Goal: Task Accomplishment & Management: Manage account settings

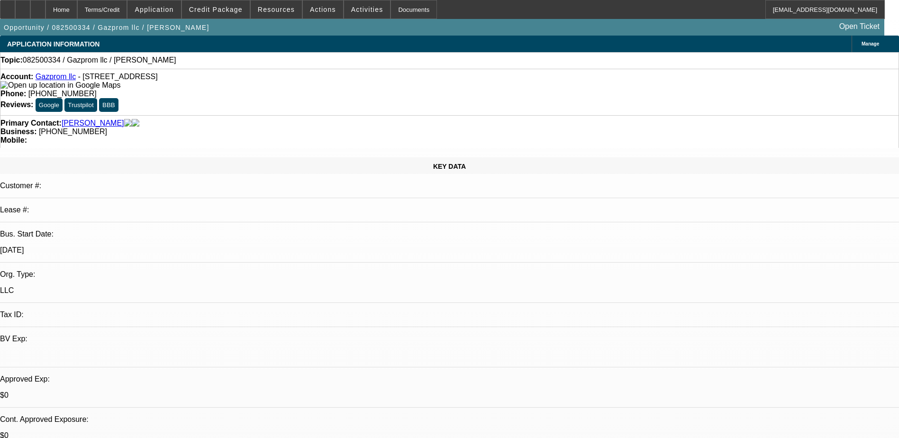
select select "0"
select select "2"
select select "0.1"
select select "4"
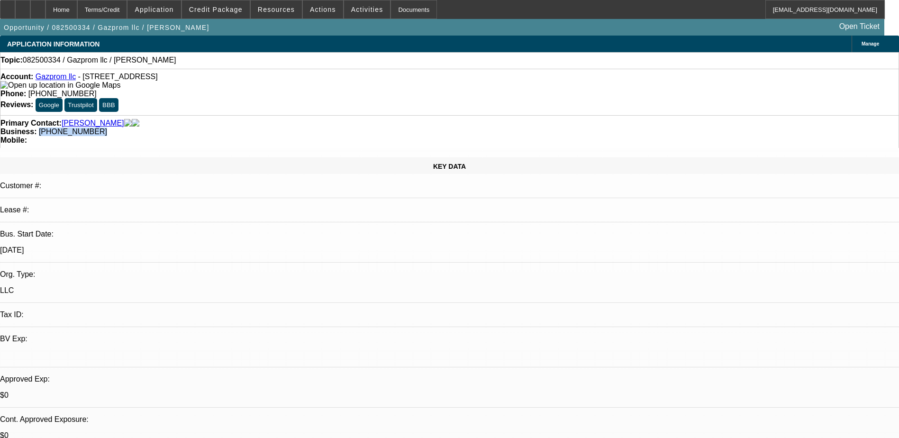
click at [408, 127] on div "Business: (645) 201-9611" at bounding box center [449, 131] width 898 height 9
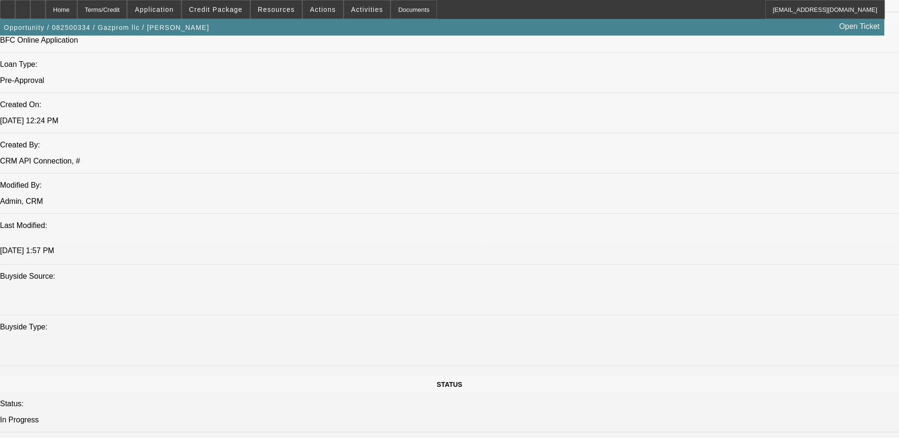
scroll to position [853, 0]
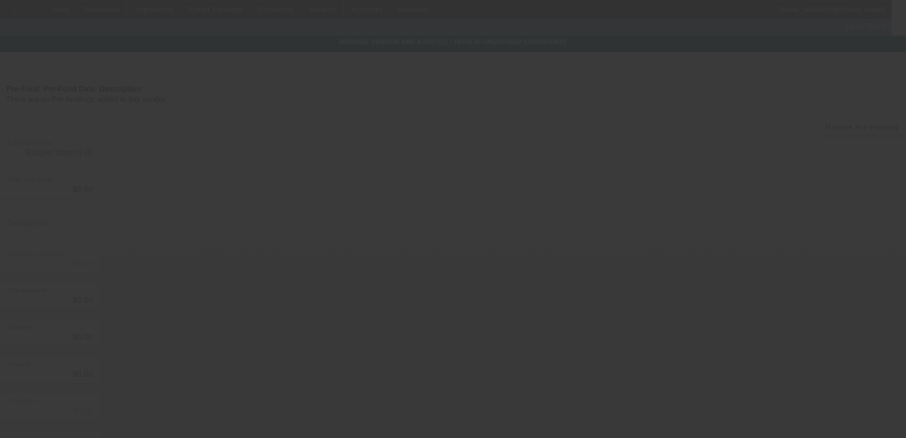
type input "$55,000.00"
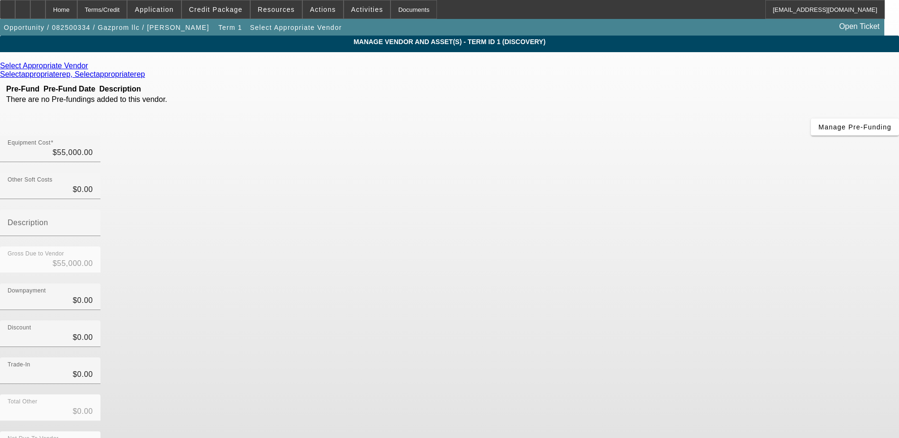
click at [91, 70] on icon at bounding box center [91, 66] width 0 height 8
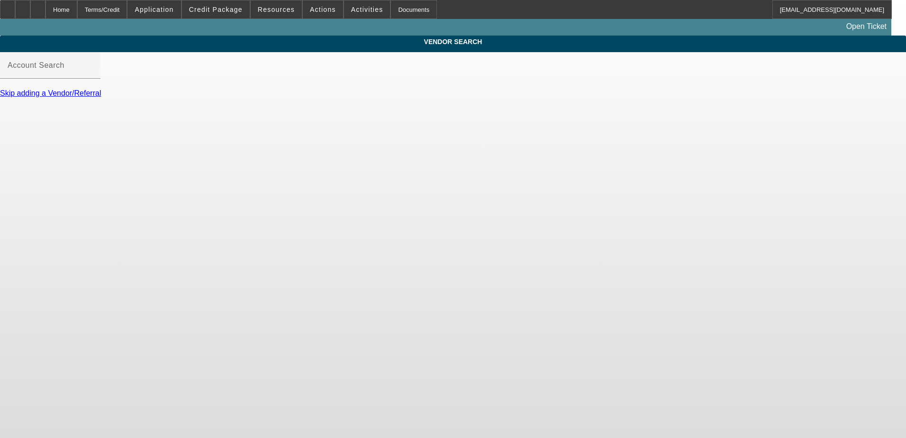
type input "Select Appropriate Vendor (Northbrook, IL) - Selectappropriaterep, Selectapprop…"
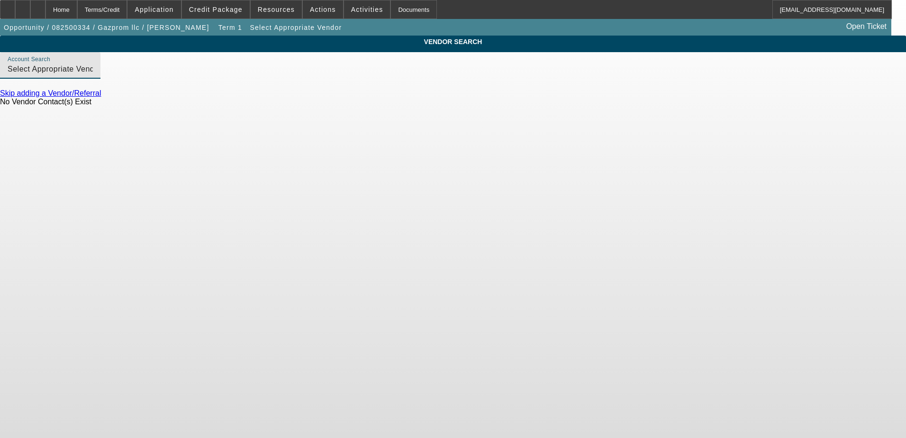
drag, startPoint x: 433, startPoint y: 78, endPoint x: 156, endPoint y: 100, distance: 278.1
click at [156, 100] on div "VENDOR SEARCH Account Search Select Appropriate Vendor (Northbrook, IL) - Selec…" at bounding box center [453, 75] width 906 height 79
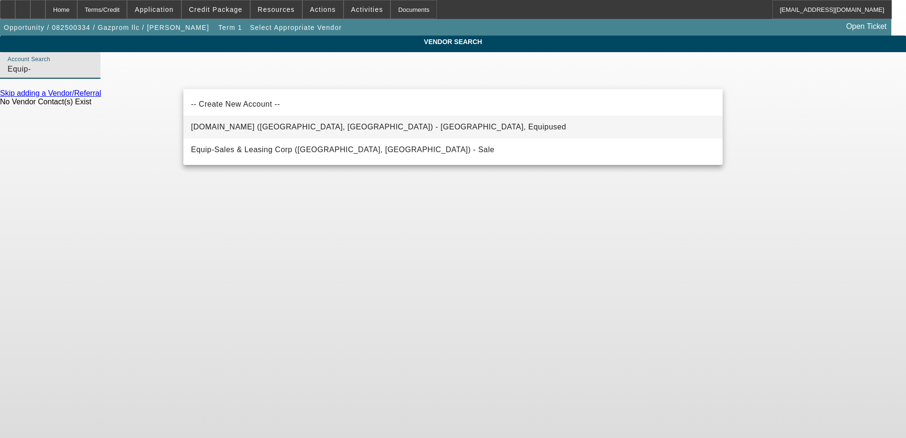
click at [336, 132] on span "Equip-Used.com (Northbrook, IL) - Equipused, Equipused" at bounding box center [378, 126] width 375 height 11
type input "Equip-Used.com (Northbrook, IL) - Equipused, Equipused"
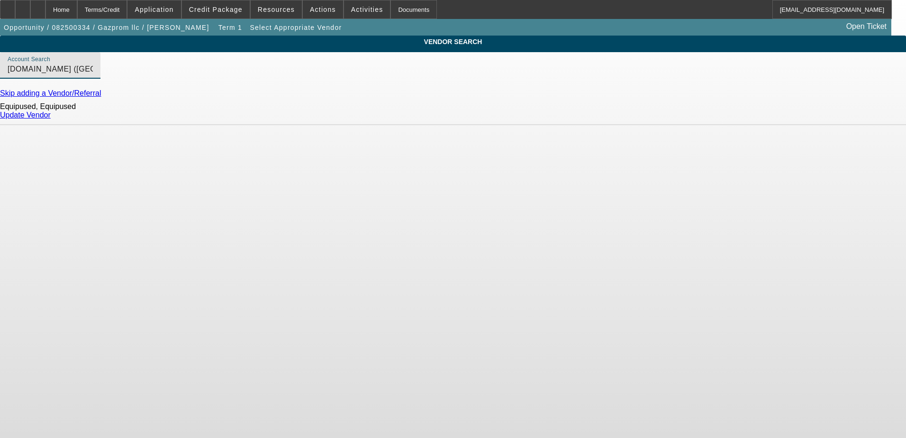
click at [51, 119] on link "Update Vendor" at bounding box center [25, 115] width 51 height 8
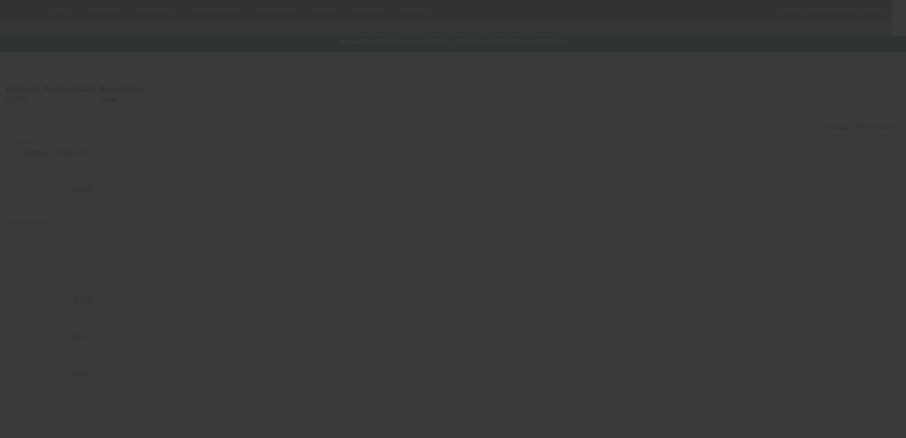
type input "$55,000.00"
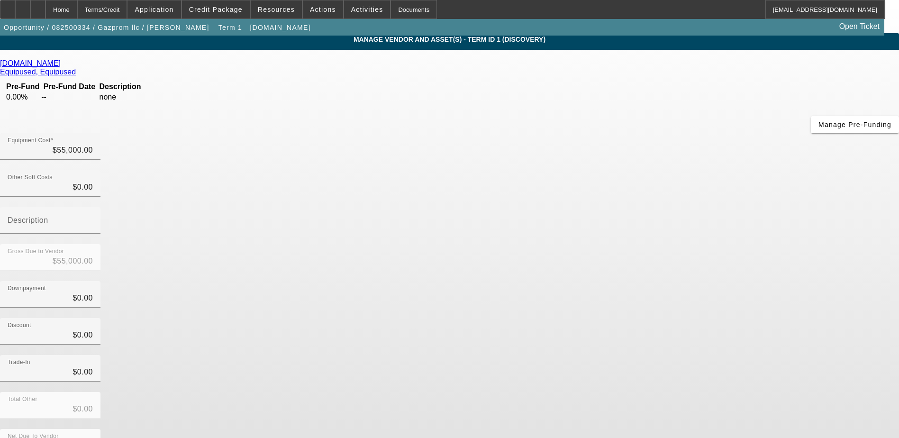
scroll to position [3, 0]
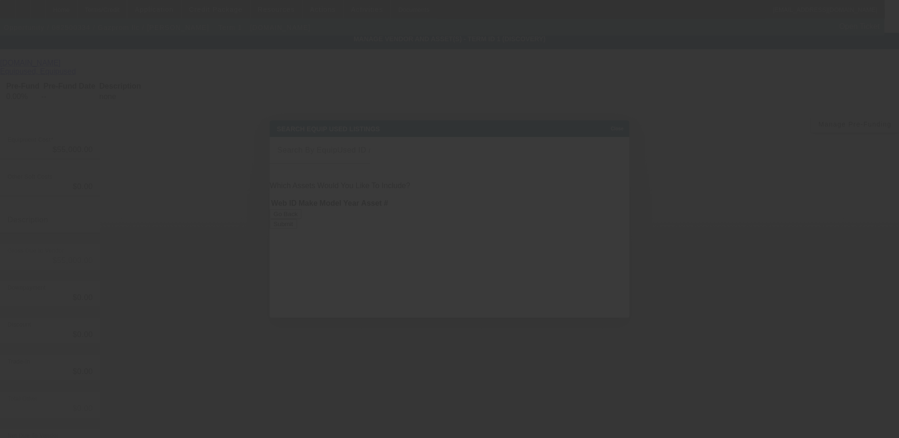
scroll to position [0, 0]
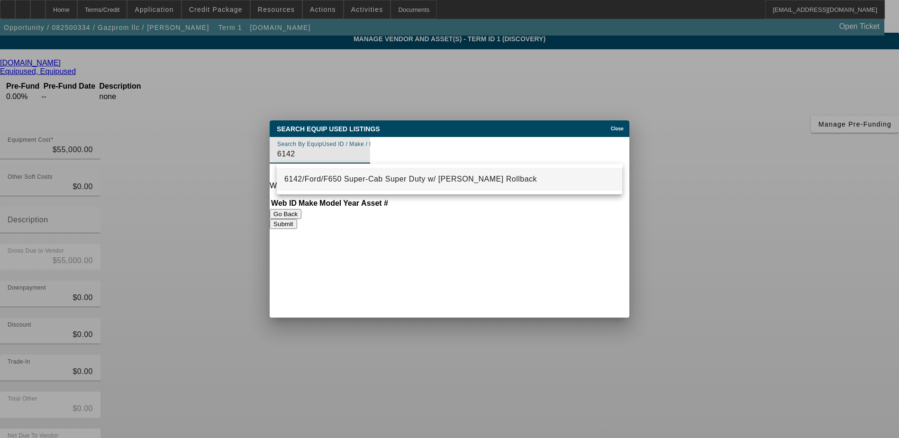
click at [426, 186] on mat-option "6142/Ford/F650 Super-Cab Super Duty w/ Jerr-Dan Rollback" at bounding box center [449, 179] width 345 height 23
type input "6142/Ford/F650 Super-Cab Super Duty w/ Jerr-Dan Rollback"
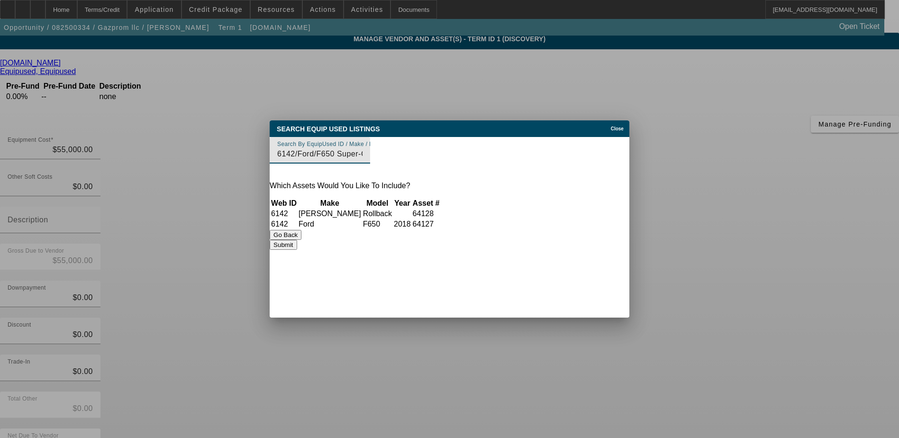
click at [440, 220] on td "64127" at bounding box center [426, 223] width 28 height 9
click at [297, 250] on button "Submit" at bounding box center [283, 245] width 27 height 10
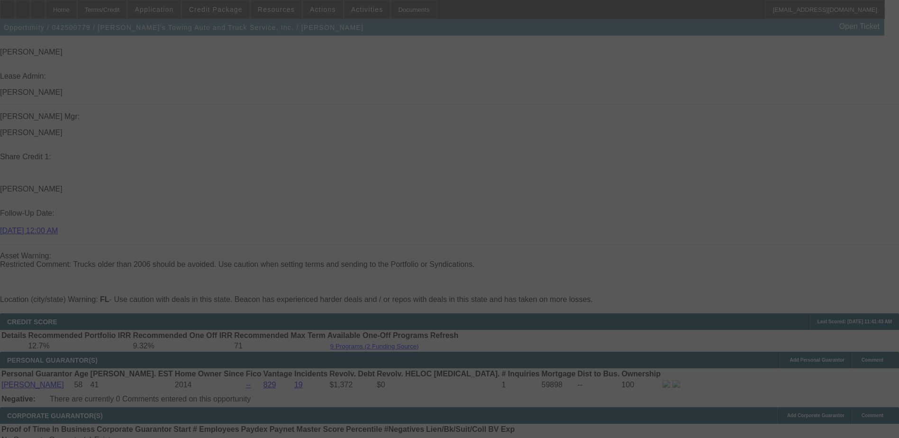
scroll to position [1237, 0]
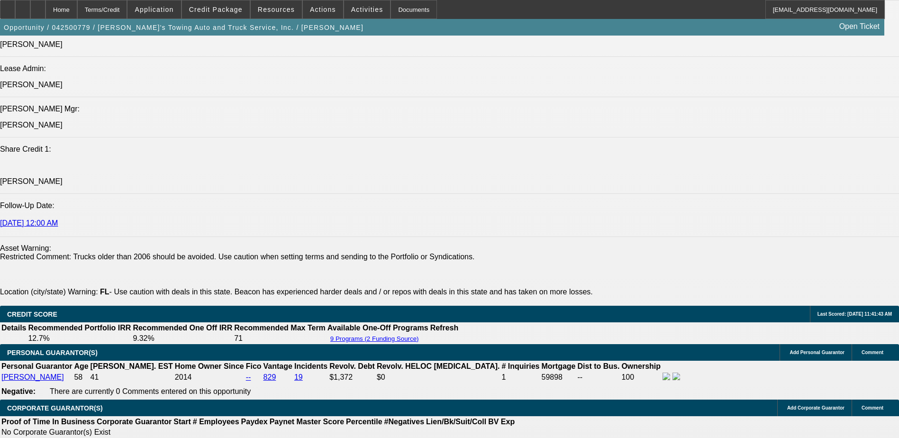
select select "0"
select select "2"
select select "0"
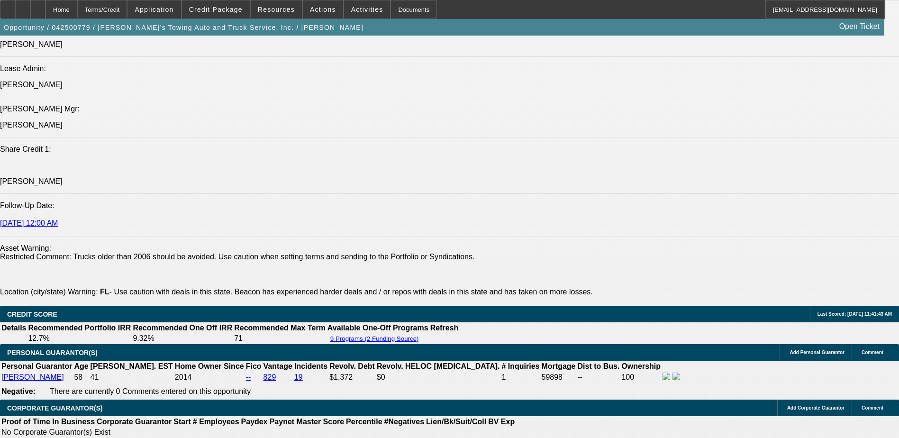
select select "0"
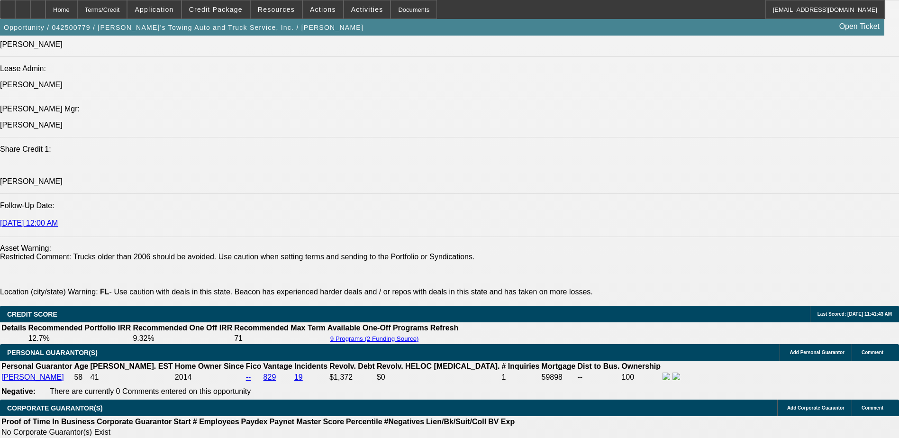
select select "0"
select select "1"
select select "2"
select select "6"
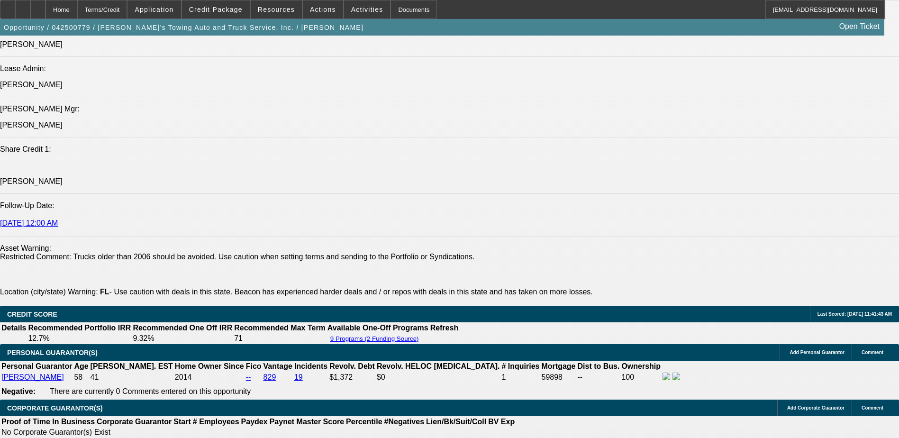
select select "1"
select select "3"
select select "6"
select select "1"
select select "3"
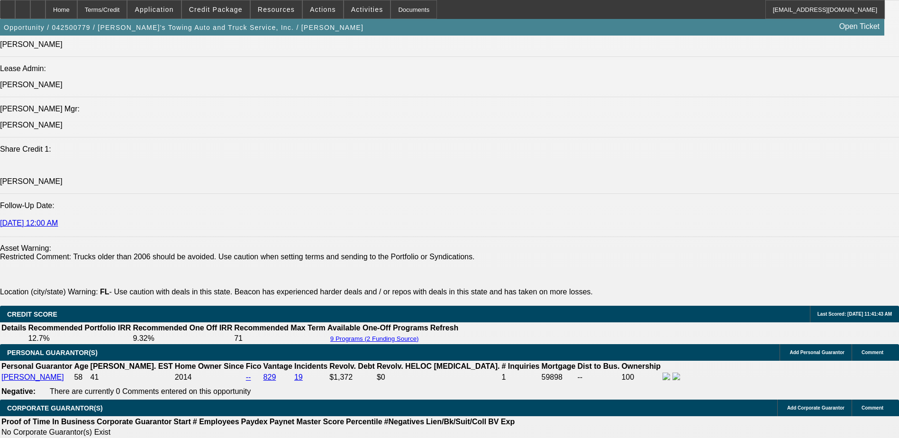
select select "6"
select select "1"
select select "3"
select select "6"
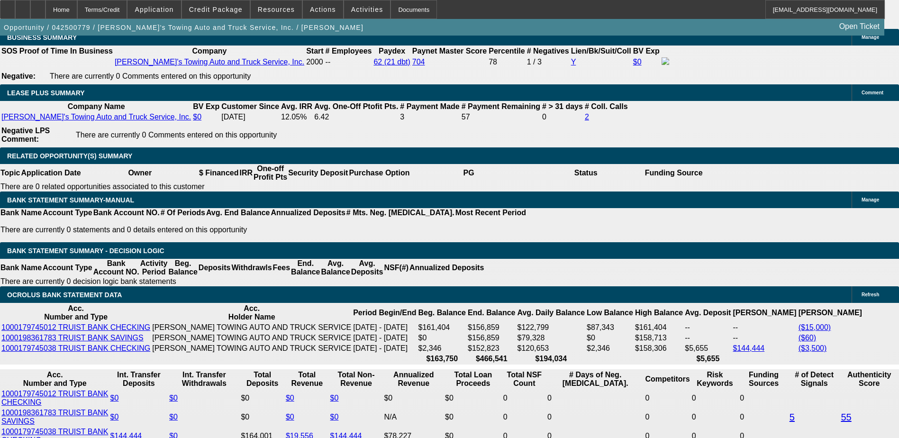
scroll to position [1663, 0]
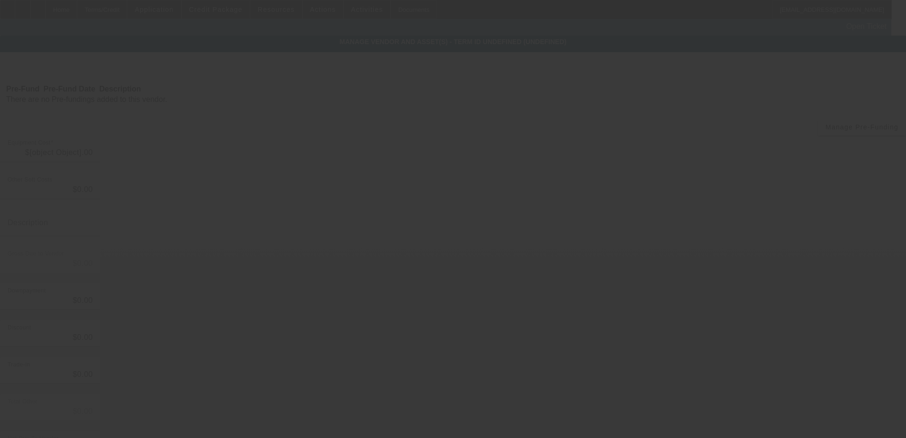
type input "$55,000.00"
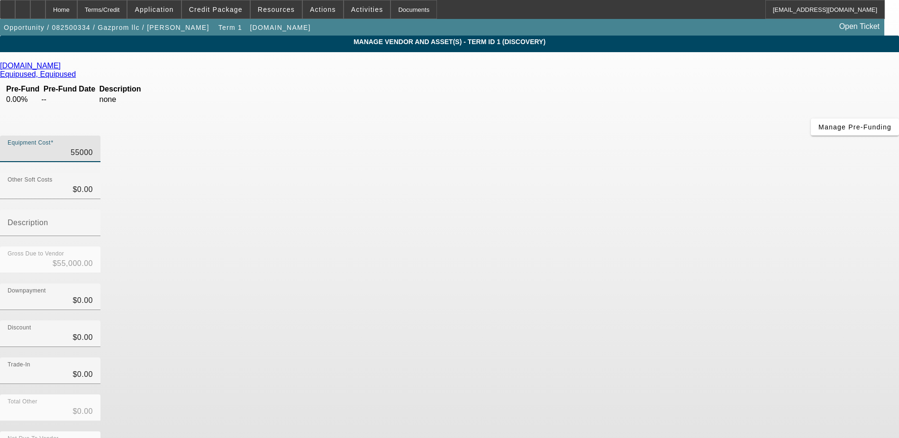
click at [93, 147] on input "55000" at bounding box center [50, 152] width 85 height 11
type input "5500"
type input "$5,500.00"
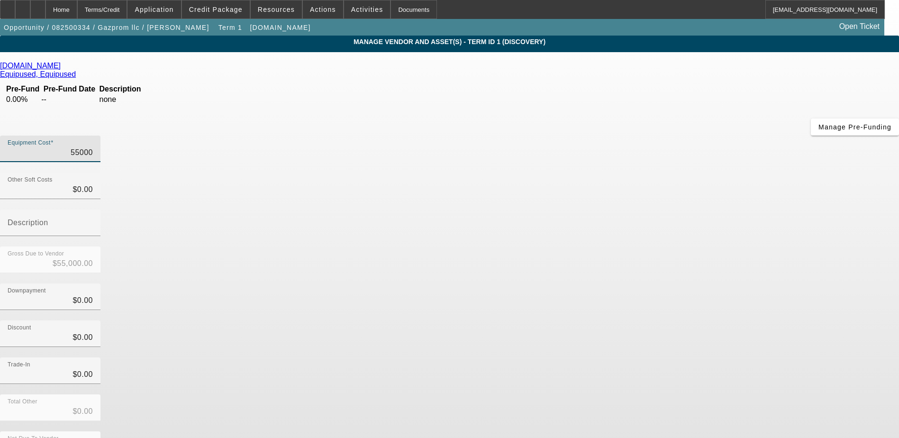
type input "$5,500.00"
type input "550"
type input "$550.00"
type input "55"
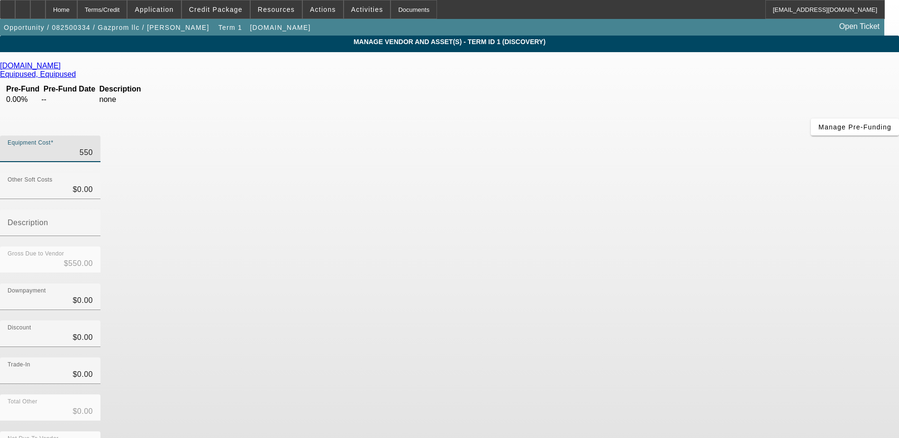
type input "$55.00"
type input "5"
type input "$5.00"
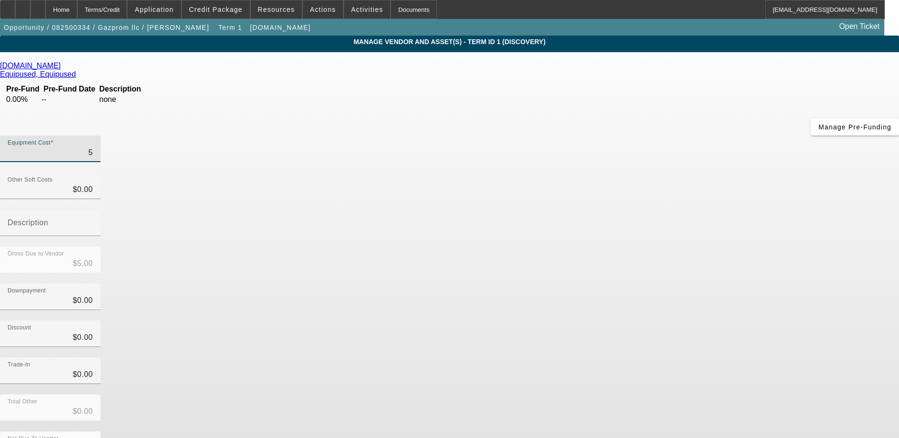
type input "54"
type input "$54.00"
type input "549"
type input "$549.00"
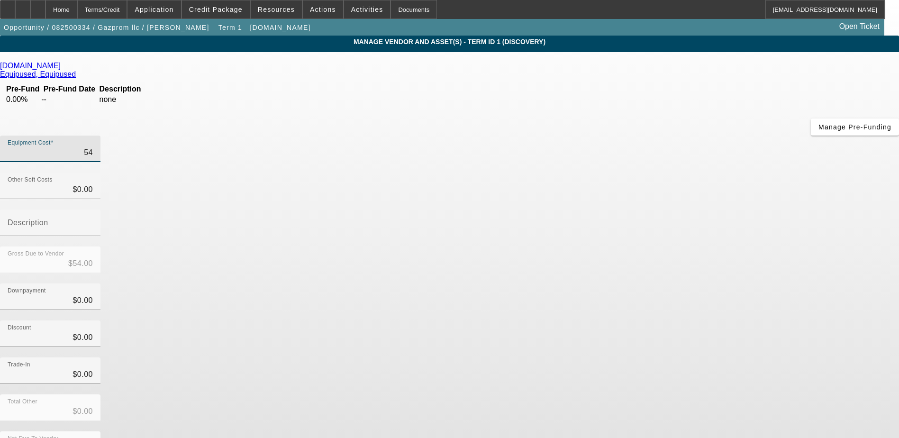
type input "$549.00"
type input "5499"
type input "$5,499.00"
type input "54995"
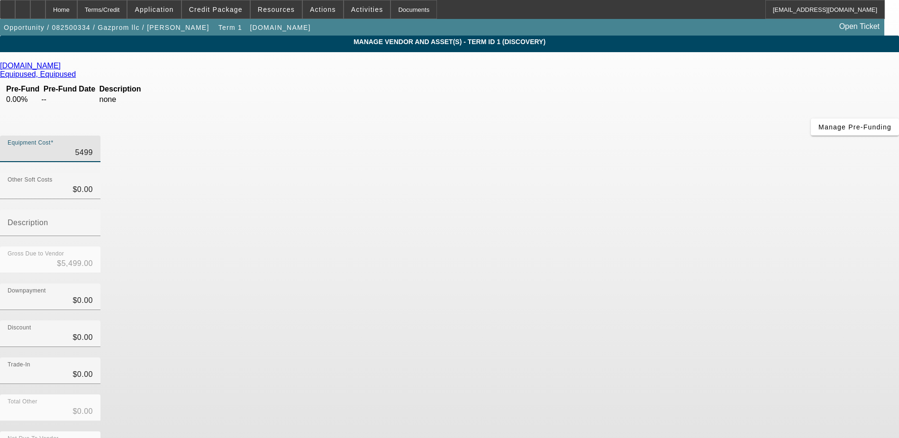
type input "$54,995.00"
click at [645, 283] on div "Downpayment $0.00" at bounding box center [449, 301] width 899 height 37
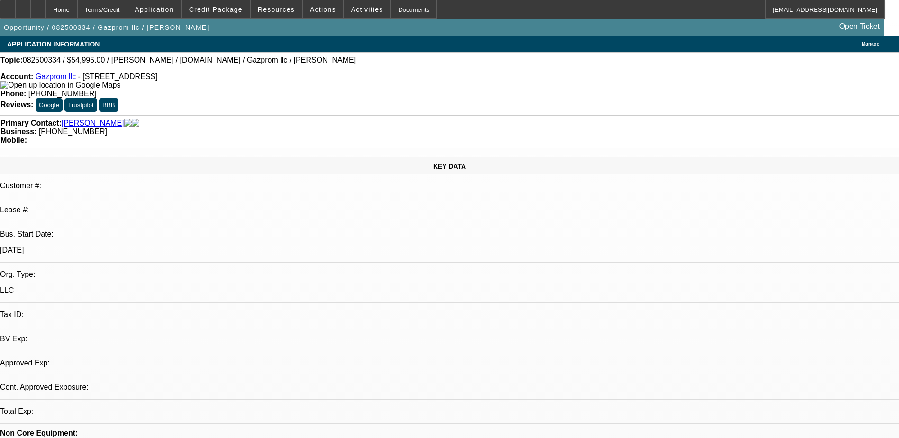
select select "0"
select select "2"
select select "0.1"
select select "1"
select select "2"
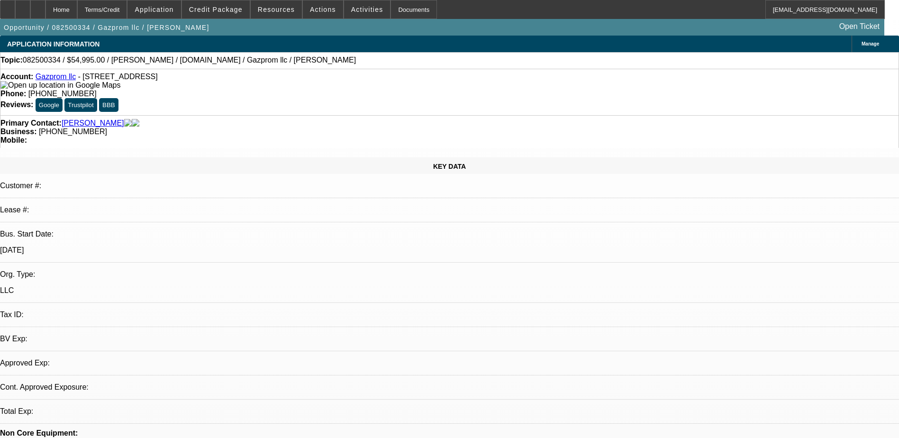
select select "4"
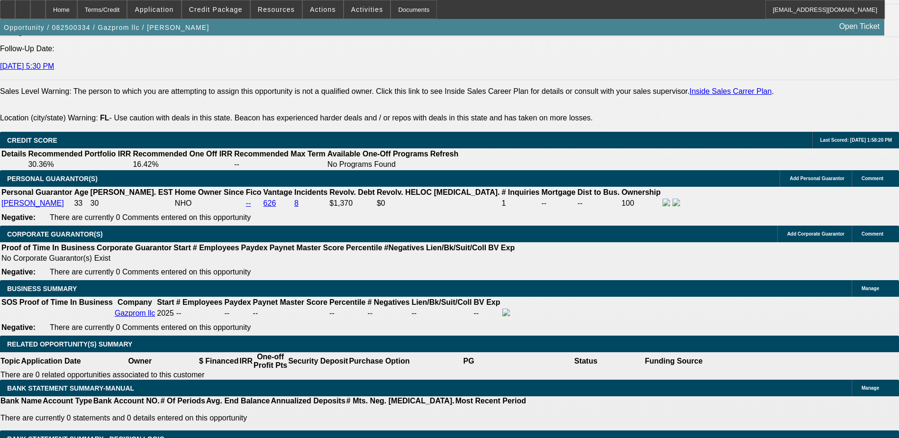
scroll to position [1311, 0]
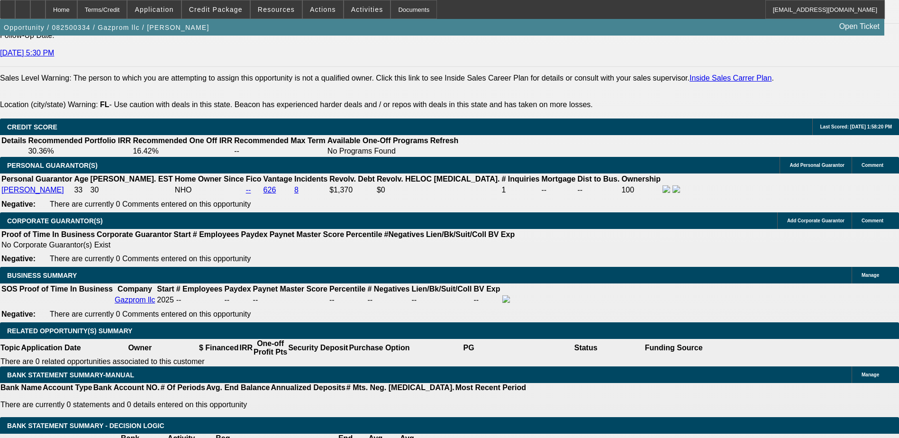
type input "$5,000.00"
type input "UNKNOWN"
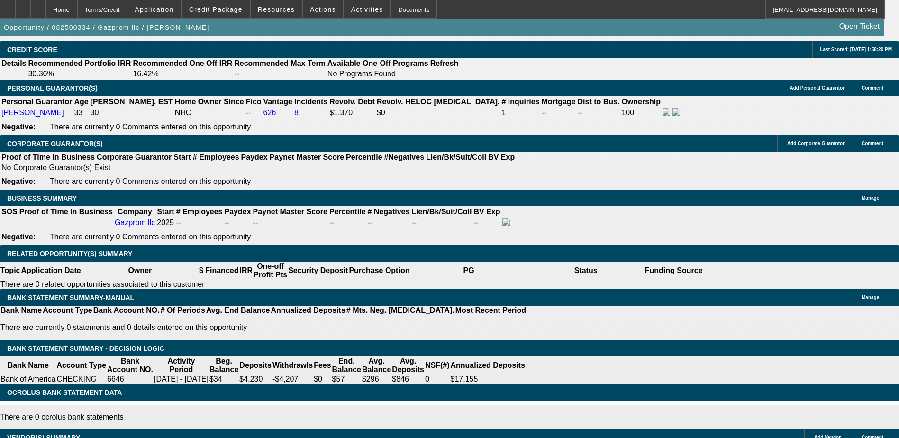
scroll to position [1406, 0]
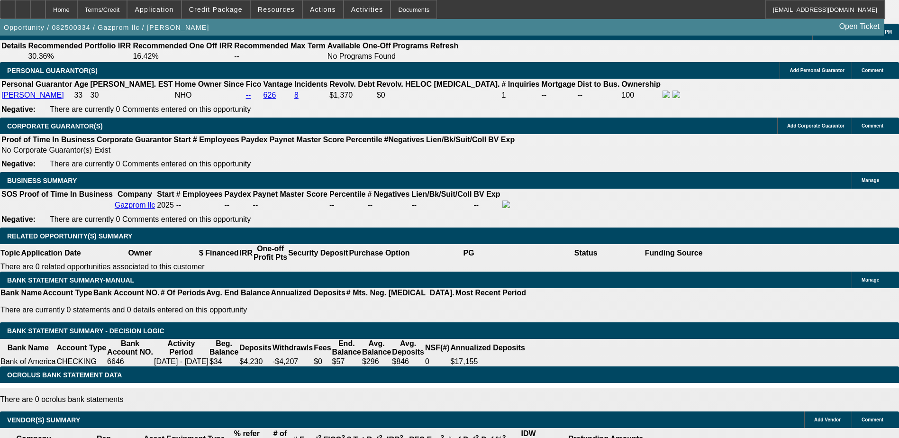
type input "2"
type input "36"
type input "21"
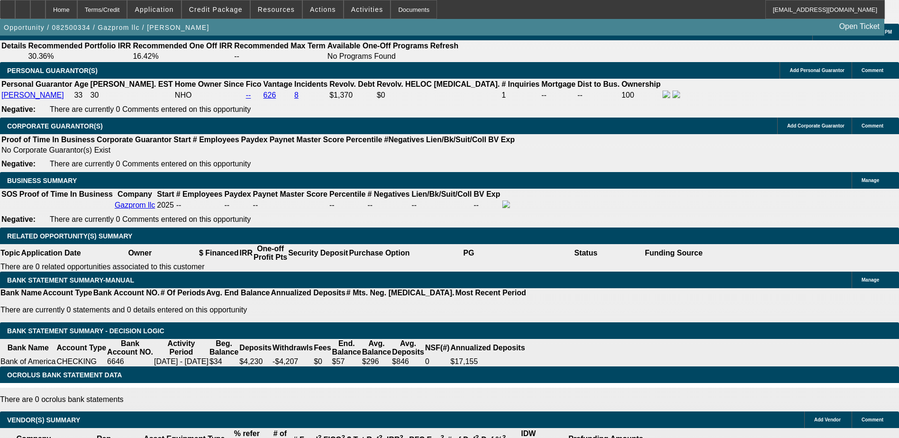
type input "$2,863.98"
type input "$1,431.99"
type input "$3,767.12"
type input "$1,883.56"
type input "2"
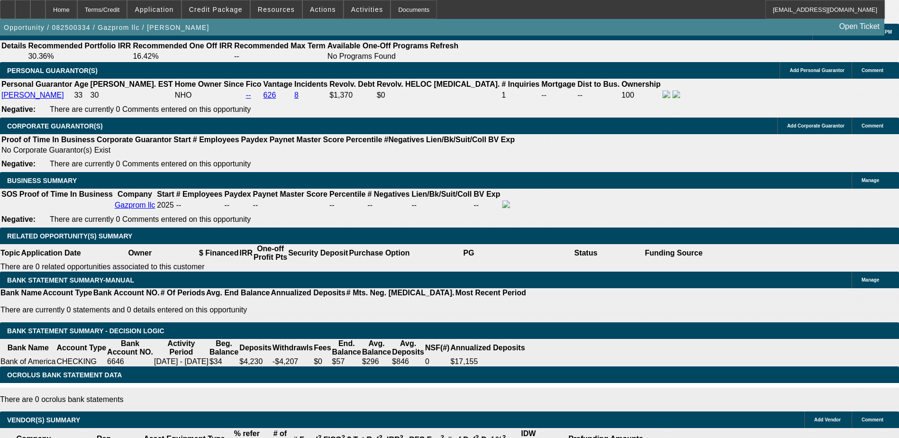
type input "$2,863.98"
type input "$1,431.99"
type input "21"
type input "$3,767.12"
type input "$1,883.56"
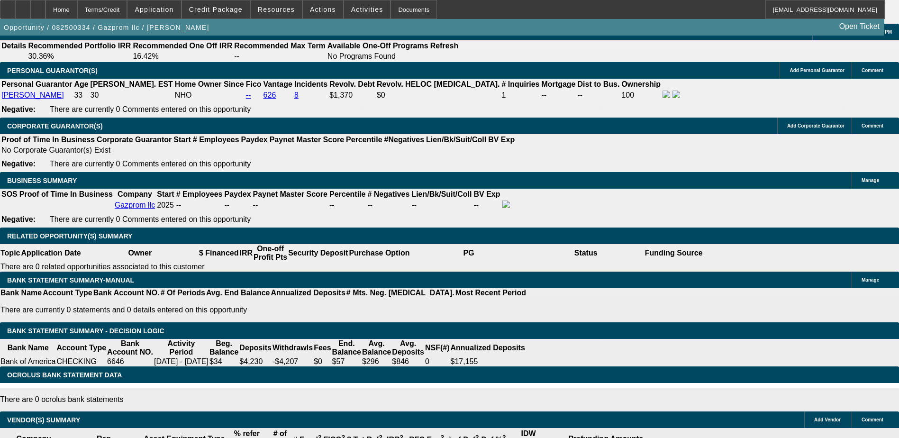
type input "219"
type input "$18,291.96"
type input "$9,145.98"
type input "19"
type input "$3,665.24"
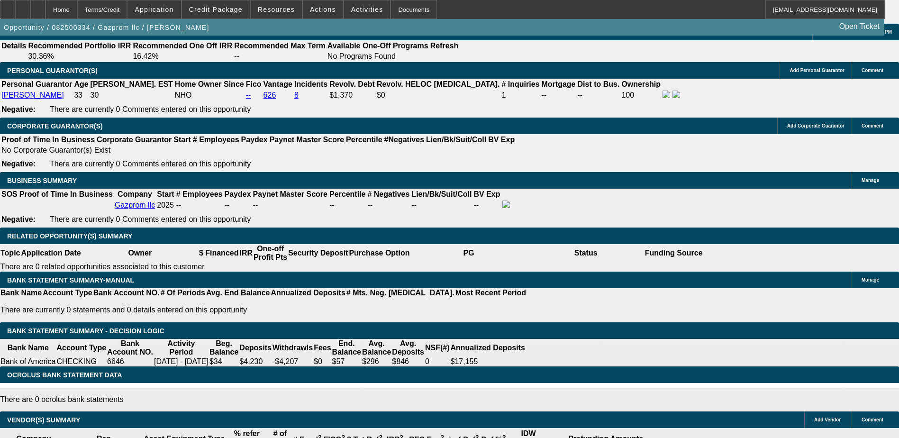
type input "$1,832.62"
type input "19"
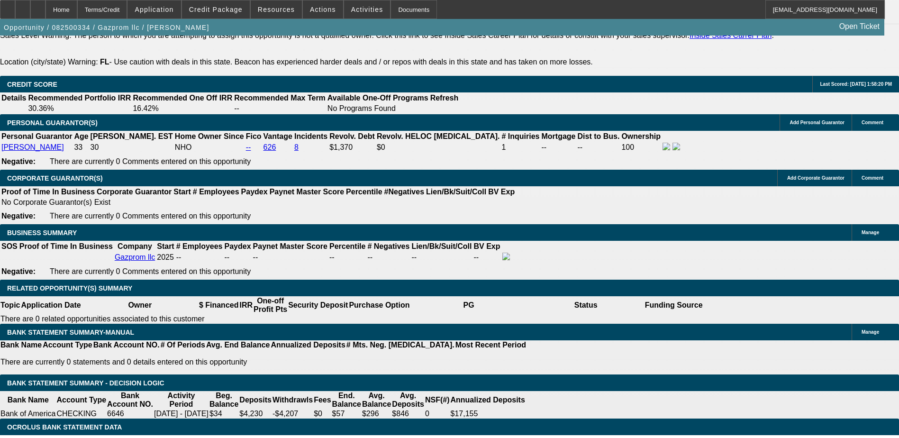
scroll to position [1264, 0]
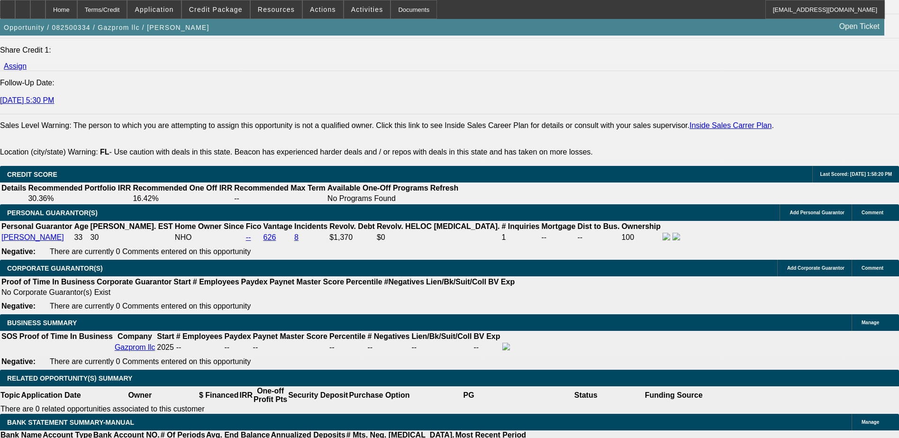
drag, startPoint x: 140, startPoint y: 76, endPoint x: 146, endPoint y: 79, distance: 6.2
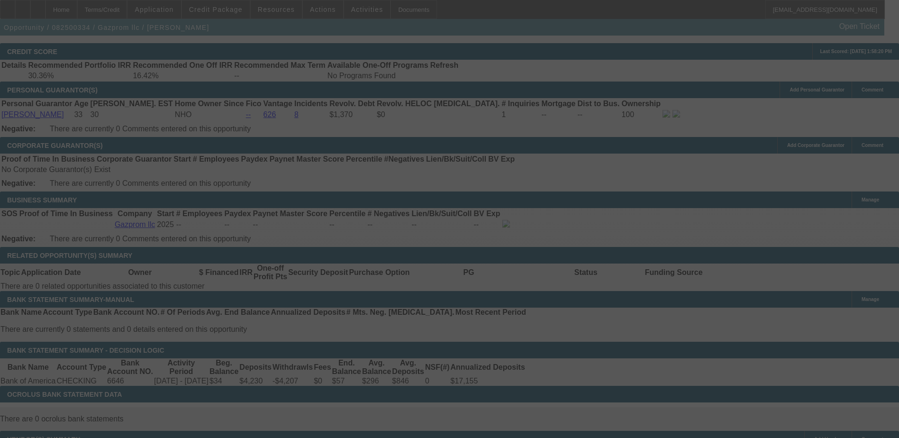
scroll to position [1406, 0]
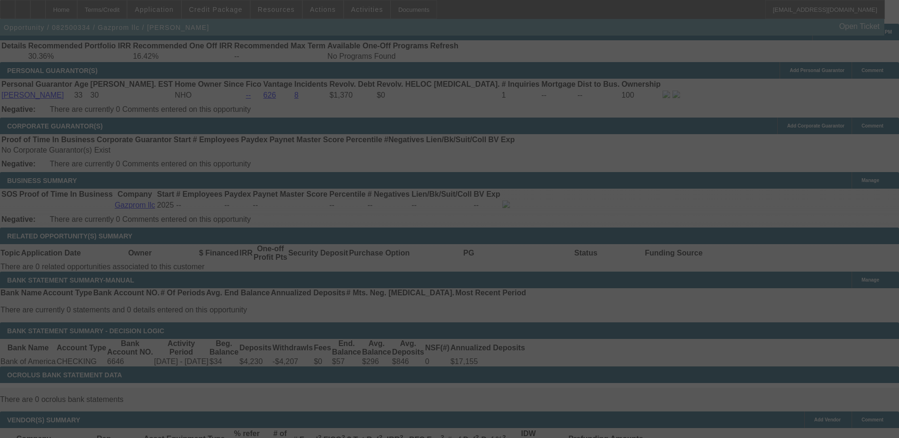
select select "0"
select select "2"
select select "0.1"
select select "4"
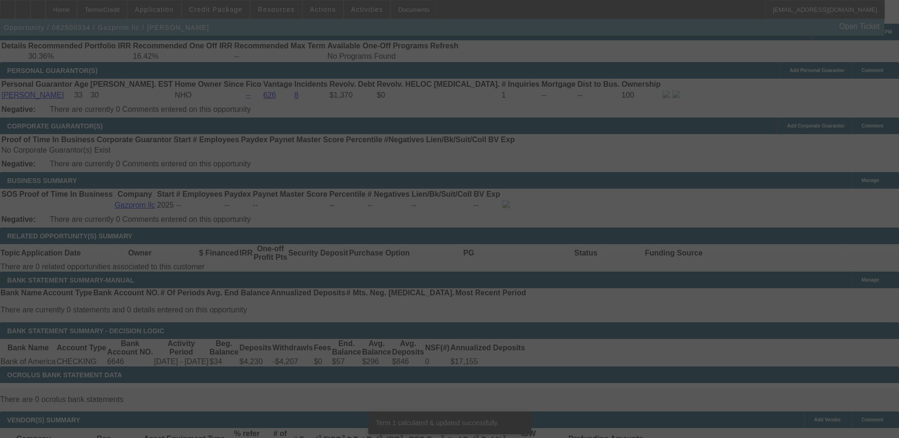
scroll to position [1401, 0]
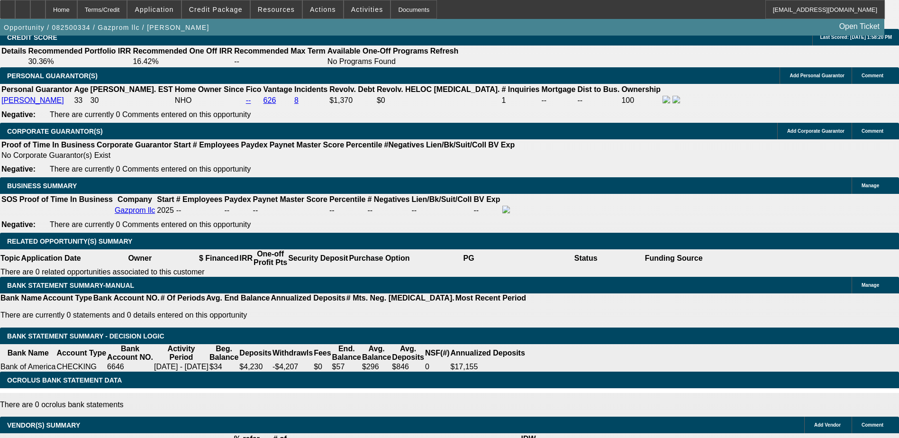
type input "$5,000.00"
select select "0"
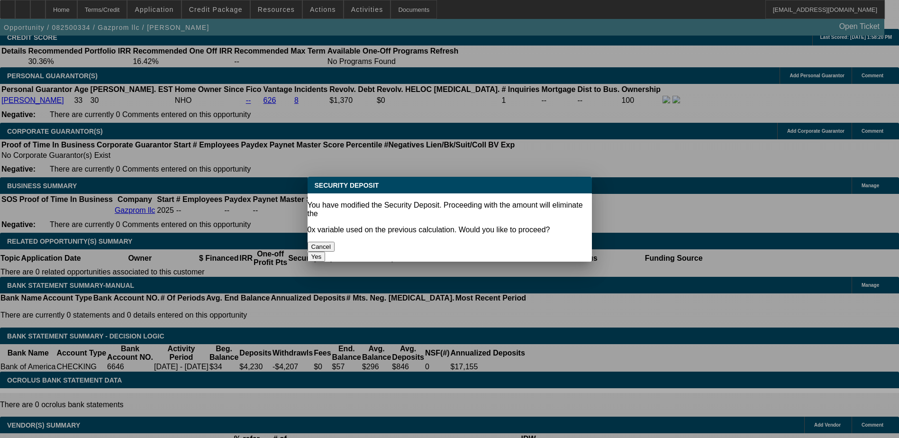
scroll to position [0, 0]
click at [326, 252] on button "Yes" at bounding box center [317, 257] width 18 height 10
type input "$0.00"
type input "UNKNOWN"
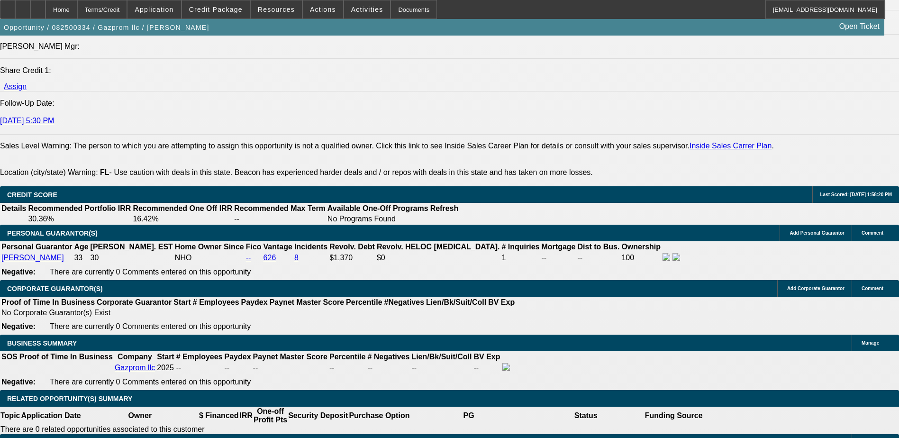
scroll to position [1211, 0]
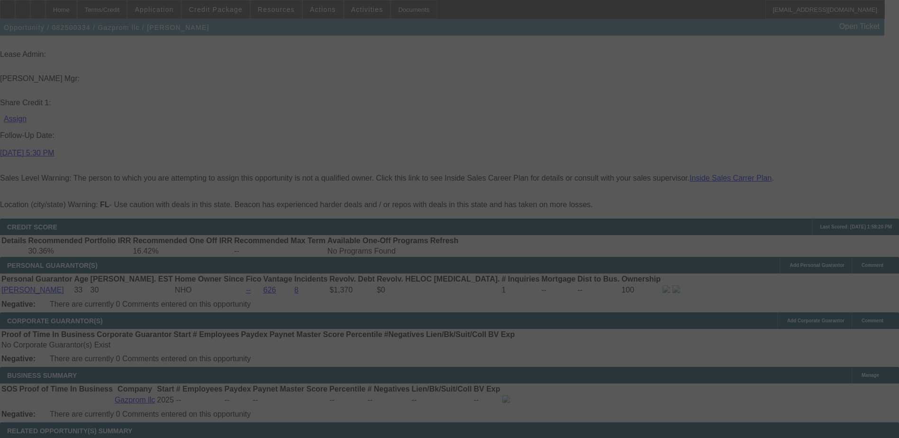
select select "0"
select select "2"
select select "0.1"
select select "4"
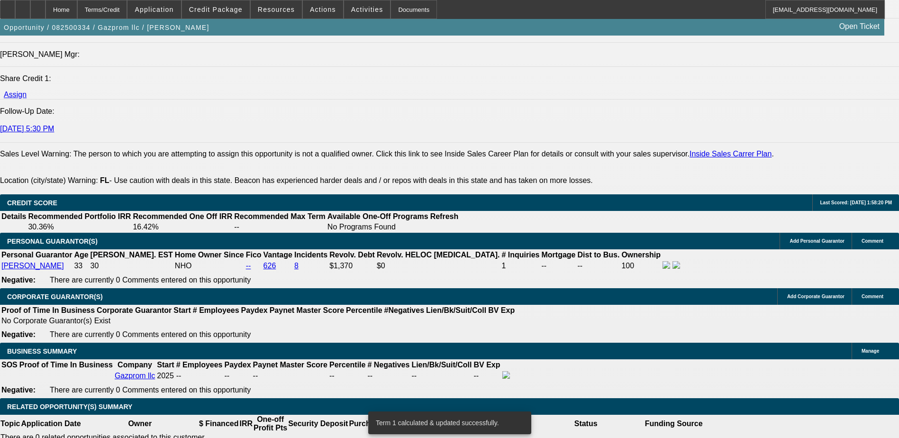
scroll to position [1306, 0]
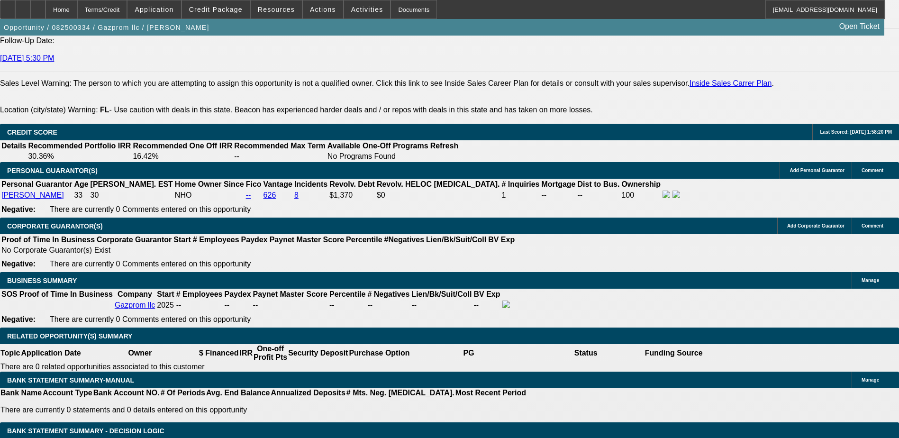
type input "UNKNOWN"
type input "3"
type input "$17,195.49"
type input "30"
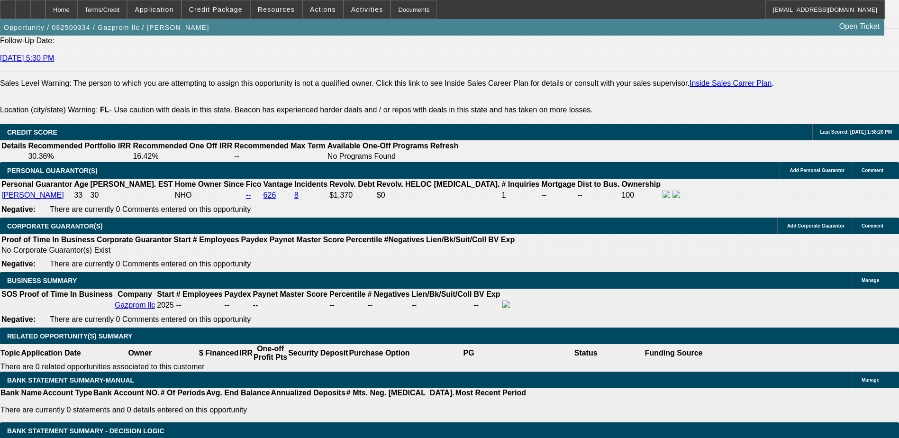
type input "$2,106.43"
type input "3"
type input "$17,195.49"
type input "28"
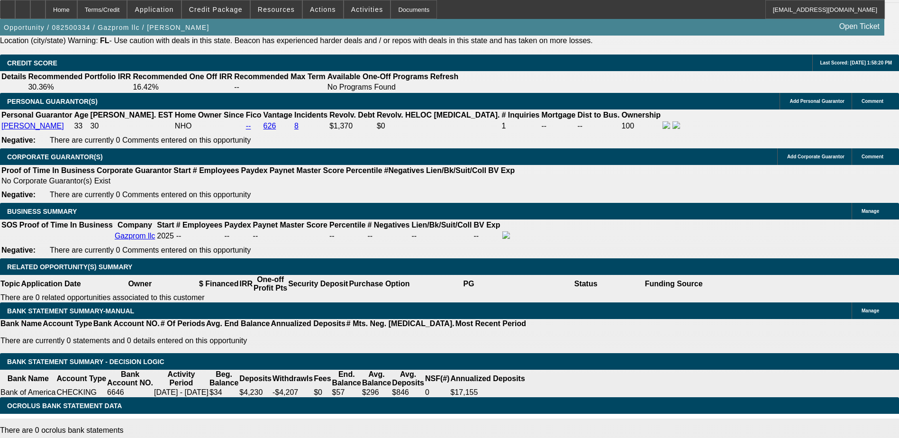
scroll to position [1353, 0]
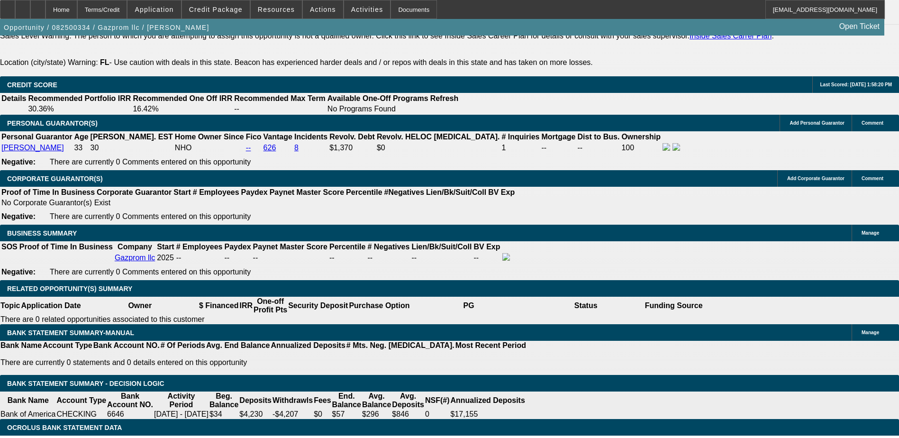
type input "20"
type input "$4.13"
type input "20"
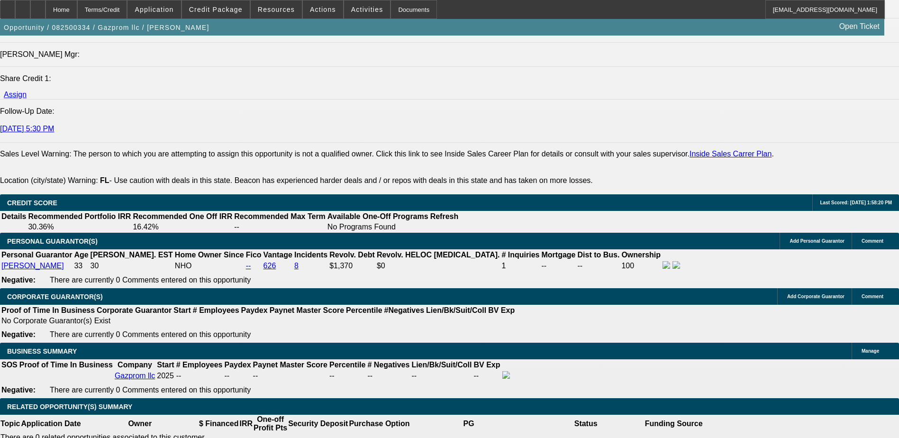
scroll to position [1211, 0]
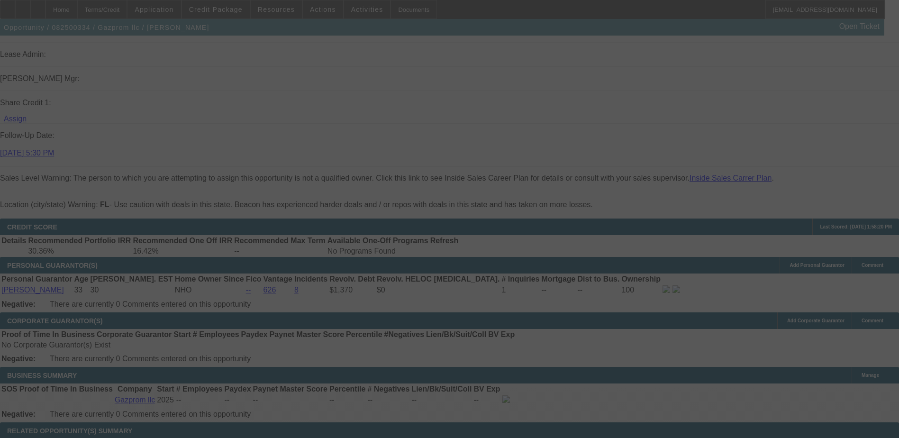
select select "0"
select select "2"
select select "0.1"
select select "4"
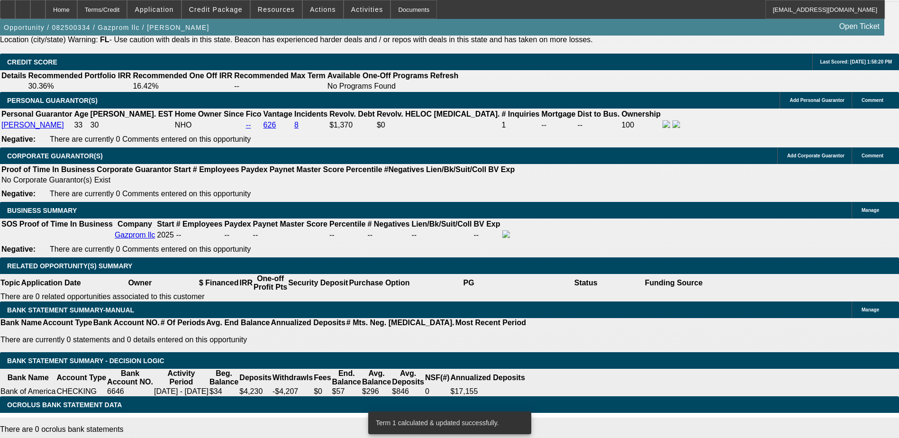
scroll to position [1401, 0]
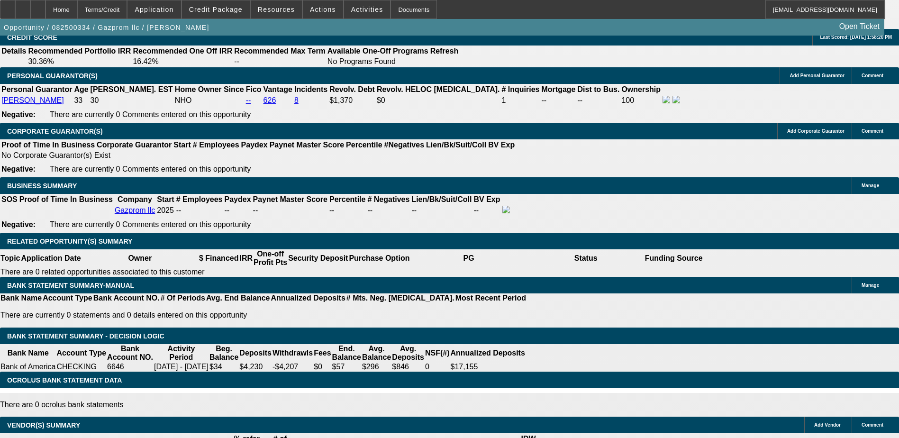
type input "4"
type input "UNKNOWN"
type input "20"
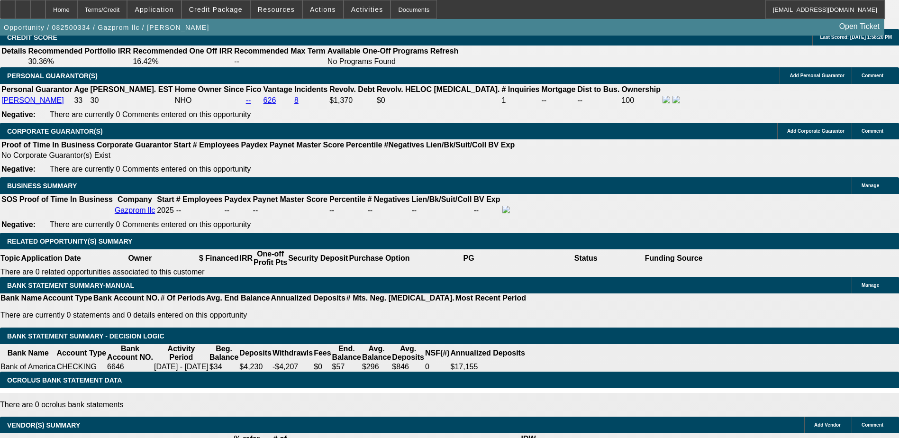
type input "$2,249.02"
type input "20"
type input "2"
type input "$25,624.16"
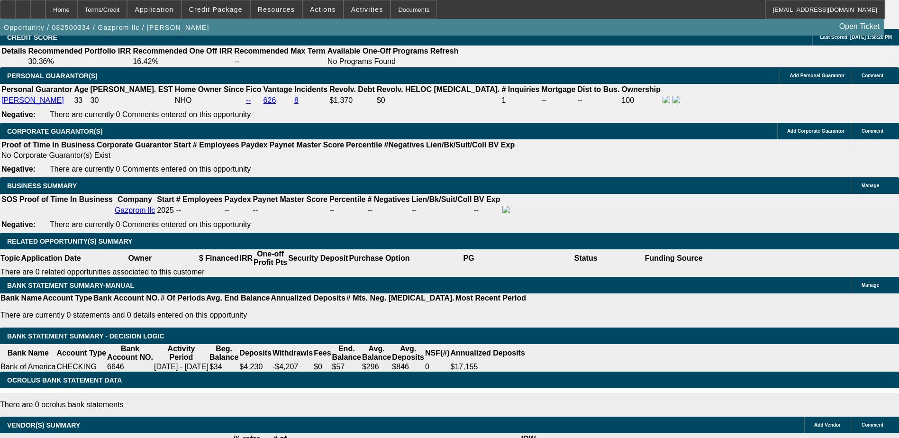
type input "36"
type input "$6.15"
type input "36"
type input "6"
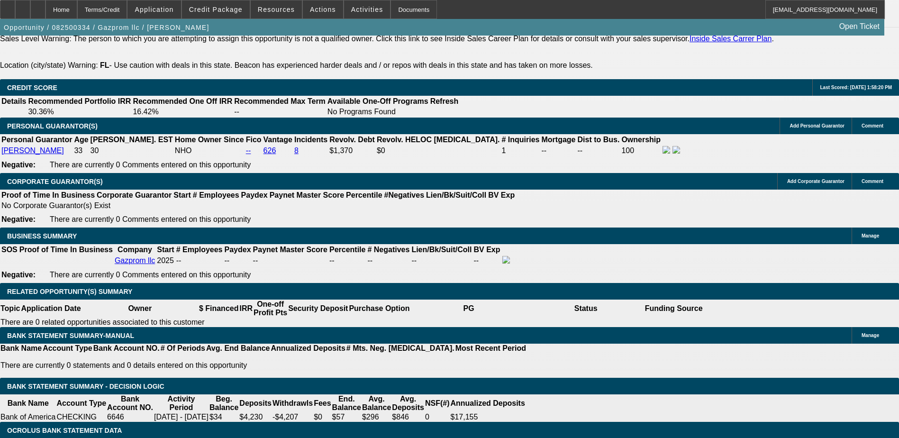
scroll to position [1353, 0]
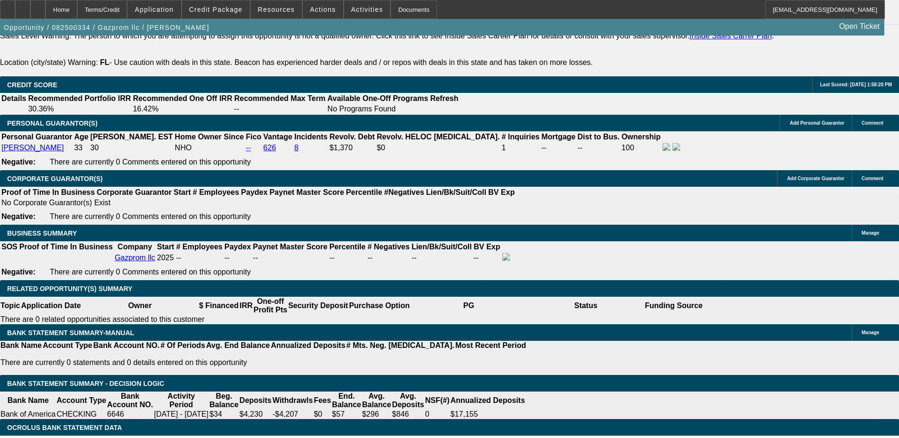
type input "3"
type input "24"
type input "20"
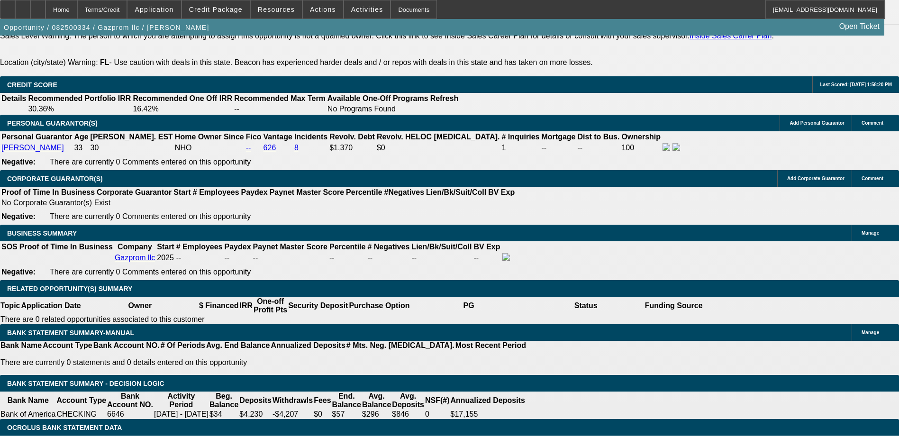
type input "$2,544.54"
type input "20"
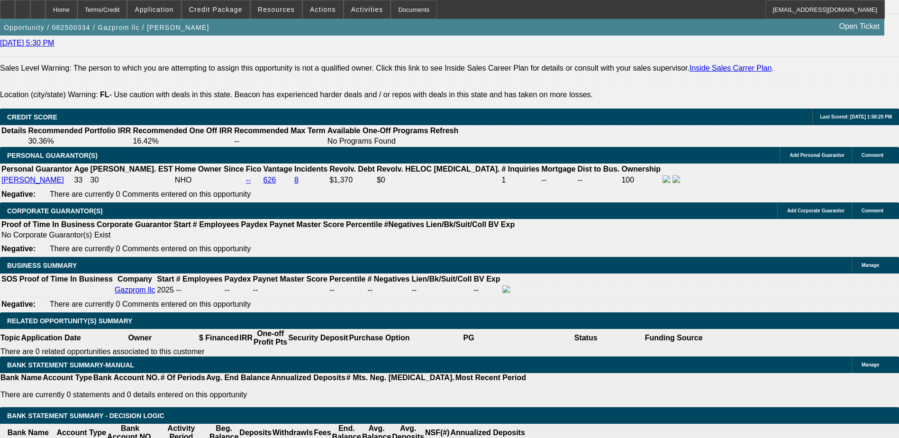
scroll to position [1259, 0]
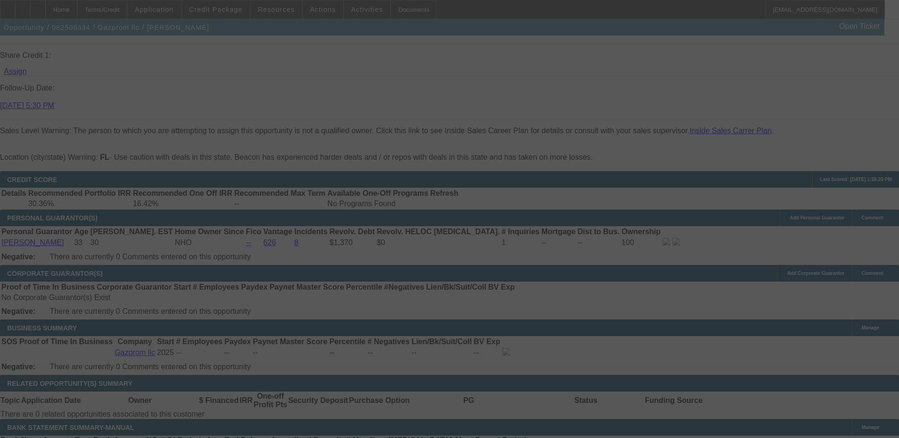
select select "0"
select select "2"
select select "0.1"
select select "4"
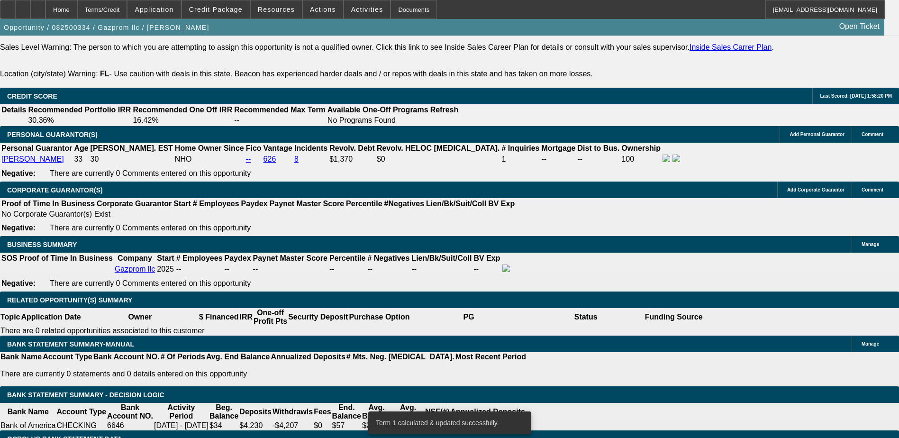
scroll to position [1401, 0]
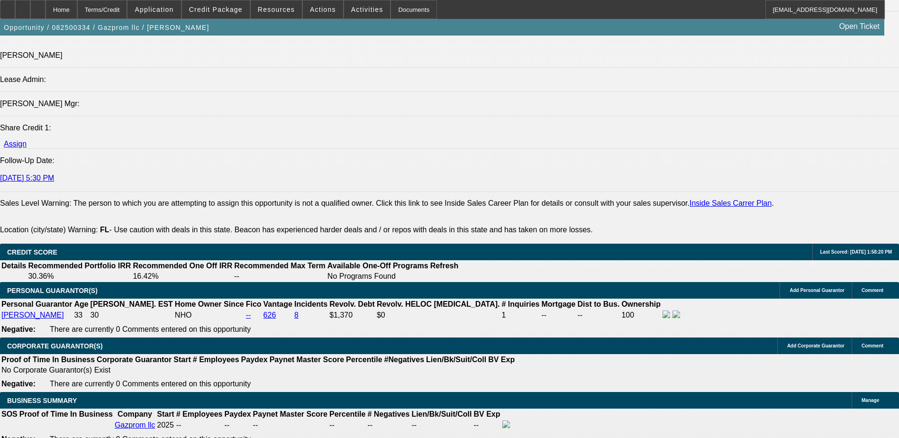
scroll to position [1164, 0]
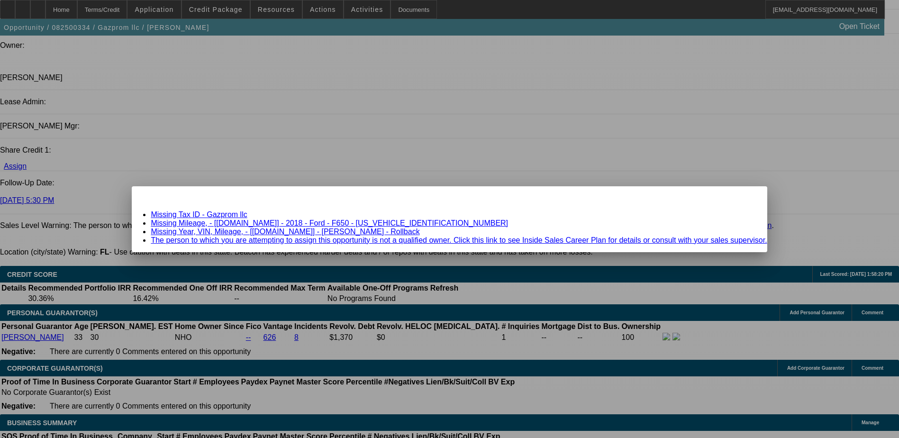
click at [247, 214] on link "Missing Tax ID - Gazprom llc" at bounding box center [199, 214] width 96 height 8
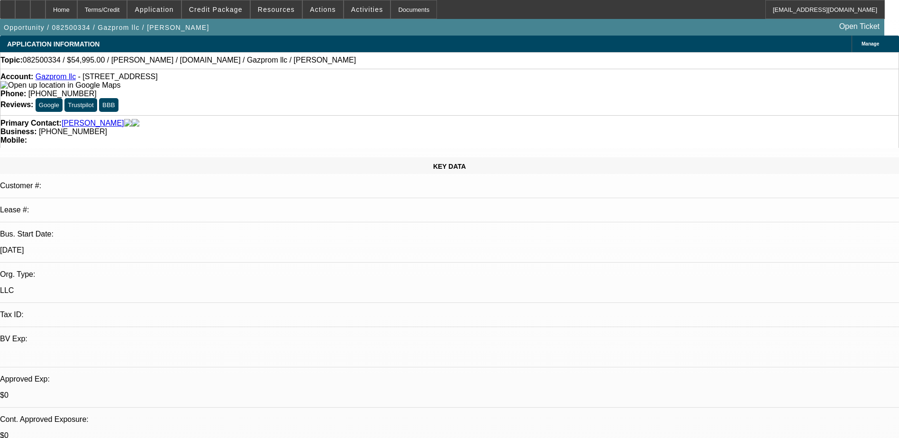
scroll to position [1164, 0]
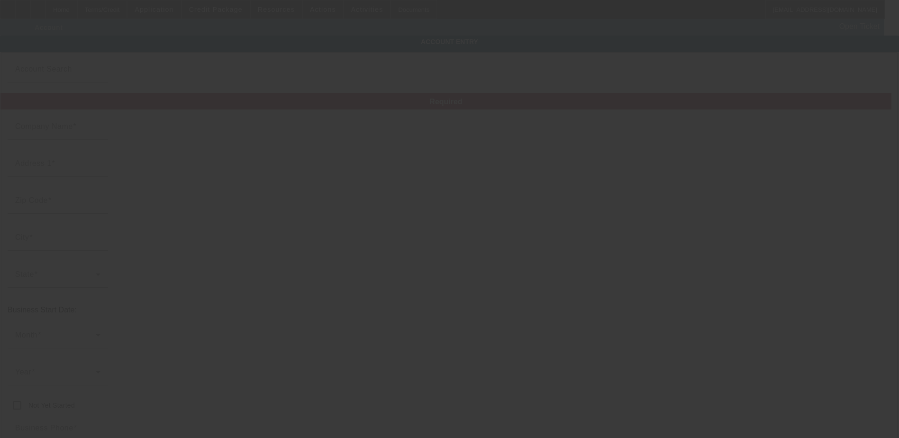
type input "Gazprom llc"
type input "1637 Cleveland St"
type input "33020"
type input "Hollywood"
type input "(645) 201-9611"
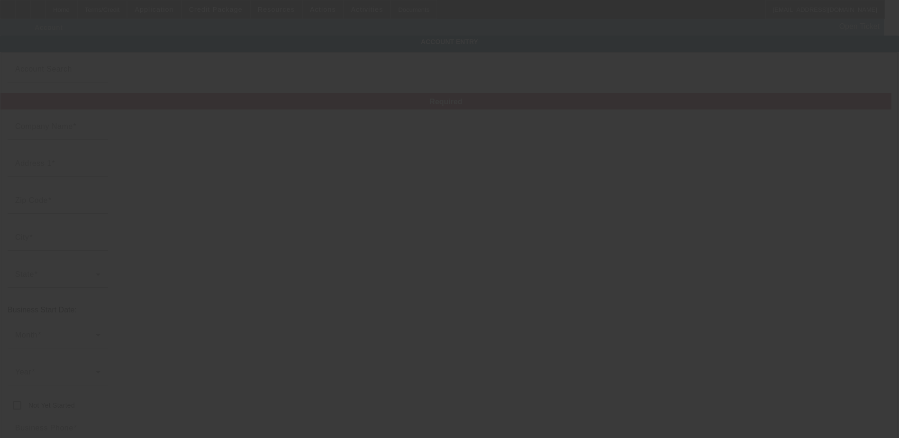
type input "llclarionov@gmail.com"
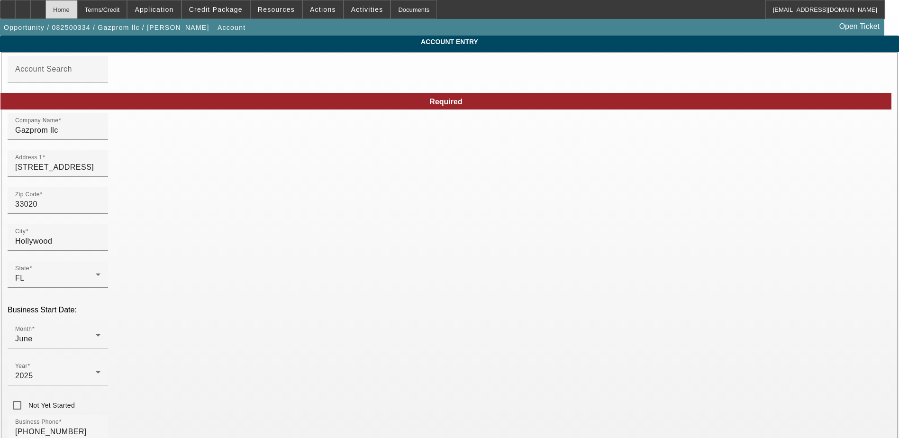
click at [77, 9] on div "Home" at bounding box center [61, 9] width 32 height 19
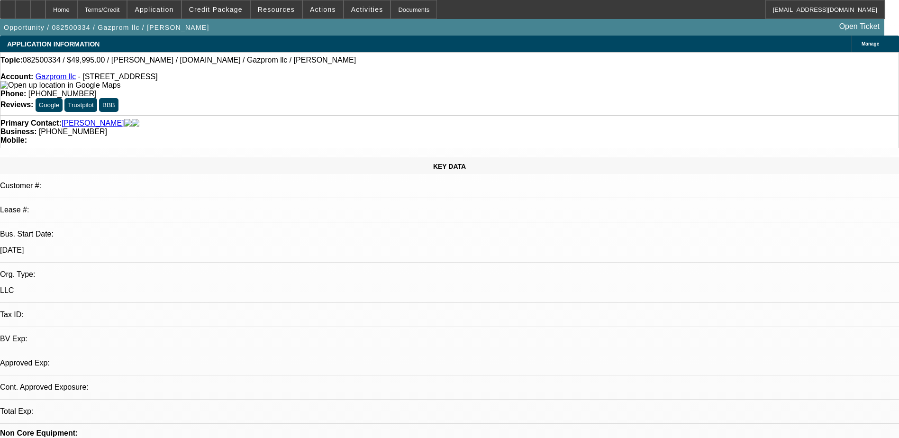
select select "0"
select select "2"
select select "0.1"
select select "4"
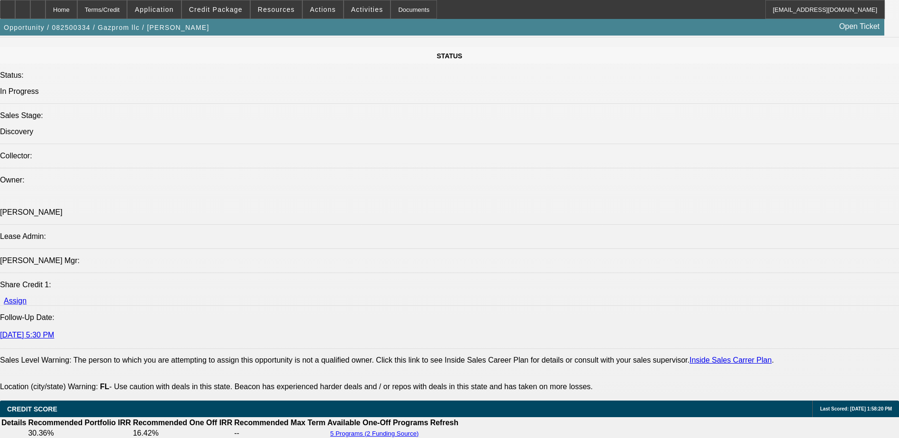
scroll to position [1232, 0]
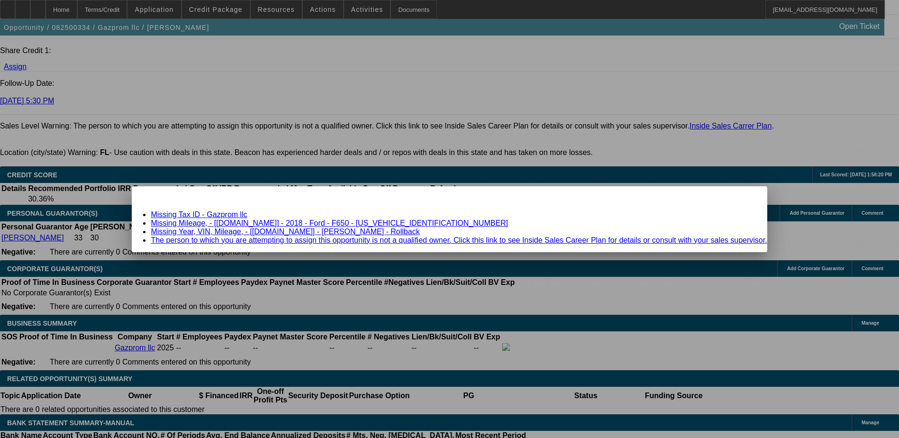
scroll to position [0, 0]
click at [299, 223] on link "Missing Mileage, - [Equip-Used.com] - 2018 - Ford - F650 - 1FDWX6DC5JDF03199" at bounding box center [329, 223] width 357 height 8
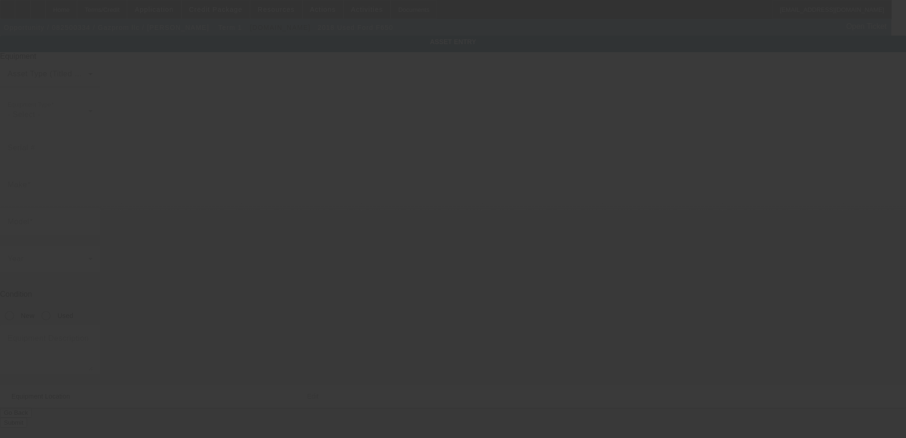
type input "1FDWX6DC5JDF03199"
type input "Ford"
type input "F650"
radio input "true"
type textarea "Ford F650"
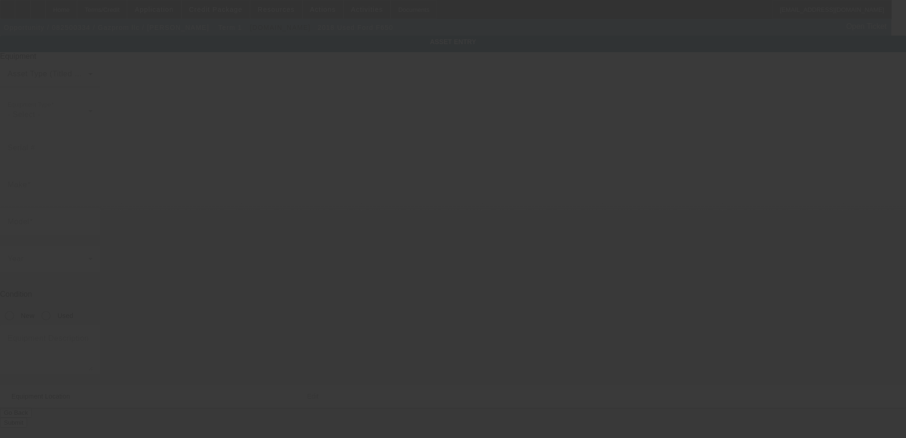
type input "1637 Cleveland St"
type input "Hollywood"
type input "33020"
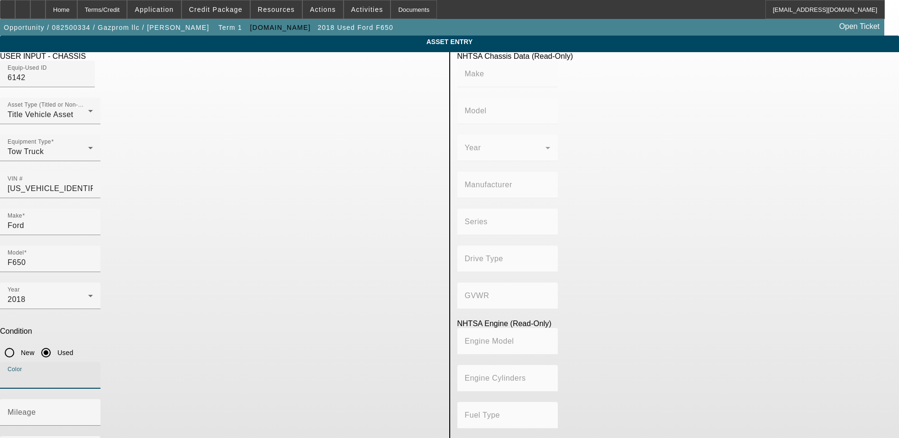
click at [93, 373] on input "Color" at bounding box center [50, 378] width 85 height 11
type input "Grey"
click at [93, 399] on div "Mileage" at bounding box center [50, 412] width 85 height 27
type input "210024"
click at [384, 327] on p "Condition" at bounding box center [221, 331] width 442 height 9
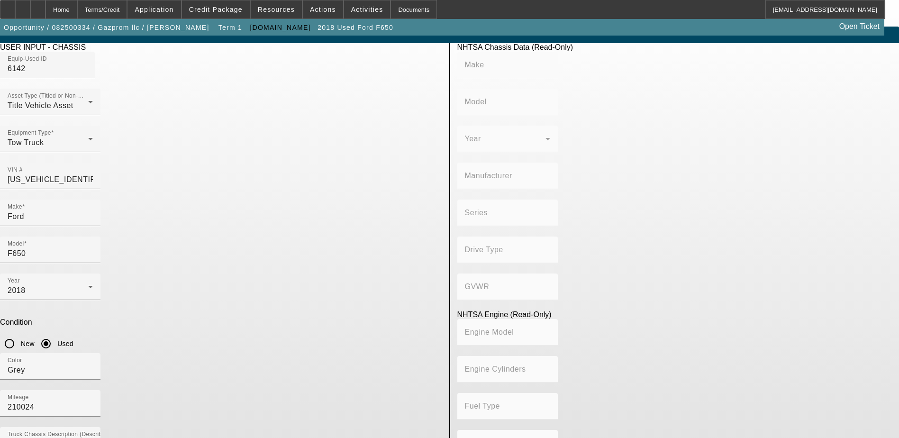
scroll to position [12, 0]
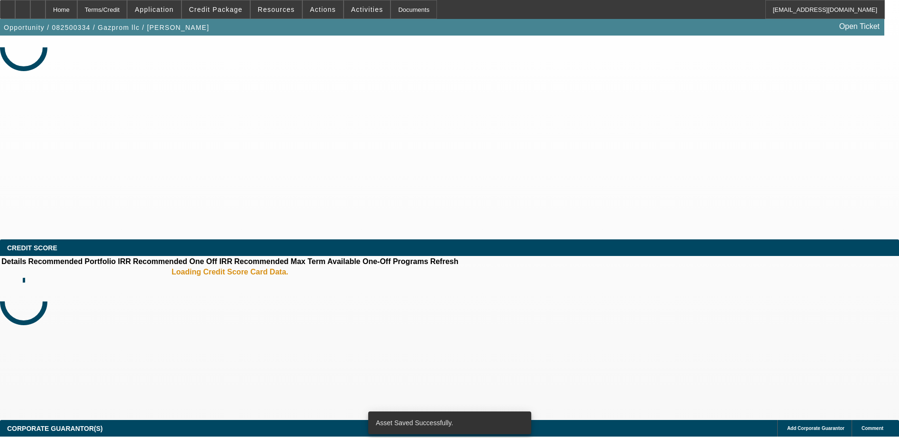
select select "0"
select select "2"
select select "0.1"
select select "4"
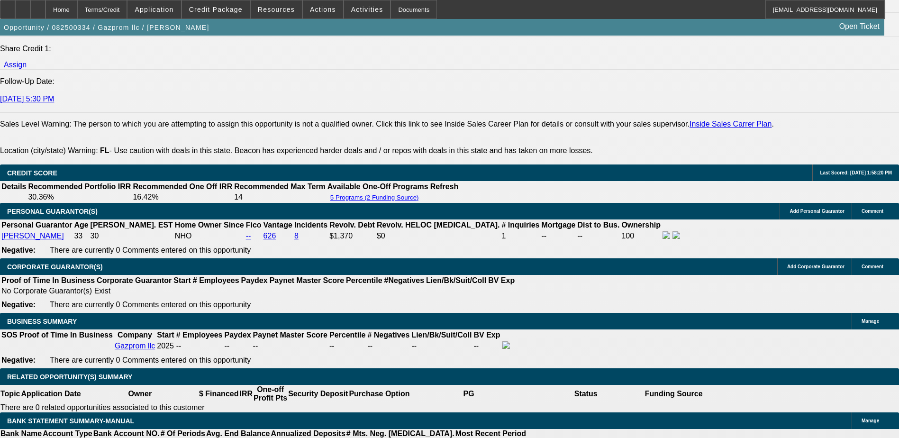
scroll to position [1279, 0]
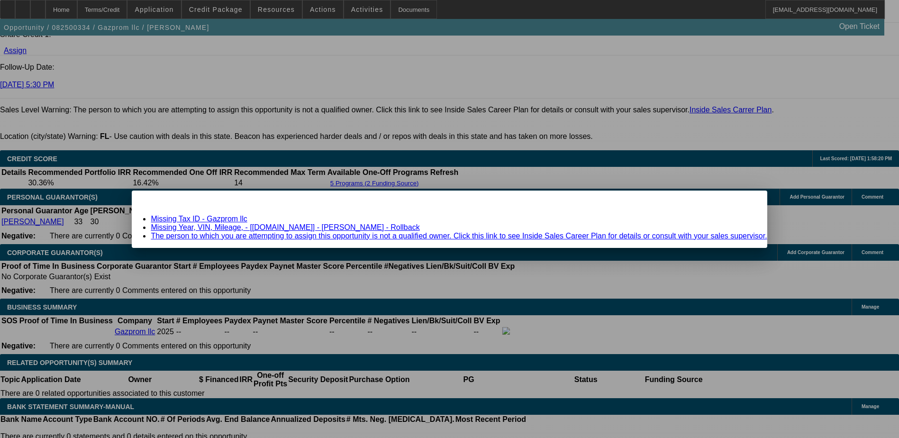
click at [329, 226] on link "Missing Year, VIN, Mileage, - [Equip-Used.com] - Jerr-Dan - Rollback" at bounding box center [285, 227] width 269 height 8
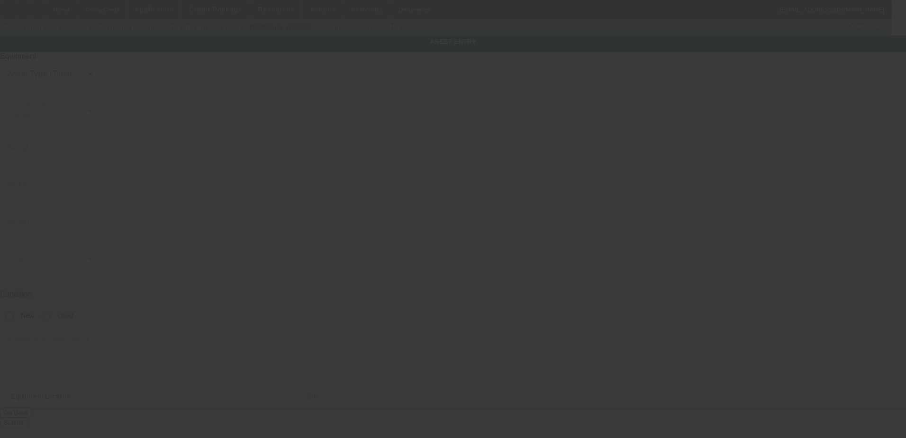
type input "Jerr-Dan"
type input "rollback"
radio input "true"
type textarea "Jerr-Dan Rollback"
type input "1637 Cleveland St"
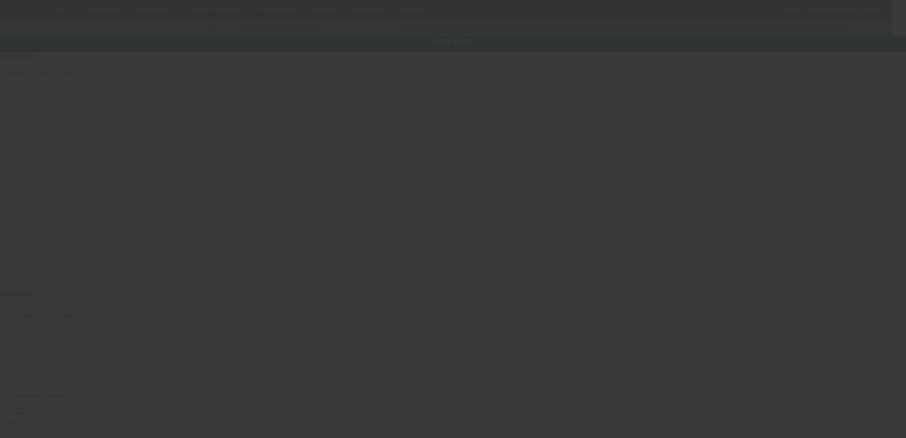
type input "Hollywood"
type input "33020"
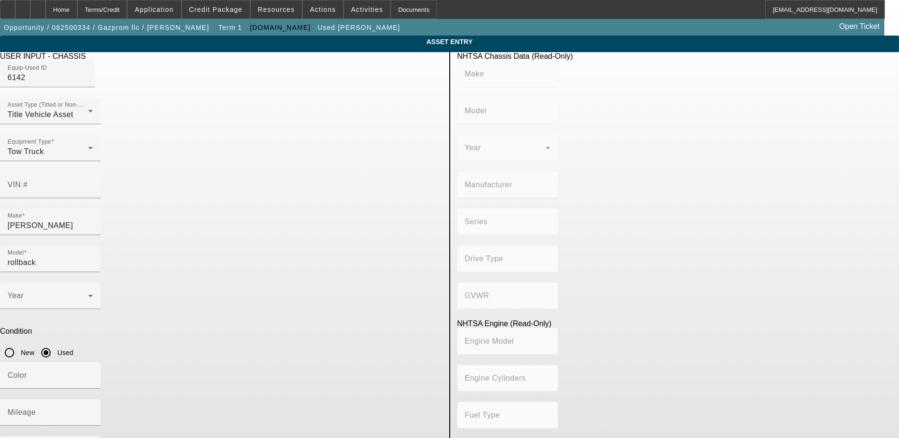
click at [334, 98] on div "Equip-Used ID 6142" at bounding box center [221, 79] width 442 height 37
click at [88, 157] on div "Tow Truck" at bounding box center [48, 151] width 81 height 11
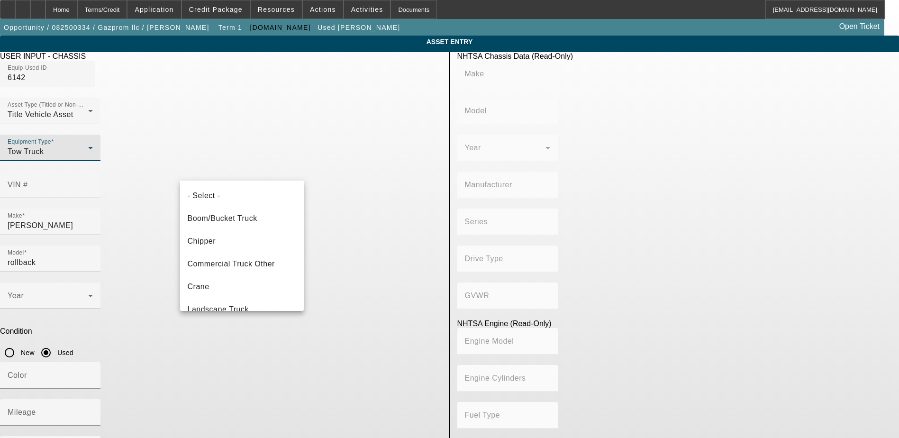
scroll to position [78, 0]
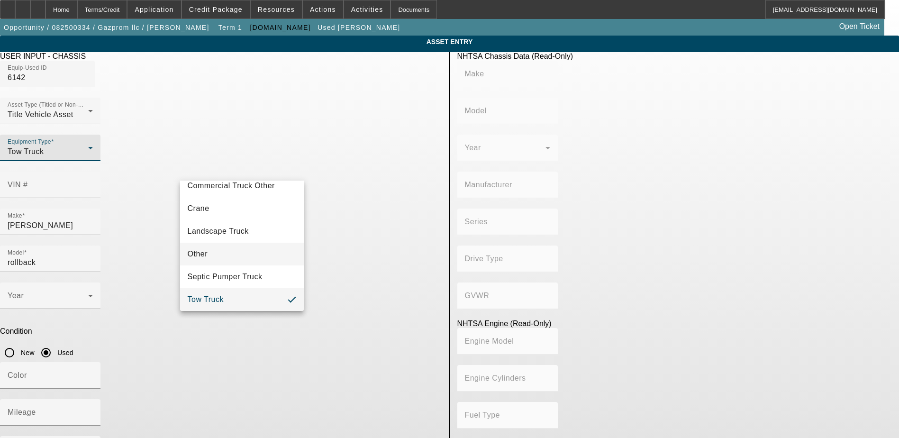
click at [250, 253] on mat-option "Other" at bounding box center [242, 254] width 124 height 23
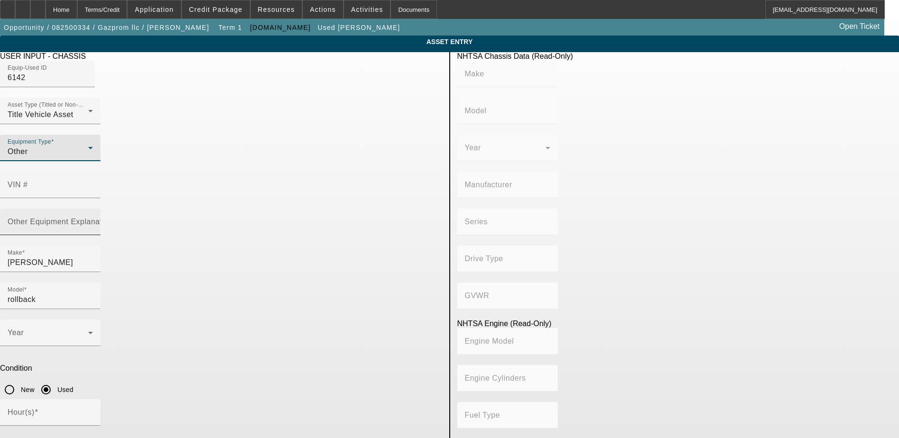
click at [93, 220] on input "Other Equipment Explanation" at bounding box center [50, 225] width 85 height 11
click at [93, 124] on div "Asset Type (Titled or Non-Titled) Title Vehicle Asset" at bounding box center [50, 111] width 85 height 27
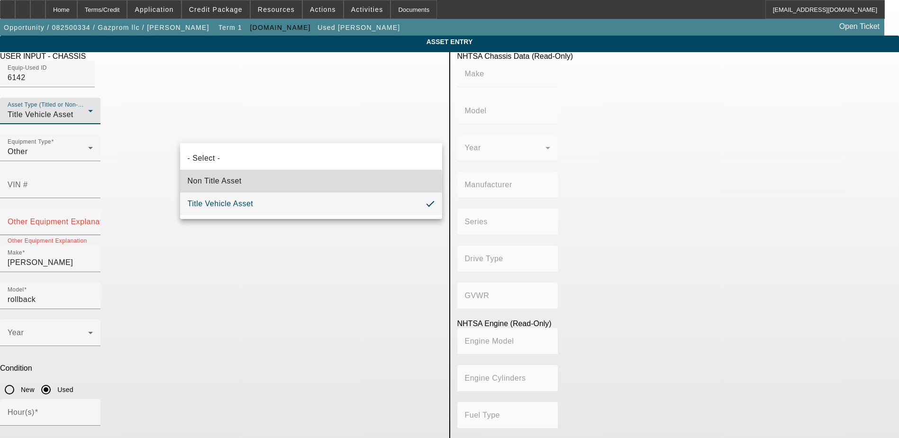
click at [241, 182] on span "Non Title Asset" at bounding box center [215, 180] width 54 height 11
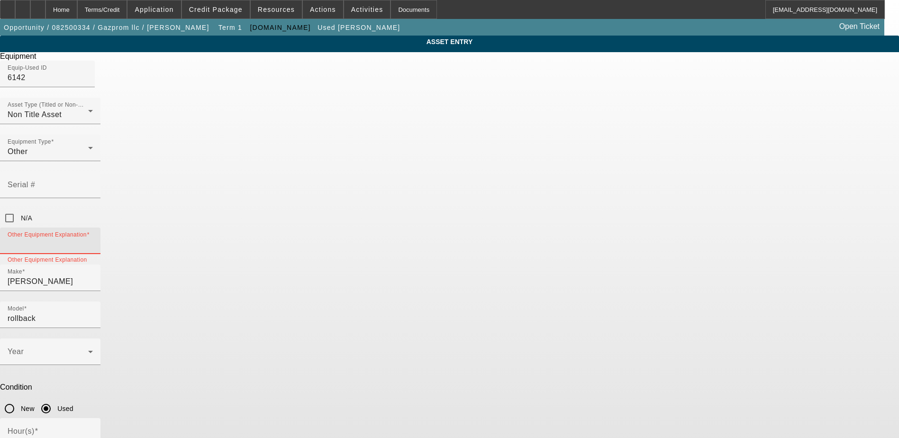
click at [93, 239] on input "Other Equipment Explanation" at bounding box center [50, 244] width 85 height 11
paste input "Steel Deck 21ft x 102” w/ Side Rails"
type input "Steel Deck 21ft x 102” w/ Side Rails"
click at [560, 383] on div "Condition New Used" at bounding box center [449, 400] width 899 height 35
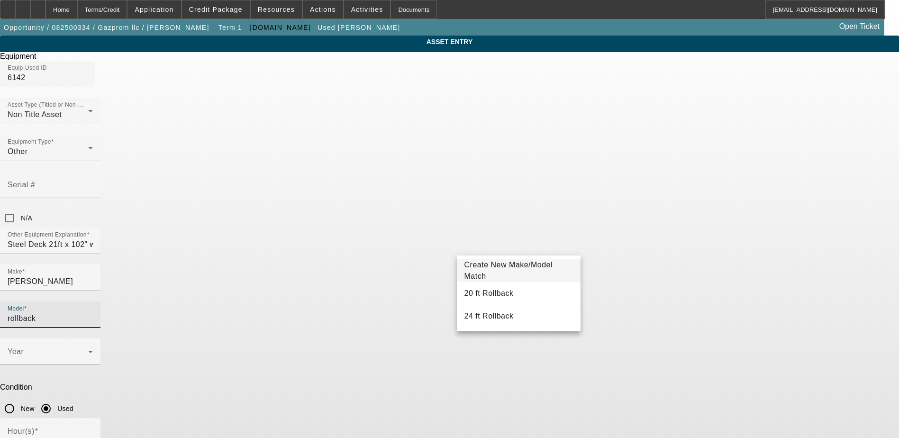
drag, startPoint x: 492, startPoint y: 247, endPoint x: 468, endPoint y: 247, distance: 23.7
click at [93, 313] on input "rollback" at bounding box center [50, 318] width 85 height 11
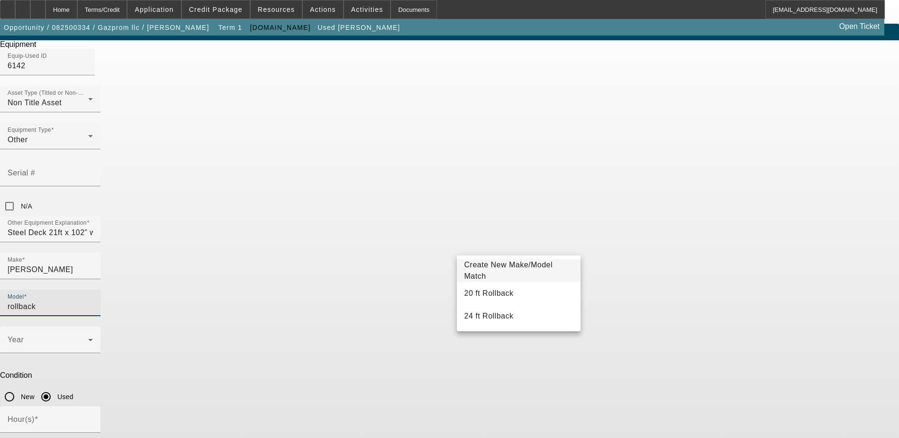
scroll to position [0, 0]
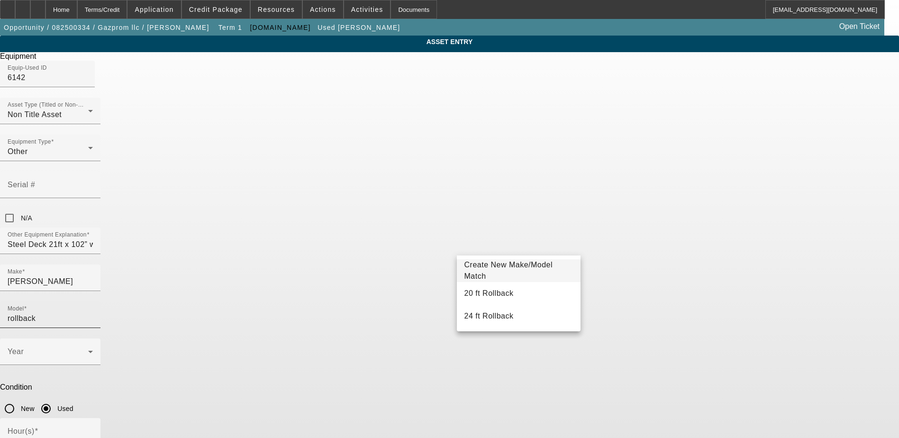
click at [93, 301] on div "Model rollback" at bounding box center [50, 314] width 85 height 27
click at [610, 258] on div "ASSET ENTRY Delete asset Equipment Equip-Used ID 6142 Asset Type (Titled or Non…" at bounding box center [449, 306] width 899 height 541
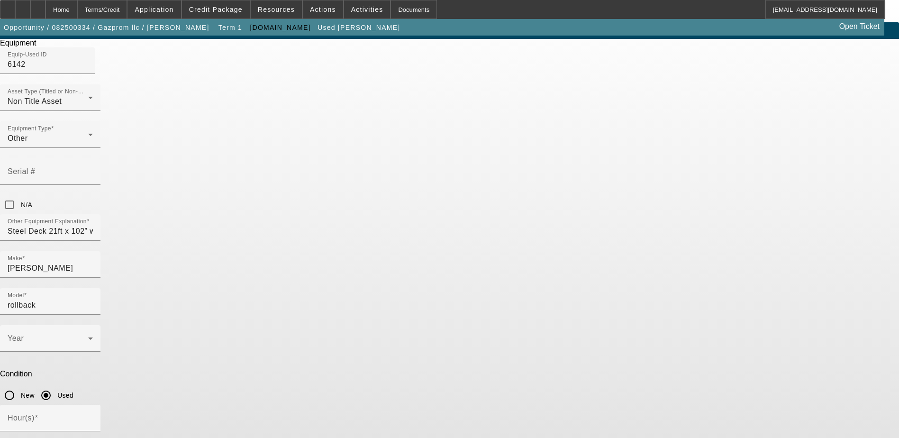
scroll to position [33, 0]
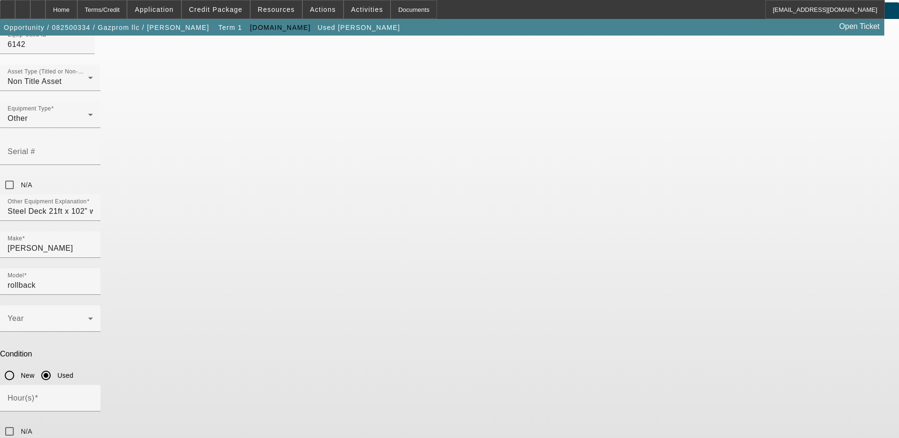
click at [93, 396] on input "Hour(s)" at bounding box center [50, 401] width 85 height 11
type input "0"
click at [19, 422] on input "N/A" at bounding box center [9, 431] width 19 height 19
checkbox input "true"
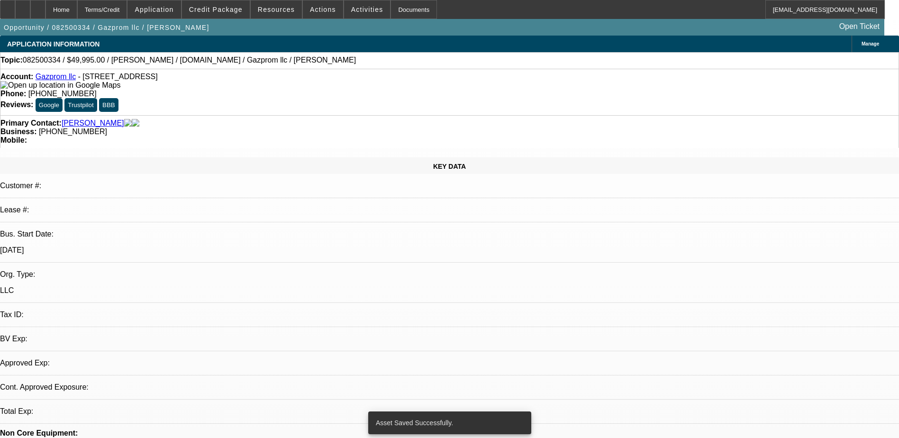
select select "0"
select select "2"
select select "0.1"
select select "4"
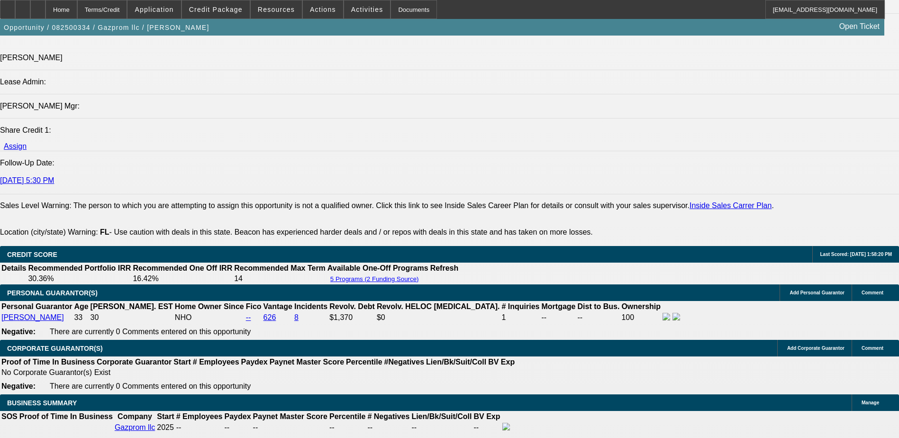
scroll to position [1185, 0]
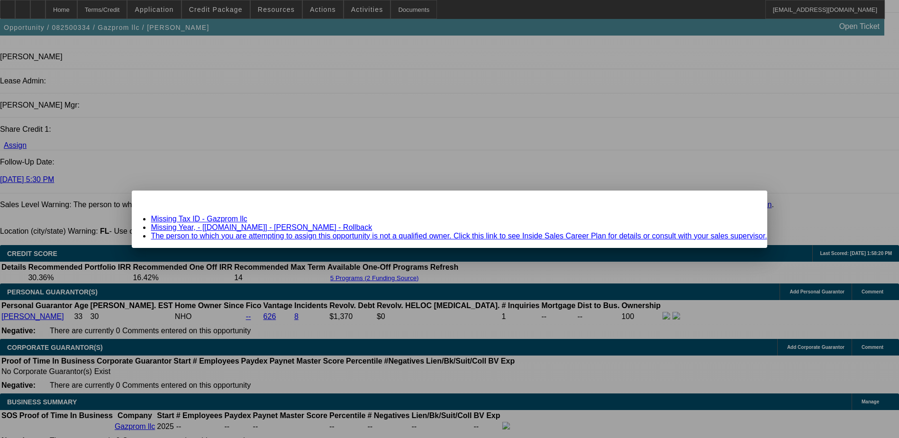
scroll to position [0, 0]
click at [295, 225] on link "Missing Year, - [Equip-Used.com] - Jerr-Dan - Rollback" at bounding box center [261, 227] width 221 height 8
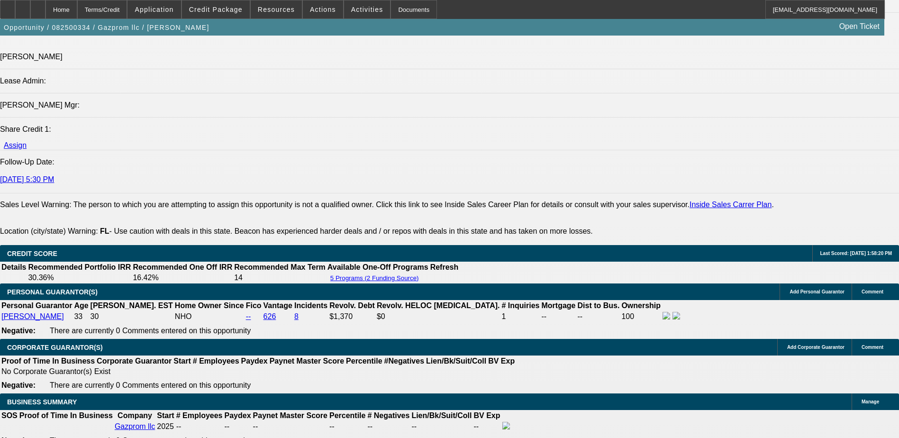
scroll to position [1185, 0]
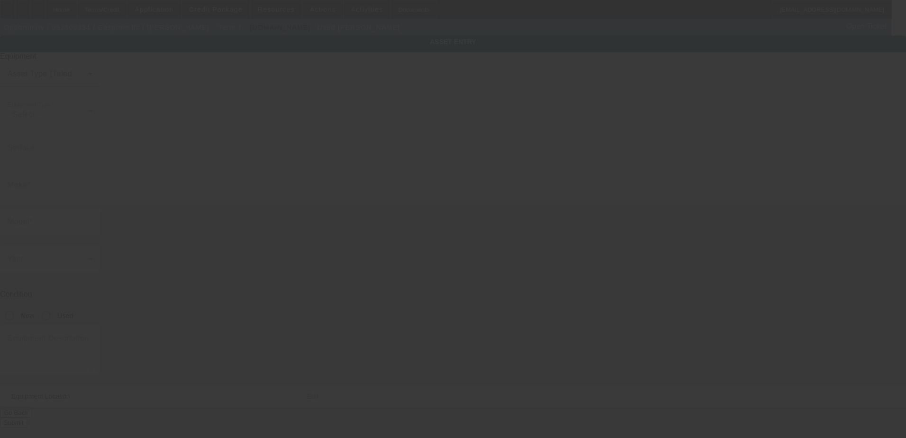
type input "Jerr-Dan"
type input "rollback"
radio input "true"
type textarea "Jerr-Dan Rollback"
type input "1637 Cleveland St"
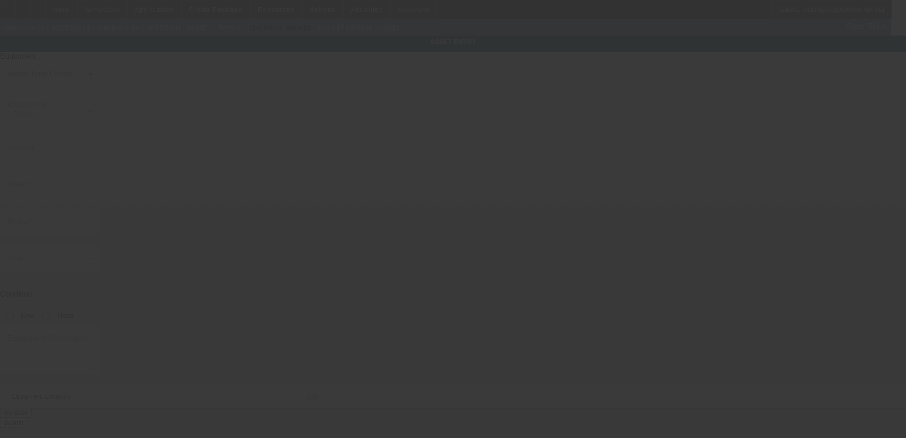
type input "Hollywood"
type input "33020"
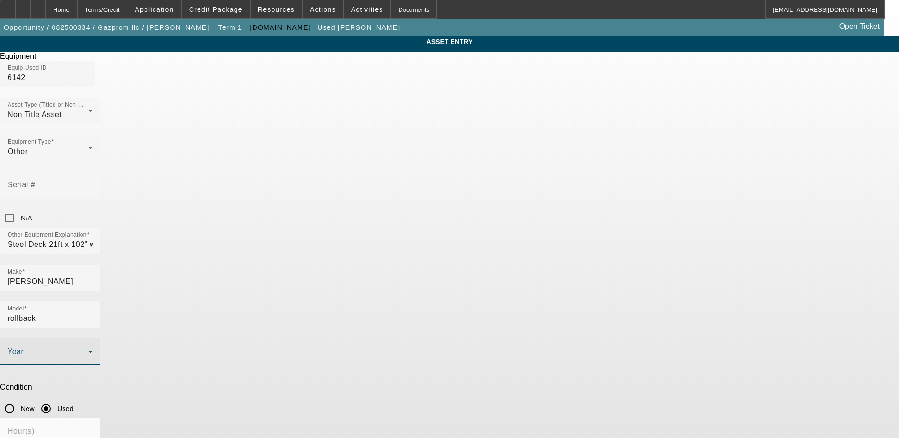
click at [88, 350] on span at bounding box center [48, 355] width 81 height 11
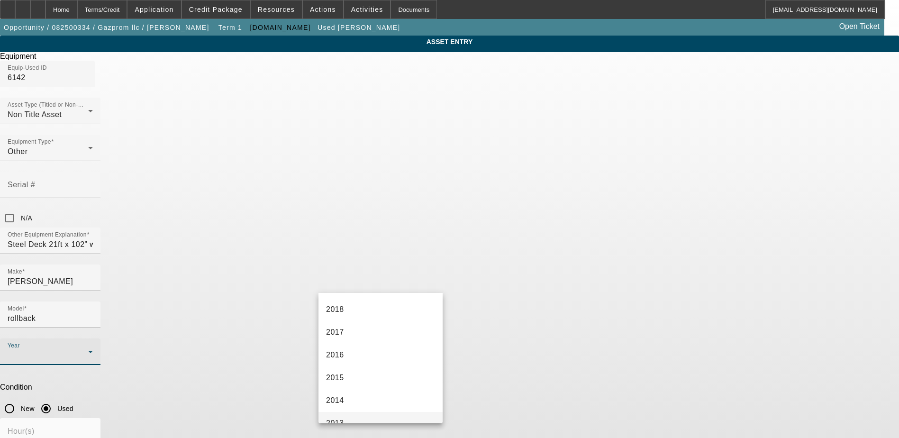
scroll to position [220, 0]
click at [354, 320] on mat-option "2018" at bounding box center [380, 315] width 124 height 23
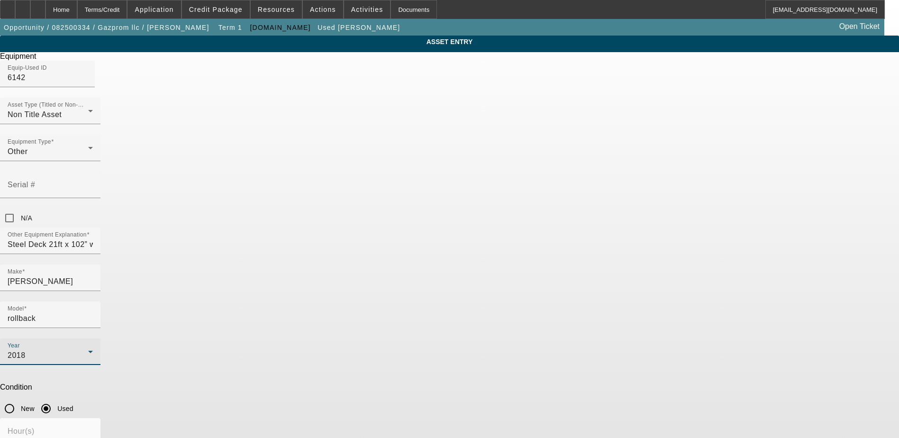
click at [573, 383] on div "Condition New Used" at bounding box center [449, 400] width 899 height 35
click at [692, 290] on div "ASSET ENTRY Delete asset Equipment Equip-Used ID 6142 Asset Type (Titled or Non…" at bounding box center [449, 306] width 899 height 541
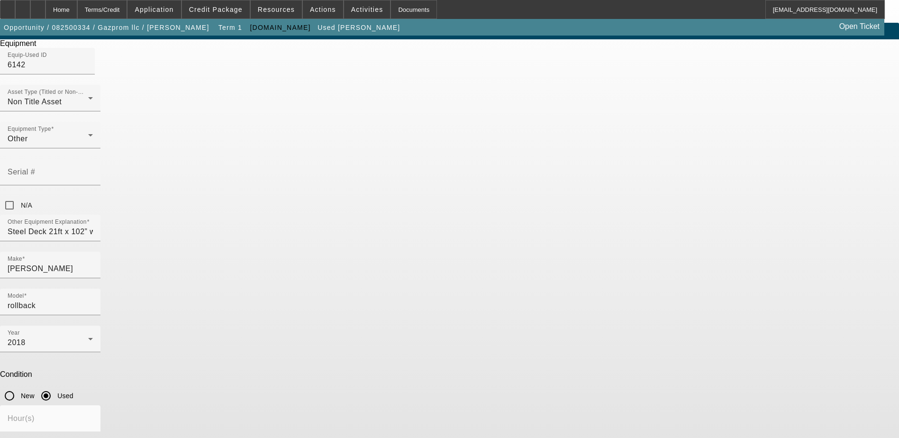
scroll to position [33, 0]
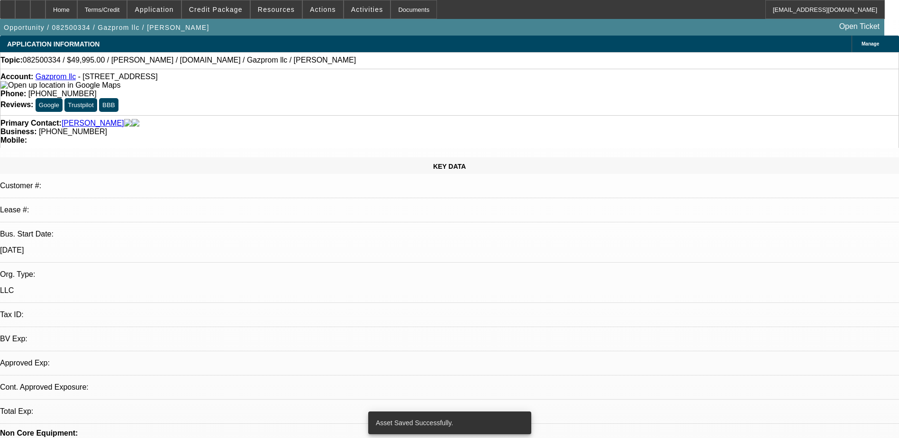
select select "0"
select select "2"
select select "0.1"
select select "4"
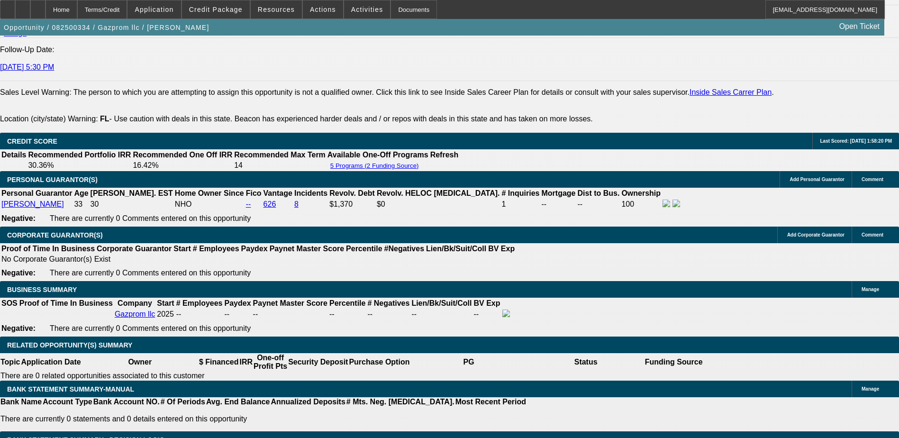
scroll to position [1286, 0]
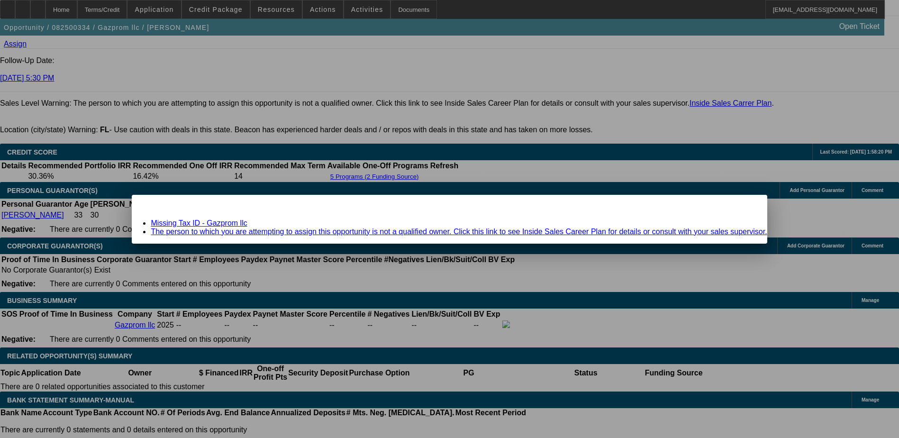
click at [247, 224] on link "Missing Tax ID - Gazprom llc" at bounding box center [199, 223] width 96 height 8
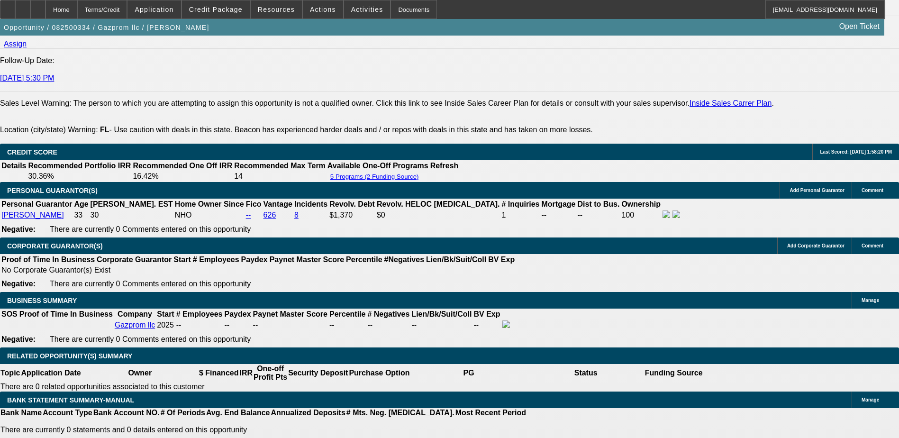
scroll to position [1286, 0]
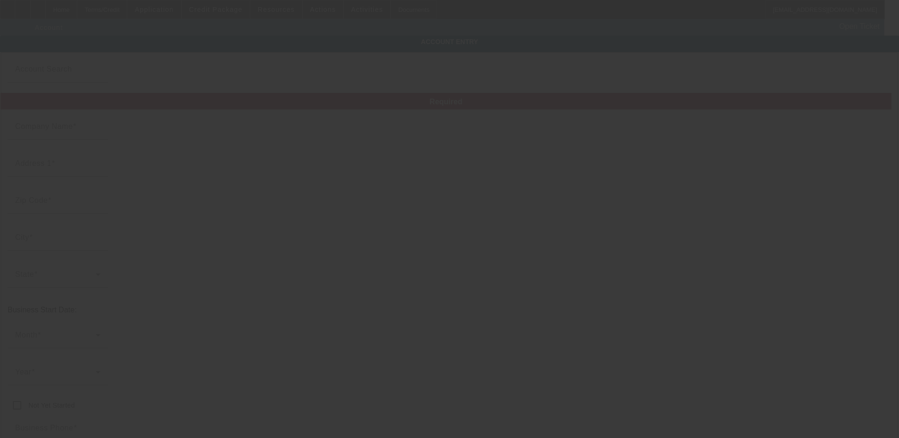
type input "Gazprom llc"
type input "1637 Cleveland St"
type input "33020"
type input "Hollywood"
type input "(645) 201-9611"
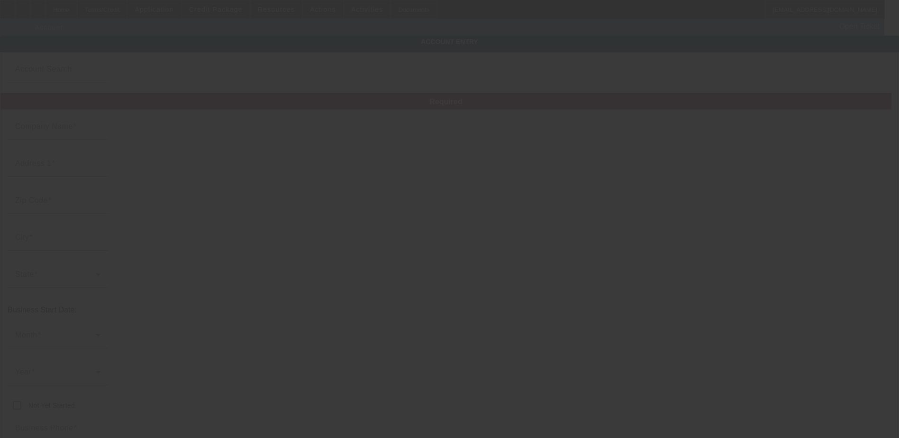
type input "llclarionov@gmail.com"
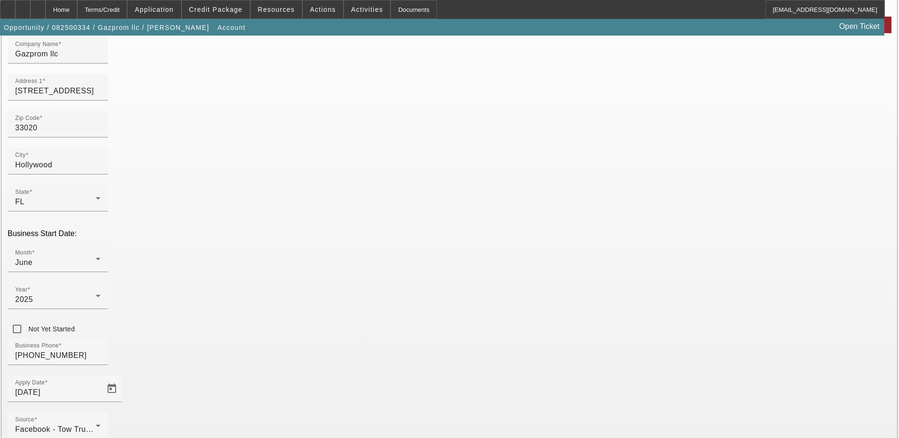
scroll to position [95, 0]
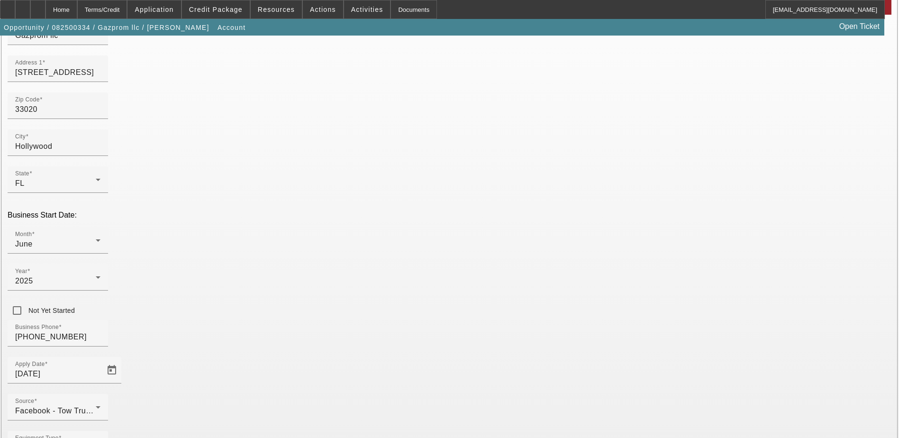
type input "000000000"
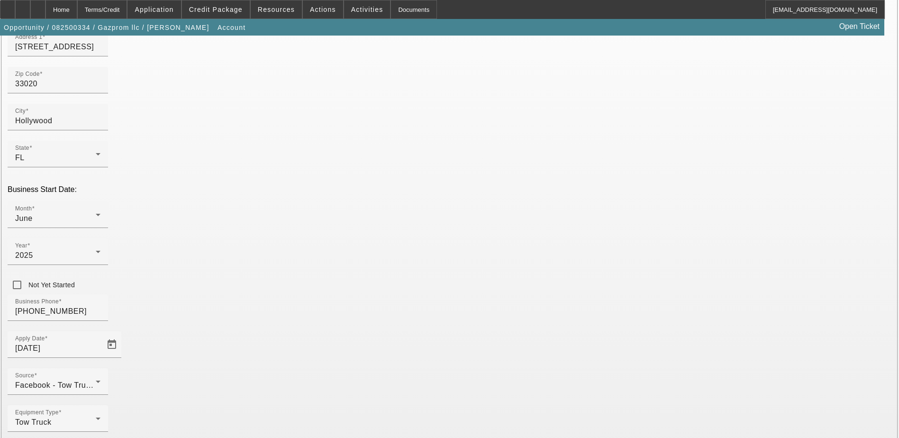
scroll to position [121, 0]
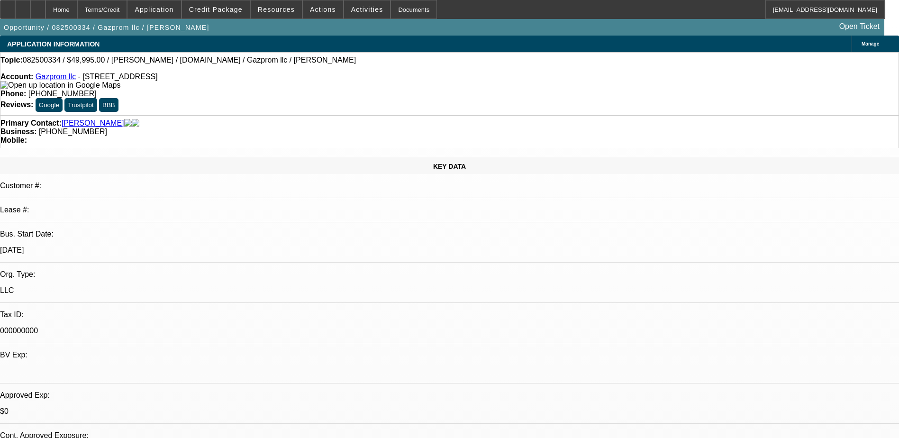
select select "0"
select select "2"
select select "0.1"
select select "4"
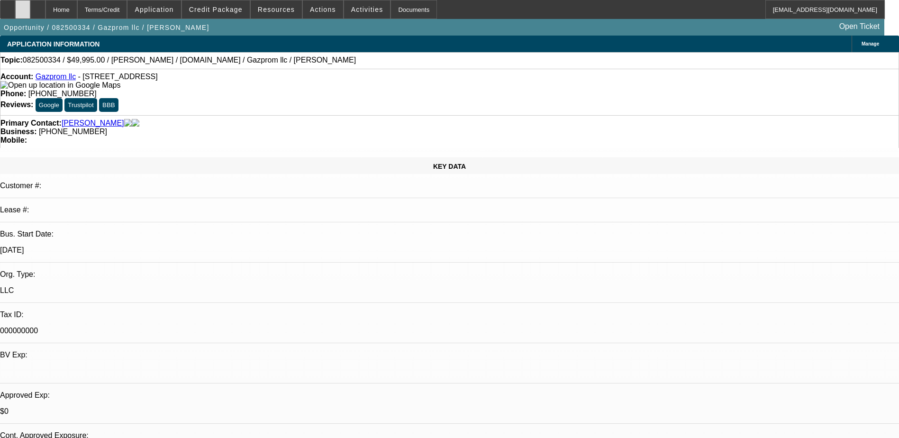
click at [30, 8] on div at bounding box center [22, 9] width 15 height 19
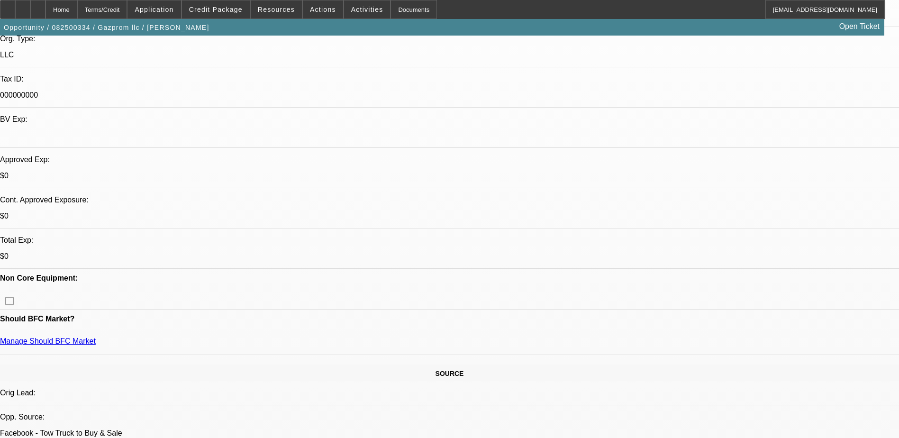
scroll to position [237, 0]
click at [231, 9] on span "Credit Package" at bounding box center [216, 10] width 54 height 8
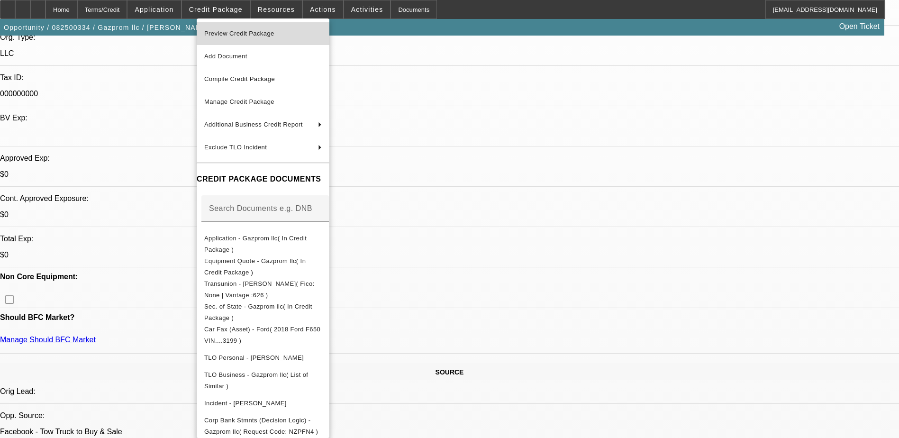
click at [267, 37] on span "Preview Credit Package" at bounding box center [263, 33] width 118 height 11
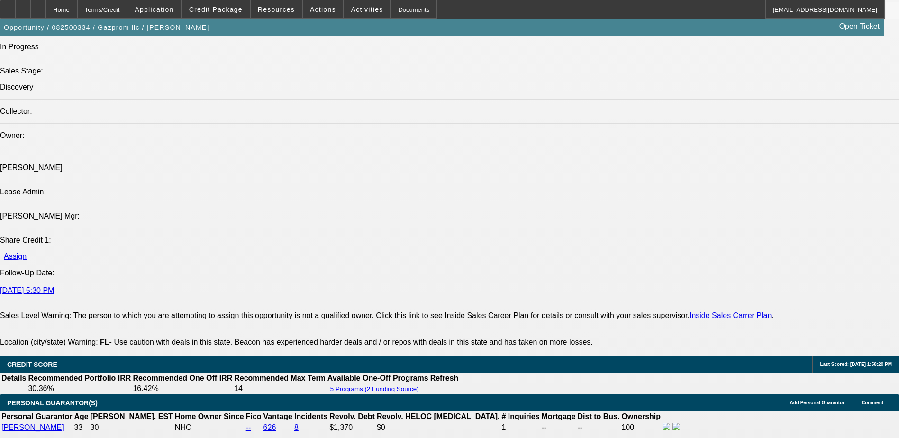
scroll to position [948, 0]
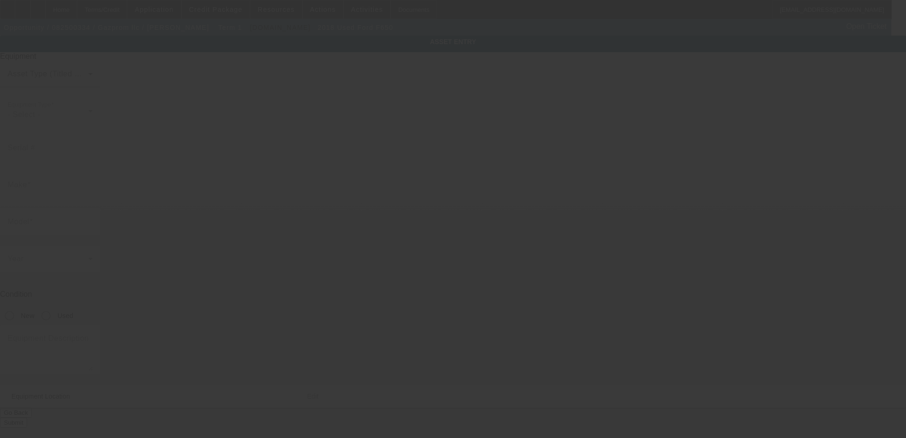
type input "1FDWX6DC5JDF03199"
type input "Ford"
type input "F650"
radio input "true"
type textarea "Ford F650"
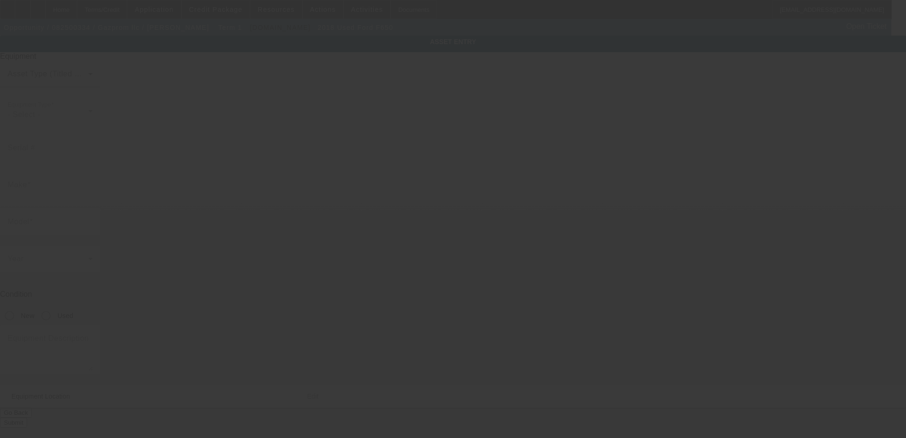
type input "1637 Cleveland St"
type input "Hollywood"
type input "33020"
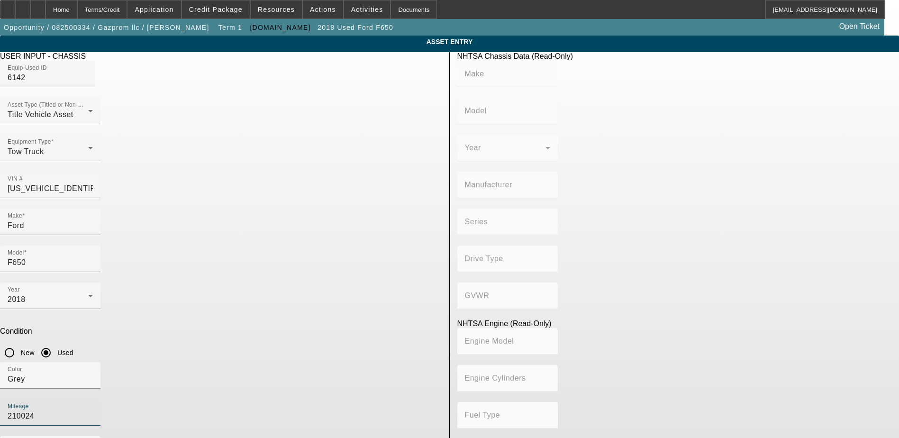
click at [93, 410] on input "210024" at bounding box center [50, 415] width 85 height 11
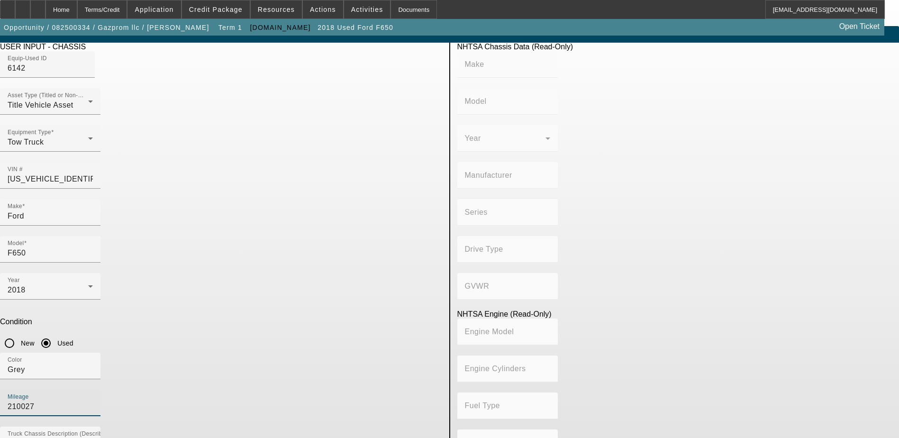
scroll to position [12, 0]
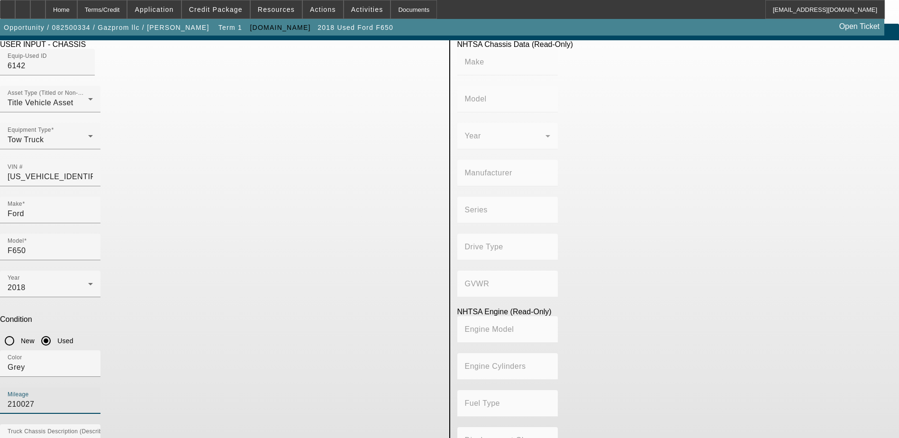
type input "210027"
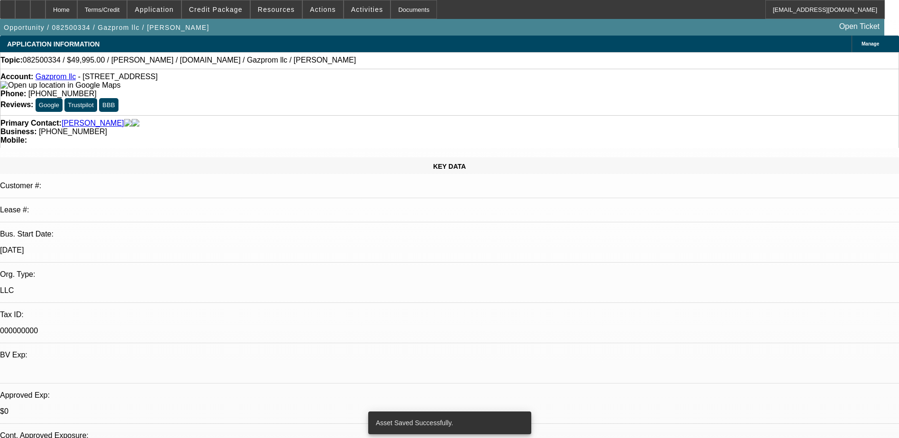
select select "0"
select select "2"
select select "0.1"
select select "4"
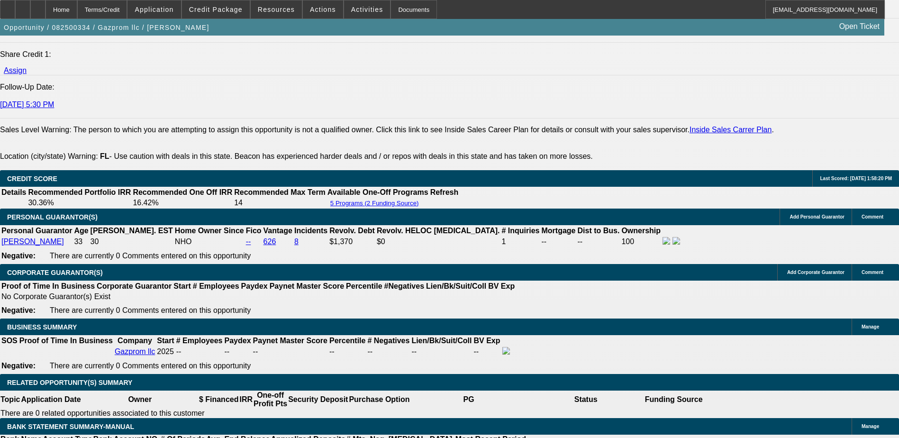
scroll to position [1327, 0]
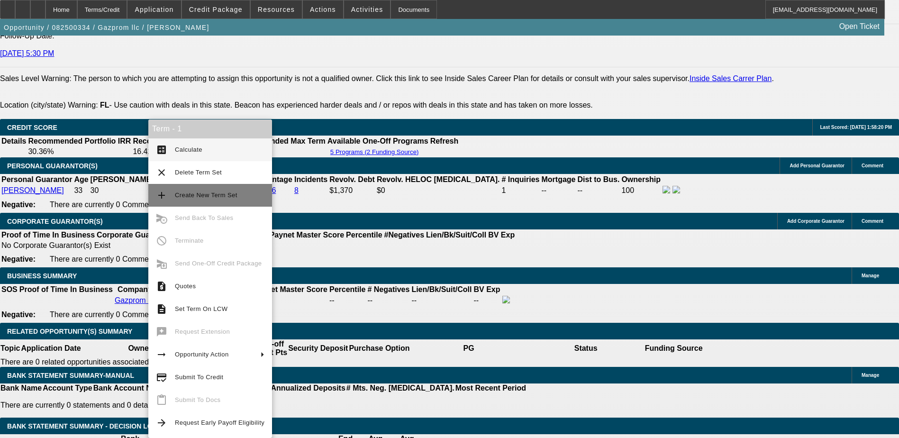
click at [195, 192] on span "Create New Term Set" at bounding box center [206, 194] width 63 height 7
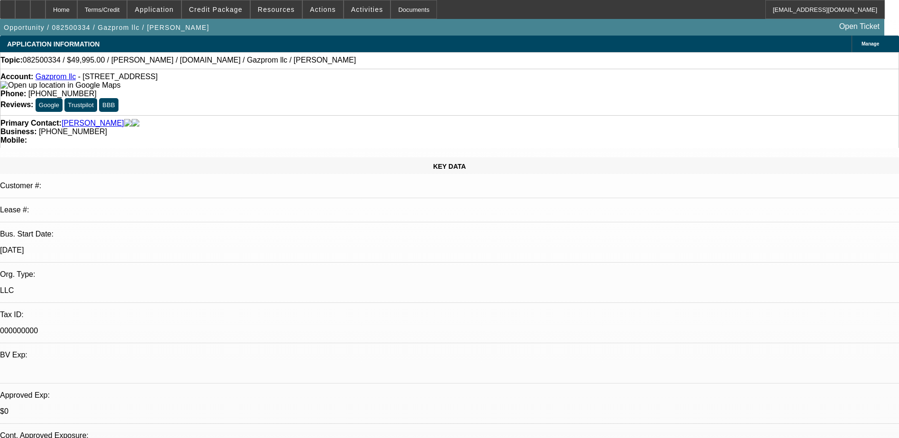
select select "0"
select select "0.1"
select select "0"
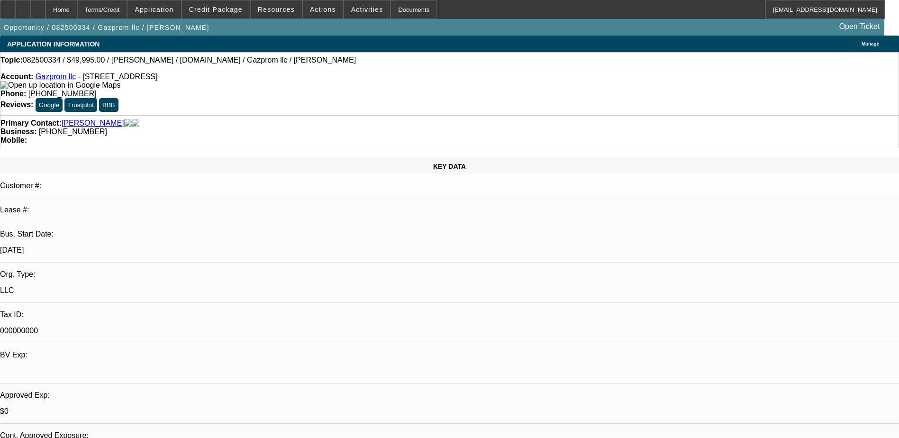
select select "0.1"
select select "1"
select select "2"
select select "4"
select select "1"
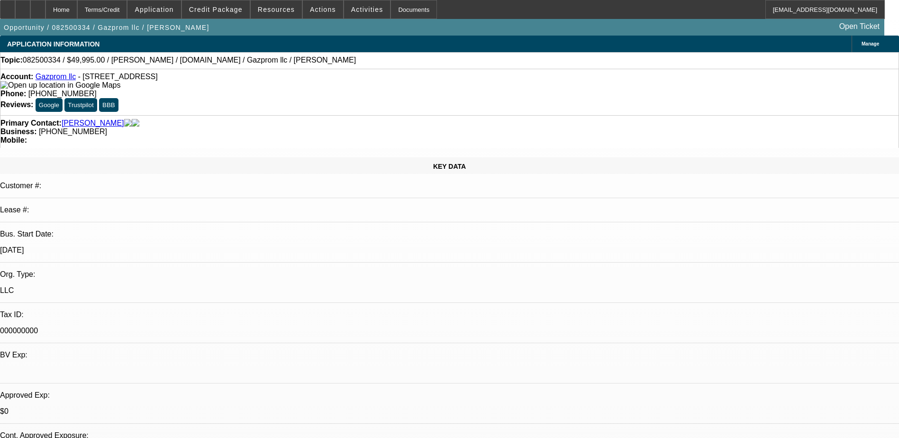
select select "2"
select select "4"
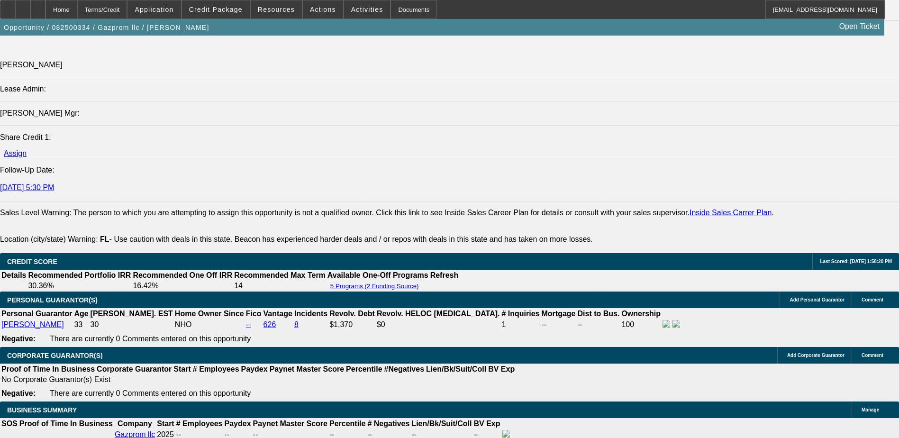
scroll to position [1192, 0]
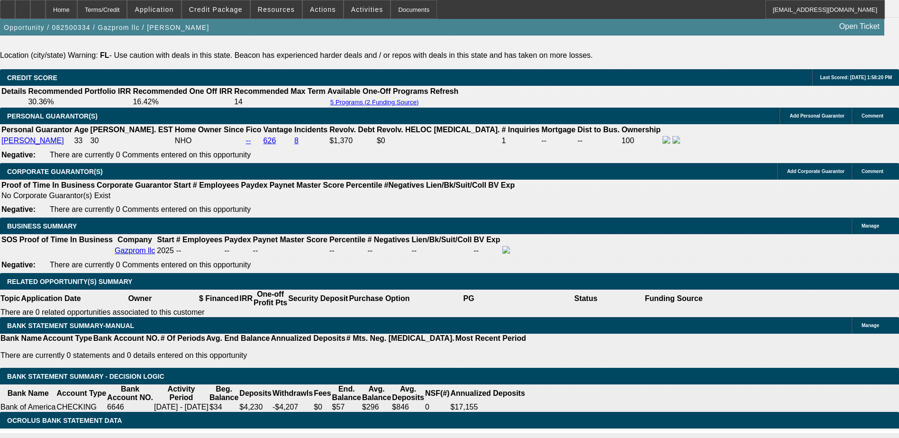
scroll to position [1381, 0]
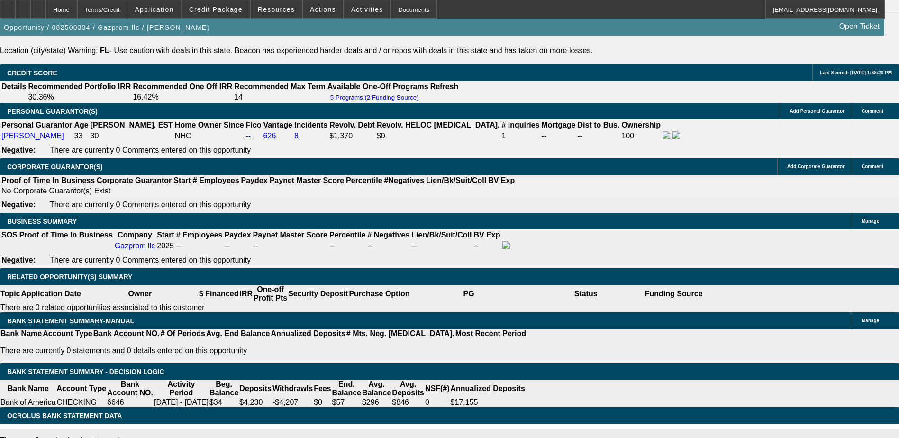
type input "UNKNOWN"
type input "2"
type input "$25,624.16"
type input "18"
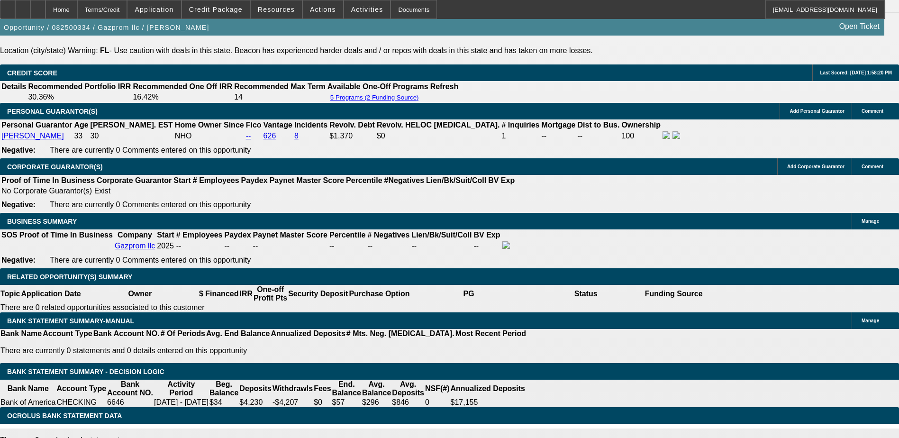
type input "$6.15"
type input "18"
type input "20"
type input "$3,237.84"
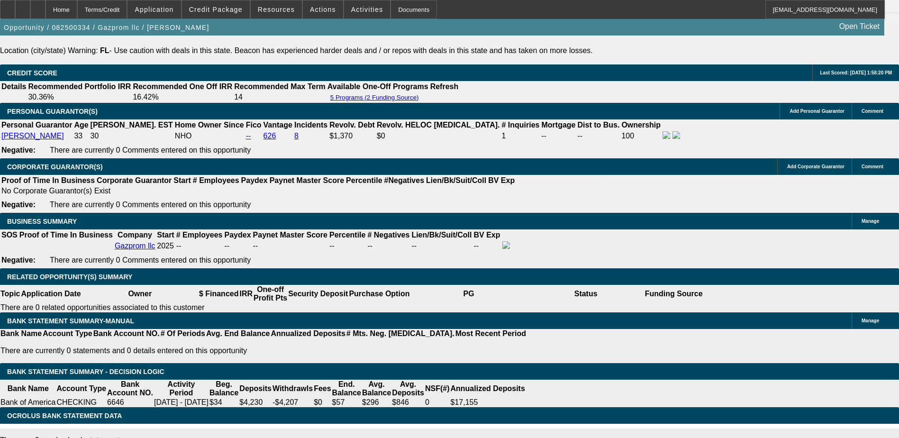
type input "20"
type input "1"
type input "$50,828.25"
type input "2"
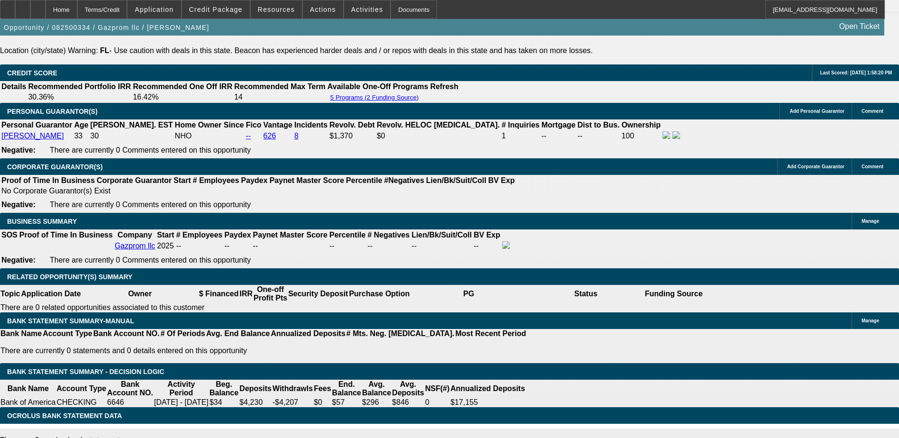
type input "$7.65"
type input "20"
type input "$2,960.06"
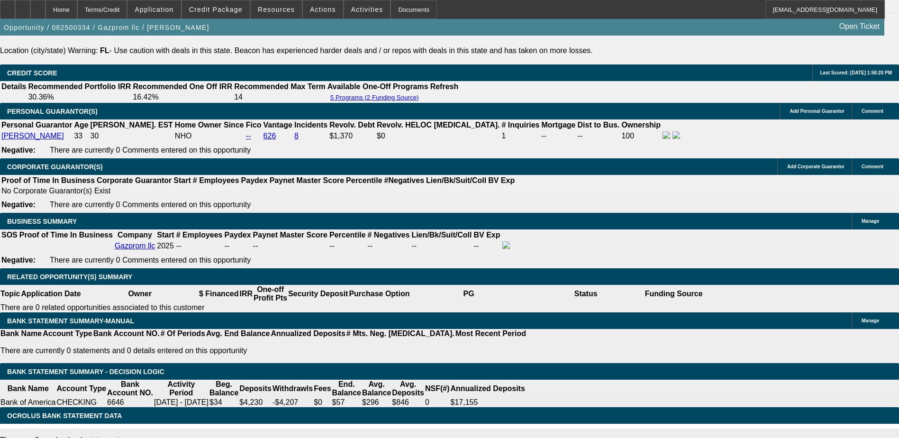
type input "20"
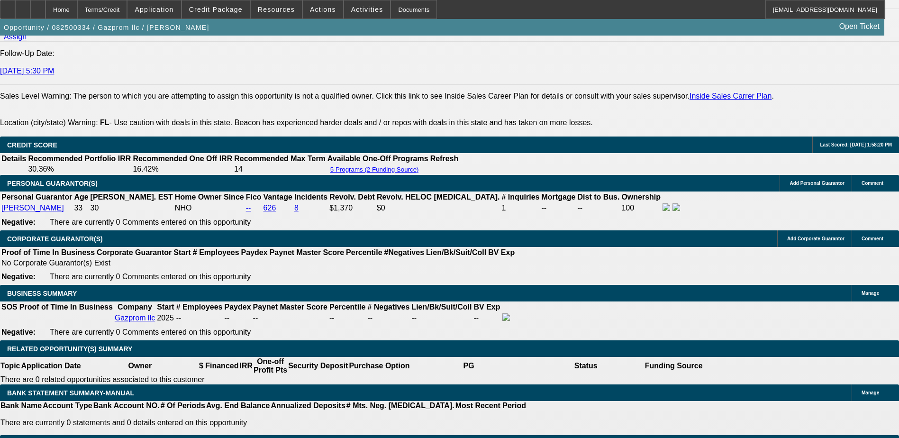
scroll to position [1287, 0]
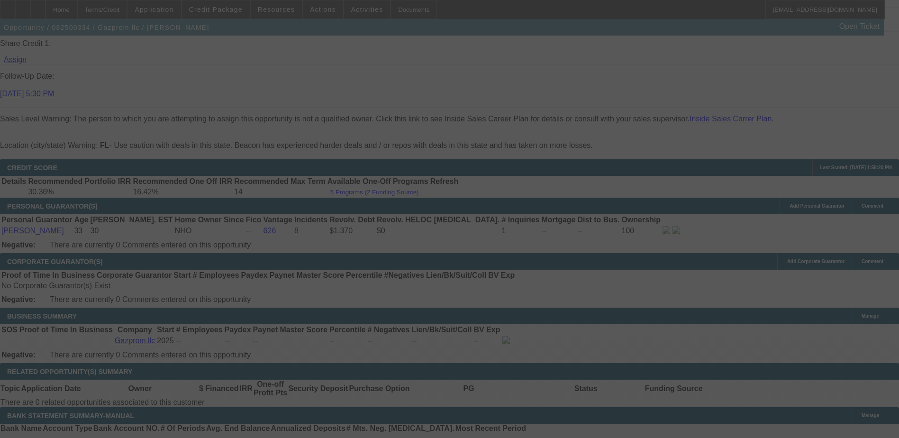
select select "0"
select select "2"
select select "0.1"
select select "4"
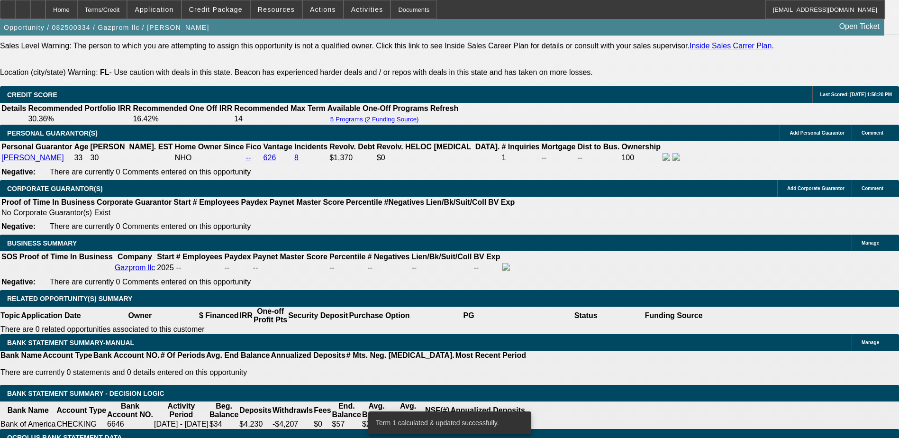
scroll to position [1381, 0]
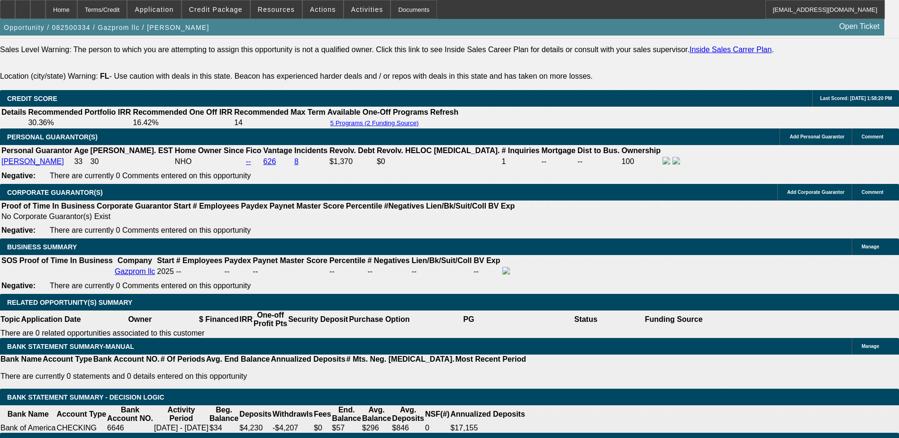
scroll to position [1334, 0]
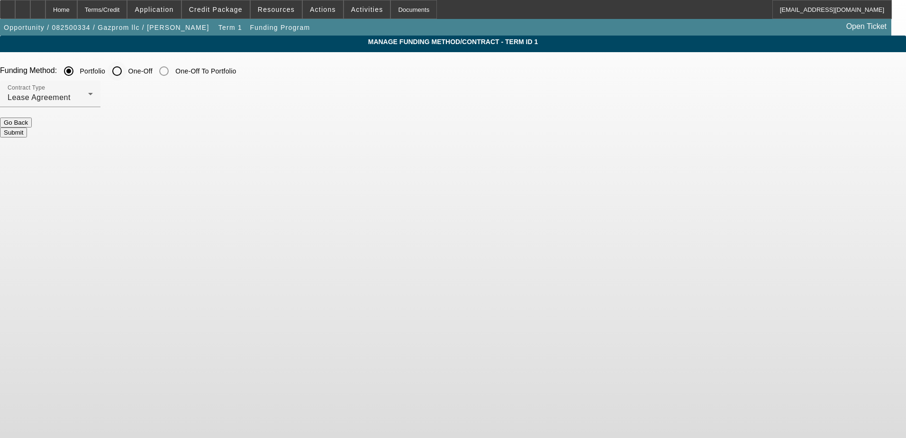
click at [127, 69] on input "One-Off" at bounding box center [117, 71] width 19 height 19
radio input "true"
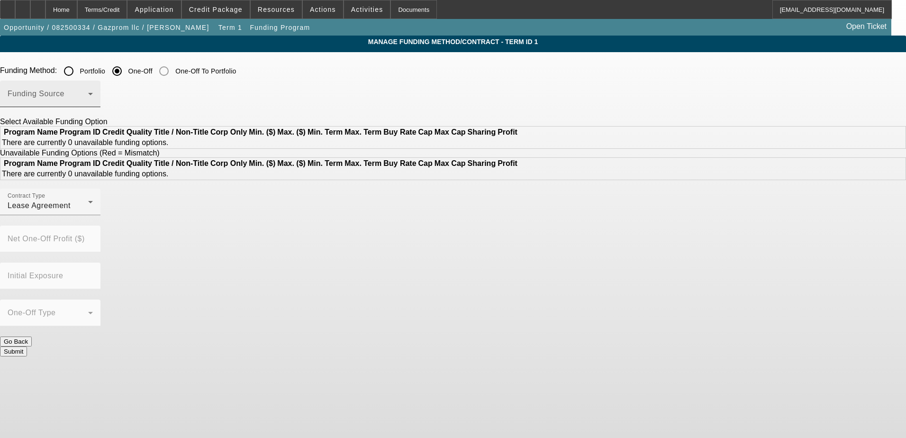
click at [88, 103] on span at bounding box center [48, 97] width 81 height 11
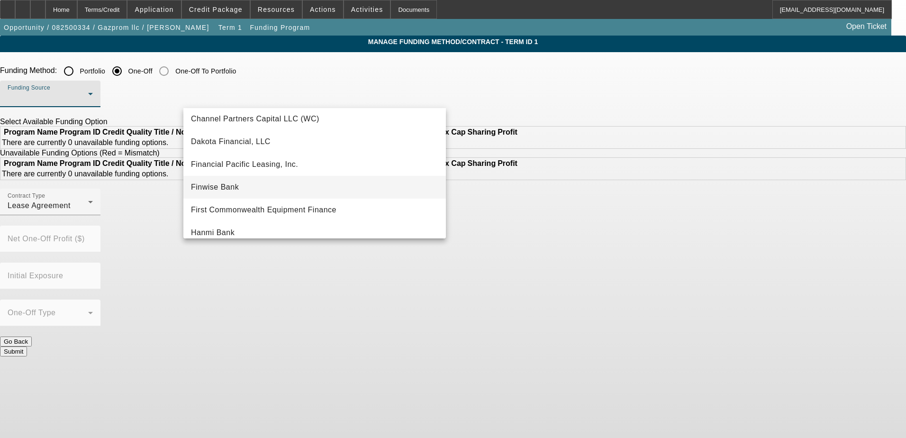
scroll to position [95, 0]
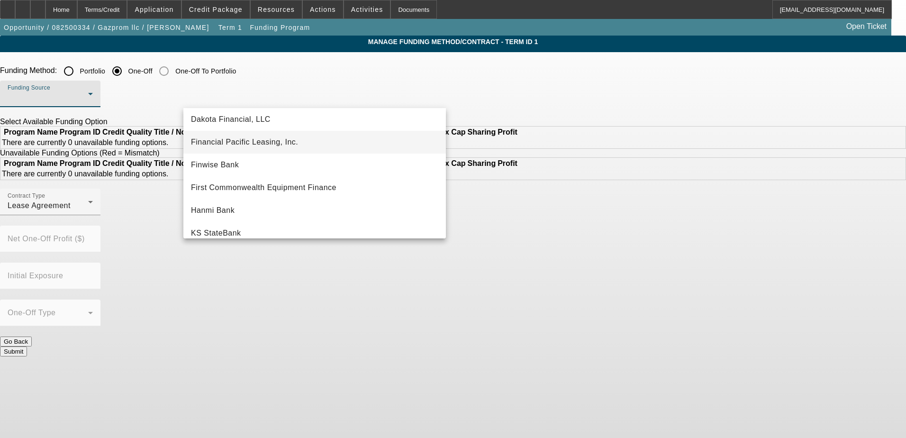
click at [249, 146] on span "Financial Pacific Leasing, Inc." at bounding box center [244, 141] width 107 height 11
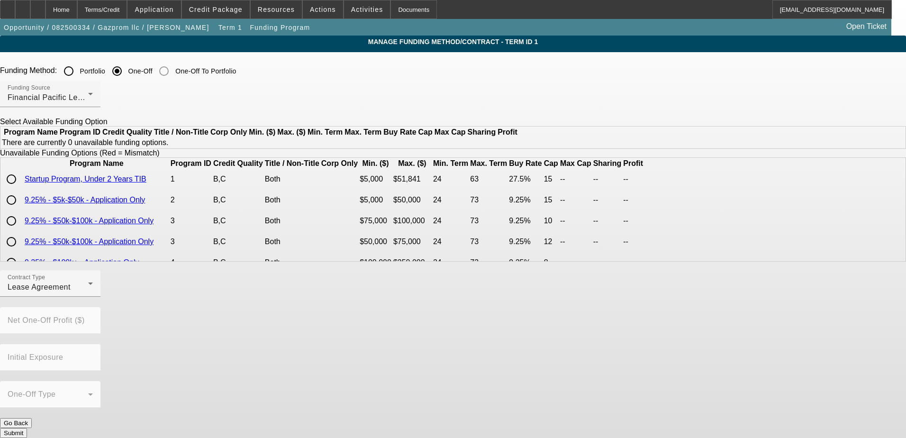
click at [21, 189] on input "radio" at bounding box center [11, 179] width 19 height 19
radio input "true"
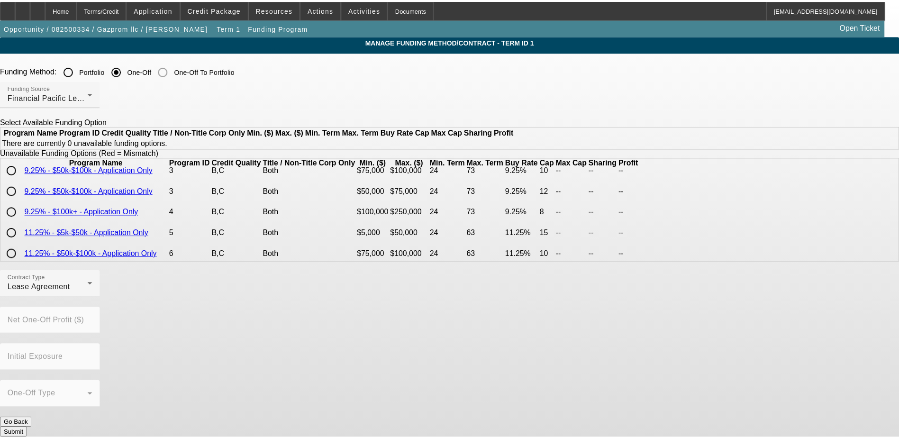
scroll to position [0, 0]
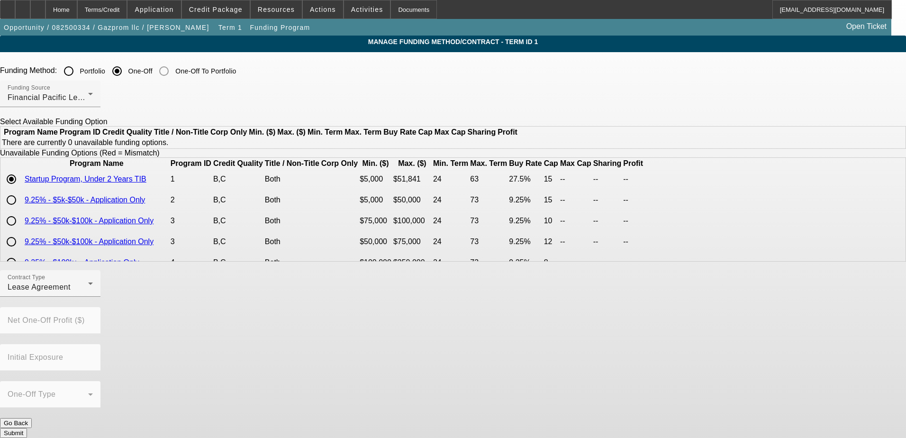
click at [27, 428] on button "Submit" at bounding box center [13, 433] width 27 height 10
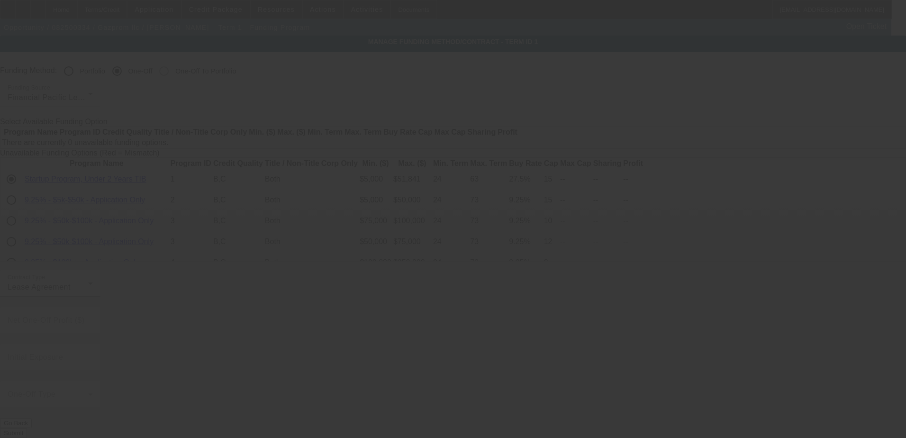
radio input "true"
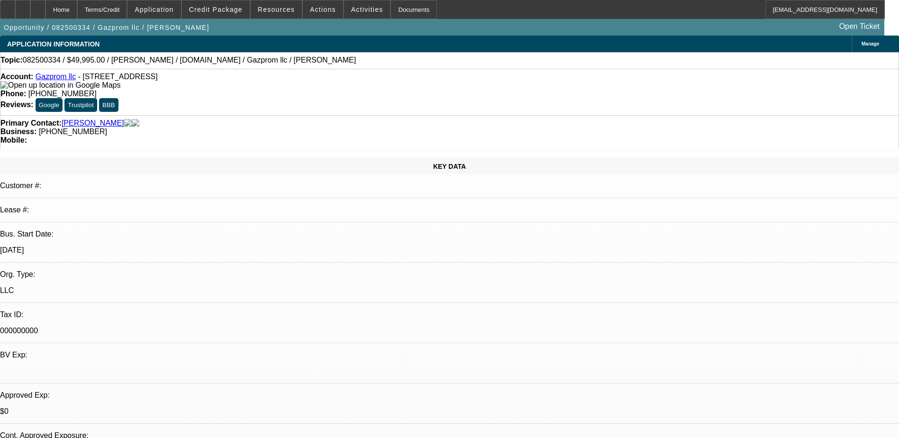
select select "0"
select select "2"
select select "0.1"
select select "4"
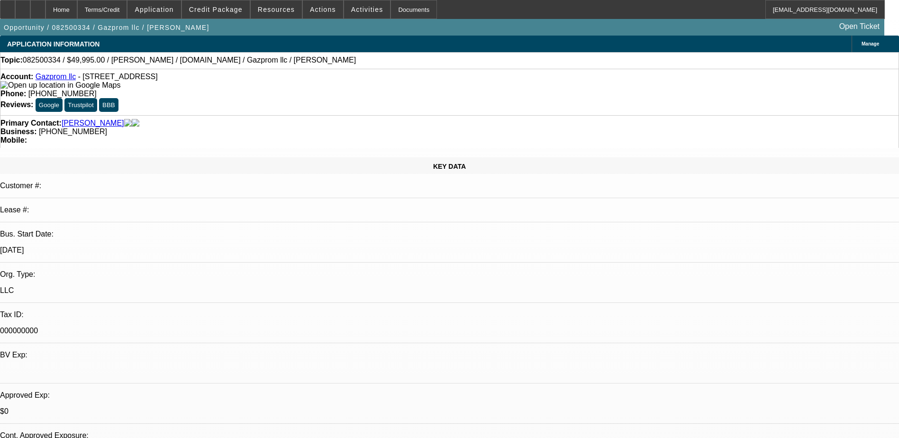
select select "0"
select select "2"
select select "0.1"
select select "4"
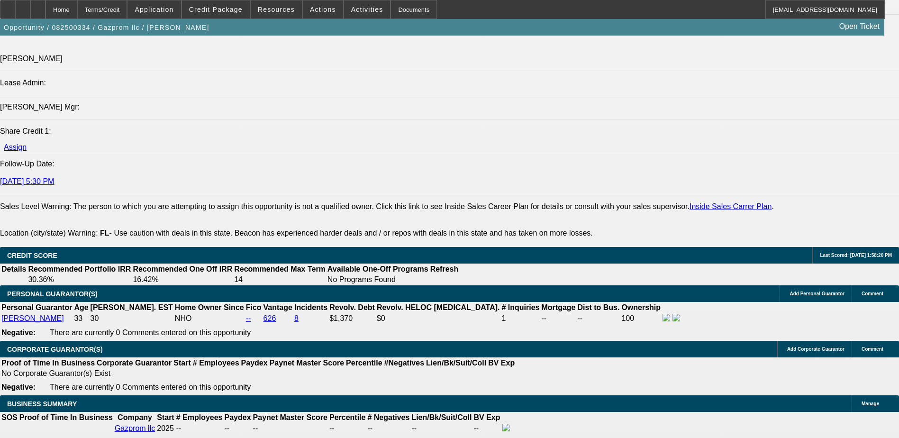
scroll to position [1279, 0]
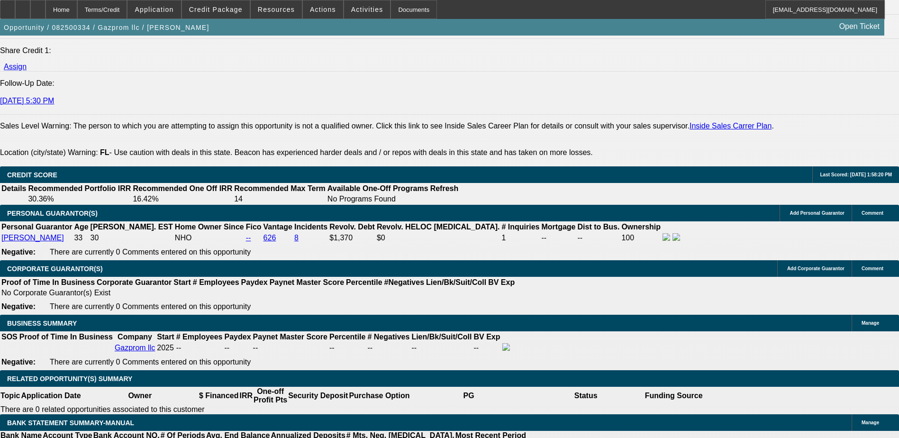
type input "UNKNOWN"
type input "2"
type input "$2,543.73"
type input "2030"
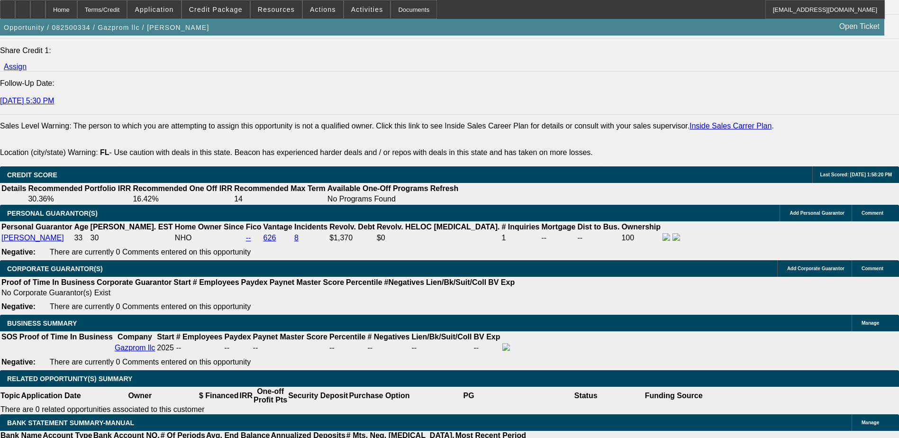
type input "$8,845.83"
type input "30"
type input "$3,207.04"
type input "30"
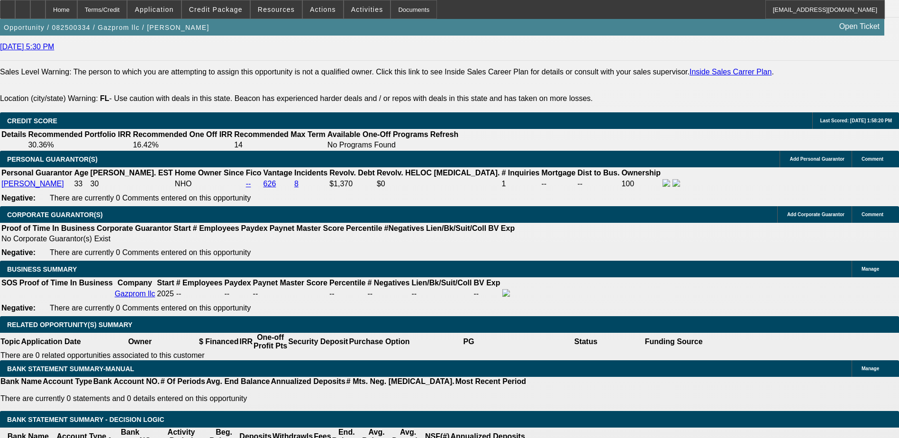
type input "2"
type input "$25,938.76"
type input "36"
type input "$6.23"
type input "36"
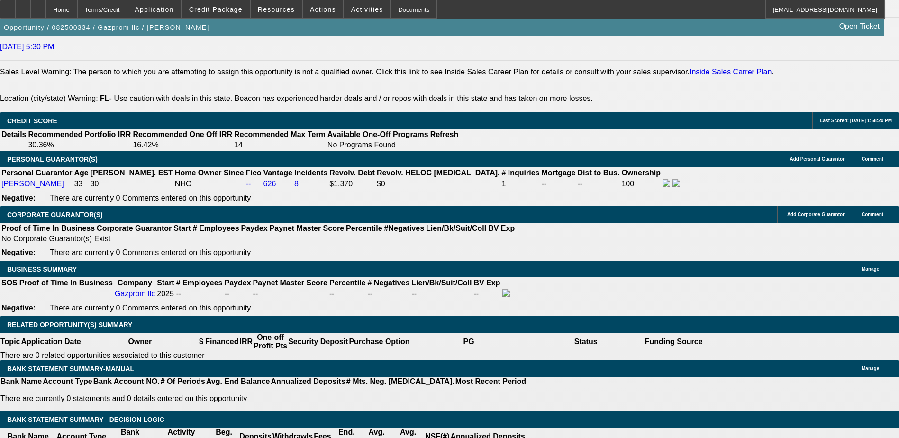
type input "30"
type input "$2,122.37"
type input "30"
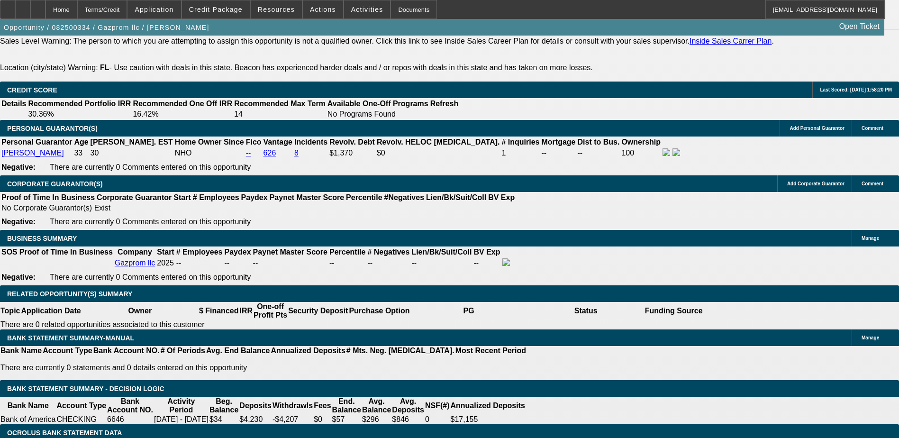
scroll to position [1381, 0]
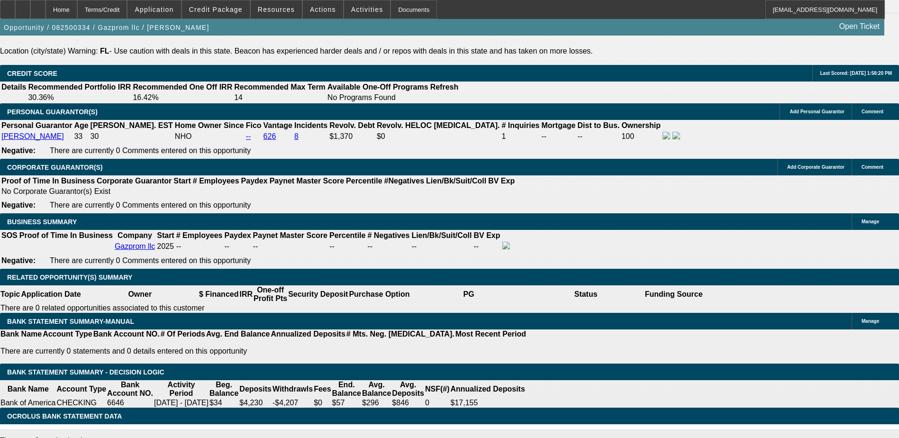
type input "5000"
drag, startPoint x: 320, startPoint y: 164, endPoint x: 298, endPoint y: 168, distance: 23.1
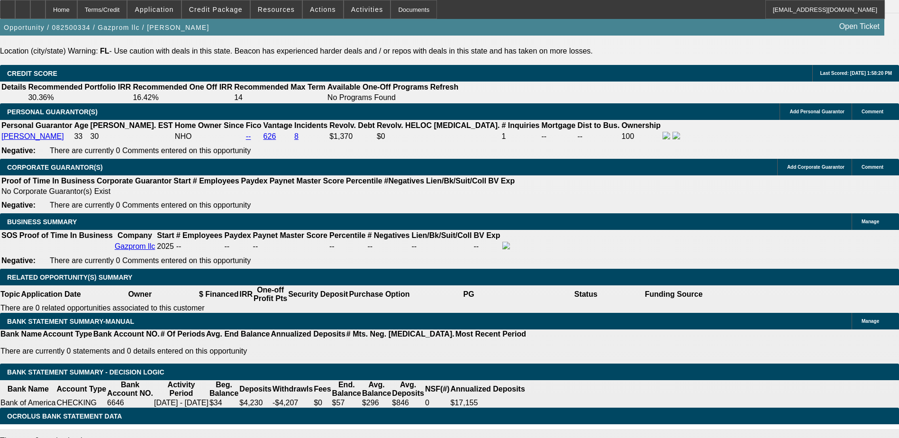
type input "$0.00"
type input "$2,334.62"
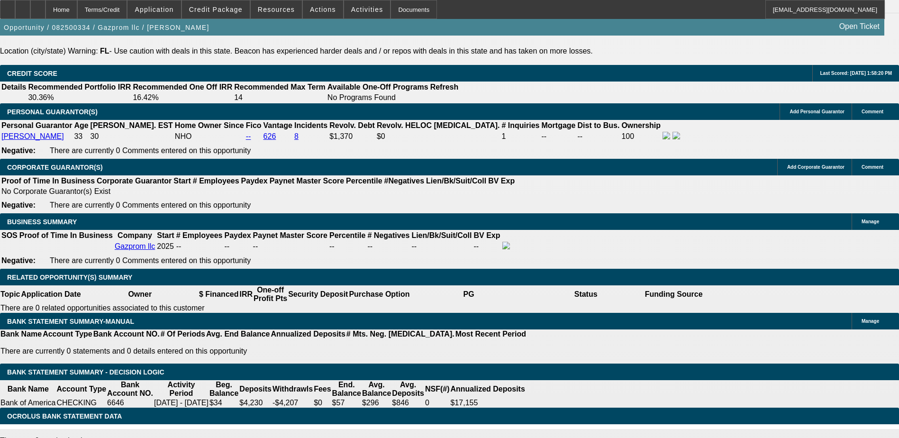
select select "2"
type input "$4,669.24"
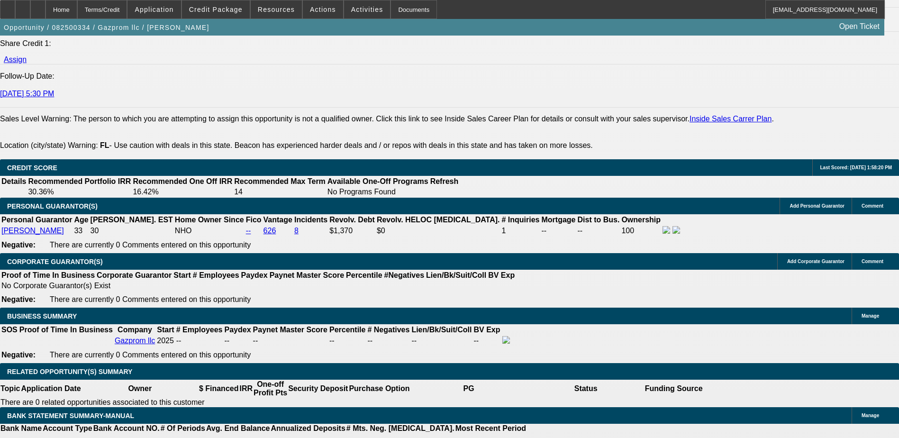
scroll to position [1286, 0]
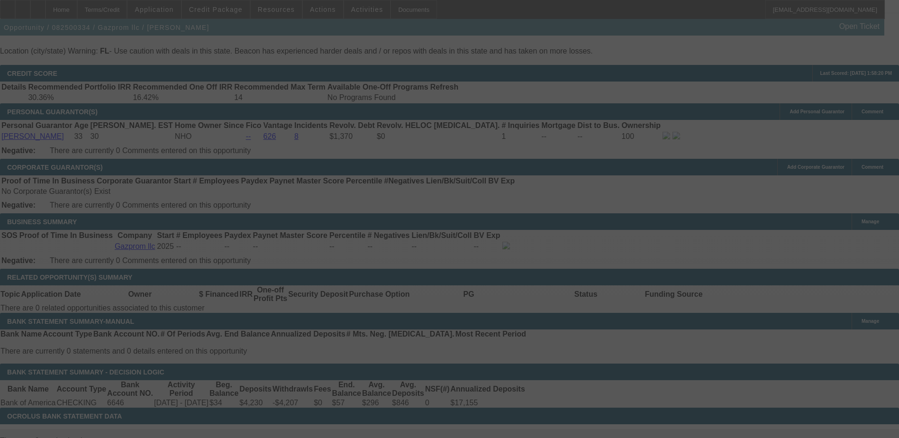
scroll to position [1428, 0]
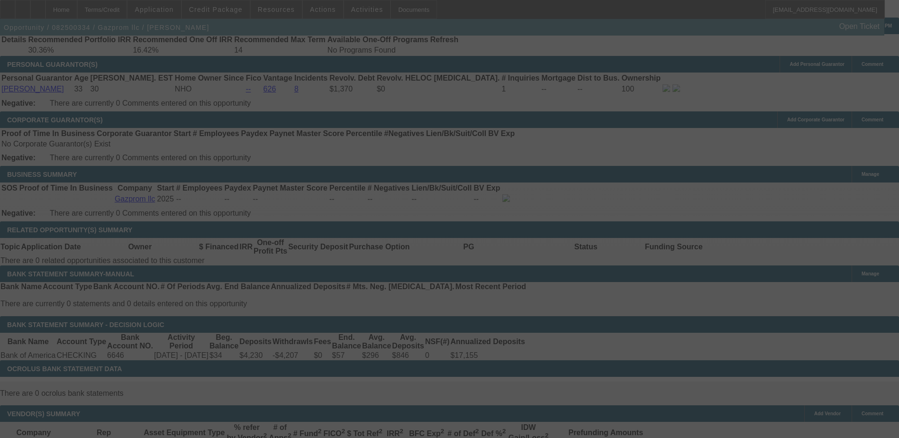
select select "0"
select select "2"
select select "0.1"
select select "4"
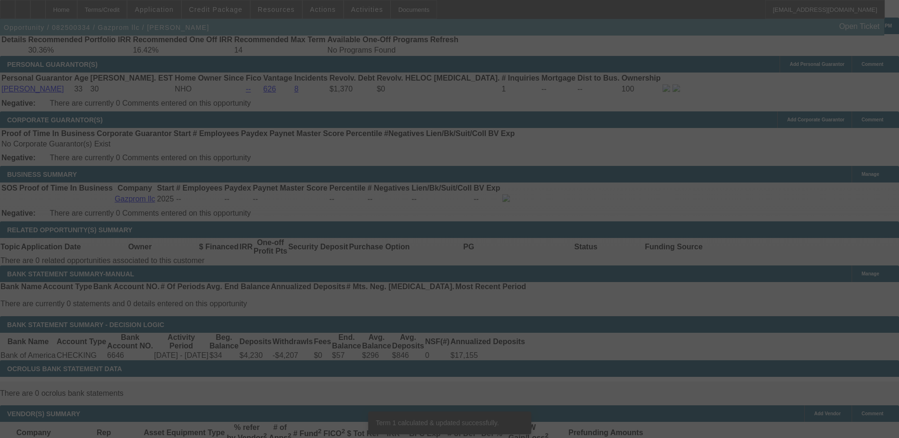
scroll to position [1423, 0]
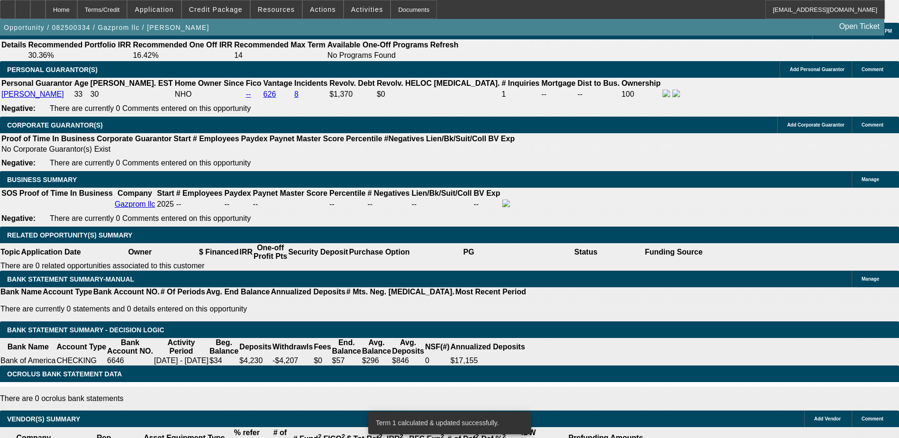
type input "UNKNOWN"
type input "3"
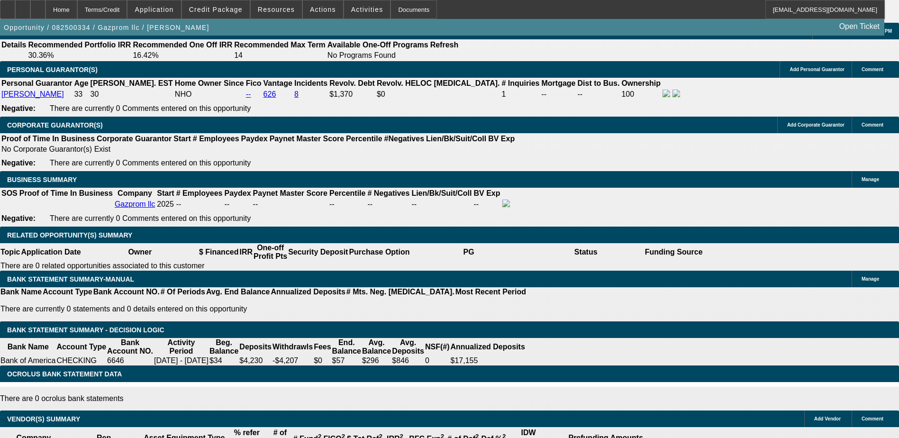
type input "$3,198.64"
type input "$1,599.32"
type input "31"
type input "$4,729.70"
type input "$2,364.85"
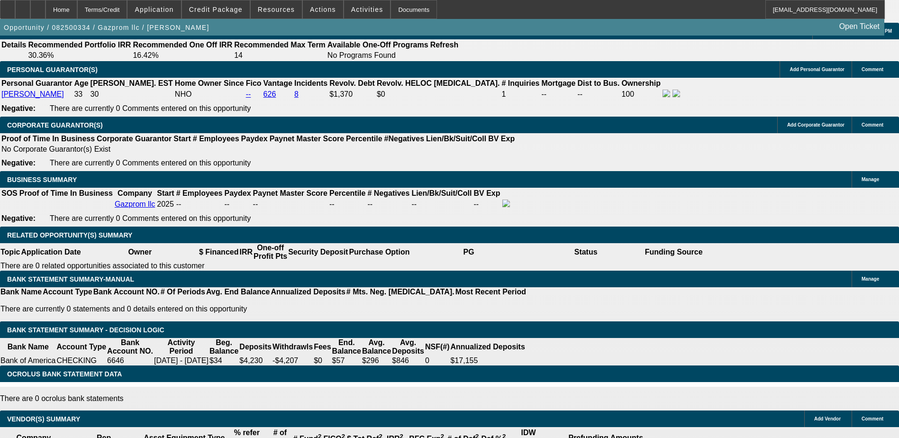
type input "31"
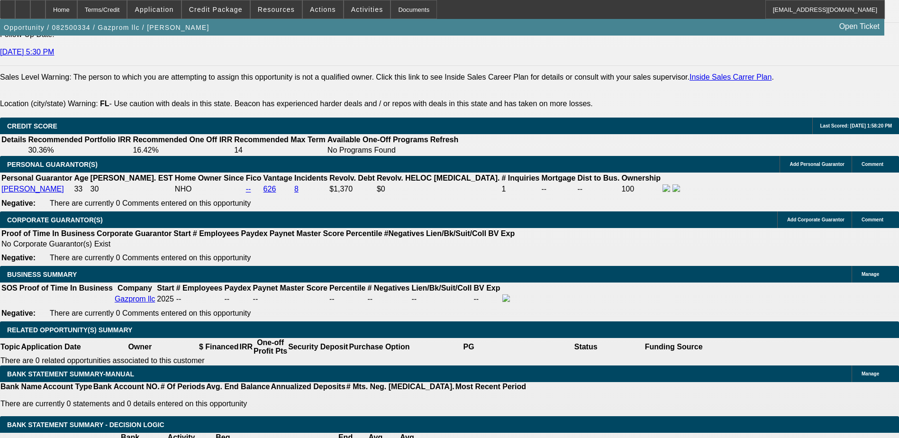
scroll to position [1281, 0]
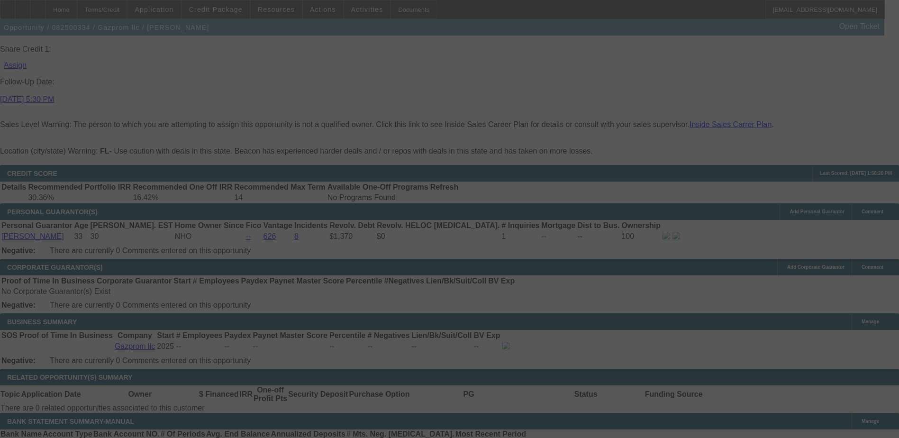
select select "0"
select select "2"
select select "0.1"
select select "4"
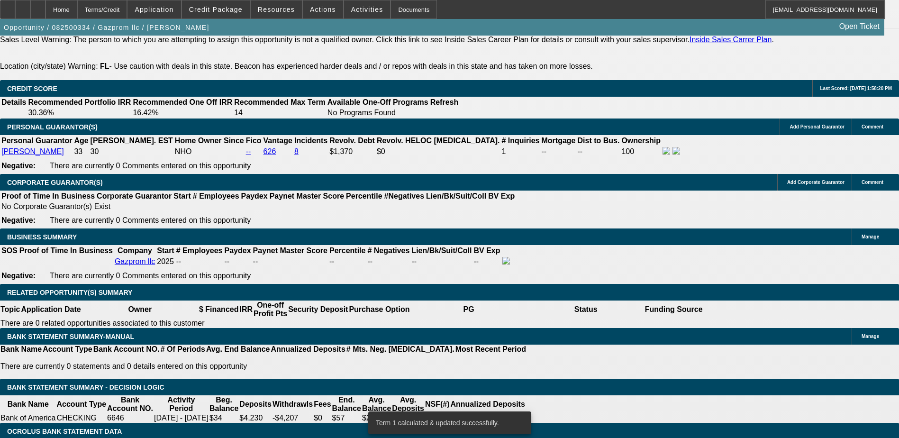
scroll to position [1376, 0]
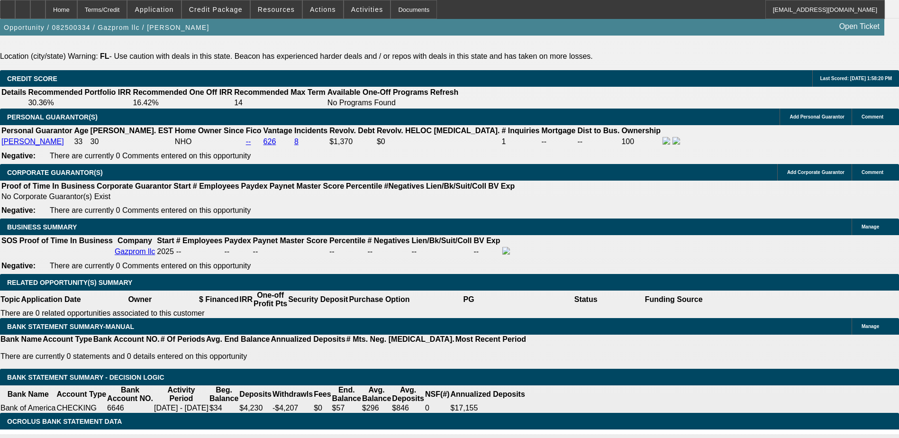
type input "UNKNOWN"
type input "3"
type input "$3,198.64"
type input "$1,599.32"
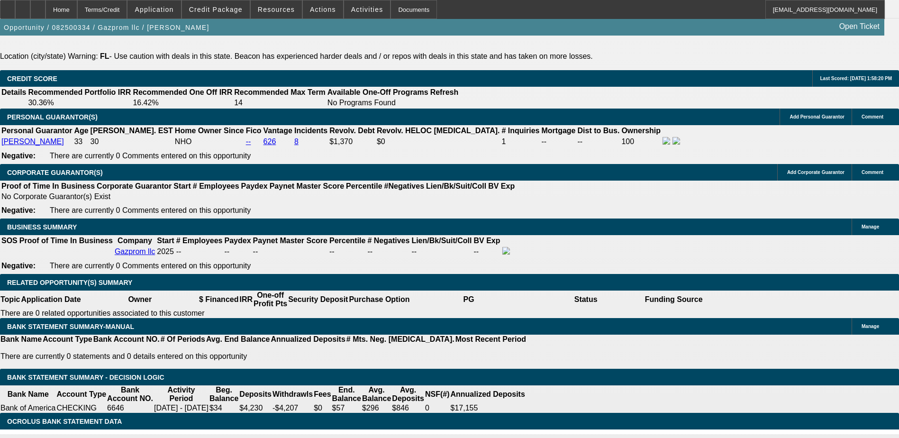
type input "30"
type input "$4,669.24"
type input "$2,334.62"
type input "30"
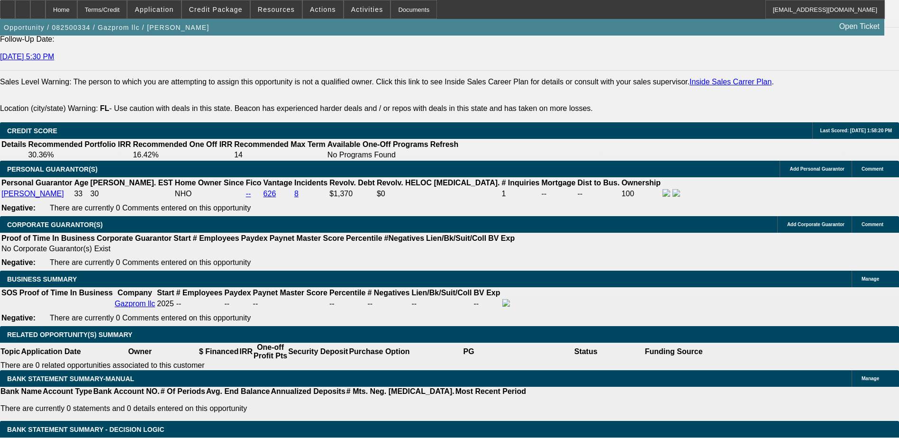
scroll to position [1281, 0]
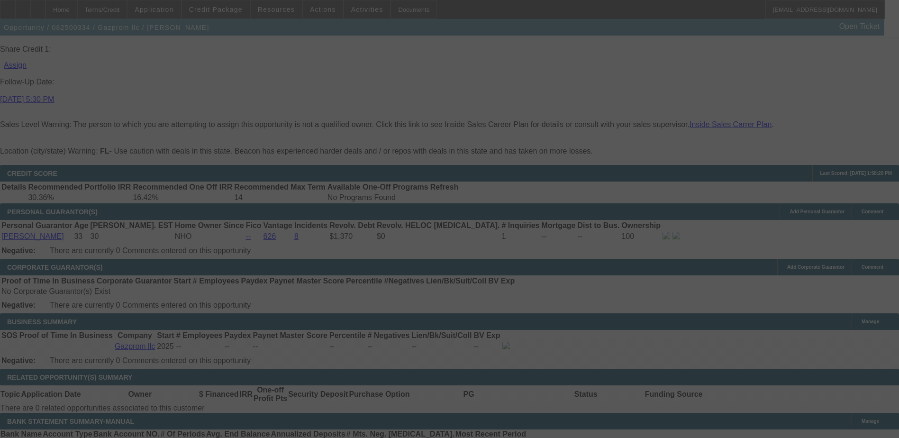
select select "0"
select select "2"
select select "0.1"
select select "4"
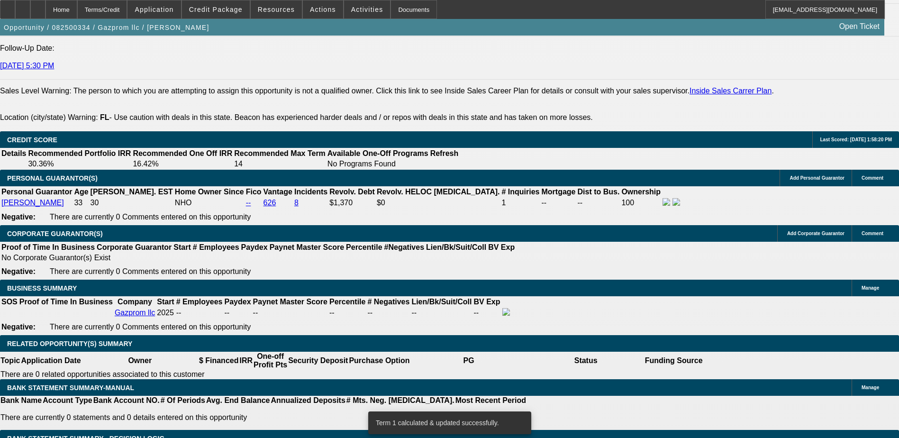
scroll to position [1328, 0]
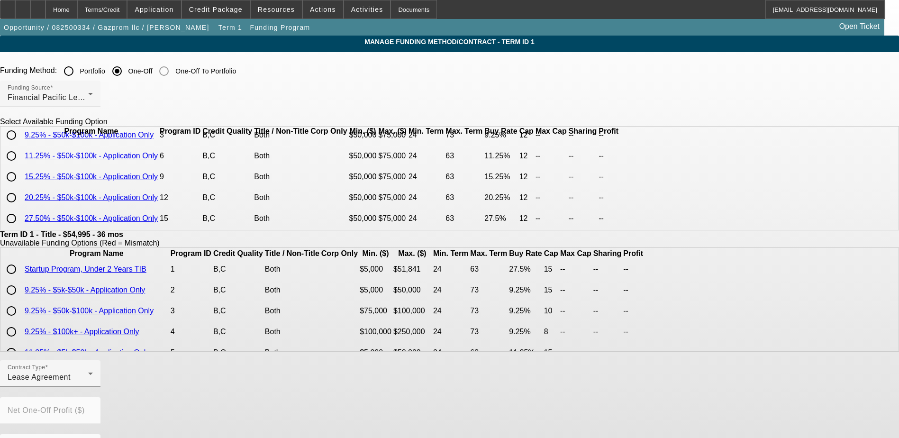
scroll to position [41, 0]
click at [21, 219] on input "radio" at bounding box center [11, 218] width 19 height 19
radio input "true"
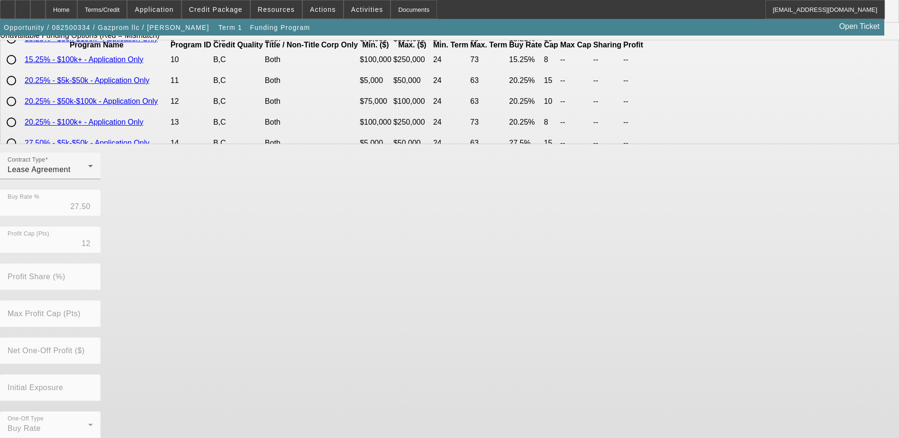
scroll to position [218, 0]
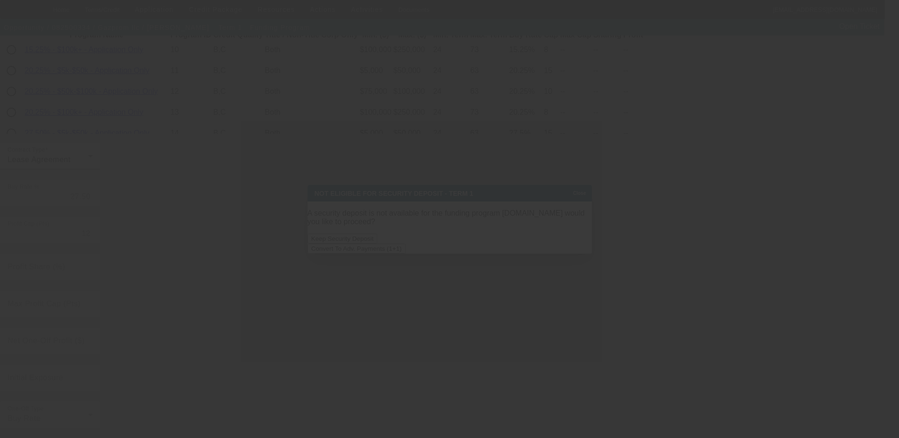
scroll to position [0, 0]
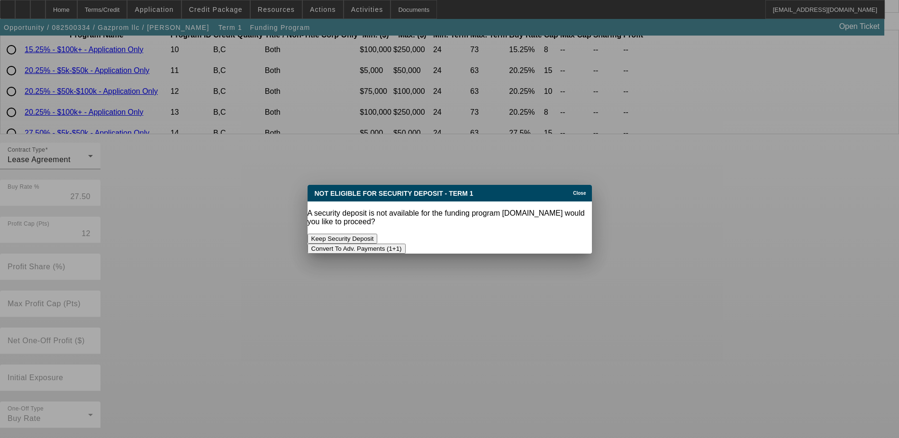
click at [406, 244] on button "Convert To Adv. Payments (1+1)" at bounding box center [357, 249] width 98 height 10
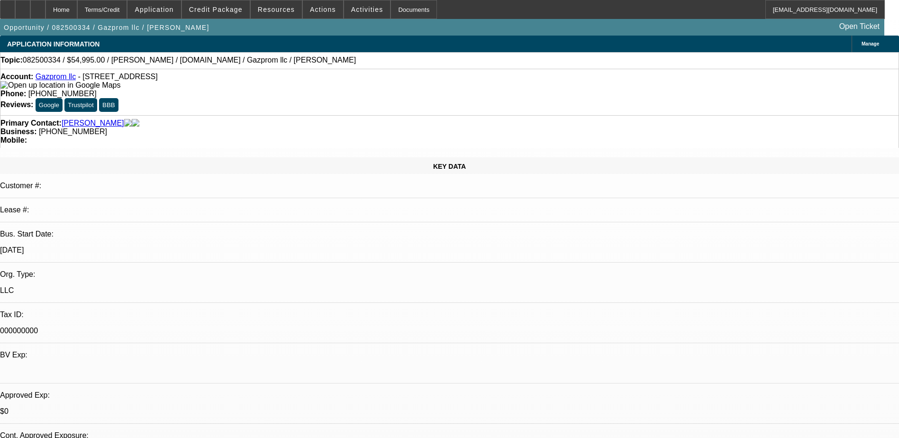
select select "0"
select select "2"
select select "0.1"
select select "4"
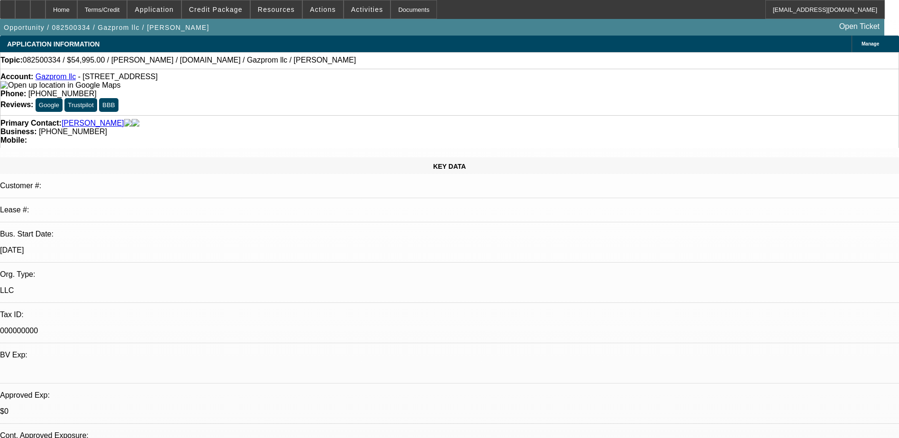
select select "0"
select select "0.1"
select select "4"
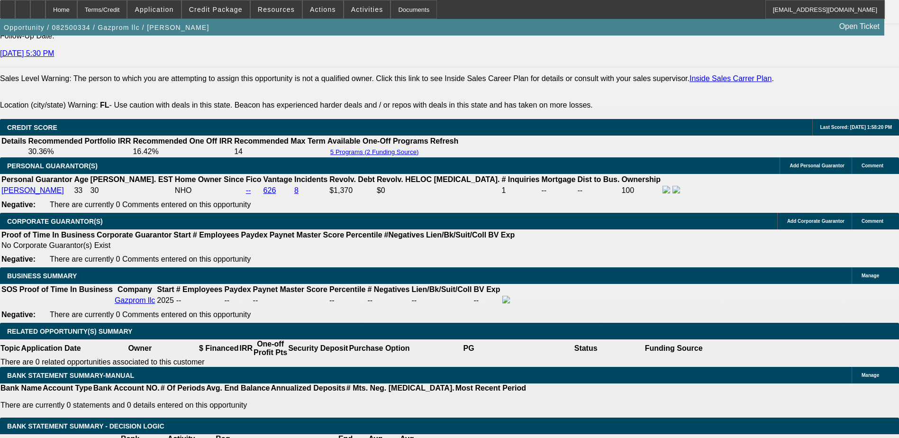
scroll to position [1381, 0]
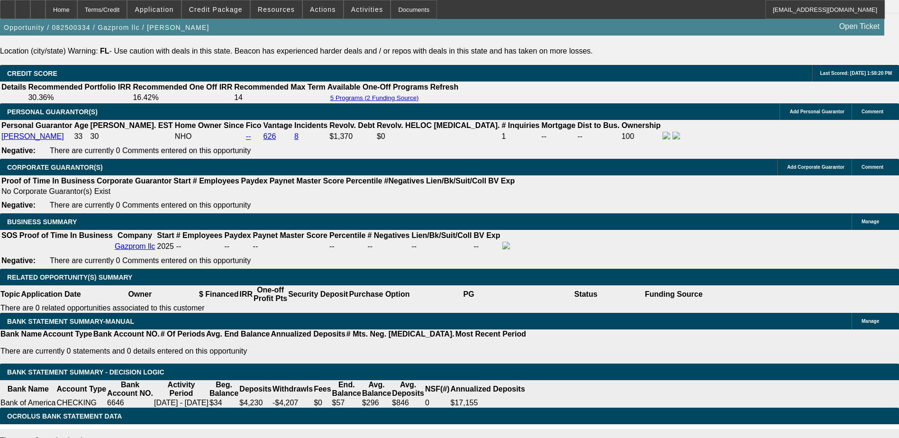
select select "2"
type input "$4,669.24"
type input "UNKNOWN"
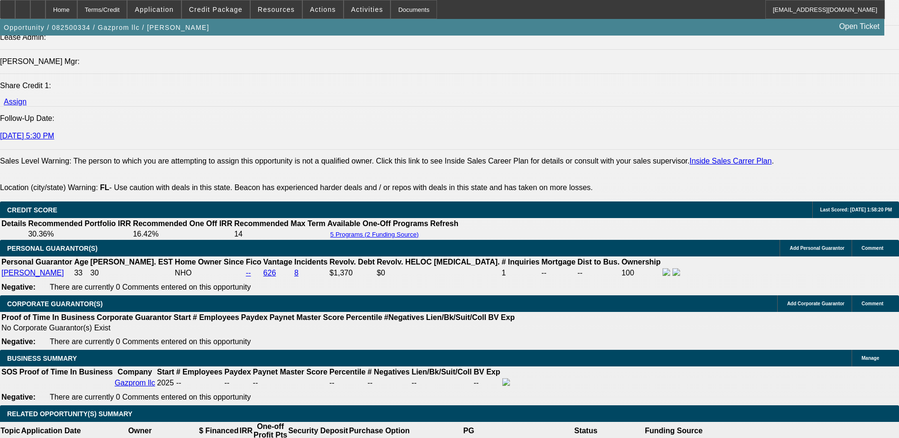
scroll to position [1239, 0]
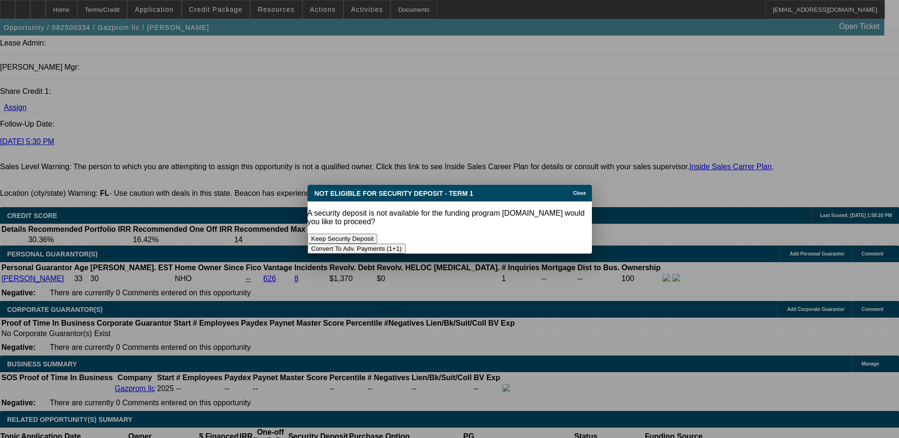
click at [406, 244] on button "Convert To Adv. Payments (1+1)" at bounding box center [357, 249] width 98 height 10
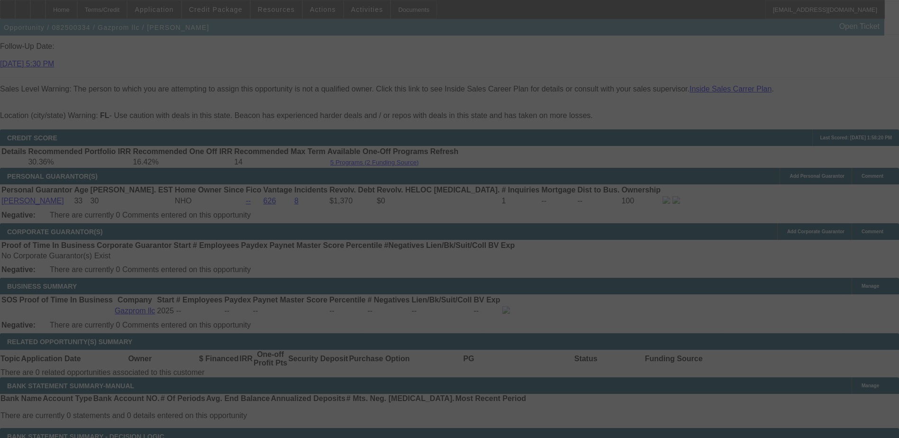
scroll to position [1334, 0]
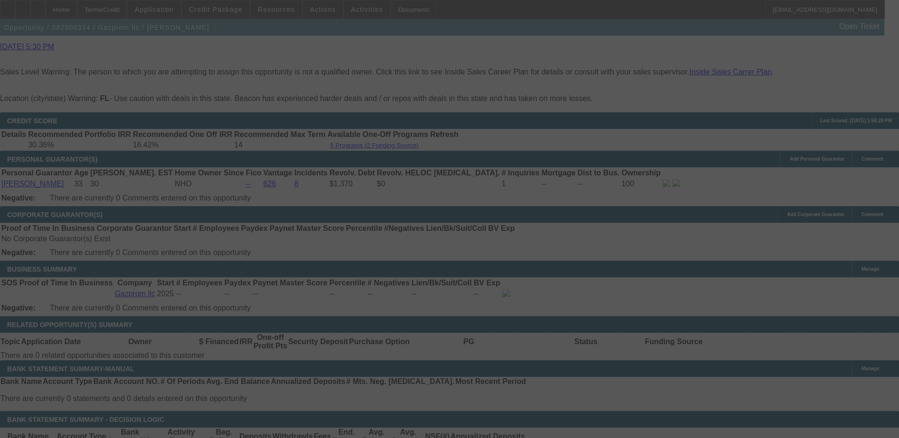
select select "0"
select select "0.1"
select select "4"
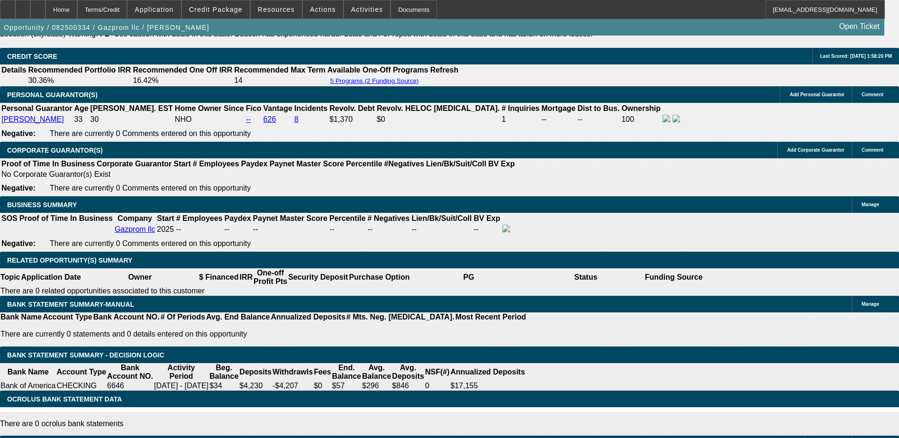
scroll to position [1381, 0]
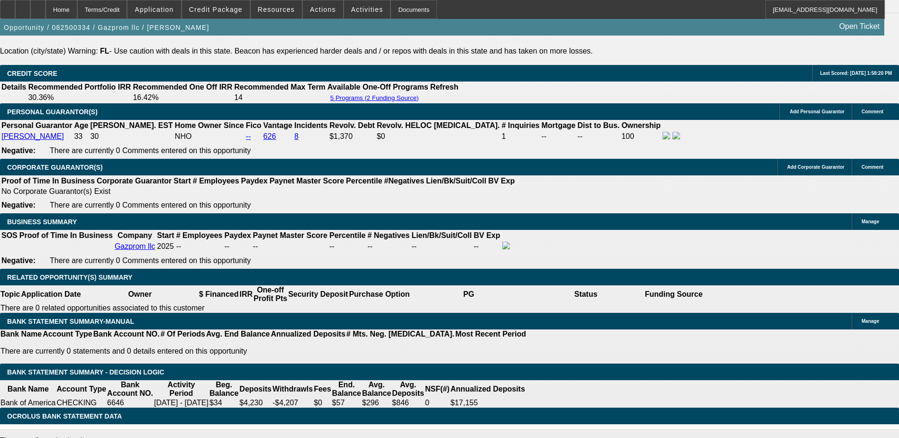
type input "UNKNOWN"
type input "3"
type input "$1,599.32"
type input "329"
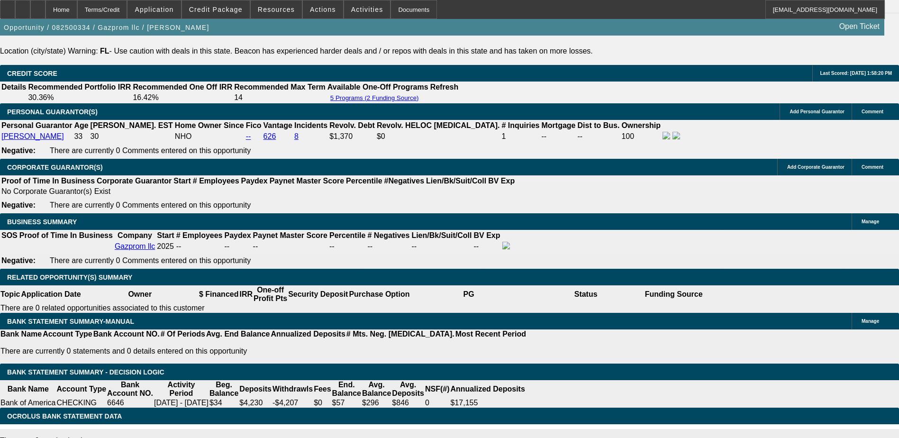
type input "$15,080.25"
type input "29"
type input "$2,304.60"
type input "29"
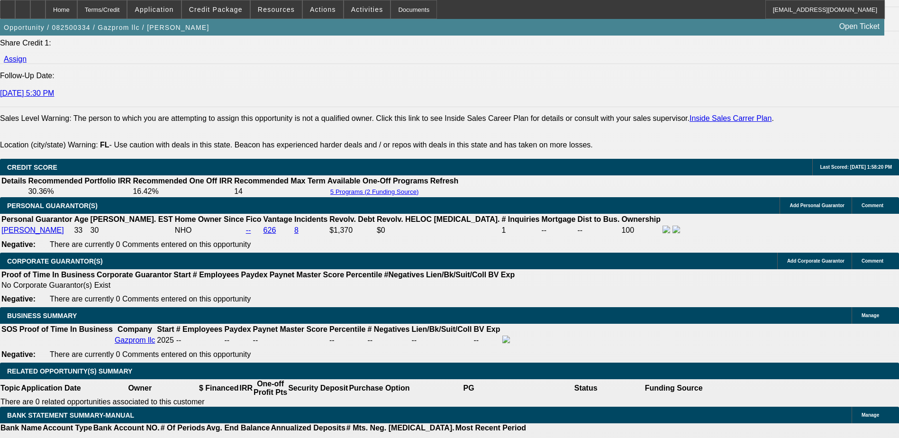
scroll to position [1286, 0]
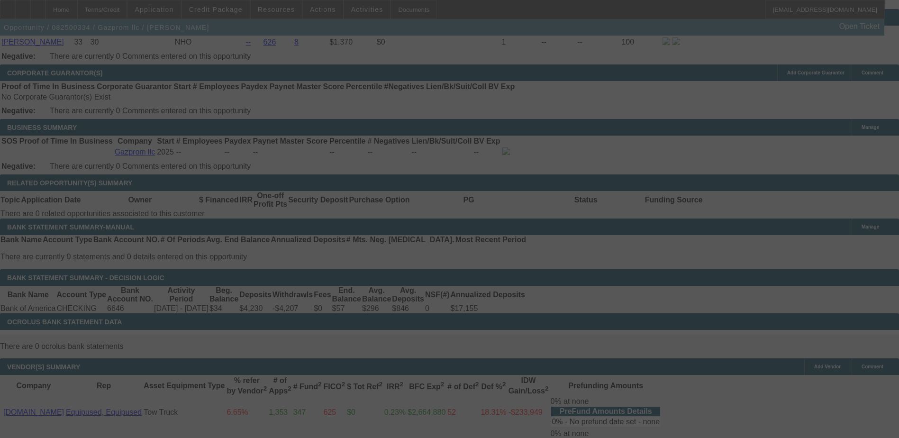
scroll to position [1476, 0]
select select "0"
select select "0.1"
select select "4"
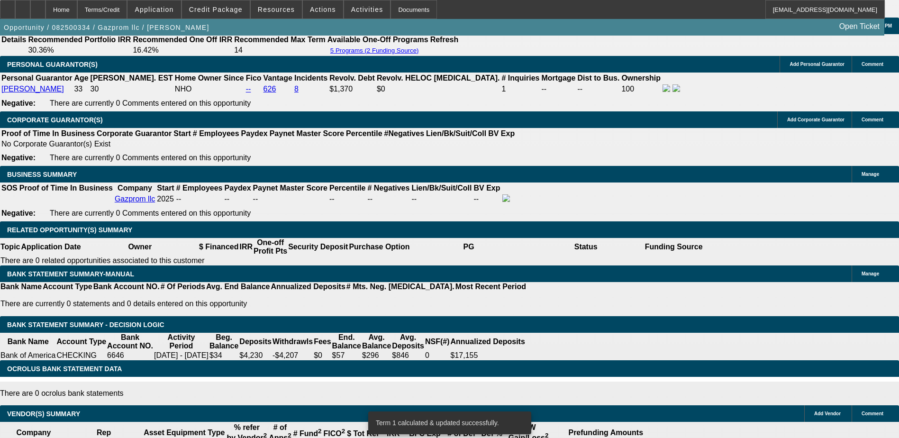
scroll to position [1381, 0]
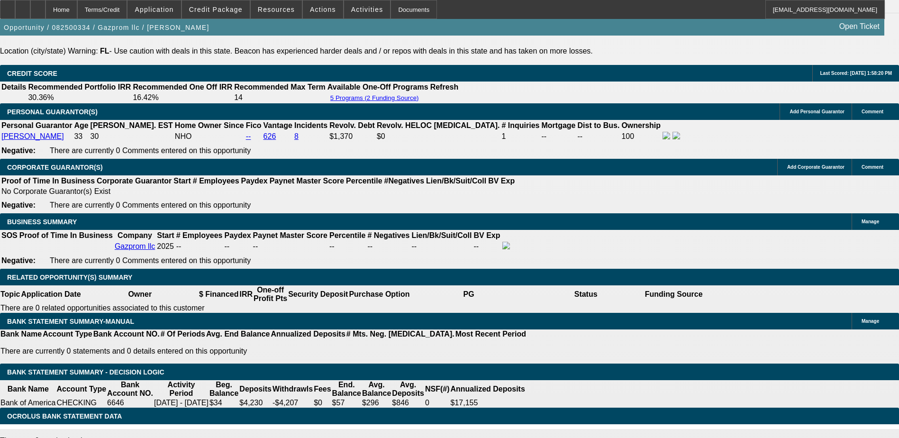
type input "UNKNOWN"
type input "28"
type input "$2,274.79"
type input "28.5"
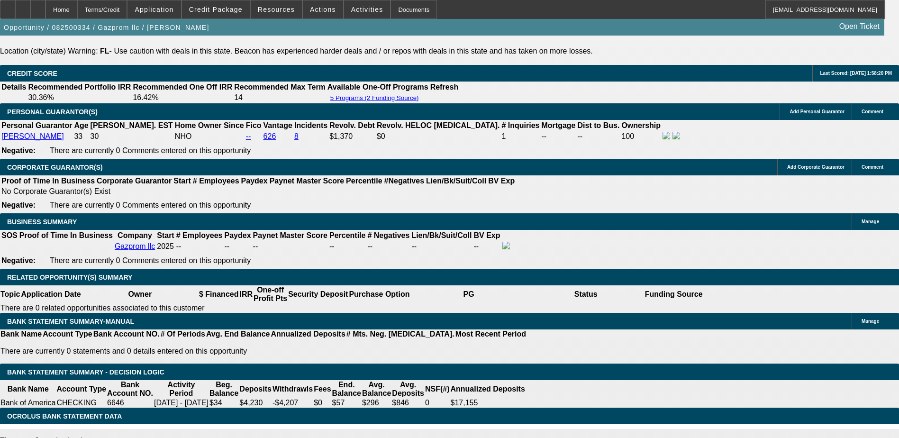
type input "$2,289.67"
type input "28.5"
drag, startPoint x: 381, startPoint y: 240, endPoint x: 387, endPoint y: 240, distance: 6.2
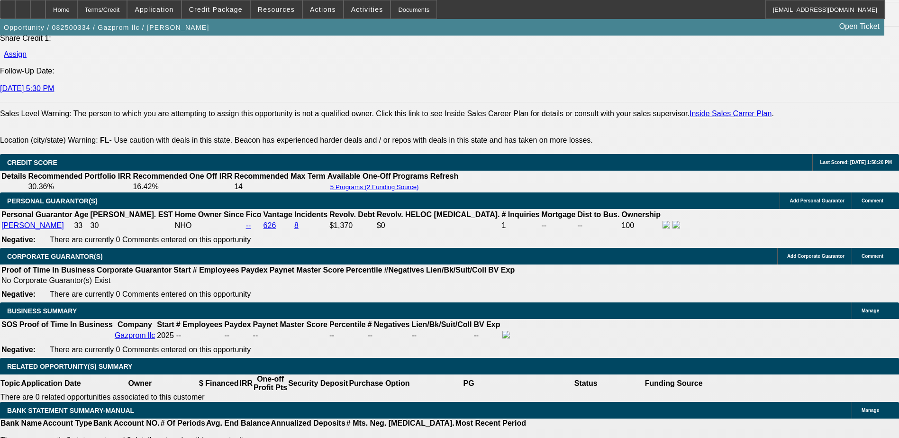
scroll to position [1286, 0]
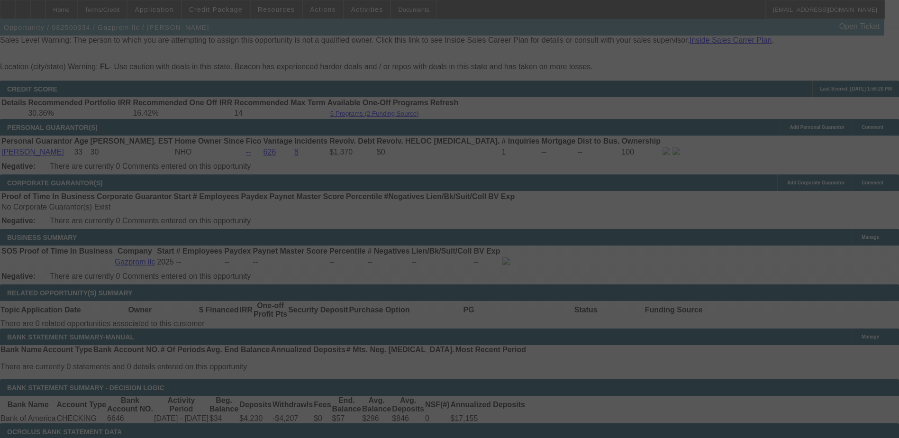
scroll to position [1476, 0]
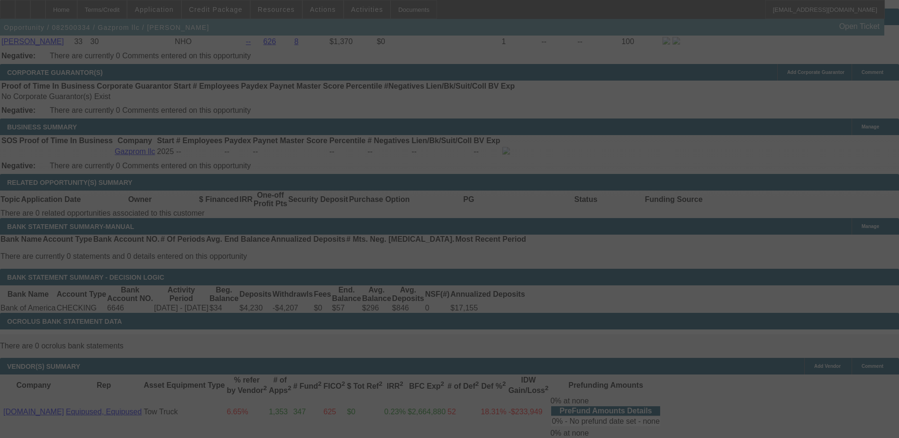
select select "0"
select select "0.1"
select select "4"
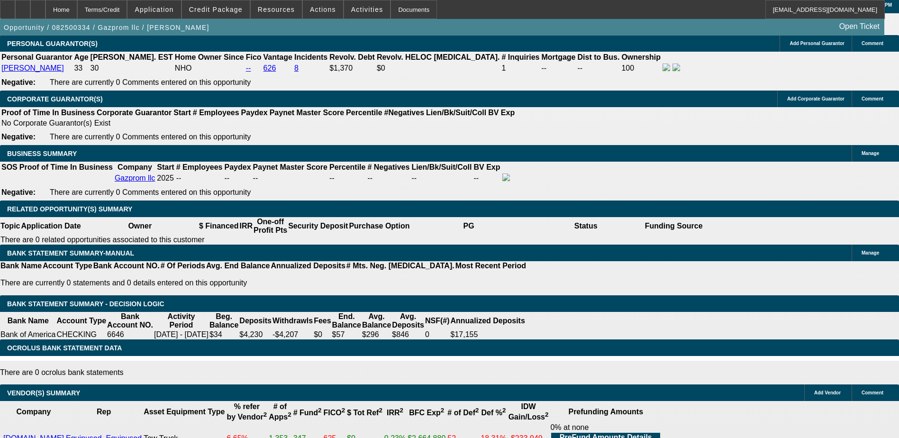
scroll to position [1428, 0]
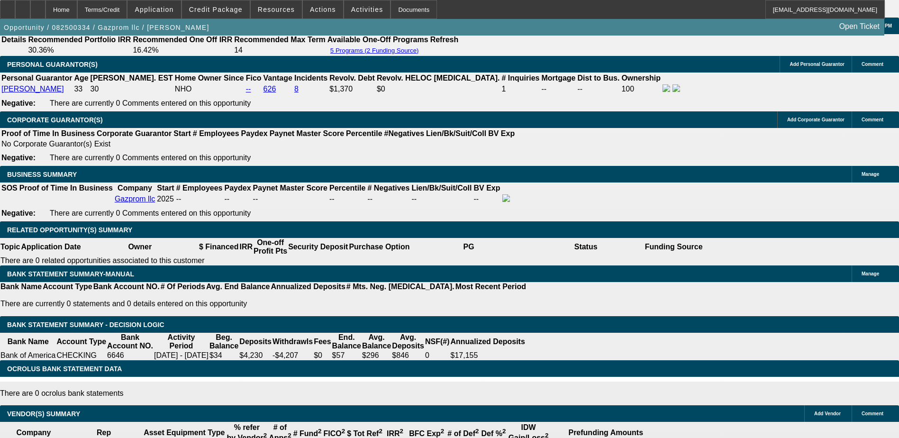
type input "$5,000.00"
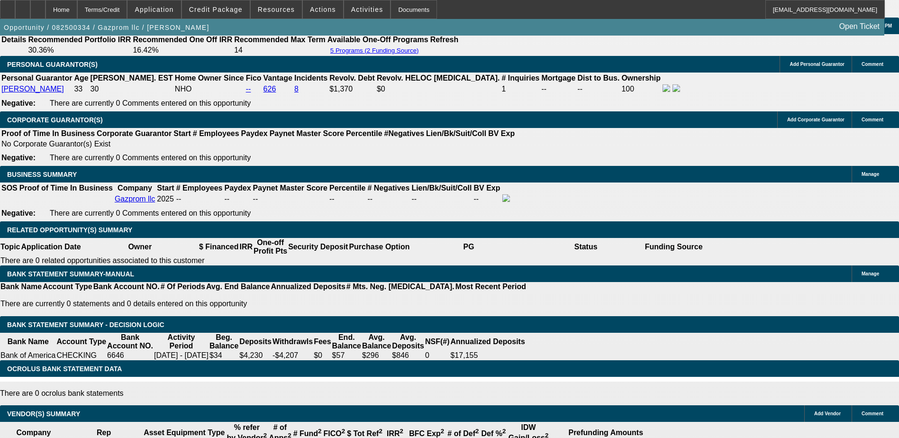
type input "UNKNOWN"
type input "2"
type input "$25,624.16"
type input "20"
type input "$2,960.06"
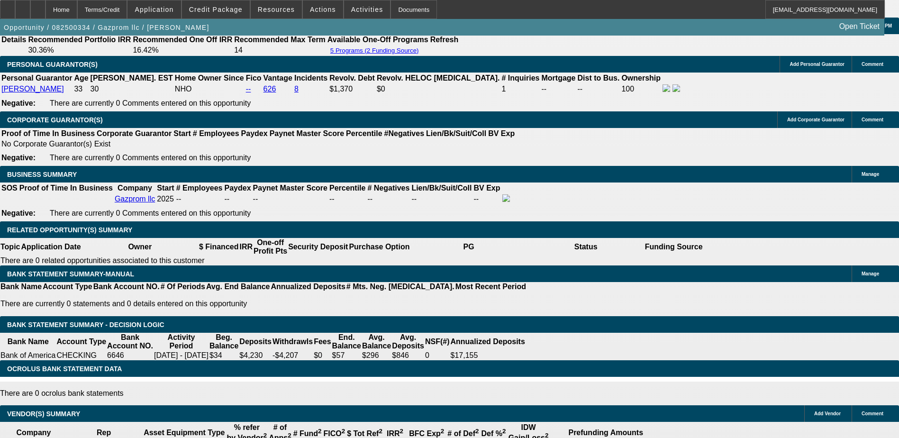
type input "2"
type input "$25,624.16"
type input "22"
type input "$2,733.21"
type input "22"
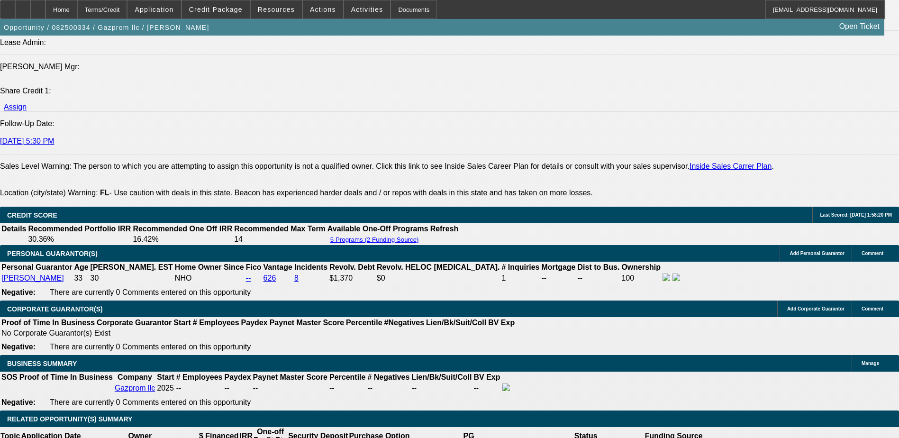
scroll to position [1239, 0]
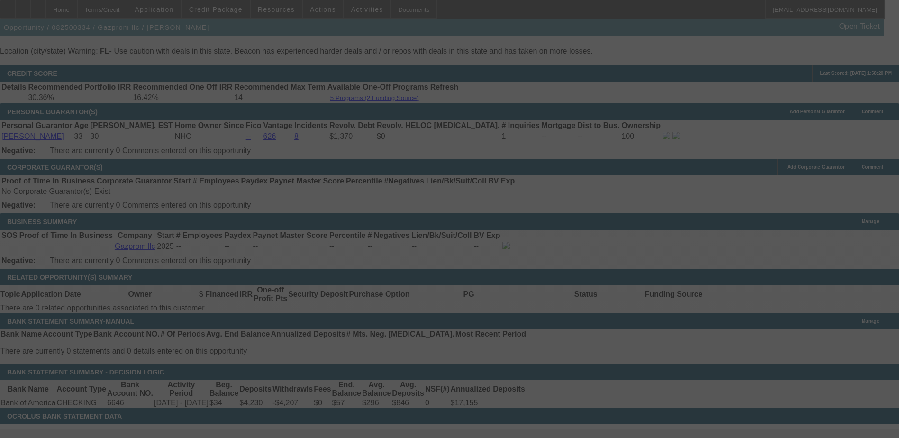
scroll to position [1370, 0]
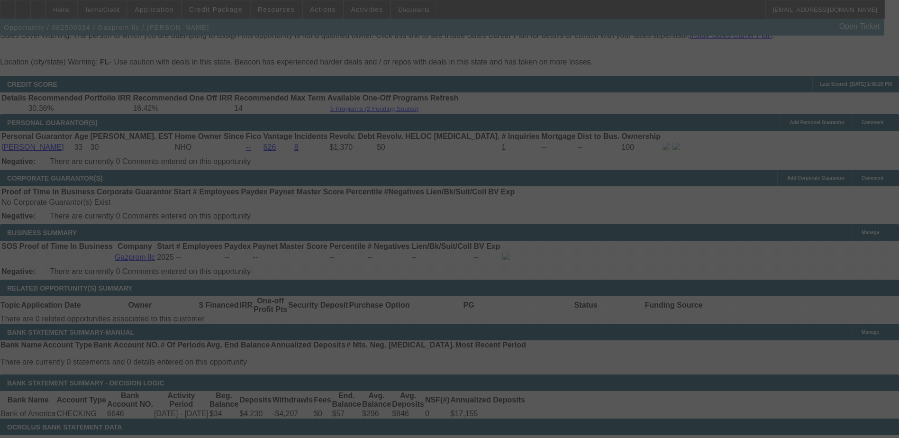
select select "0"
select select "2"
select select "0.1"
select select "4"
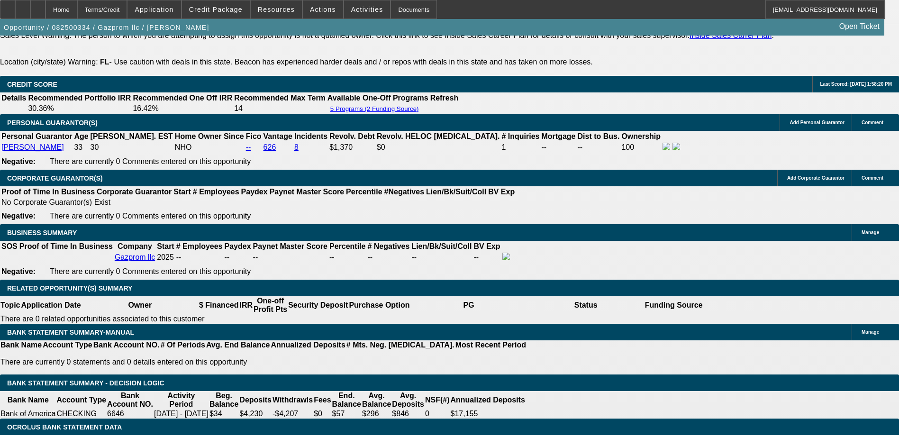
type input "$4,400.00"
type input "UNKNOWN"
type input "$2,766.01"
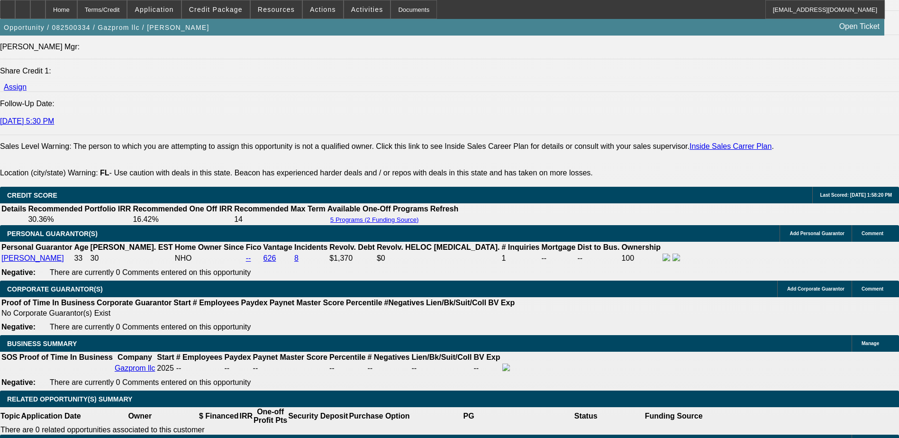
scroll to position [1228, 0]
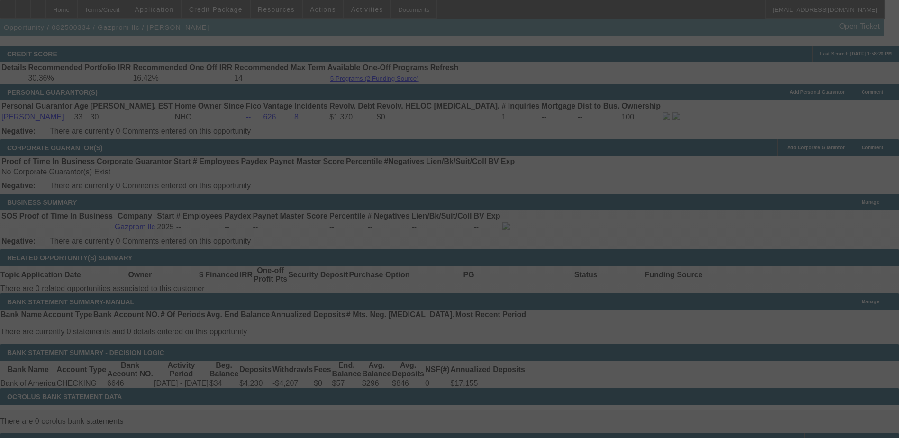
scroll to position [1417, 0]
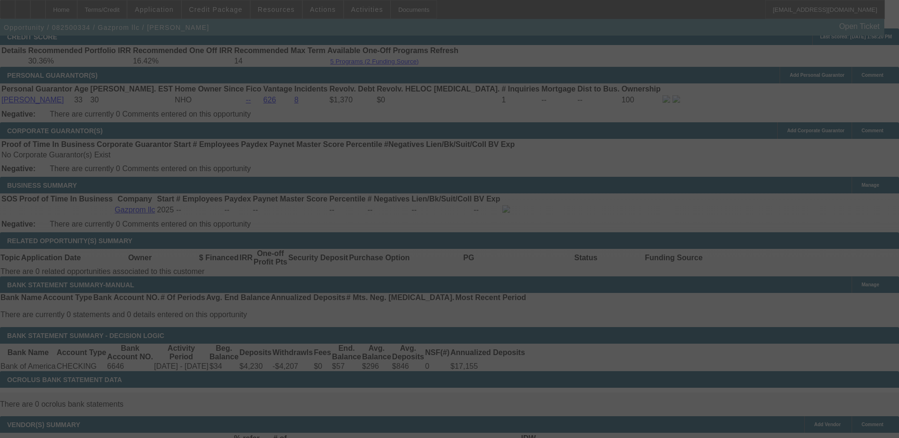
select select "0"
select select "2"
select select "0.1"
select select "4"
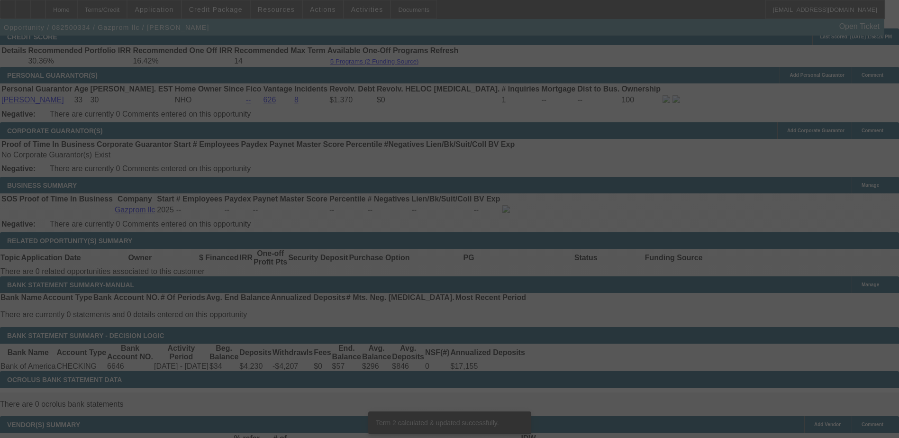
scroll to position [1412, 0]
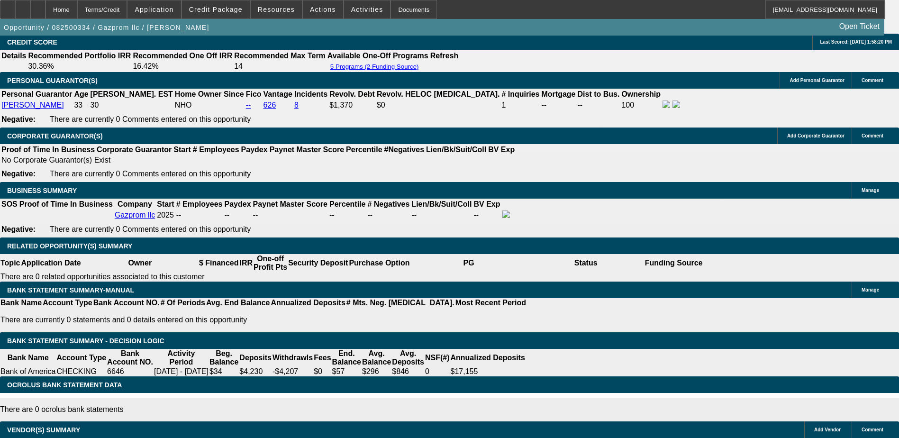
type input "UNKNOWN"
type input "28."
type input "$2,274.79"
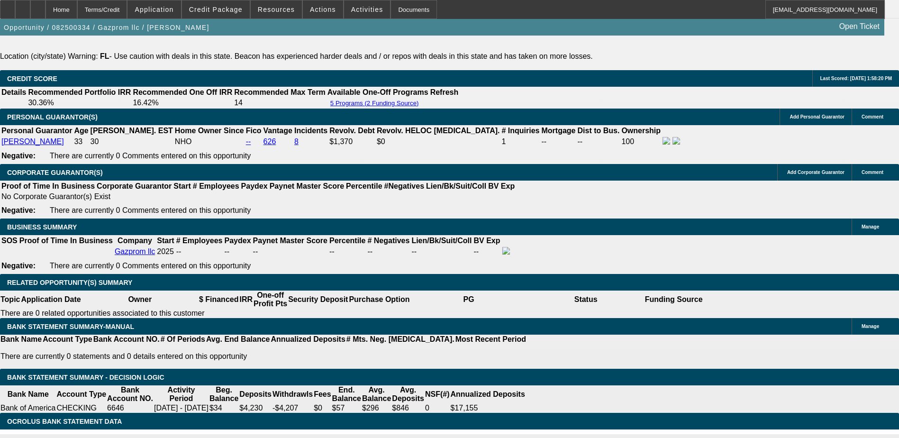
scroll to position [1317, 0]
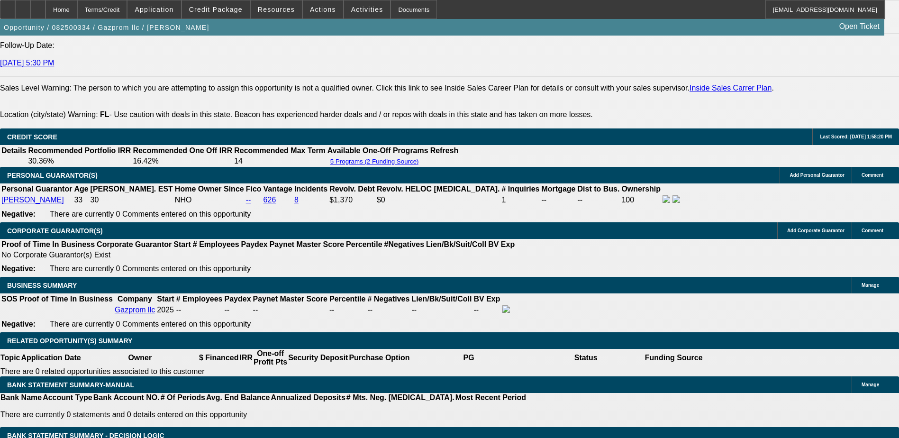
type input "28"
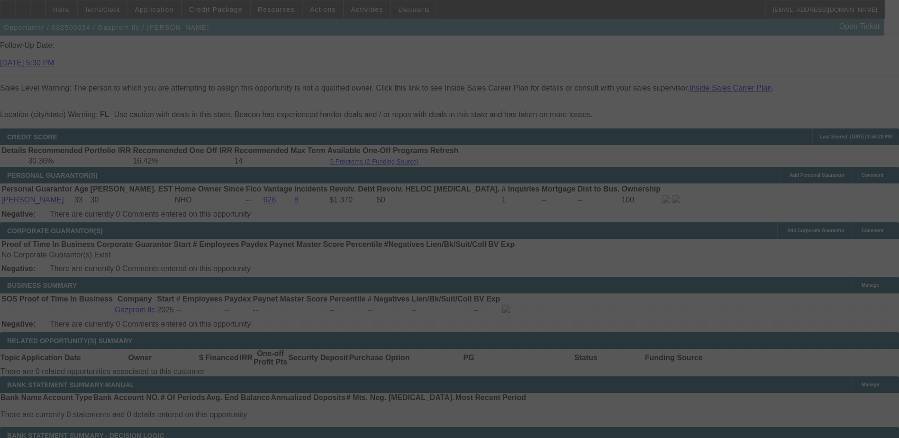
select select "0"
select select "0.1"
select select "4"
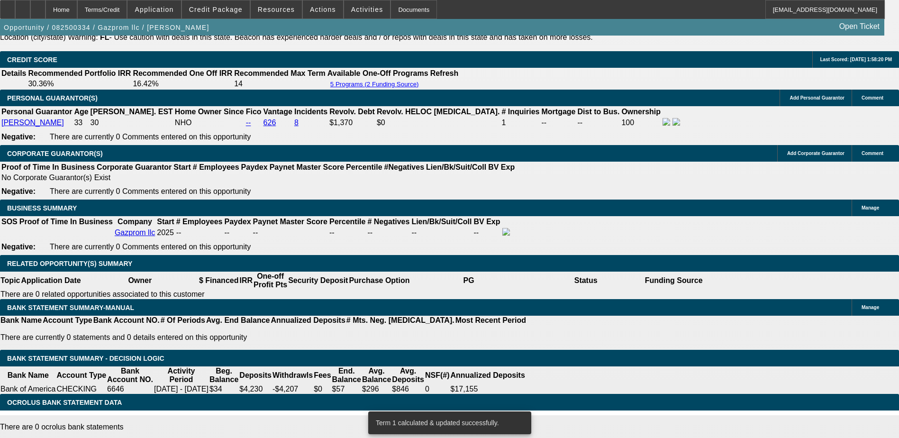
scroll to position [1412, 0]
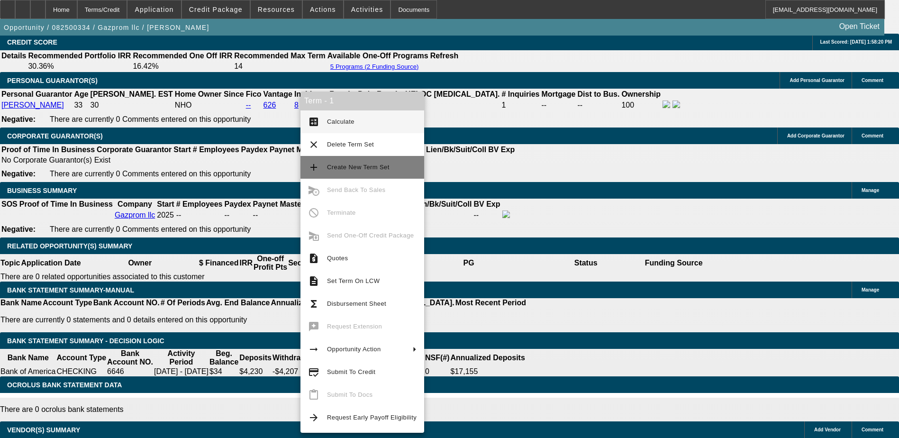
click at [368, 170] on span "Create New Term Set" at bounding box center [358, 166] width 63 height 7
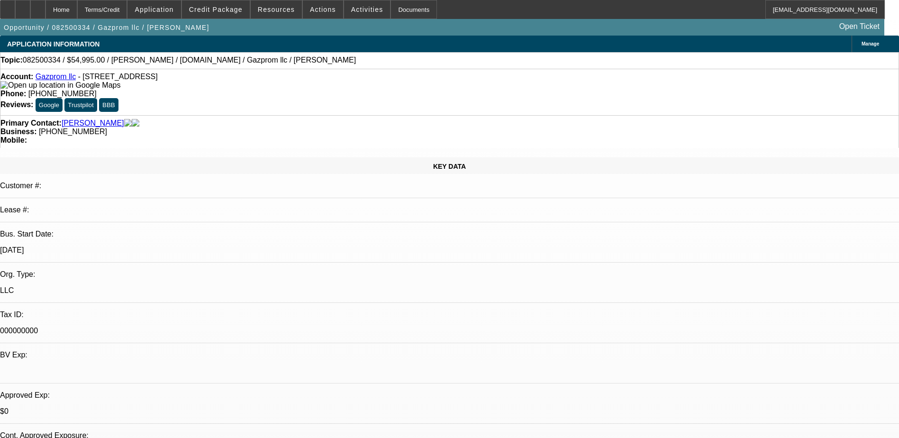
select select "0"
select select "0.1"
select select "0"
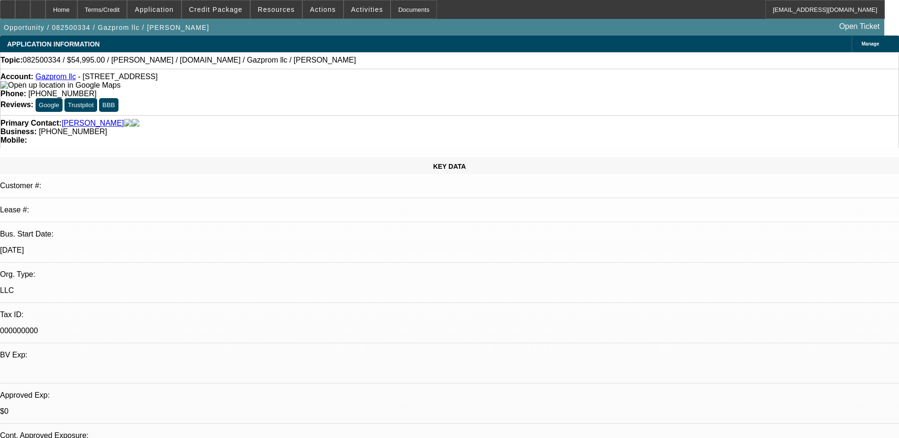
select select "0.1"
select select "0"
select select "0.1"
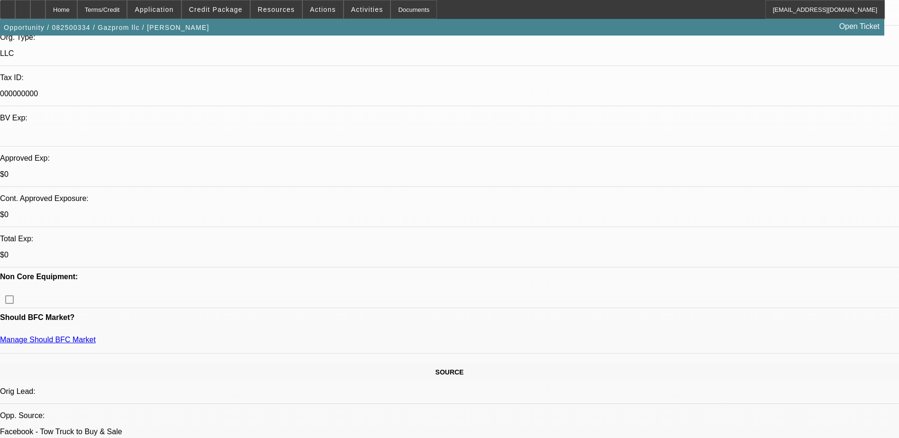
select select "1"
select select "4"
select select "1"
select select "2"
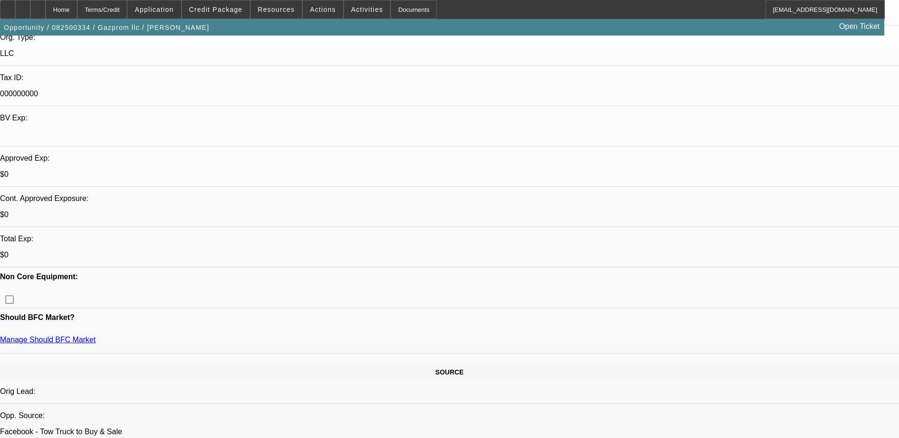
select select "4"
select select "1"
select select "4"
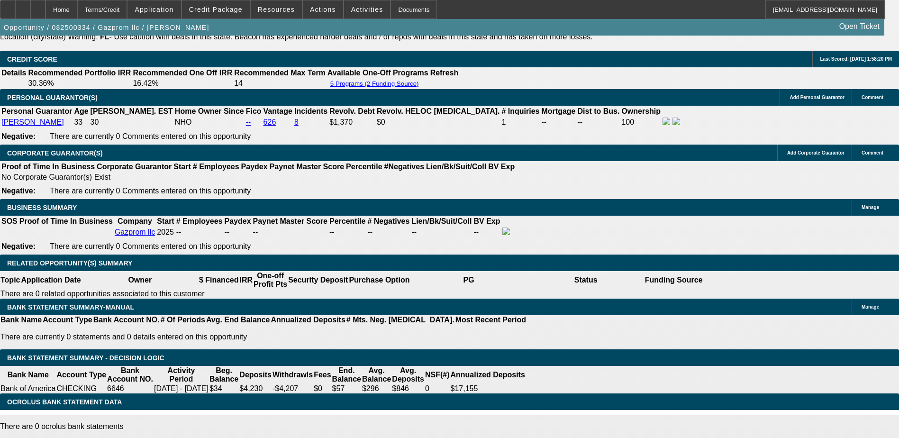
scroll to position [1381, 0]
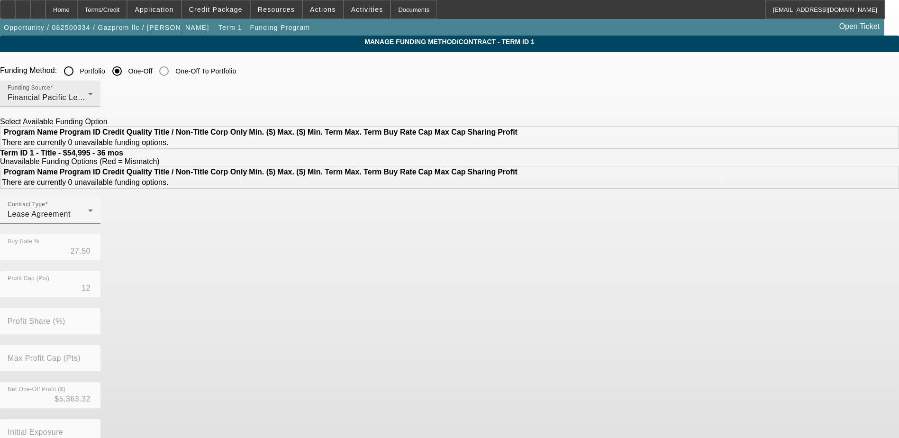
click at [93, 89] on div "Funding Source Financial Pacific Leasing, Inc." at bounding box center [50, 94] width 85 height 27
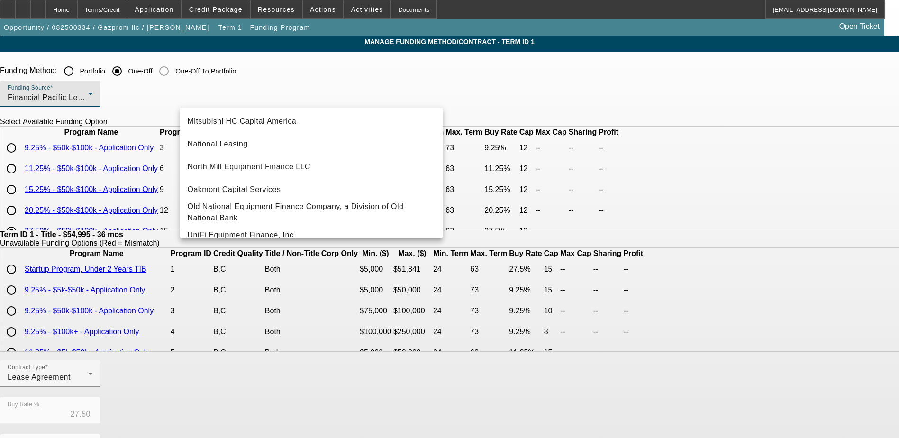
scroll to position [269, 0]
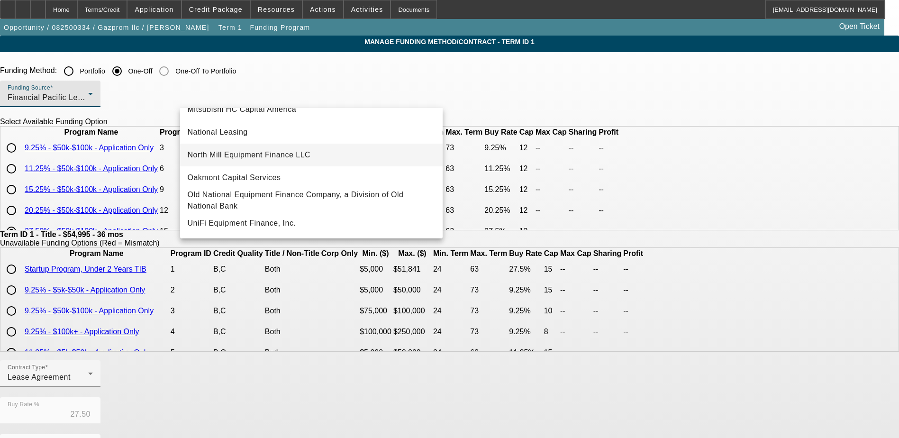
click at [285, 149] on span "North Mill Equipment Finance LLC" at bounding box center [249, 154] width 123 height 11
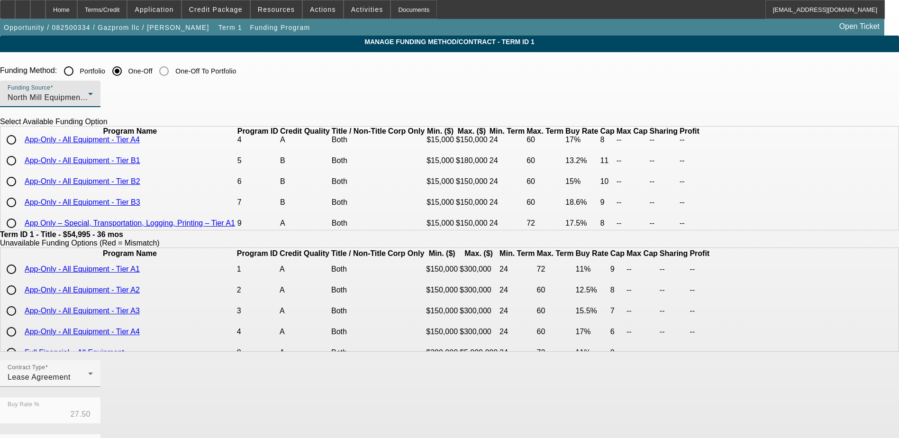
scroll to position [47, 0]
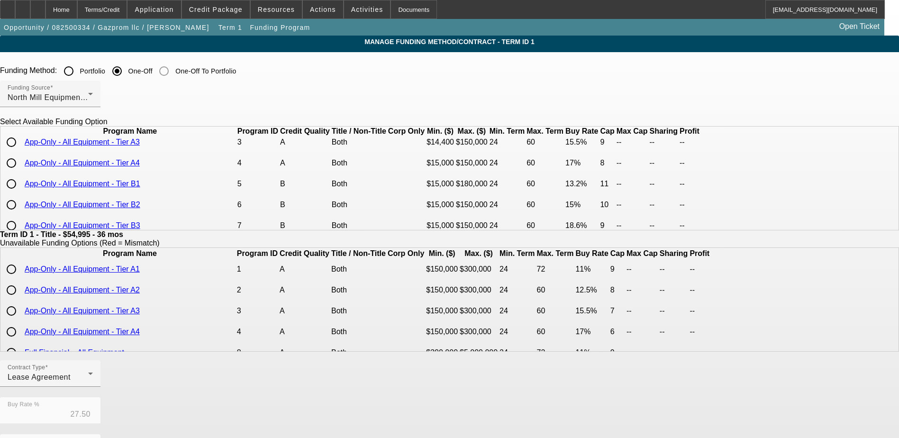
click at [140, 188] on link "App-Only - All Equipment - Tier B1" at bounding box center [83, 184] width 116 height 8
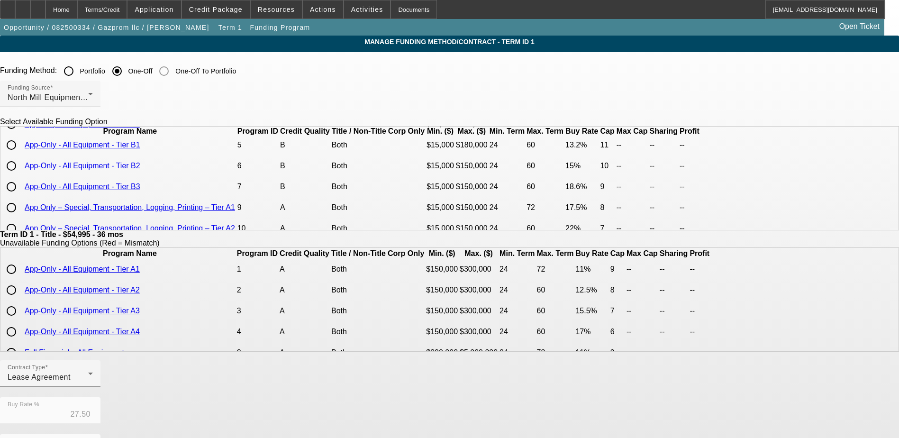
scroll to position [69, 0]
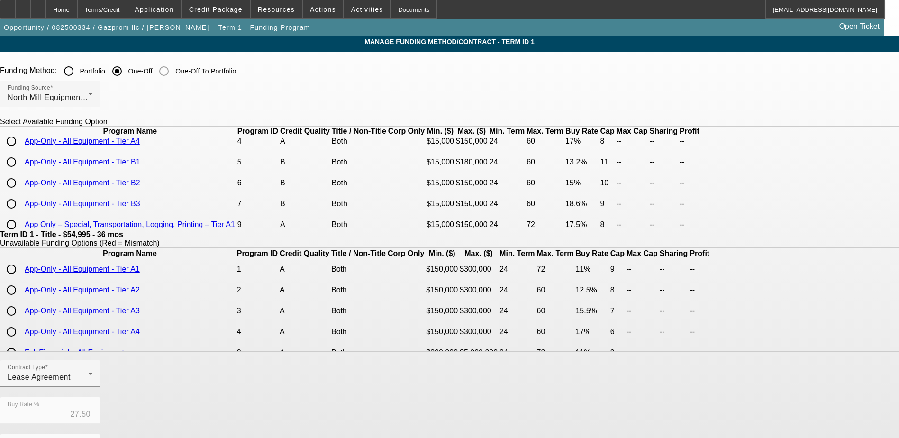
click at [21, 172] on input "radio" at bounding box center [11, 162] width 19 height 19
radio input "true"
type input "13.20"
type input "11"
click at [21, 192] on input "radio" at bounding box center [11, 182] width 19 height 19
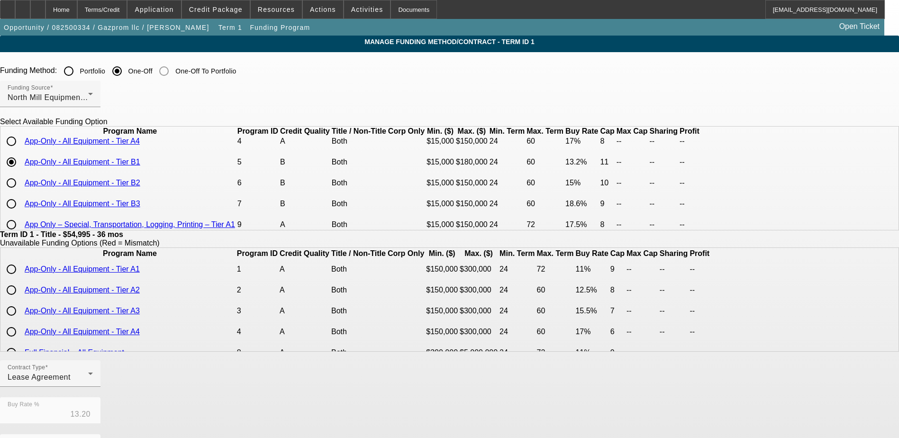
radio input "true"
type input "15.00"
type input "10"
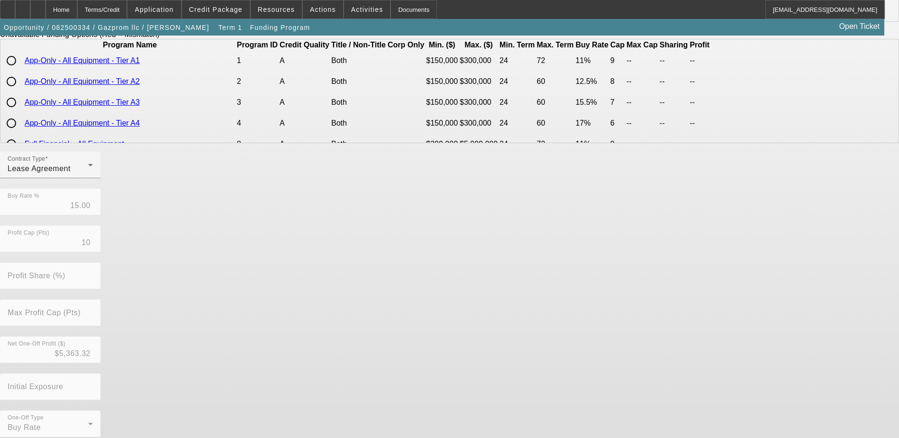
scroll to position [218, 0]
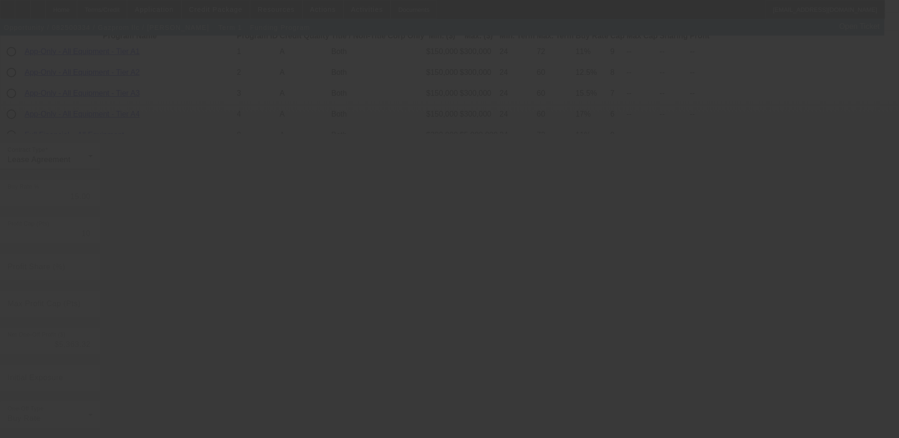
type input "27.50"
type input "12"
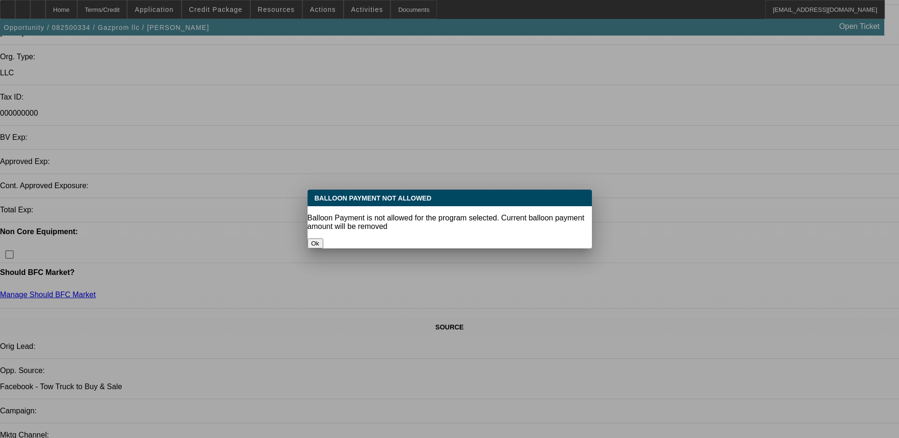
select select "0"
select select "0.1"
select select "4"
select select "0"
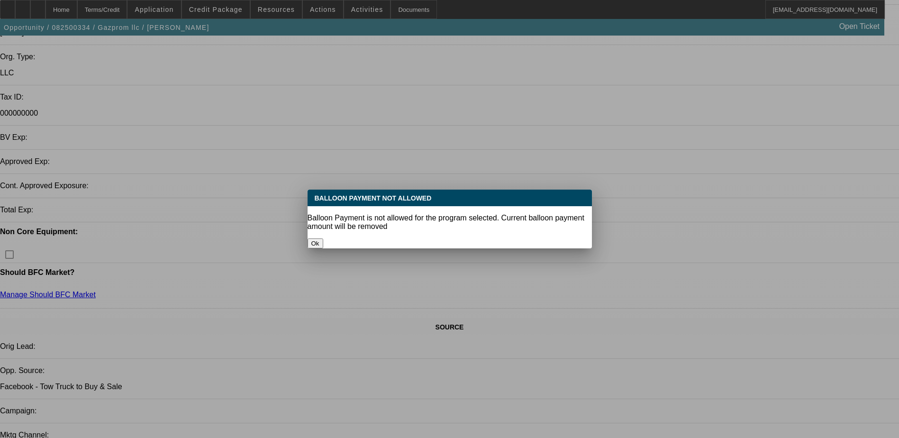
select select "0"
select select "2"
select select "0.1"
select select "4"
select select "0"
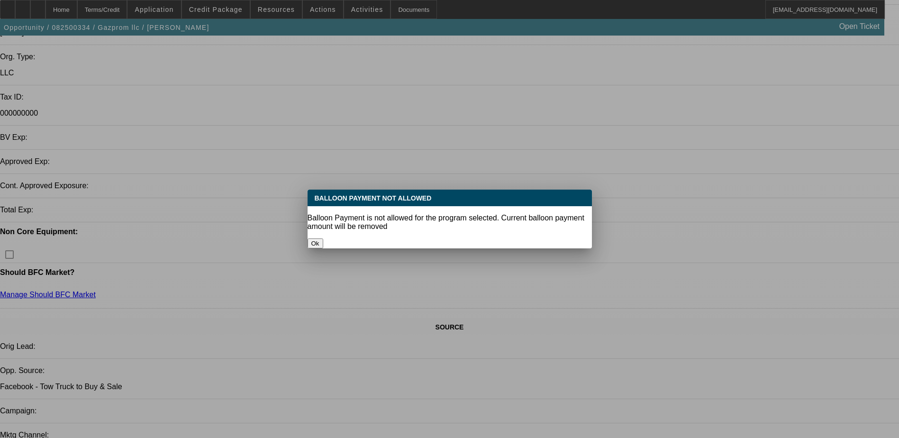
select select "0"
select select "0.1"
select select "4"
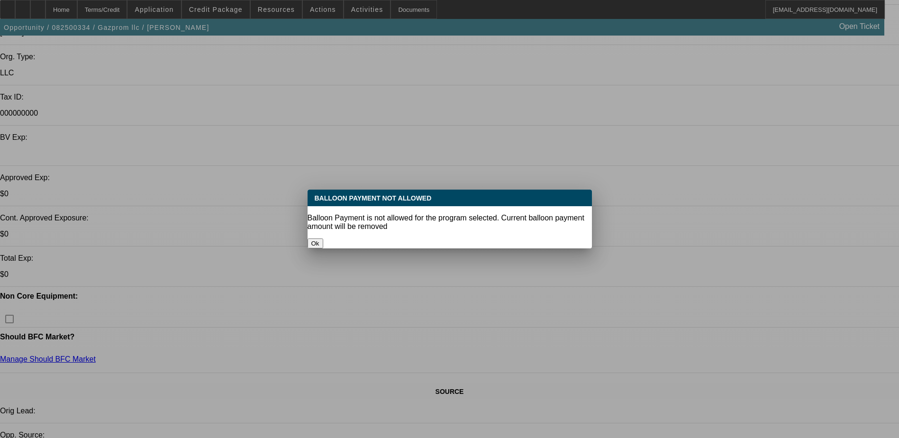
click at [323, 238] on button "Ok" at bounding box center [316, 243] width 16 height 10
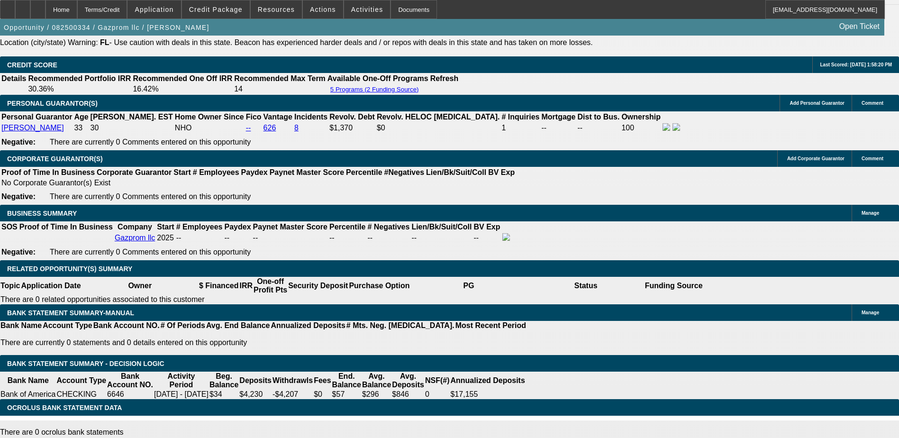
scroll to position [1402, 0]
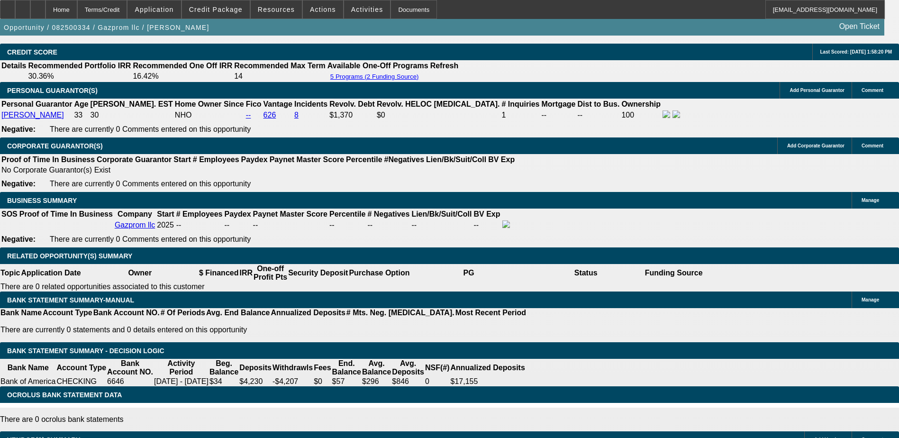
type input "UNKNOWN"
type input "2"
type input "$1,575.20"
type input "217"
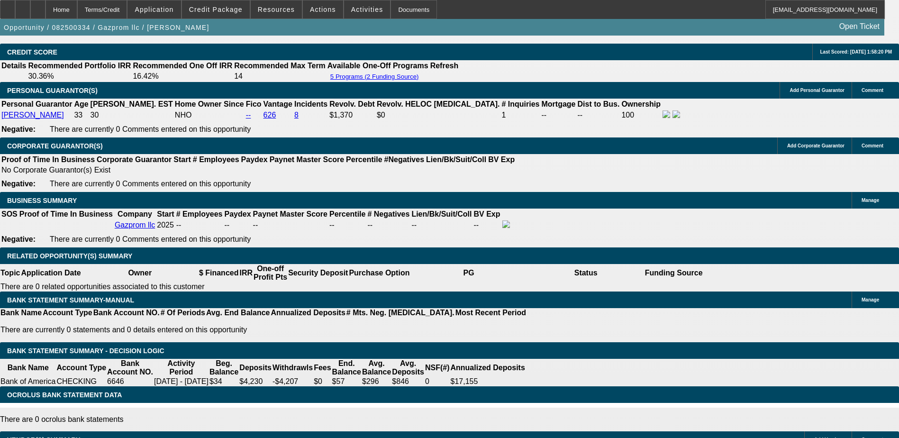
type input "$2,071.94"
type input "217.5"
type input "$9,992.70"
type input "17.5"
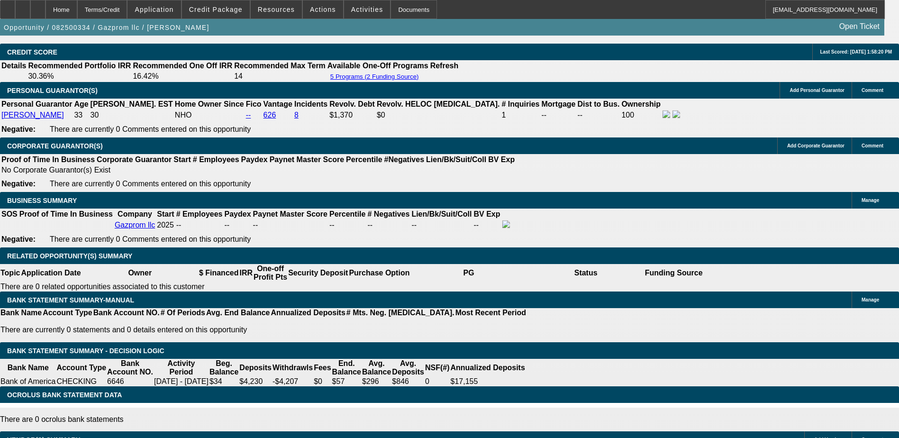
type input "$1,974.43"
type input "17.5"
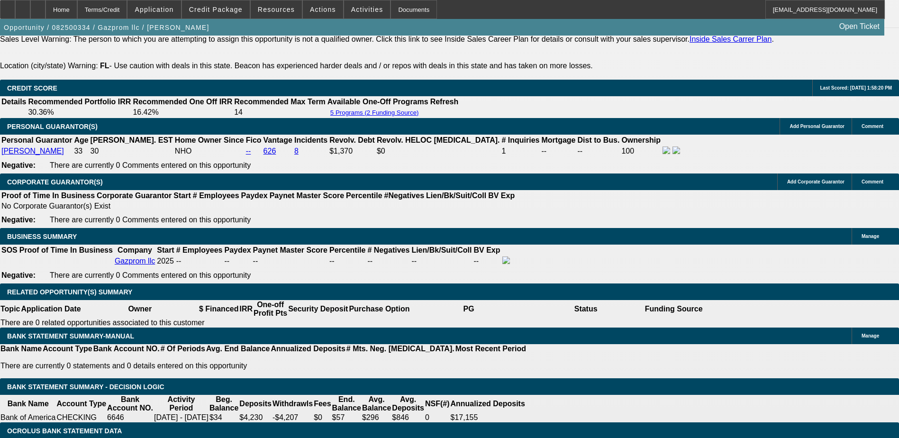
scroll to position [1307, 0]
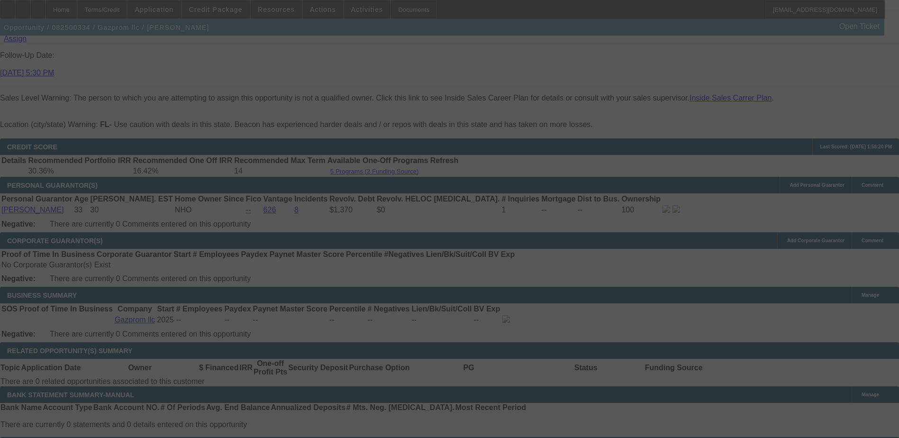
select select "0"
select select "0.1"
select select "4"
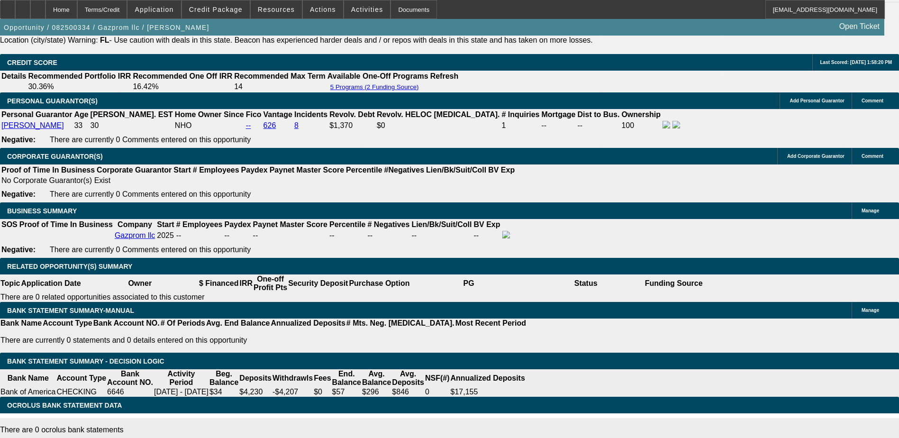
scroll to position [1402, 0]
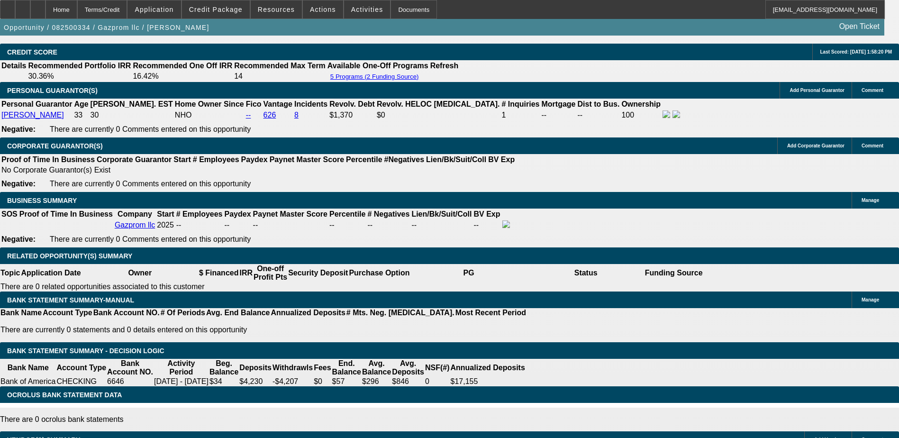
select select "2"
type input "UNKNOWN"
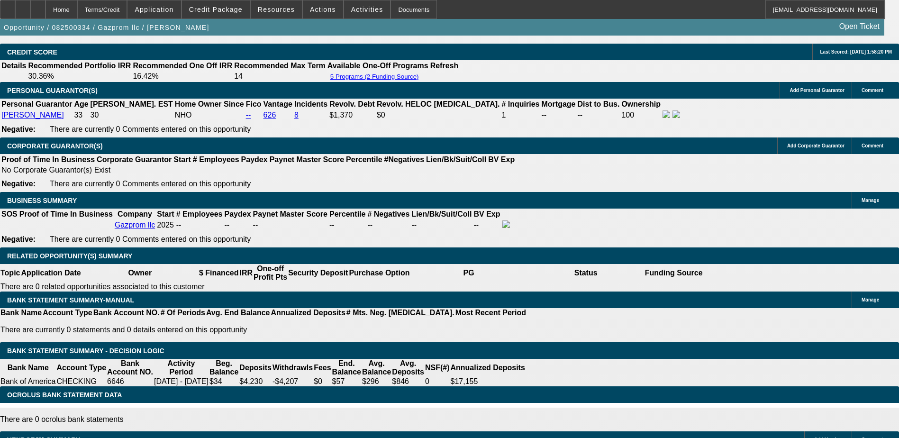
select select "0.05"
type input "$2,749.75"
type input "$1,875.71"
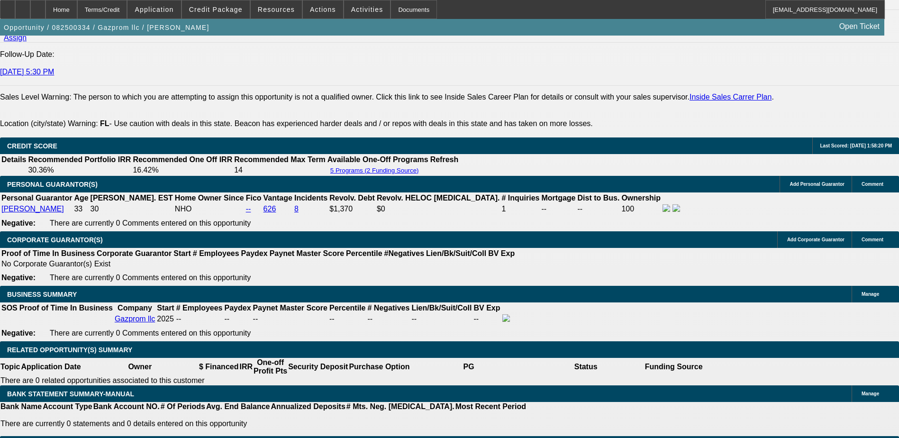
scroll to position [1260, 0]
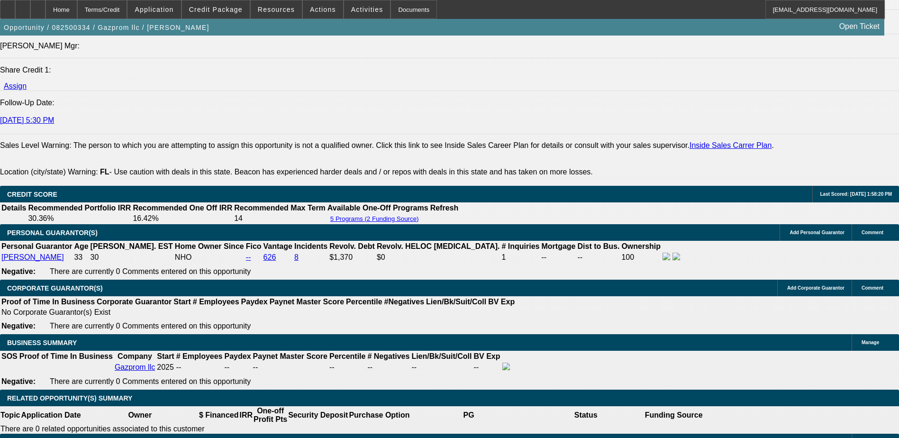
select select "0.1"
type input "$5,499.50"
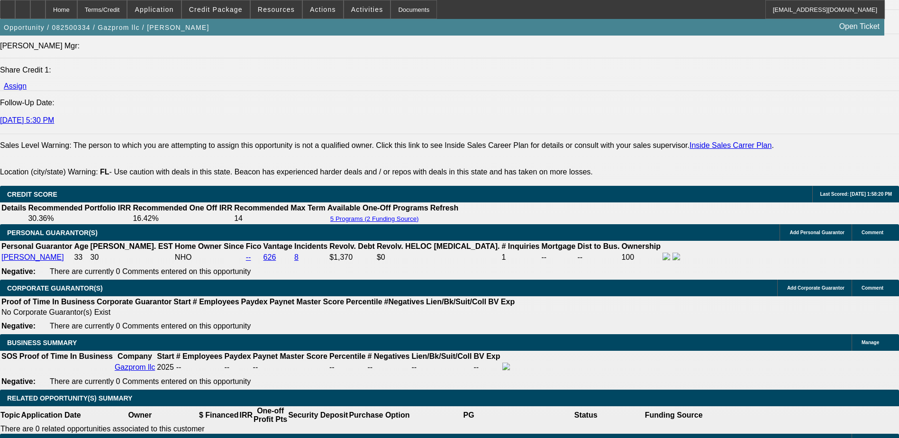
type input "$1,776.99"
select select "0"
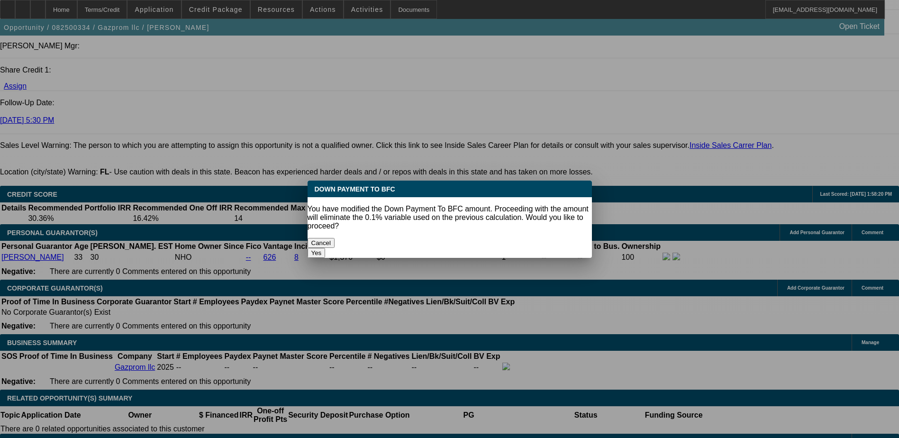
click at [326, 248] on button "Yes" at bounding box center [317, 253] width 18 height 10
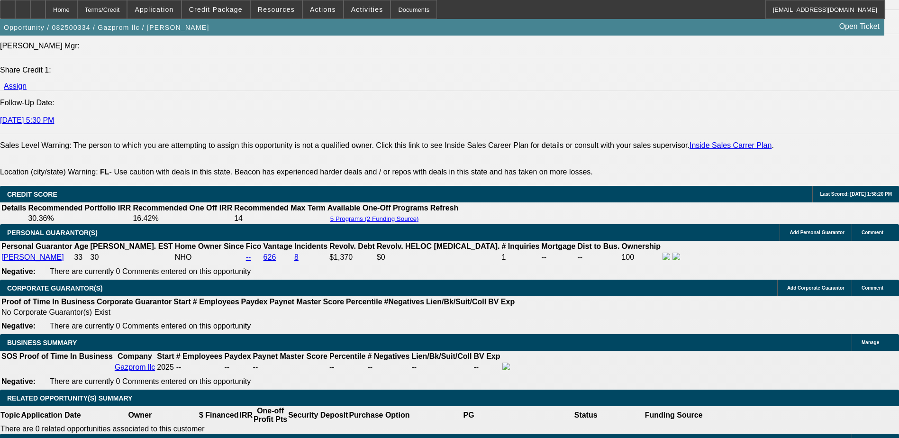
type input "$0.00"
type input "$1,974.43"
type input "0"
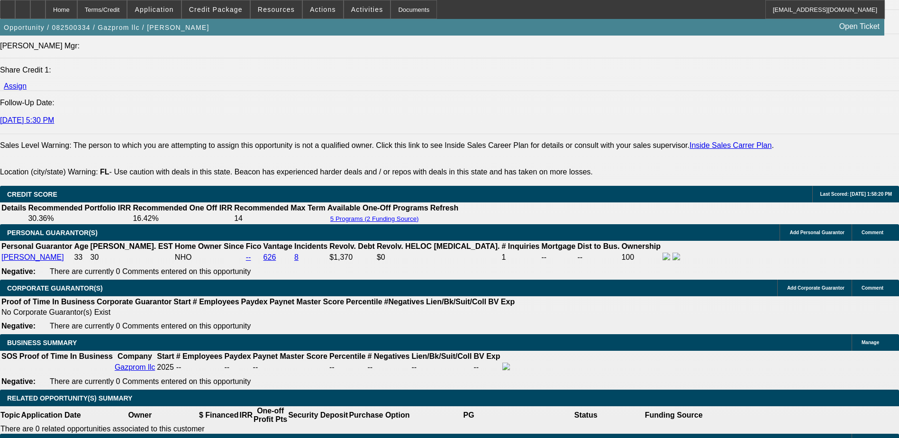
type input "$4,400.00"
type input "$1,816.47"
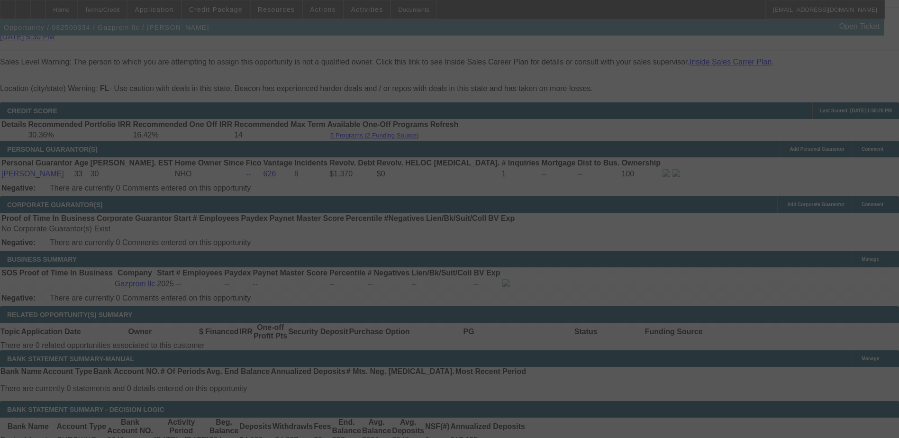
scroll to position [1355, 0]
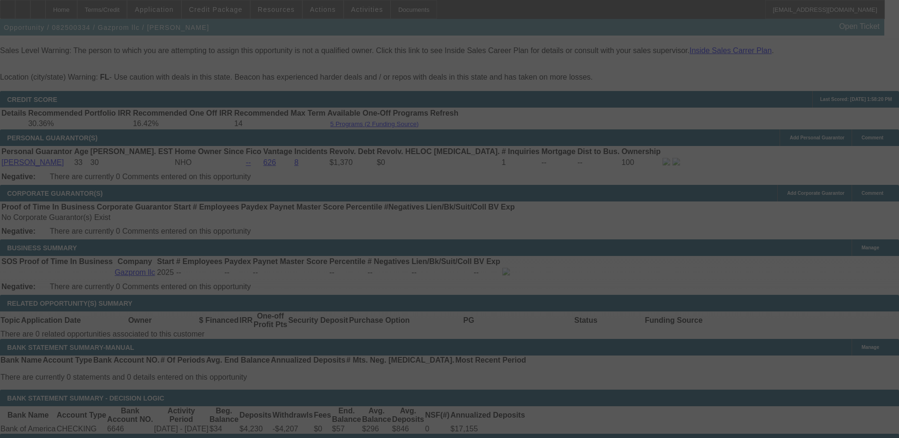
select select "0"
select select "2"
select select "0.1"
select select "4"
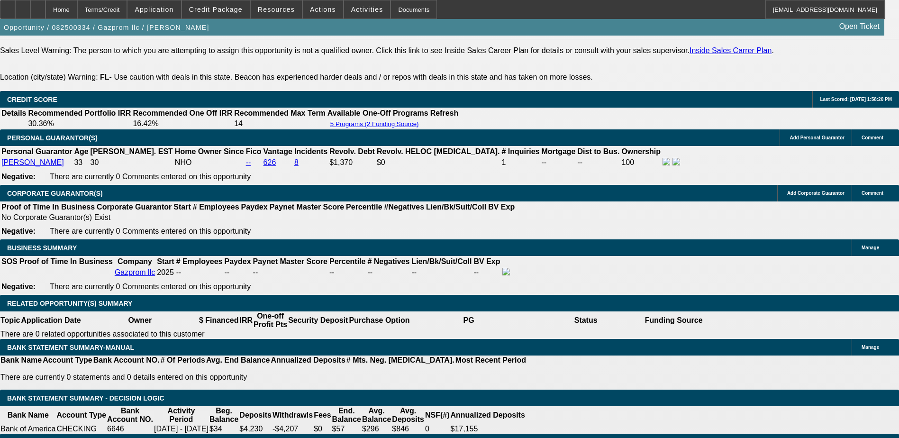
type input "2"
type input "UNKNOWN"
type input "$1,575.20"
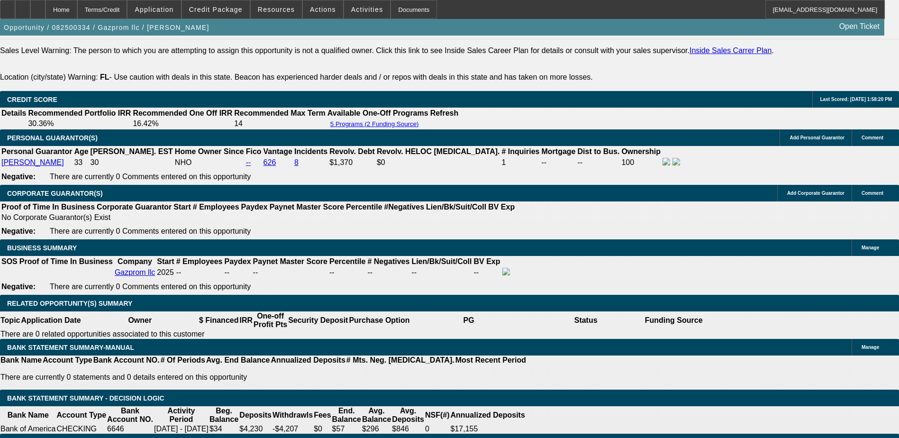
type input "236"
type input "$10,832.58"
type input "36"
type input "$2,518.98"
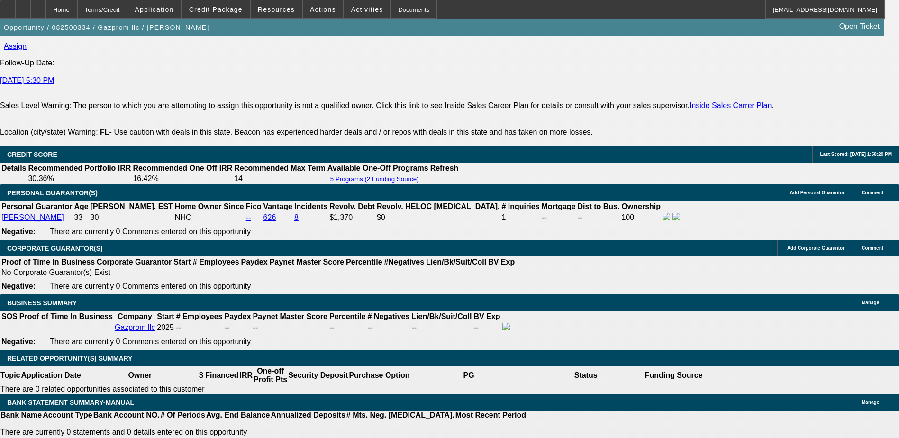
scroll to position [1260, 0]
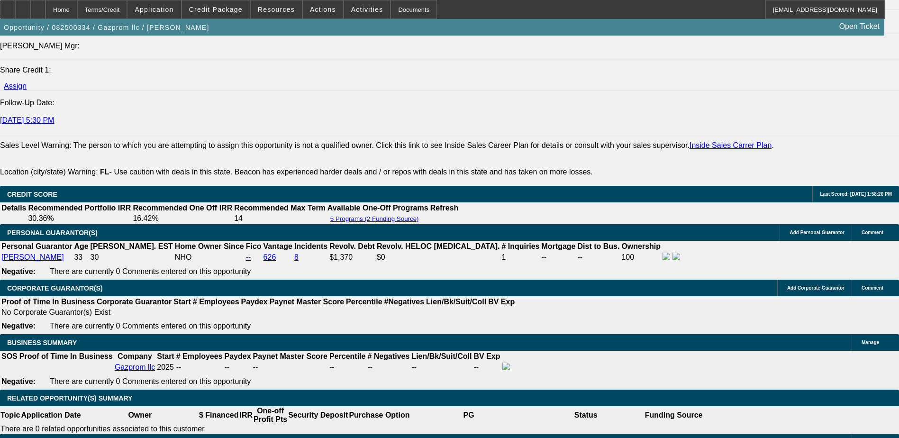
type input "36"
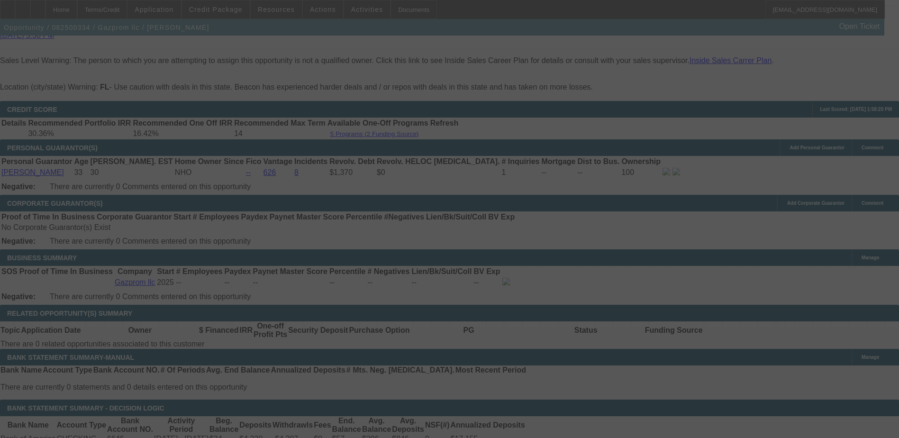
scroll to position [1355, 0]
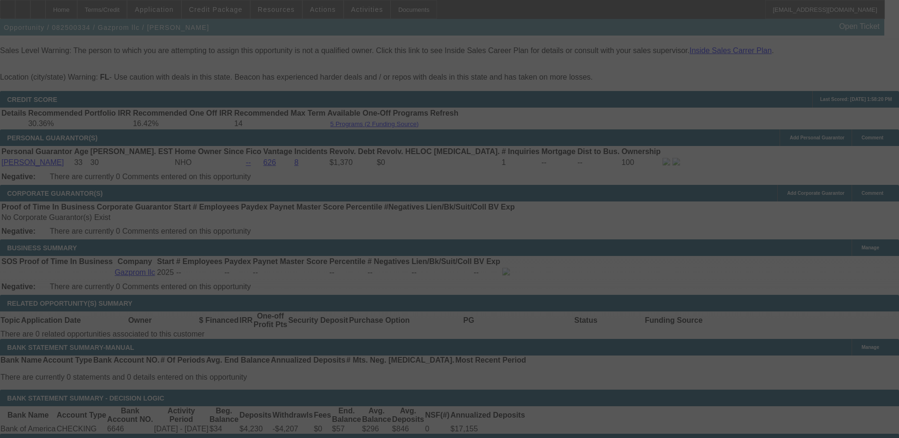
select select "0"
select select "0.1"
select select "4"
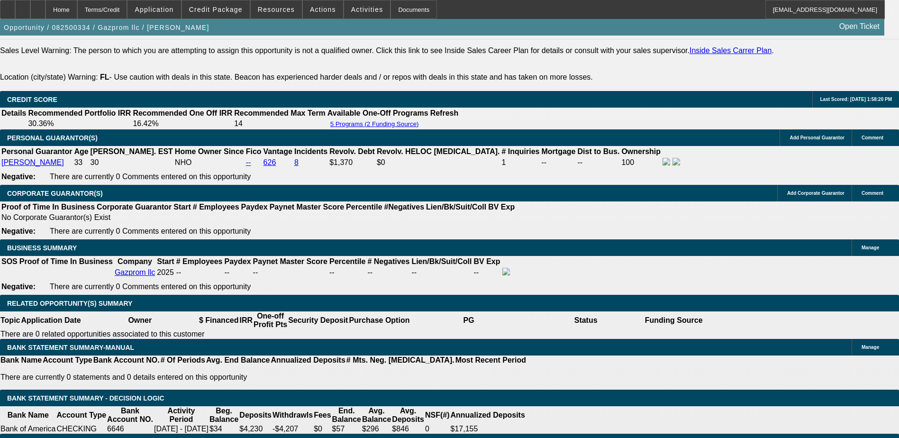
type input "4"
type input "$9,500.00"
type input "UNKNOWN"
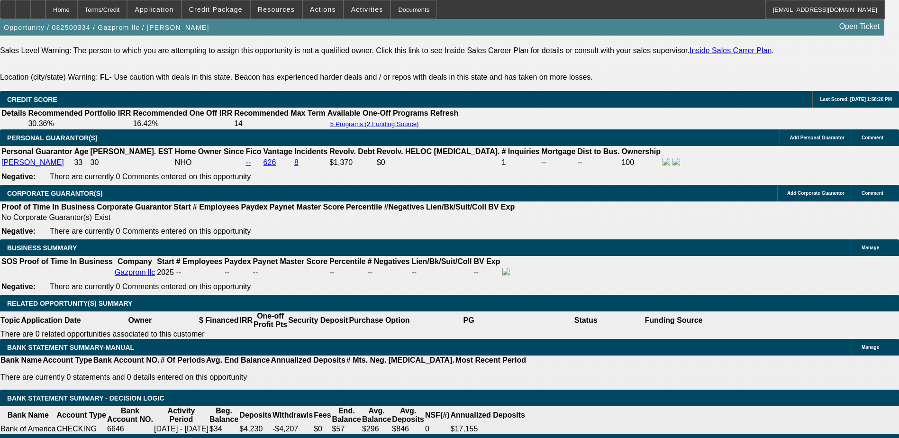
type input "$2,487.19"
type input "$9,400.00"
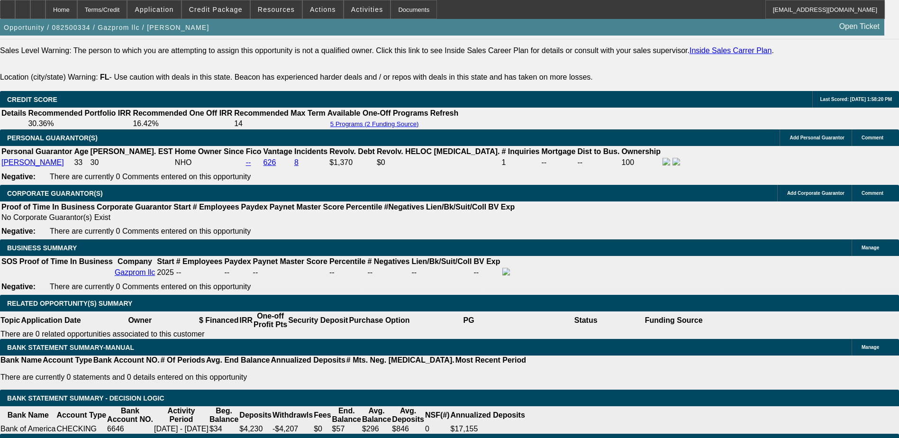
type input "$2,492.66"
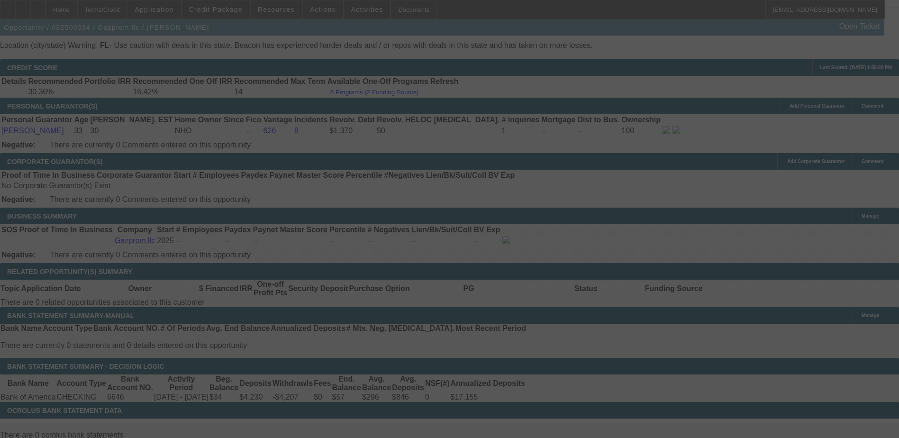
scroll to position [1402, 0]
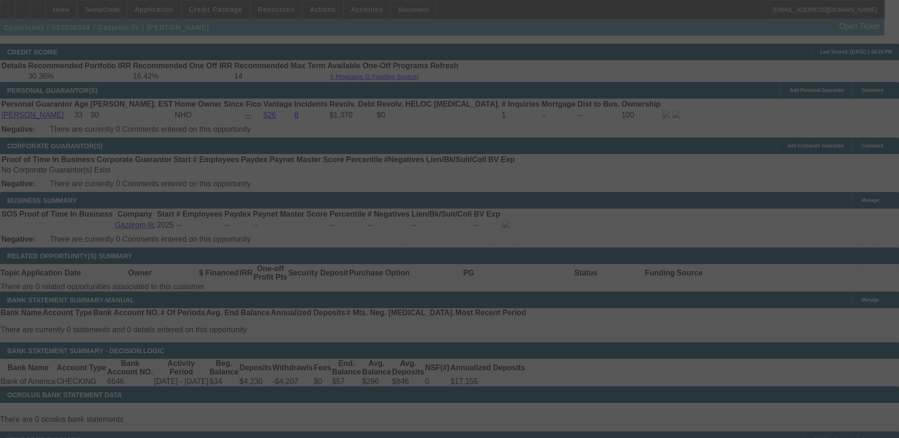
select select "0"
select select "2"
select select "0.1"
select select "4"
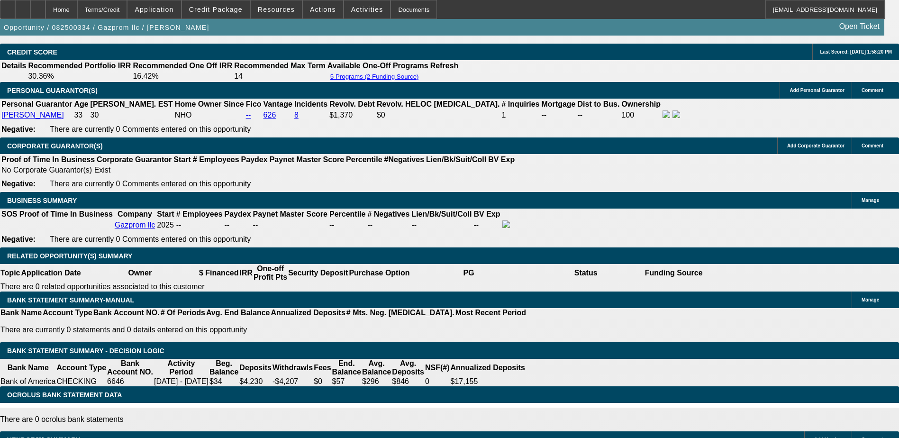
type input "$10,400.00"
type input "UNKNOWN"
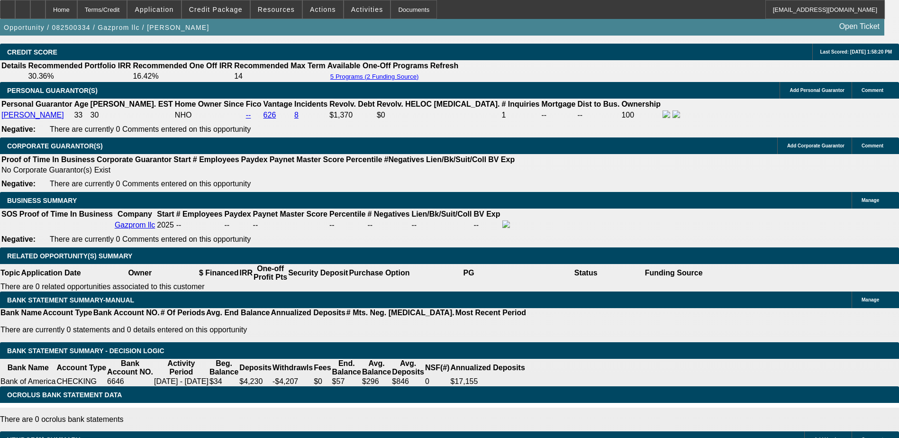
type input "$2,437.99"
type input "24"
type input "$2,269.70"
type input "24"
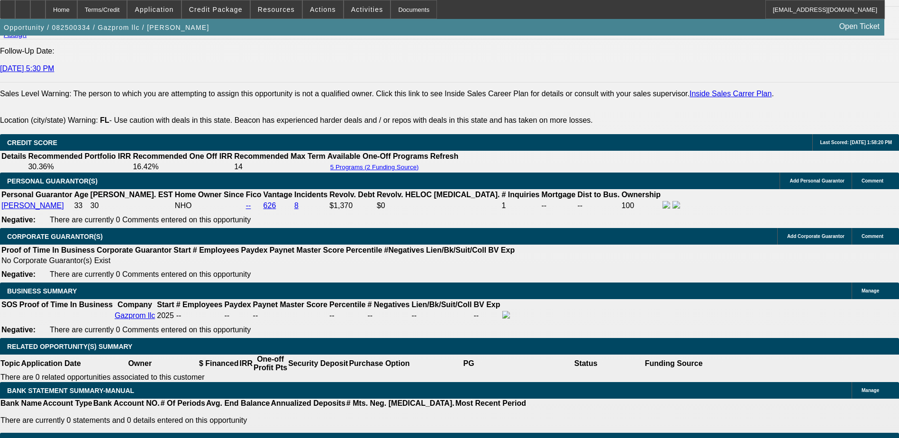
scroll to position [1307, 0]
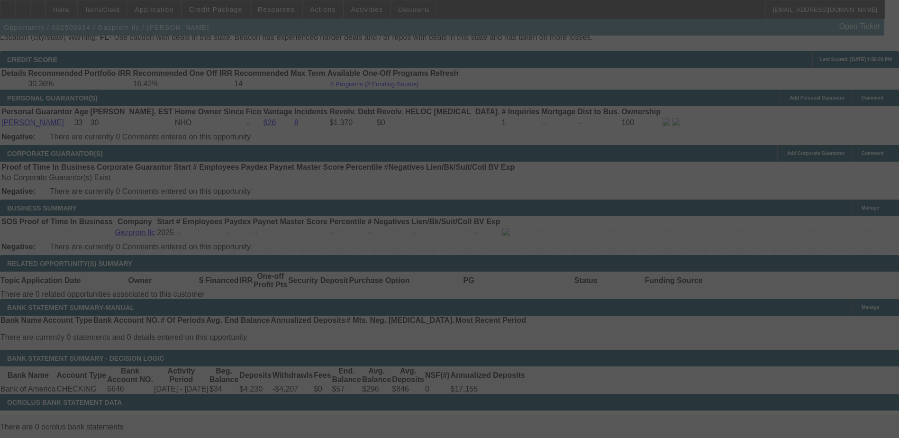
scroll to position [1402, 0]
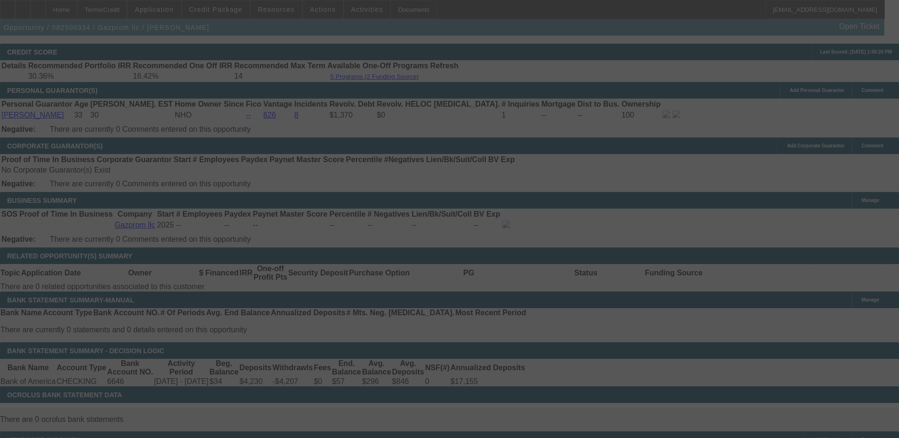
select select "0"
select select "2"
select select "0.1"
select select "4"
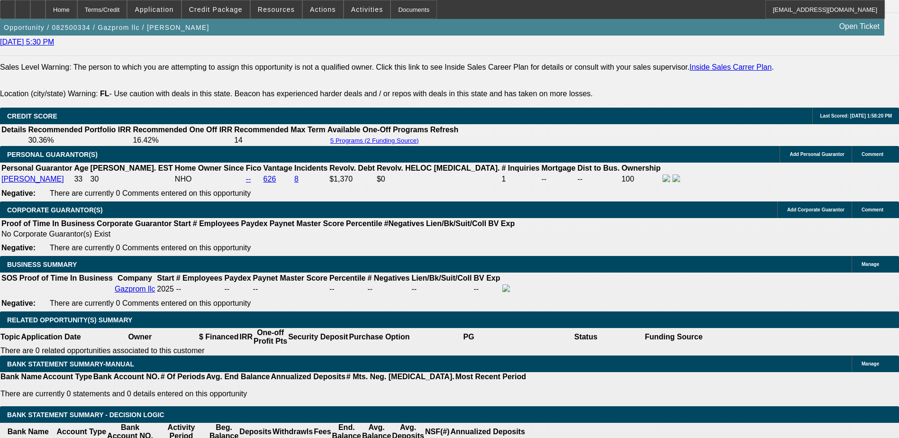
scroll to position [1355, 0]
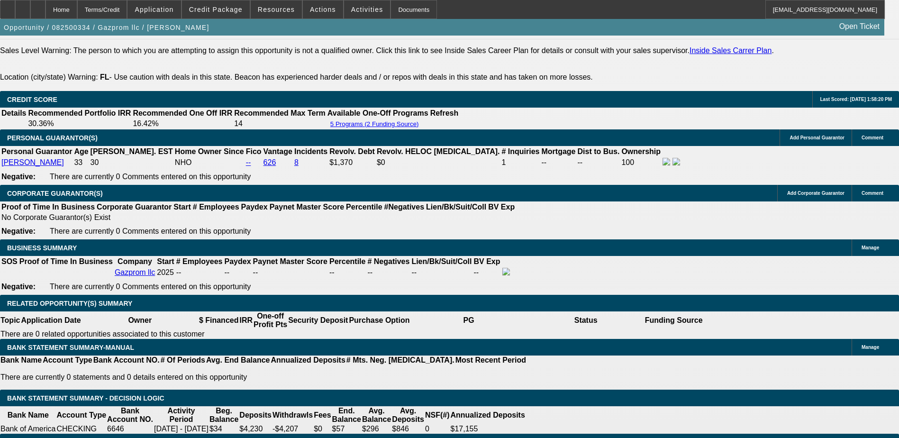
type input "UNKNOWN"
type input "3"
type input "$1,599.32"
type input "32"
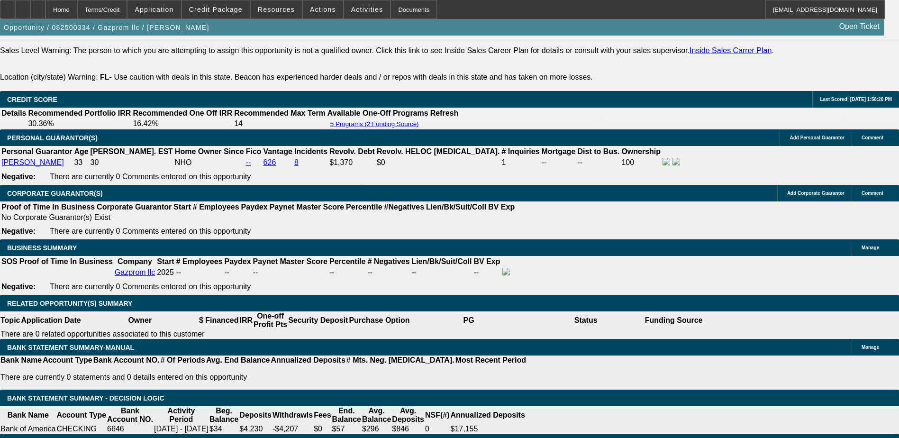
type input "$2,395.27"
type input "328"
type input "$15,034.47"
type input "328.5"
type input "$15,057.36"
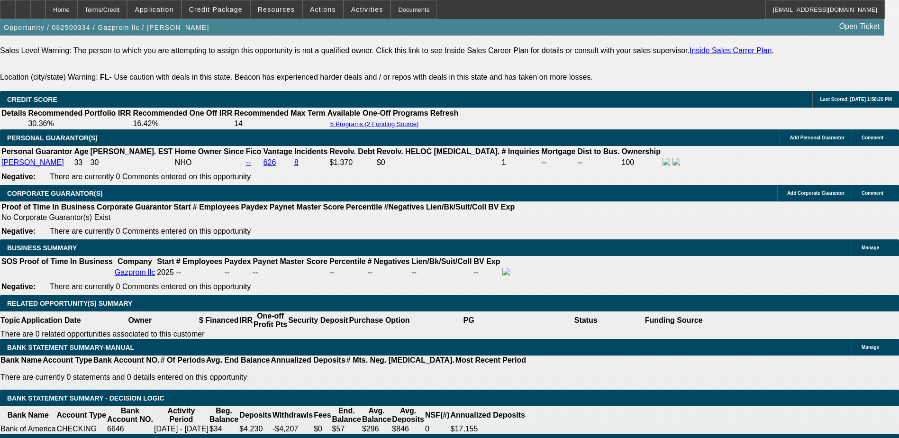
type input "28.5"
type input "$2,289.67"
type input "28."
type input "$2,274.79"
type input "28"
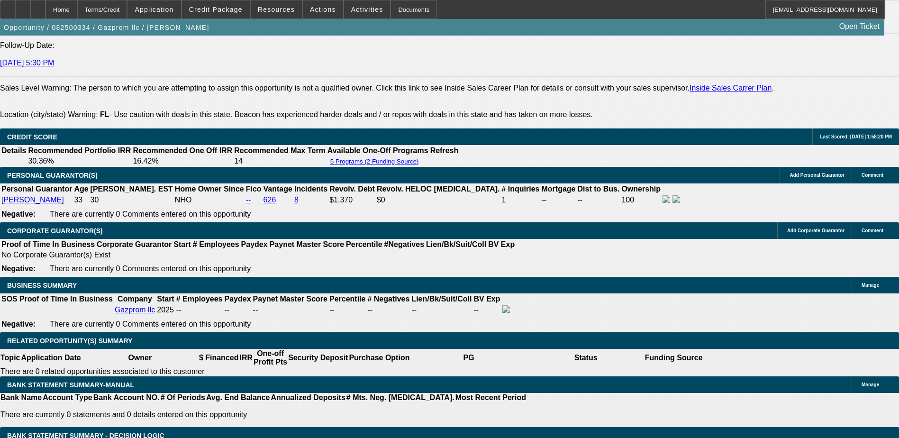
scroll to position [1260, 0]
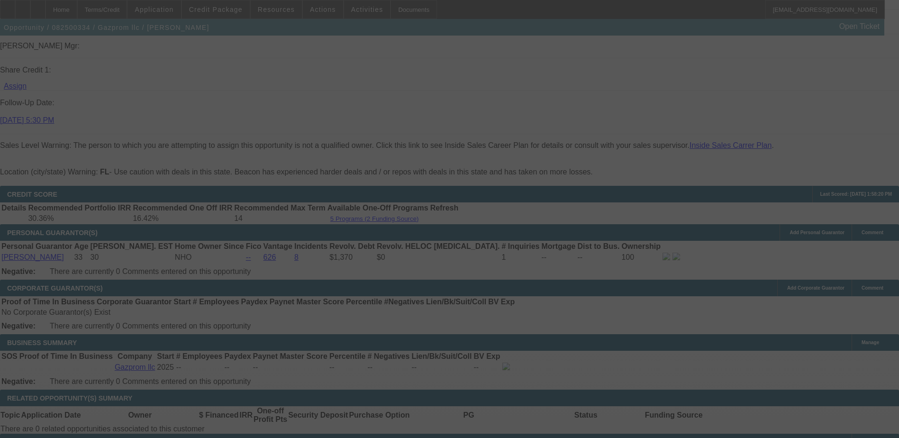
select select "0"
select select "0.1"
select select "4"
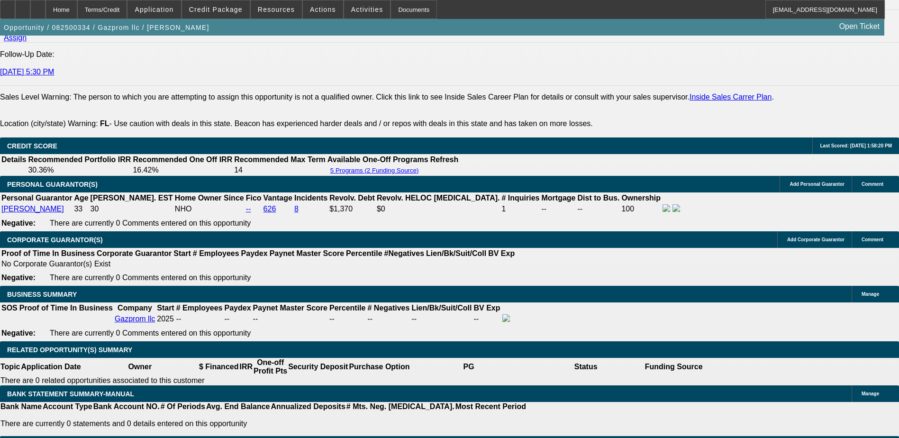
scroll to position [1307, 0]
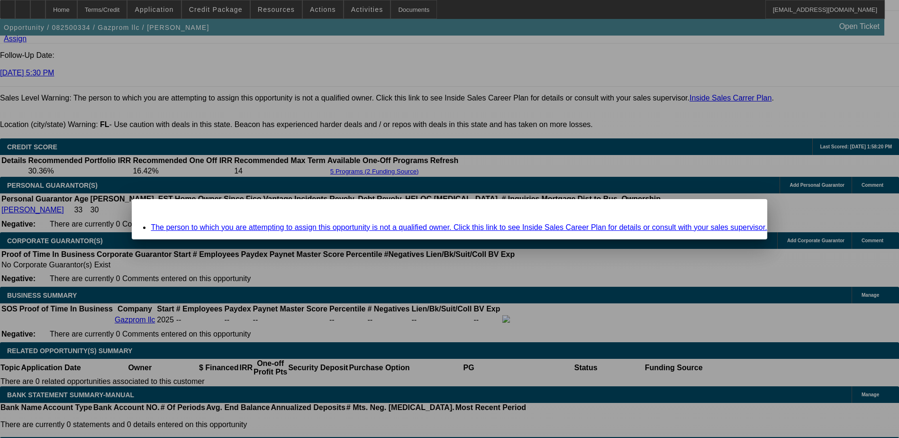
click at [748, 210] on span "Close" at bounding box center [754, 207] width 13 height 5
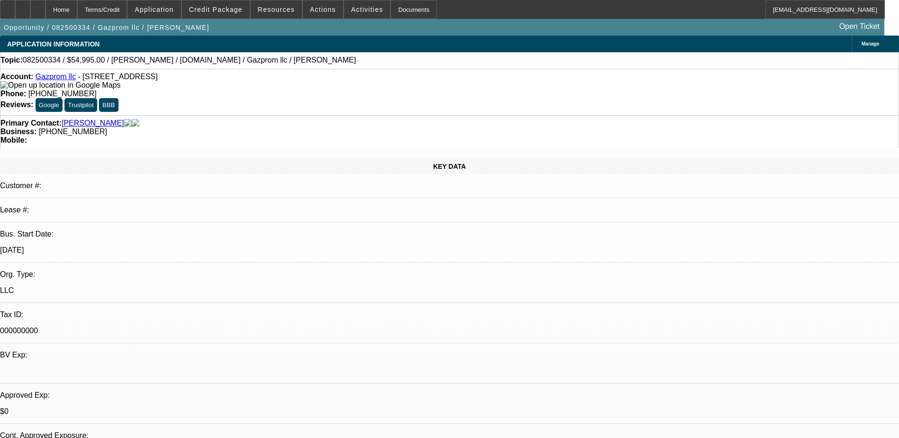
scroll to position [1307, 0]
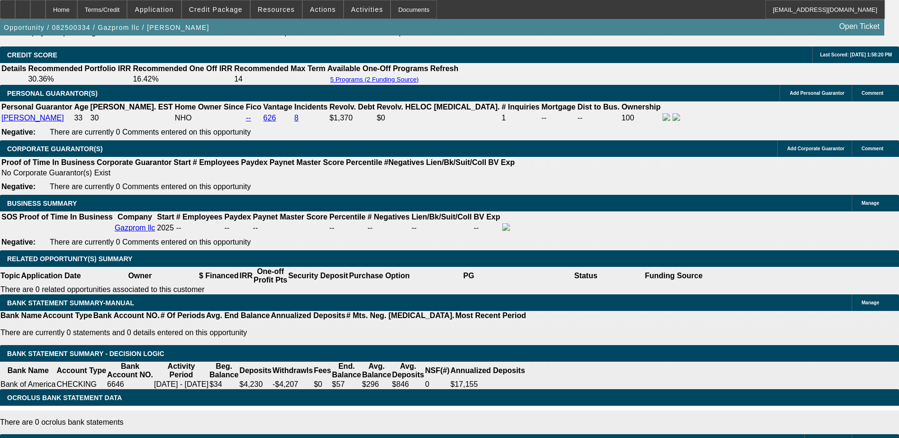
scroll to position [1402, 0]
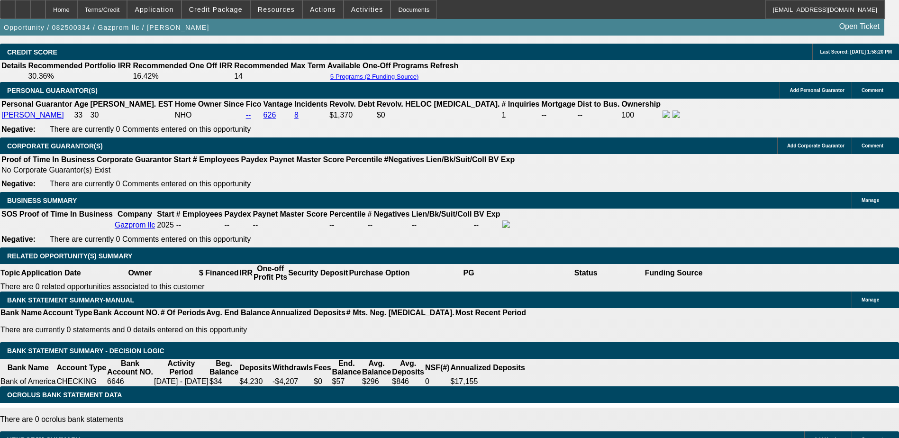
select select "6"
type input "UNKNOWN"
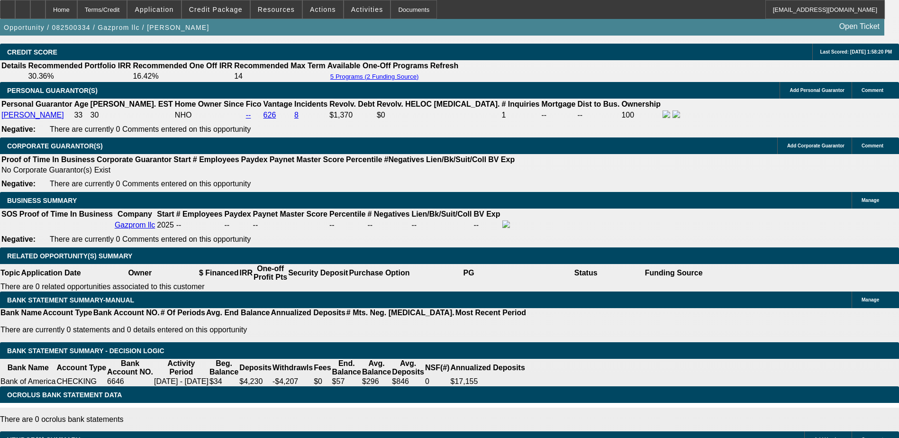
select select "0"
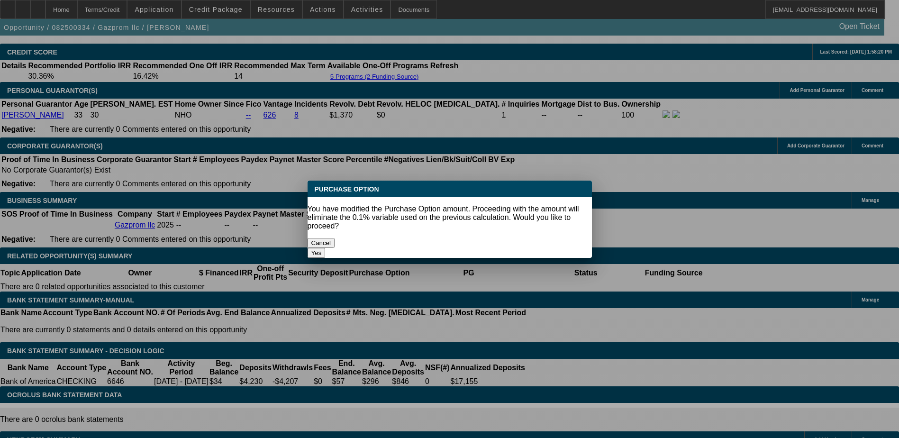
scroll to position [0, 0]
click at [326, 248] on button "Yes" at bounding box center [317, 253] width 18 height 10
type input "$0.00"
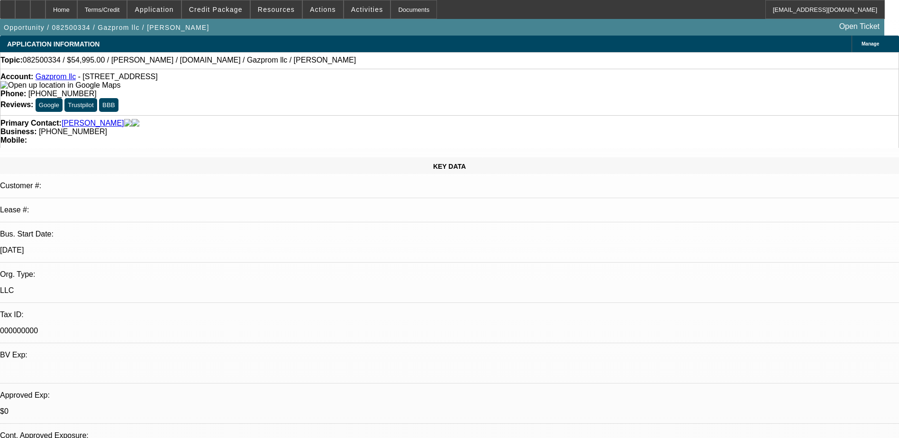
scroll to position [1402, 0]
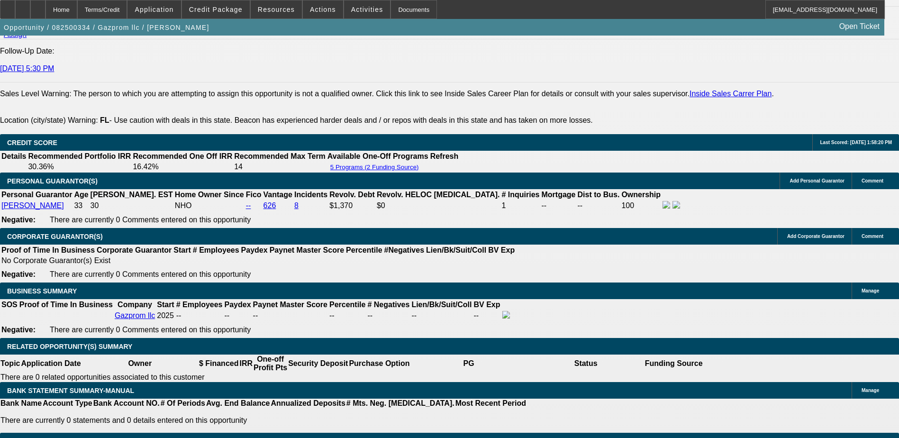
scroll to position [1307, 0]
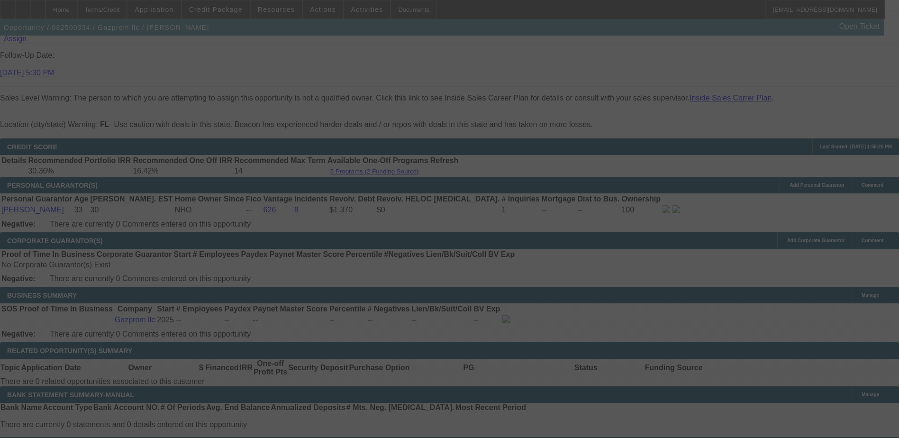
select select "0"
select select "2"
select select "0"
select select "6"
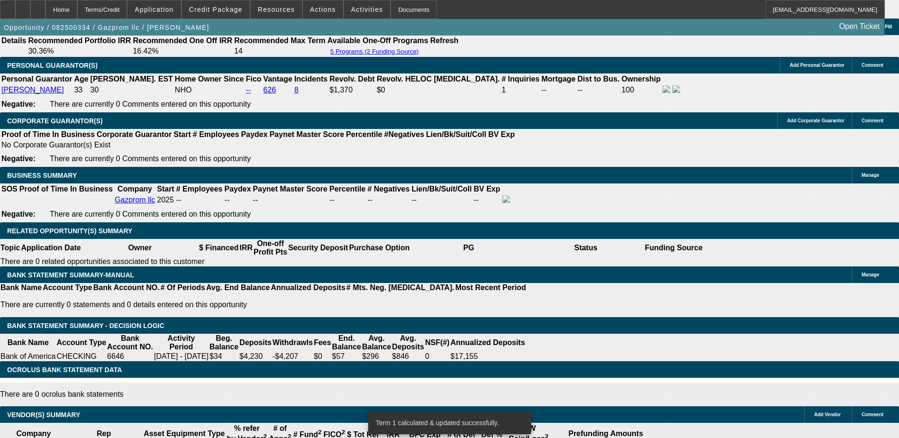
scroll to position [1450, 0]
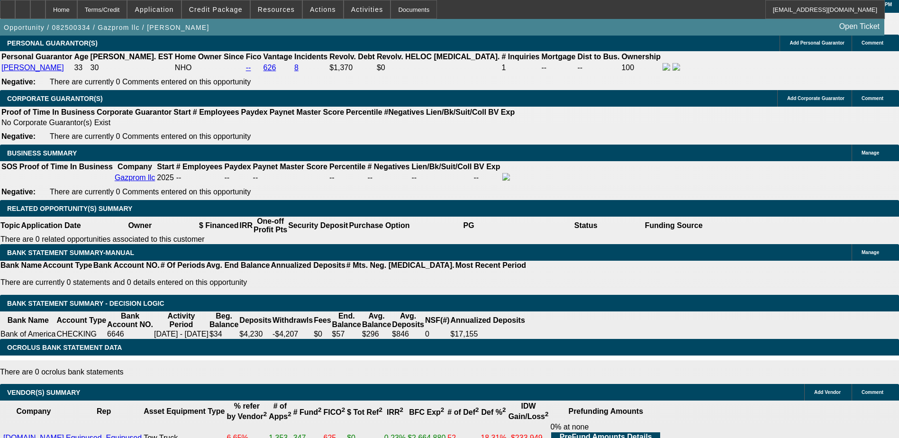
type input "UNKNOWN"
type input "1"
type input "$1,427.19"
type input "118"
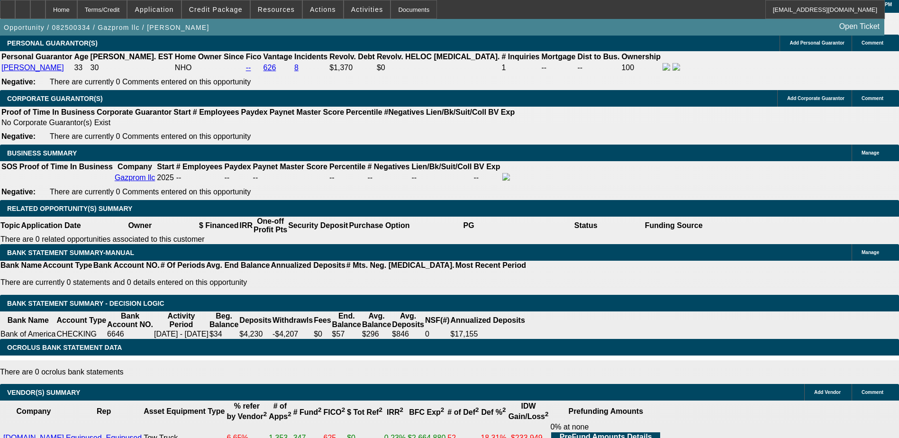
type input "$5,151.16"
type input "18"
type input "$1,829.13"
type input "18"
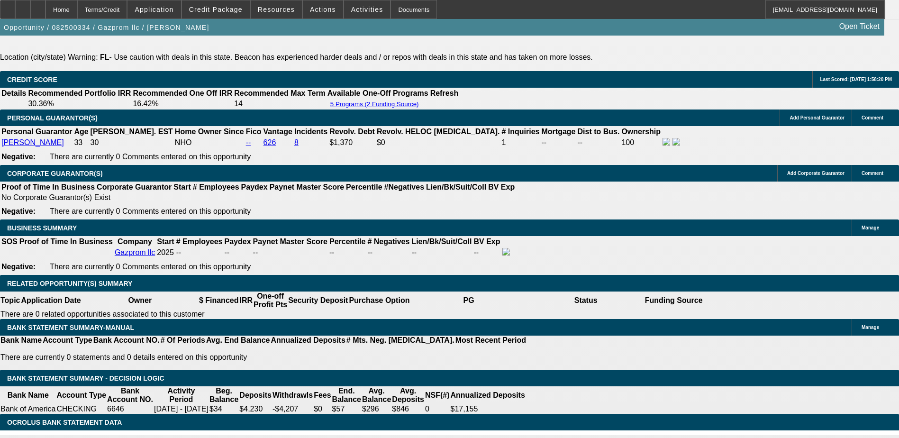
scroll to position [1307, 0]
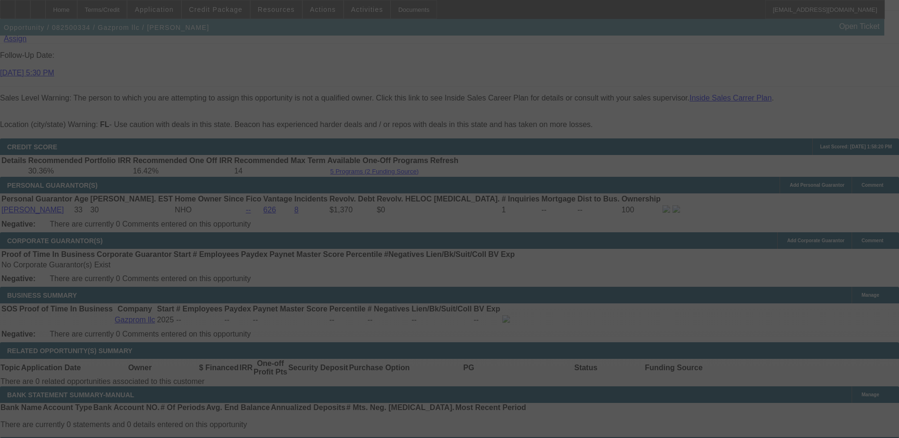
select select "0"
select select "2"
select select "0"
select select "6"
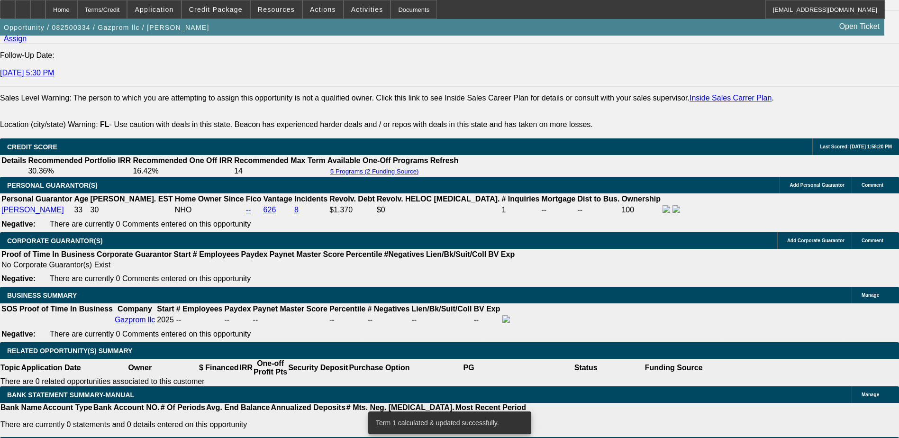
type input "UNKNOWN"
type input "22"
type input "$1,897.08"
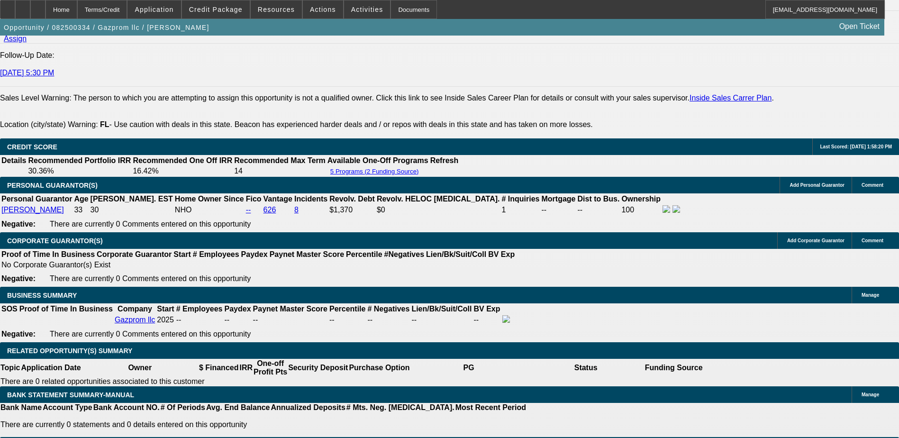
type input "22"
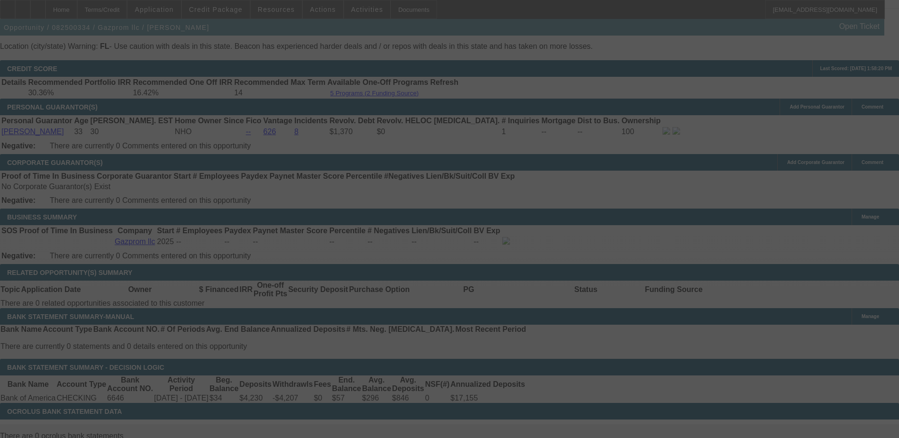
select select "0"
select select "2"
select select "0.1"
select select "4"
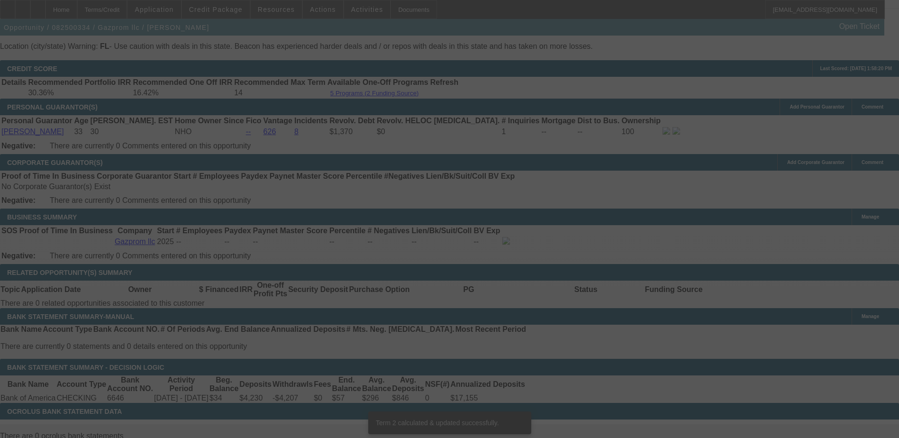
scroll to position [1402, 0]
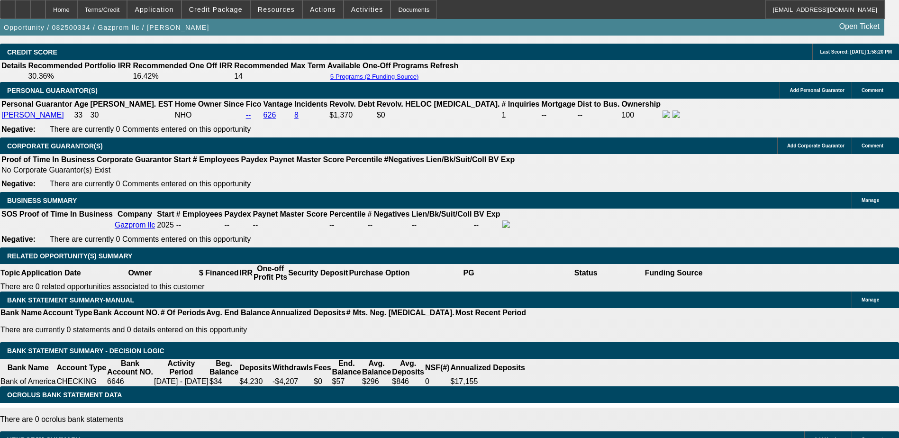
type input "UNKNOWN"
type input "22"
type input "$2,313.51"
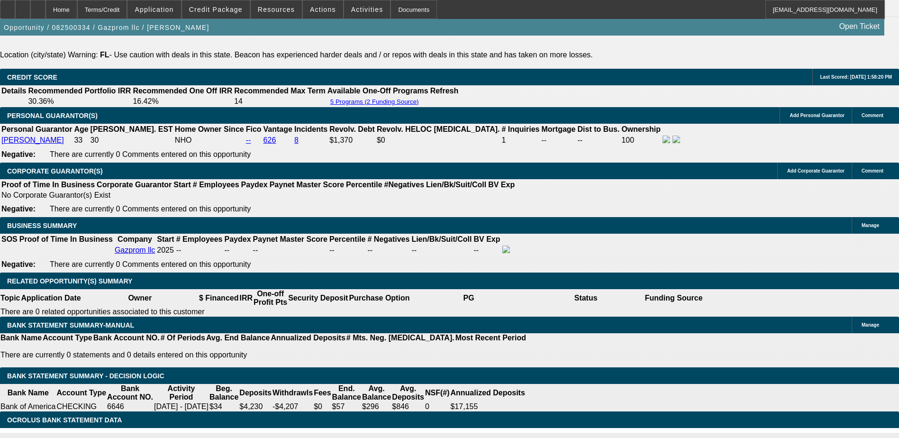
scroll to position [1307, 0]
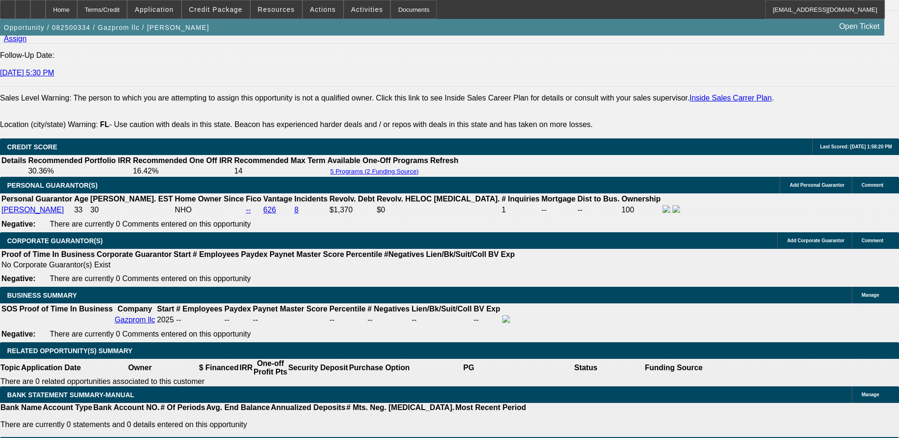
type input "22"
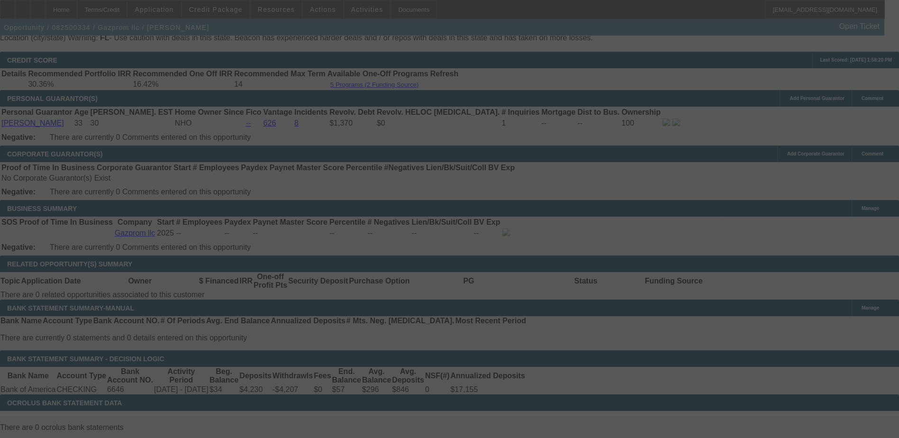
scroll to position [1402, 0]
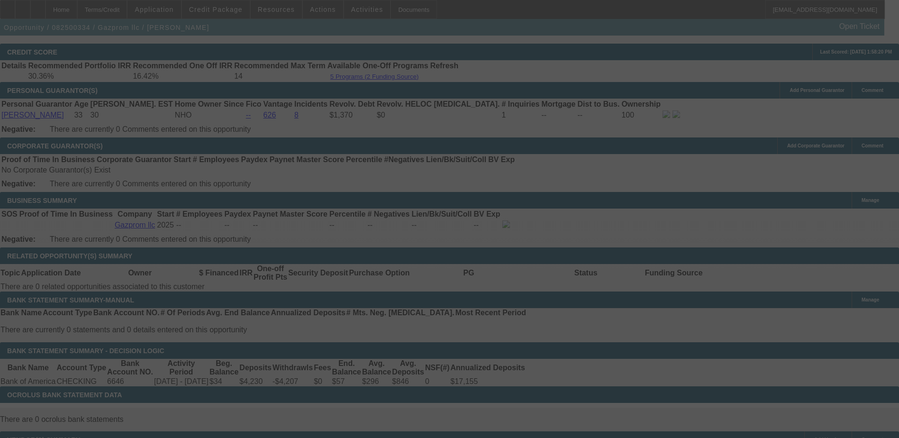
select select "0"
select select "2"
select select "0.1"
select select "4"
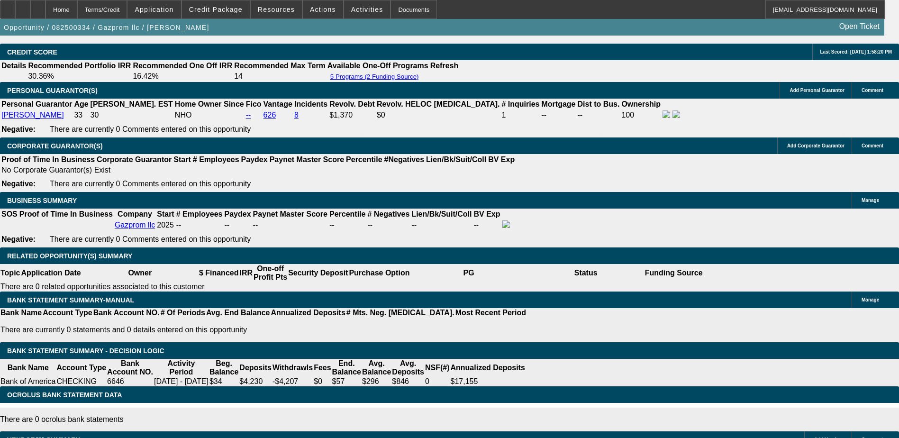
select select "0.05"
type input "$2,749.75"
type input "UNKNOWN"
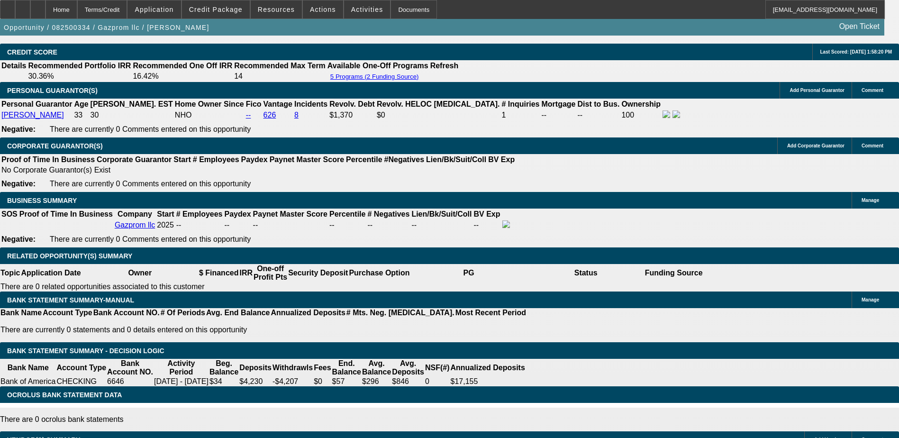
type input "$1,888.79"
type input "18.5"
type input "$1,901.92"
type input "18.5"
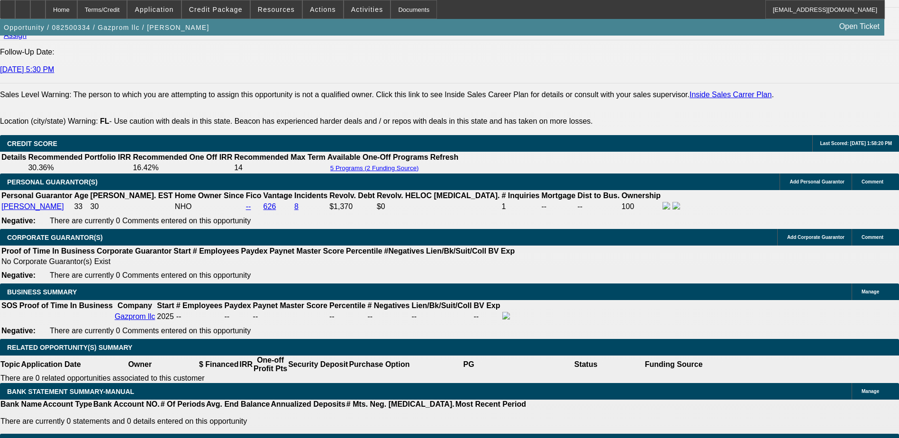
scroll to position [1307, 0]
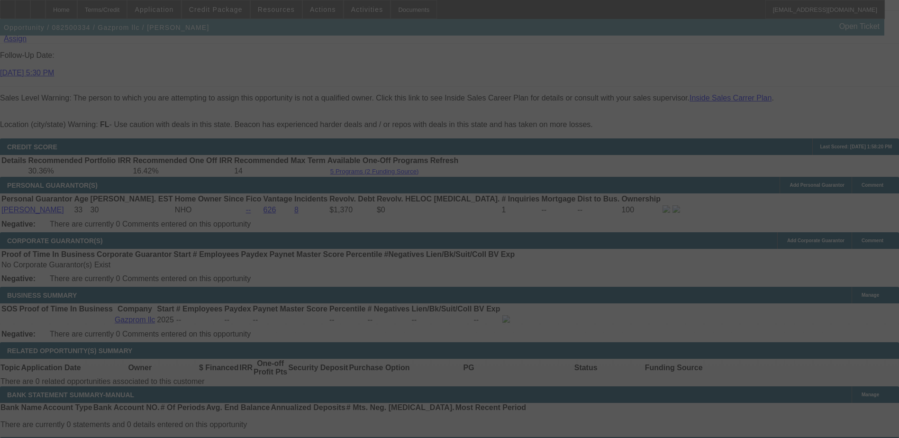
select select "0"
select select "2"
select select "0"
select select "6"
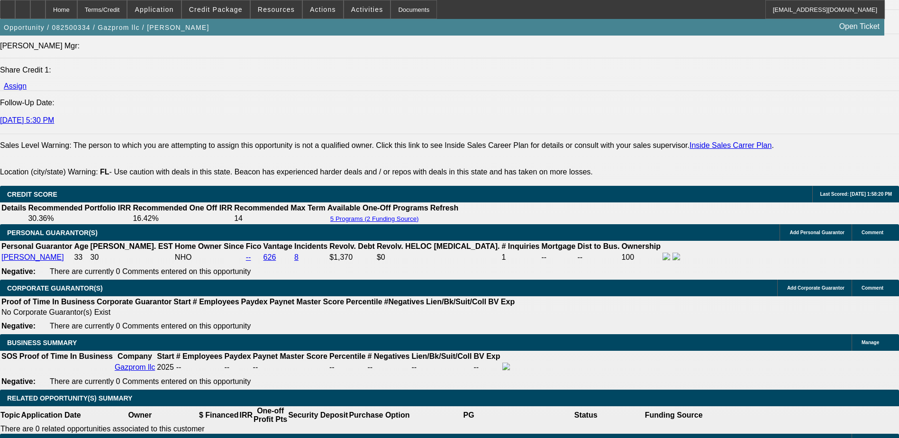
scroll to position [1355, 0]
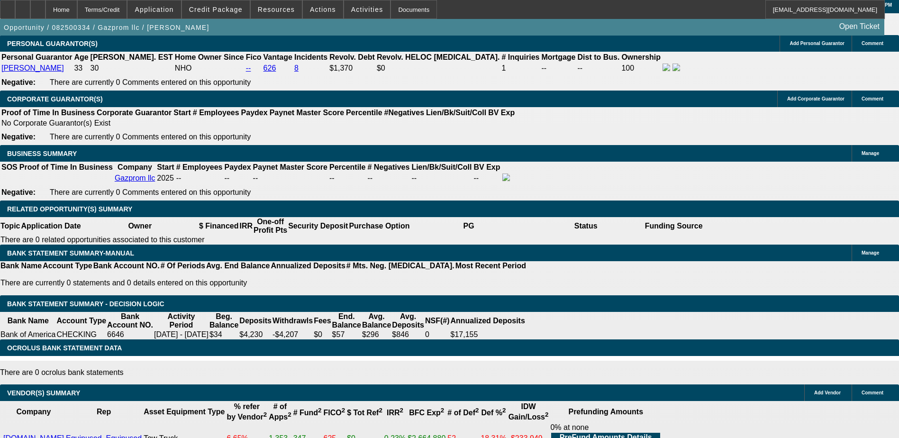
scroll to position [1450, 0]
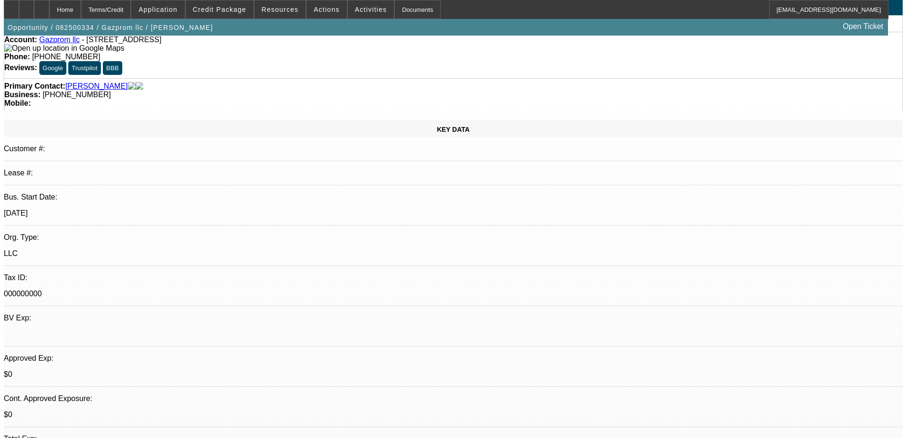
scroll to position [0, 0]
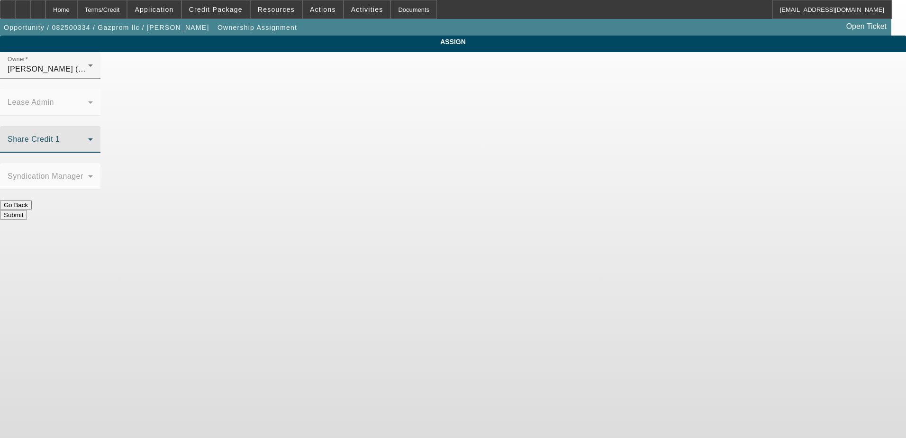
click at [88, 137] on span at bounding box center [48, 142] width 81 height 11
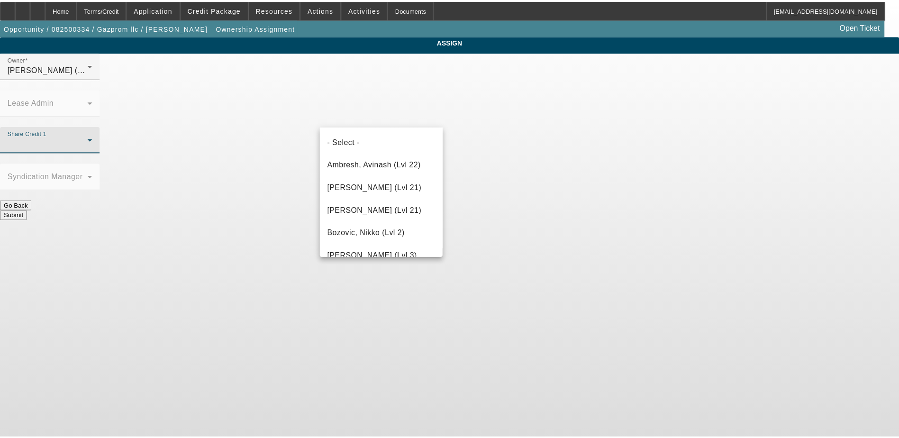
scroll to position [806, 0]
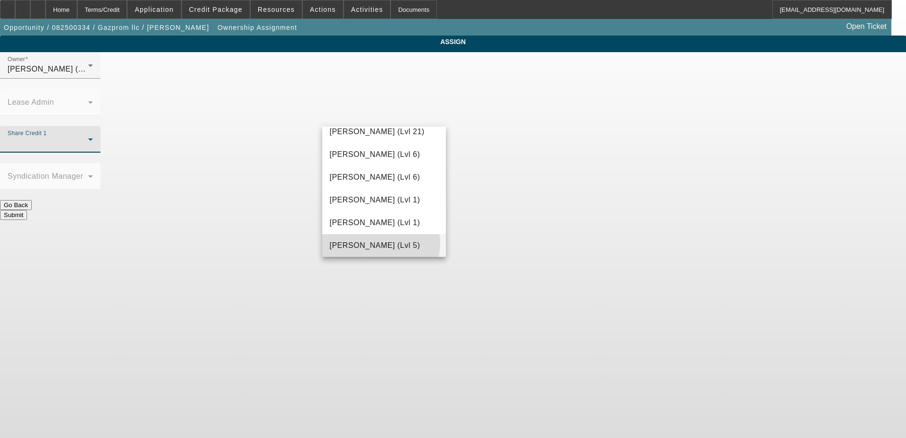
click at [380, 244] on span "Nubie, Daniel (Lvl 5)" at bounding box center [375, 245] width 91 height 11
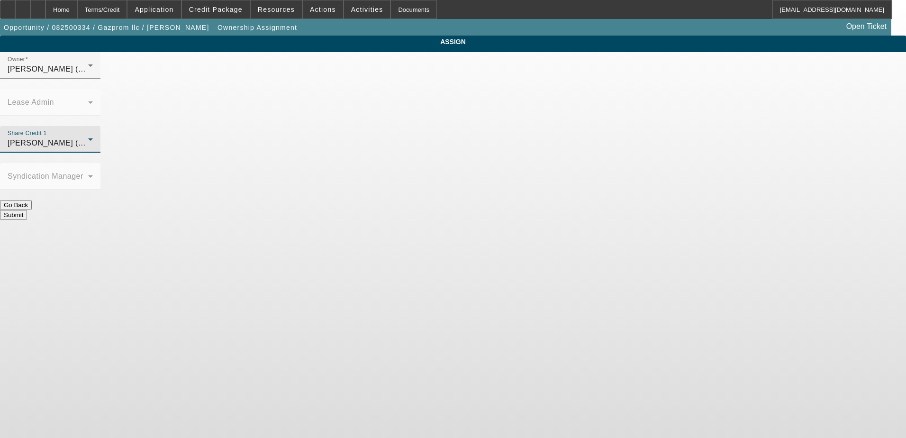
click at [27, 210] on button "Submit" at bounding box center [13, 215] width 27 height 10
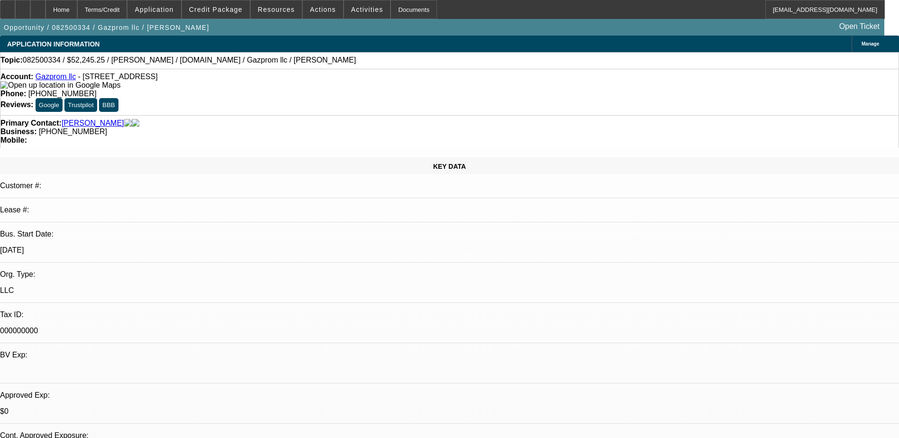
select select "0"
select select "0.1"
select select "4"
select select "0"
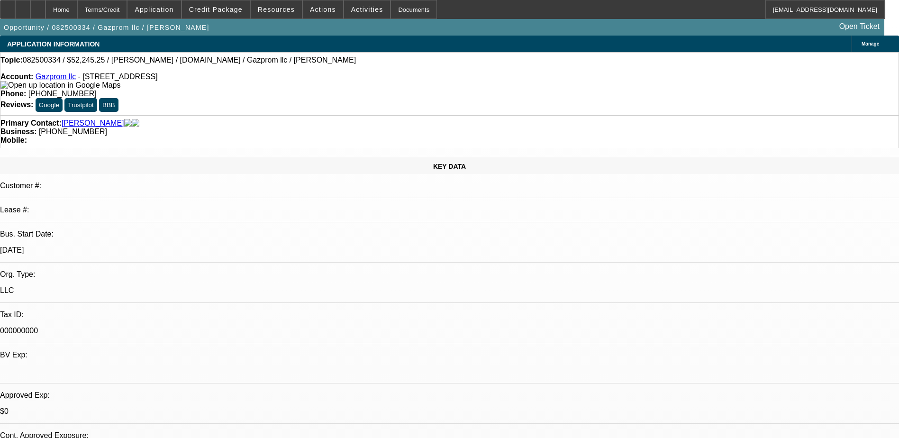
select select "0"
select select "2"
select select "0.1"
select select "4"
select select "0"
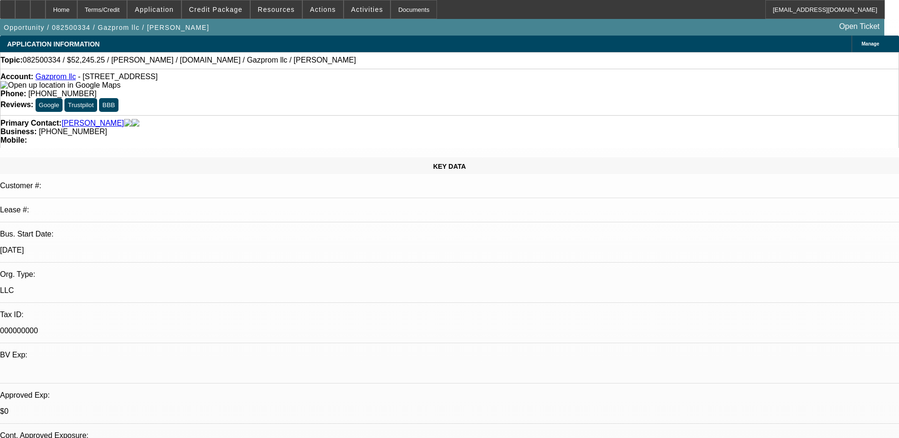
select select "2"
select select "0"
select select "6"
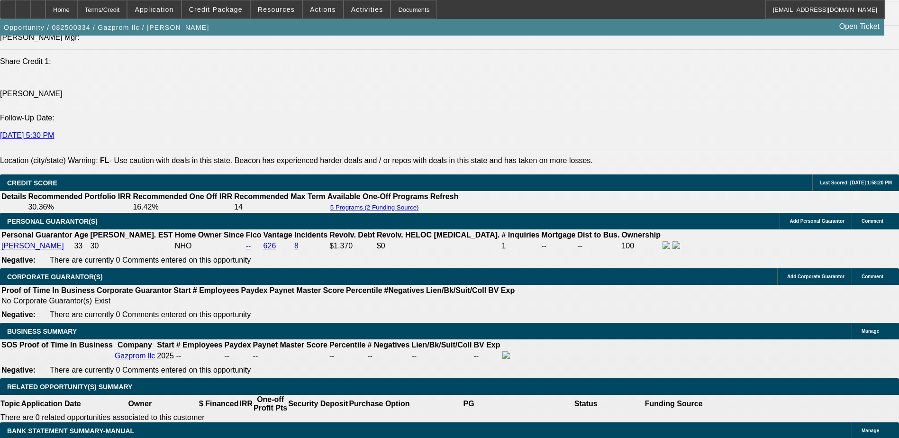
scroll to position [1422, 0]
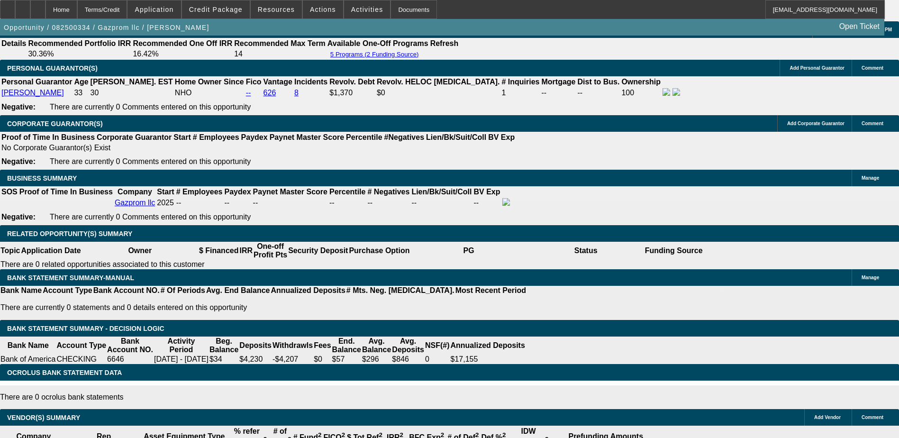
type input "UNKNOWN"
type input "30"
type input "$2,188.32"
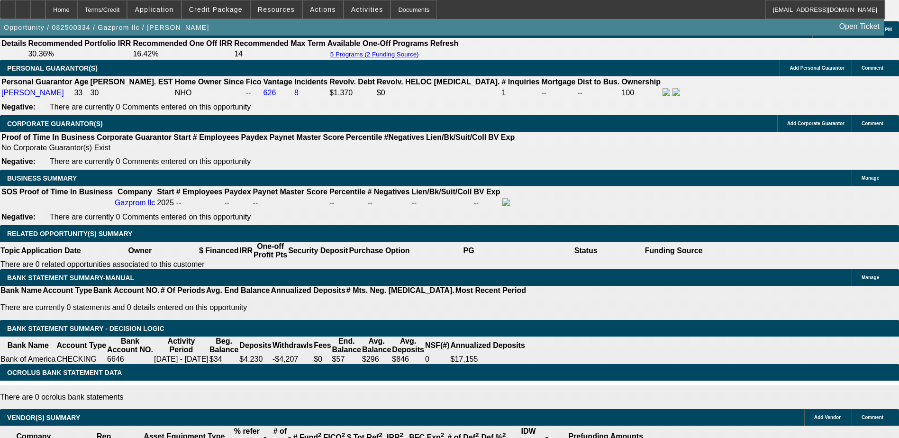
type input "30"
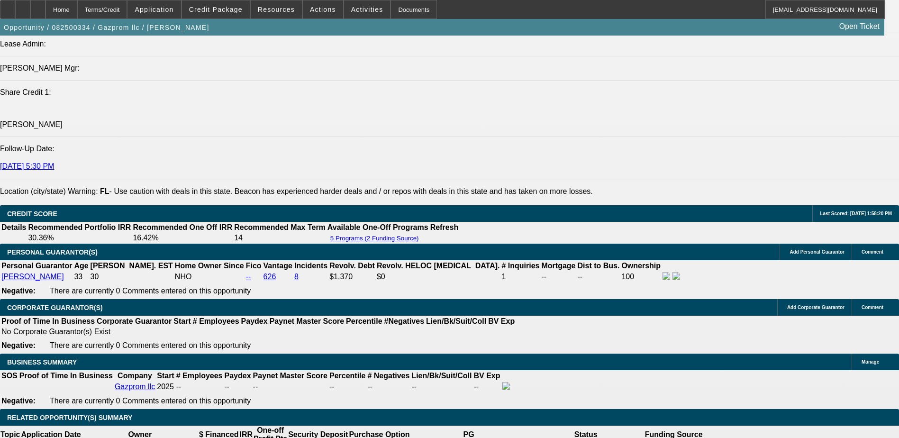
scroll to position [1232, 0]
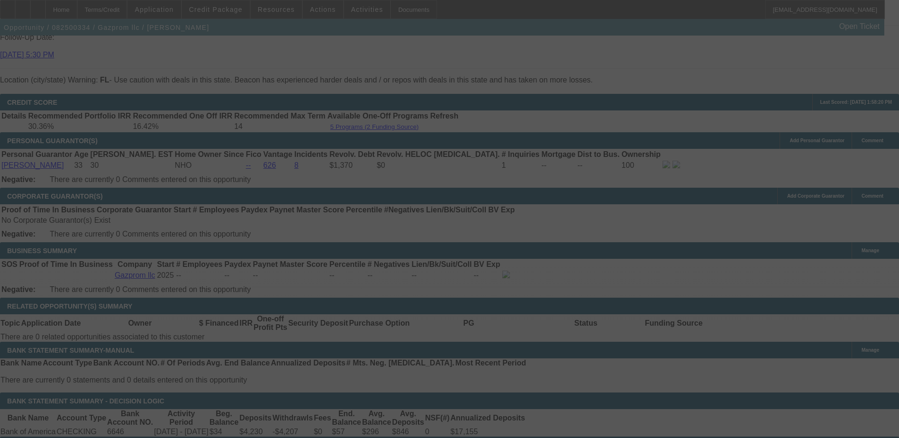
scroll to position [1374, 0]
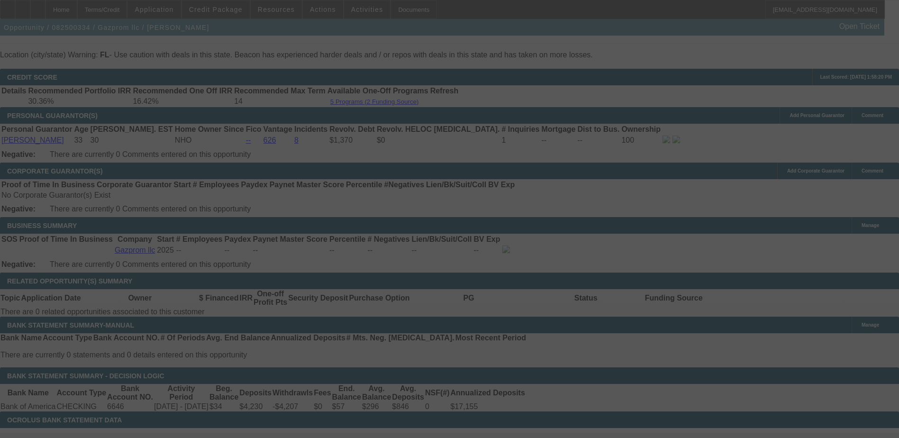
select select "0"
select select "2"
select select "0"
select select "6"
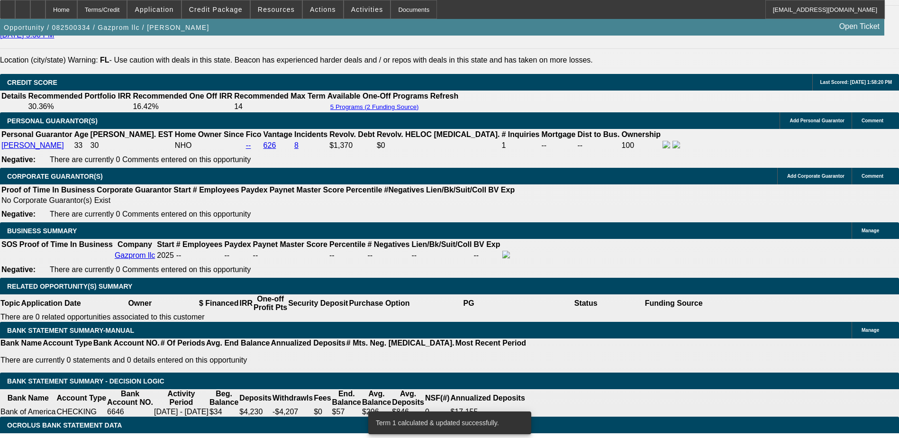
type input "UNKNOWN"
type input "30"
type input "$2,569.49"
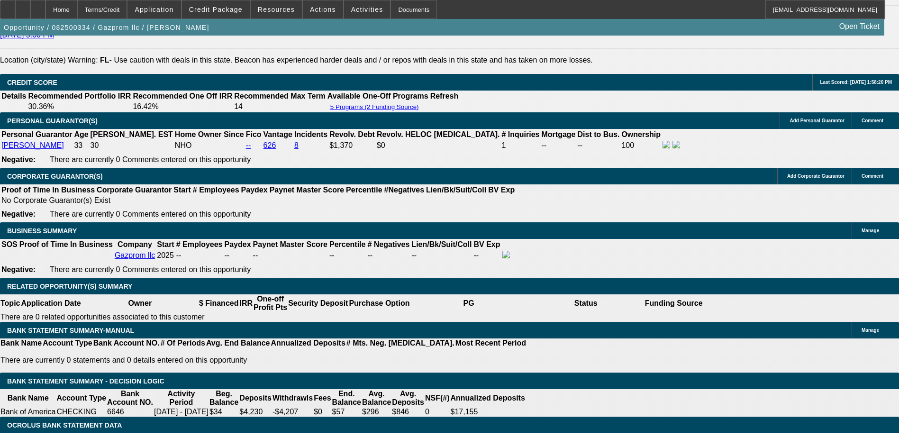
type input "30"
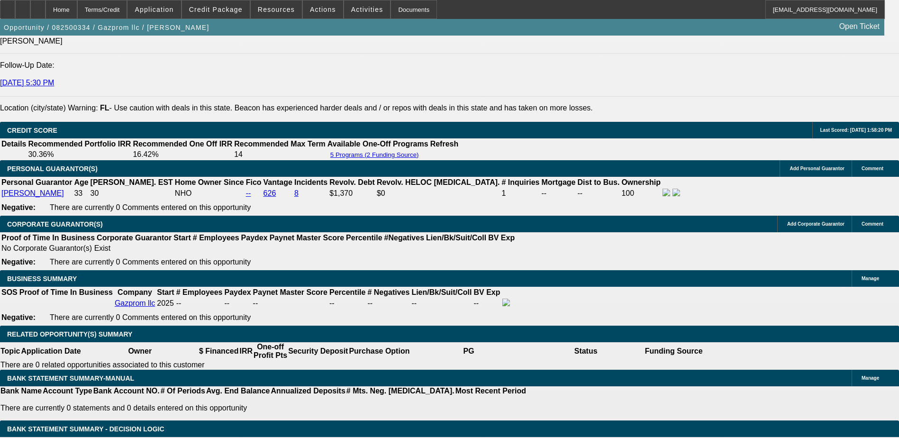
scroll to position [1274, 0]
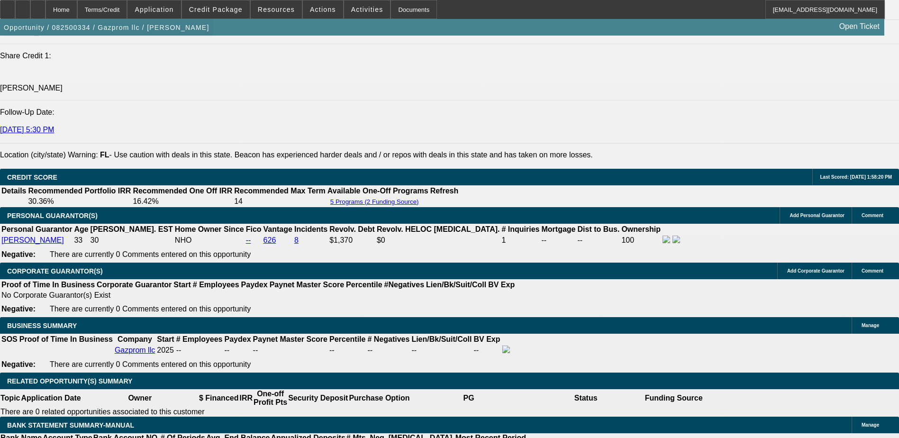
click at [133, 39] on span "button" at bounding box center [106, 27] width 213 height 23
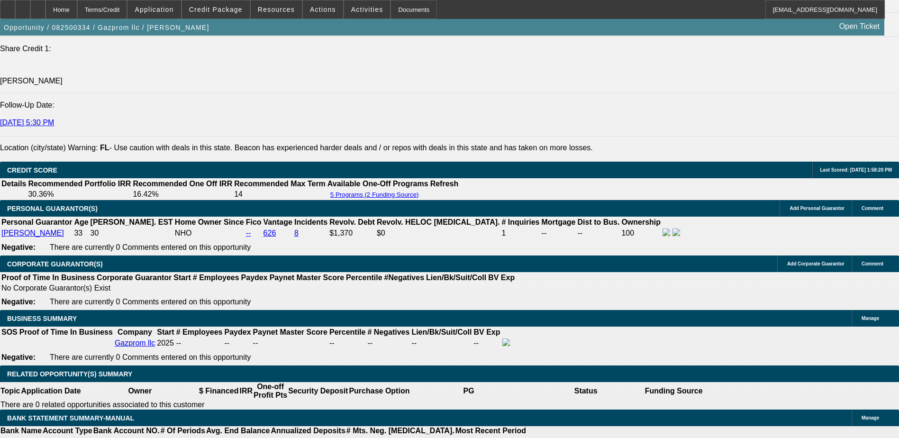
scroll to position [1227, 0]
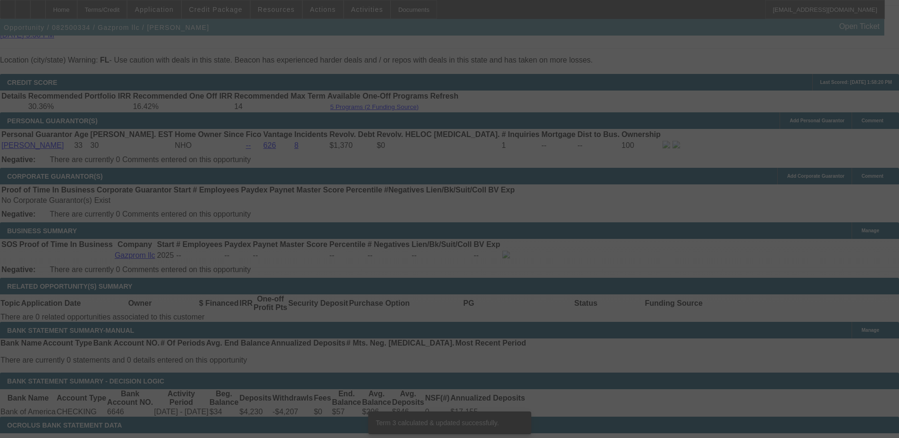
scroll to position [1364, 0]
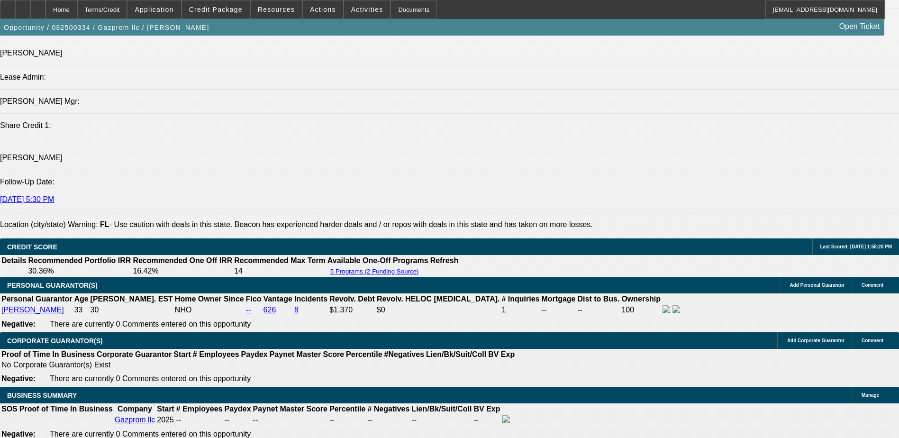
scroll to position [1222, 0]
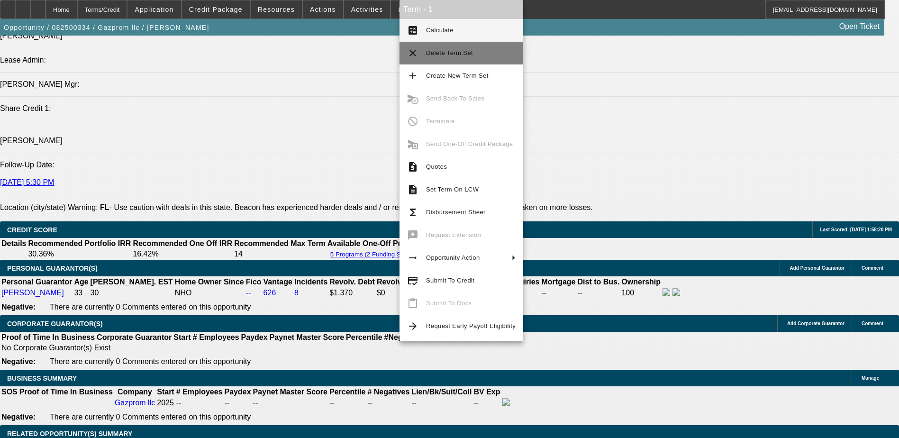
click at [448, 55] on span "Delete Term Set" at bounding box center [449, 52] width 47 height 7
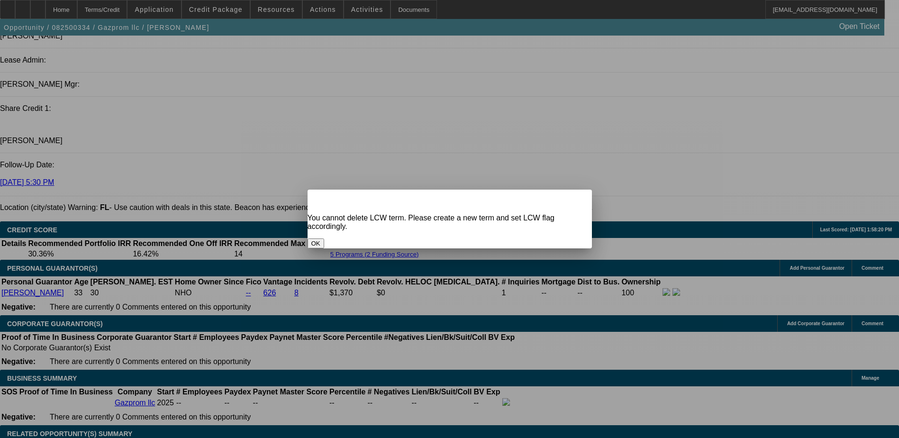
scroll to position [0, 0]
click at [571, 200] on icon at bounding box center [571, 197] width 0 height 5
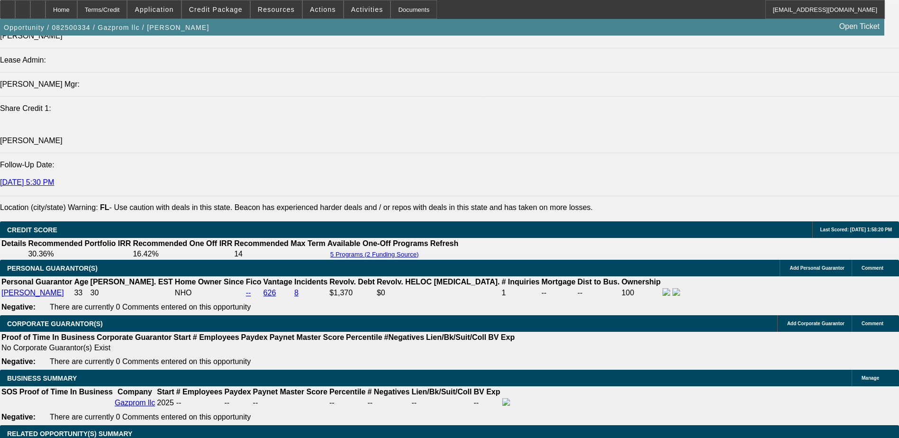
drag, startPoint x: 366, startPoint y: 93, endPoint x: 293, endPoint y: 97, distance: 73.1
drag, startPoint x: 293, startPoint y: 97, endPoint x: 287, endPoint y: 97, distance: 5.7
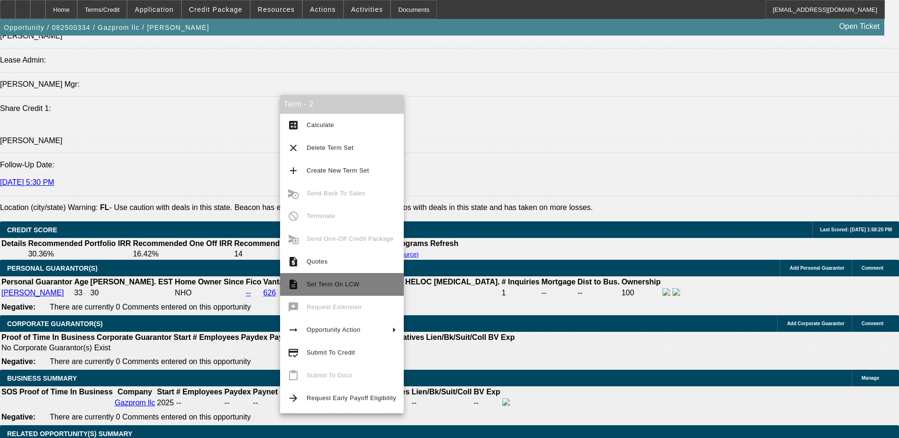
click at [345, 281] on span "Set Term On LCW" at bounding box center [333, 284] width 53 height 7
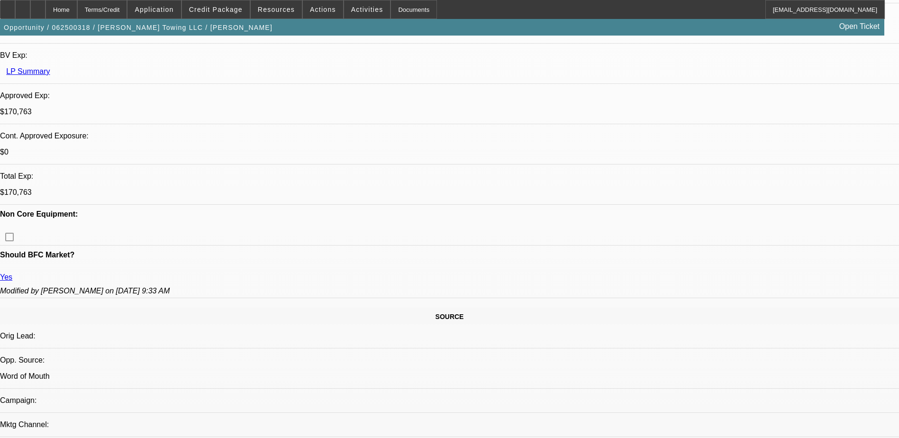
select select "0"
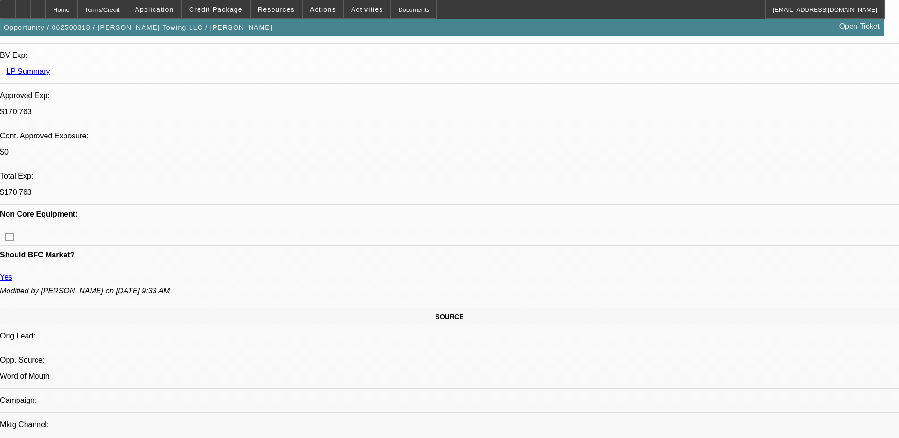
select select "0"
select select "1"
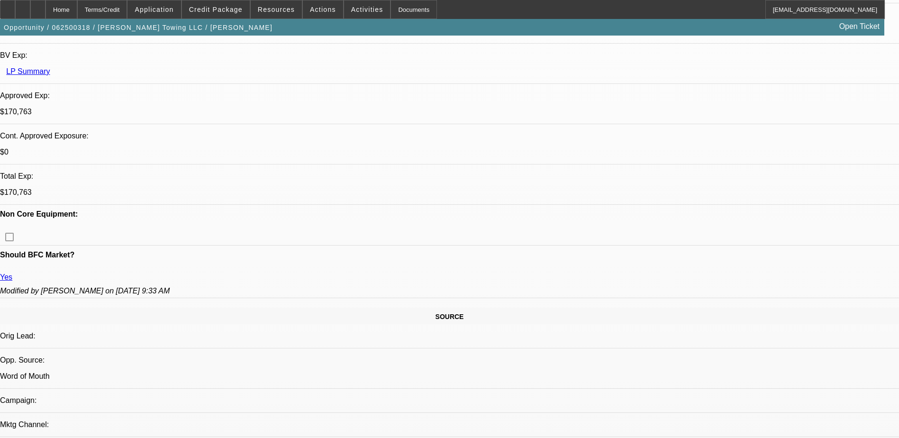
select select "2"
select select "6"
select select "1"
select select "2"
select select "6"
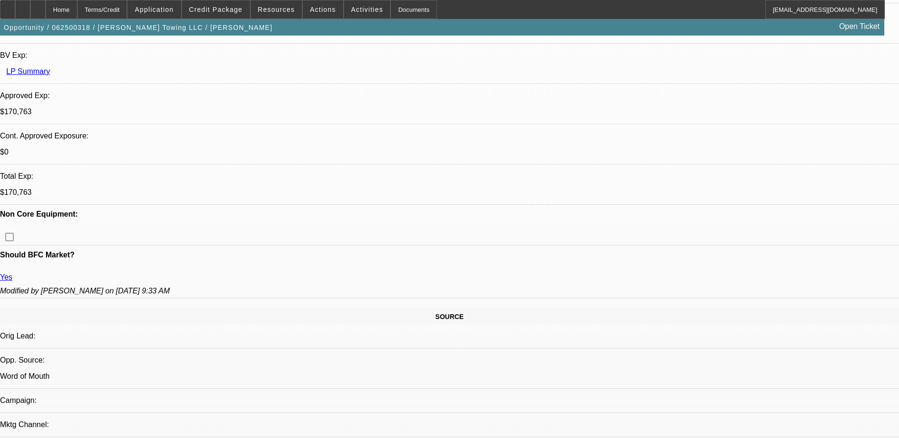
select select "1"
select select "2"
select select "6"
select select "1"
select select "2"
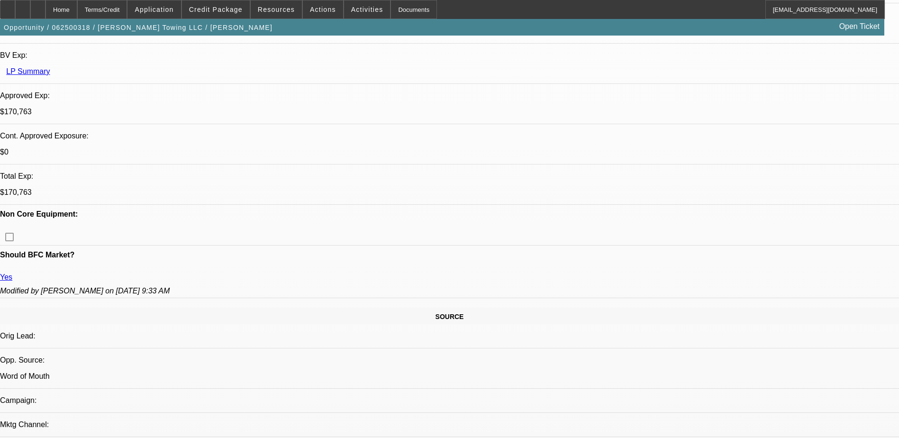
select select "6"
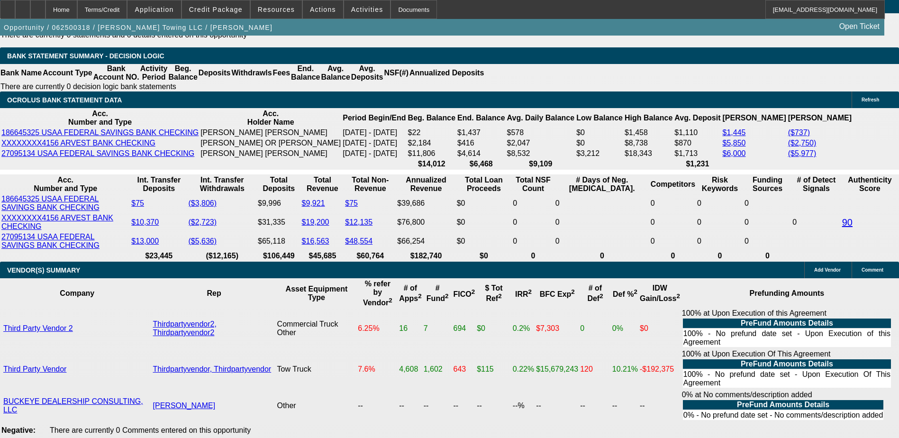
scroll to position [1990, 0]
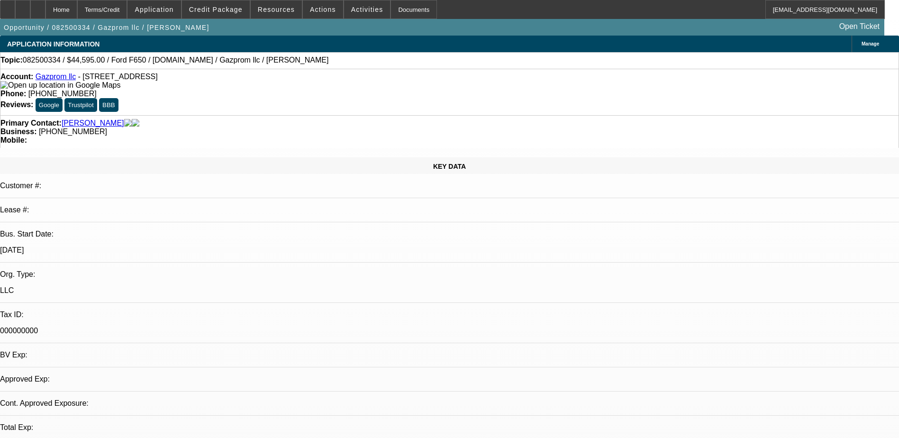
select select "0"
select select "0.1"
select select "0"
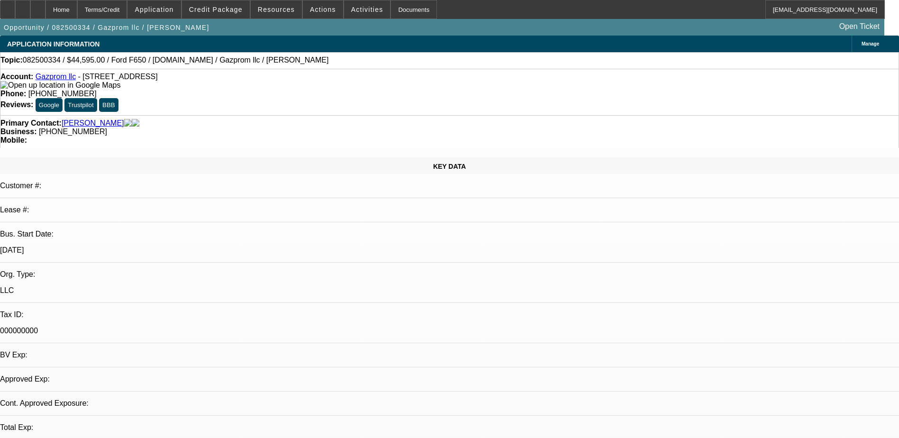
select select "0.1"
select select "0"
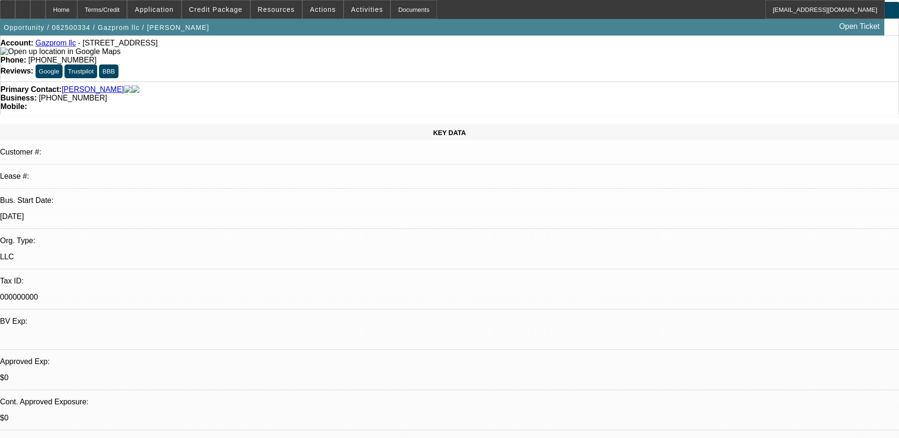
select select "1"
select select "4"
select select "1"
select select "2"
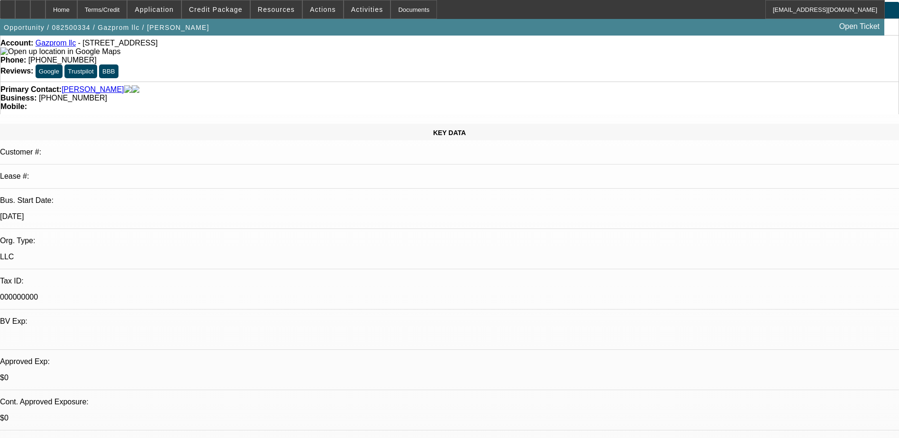
select select "4"
select select "1"
select select "2"
select select "6"
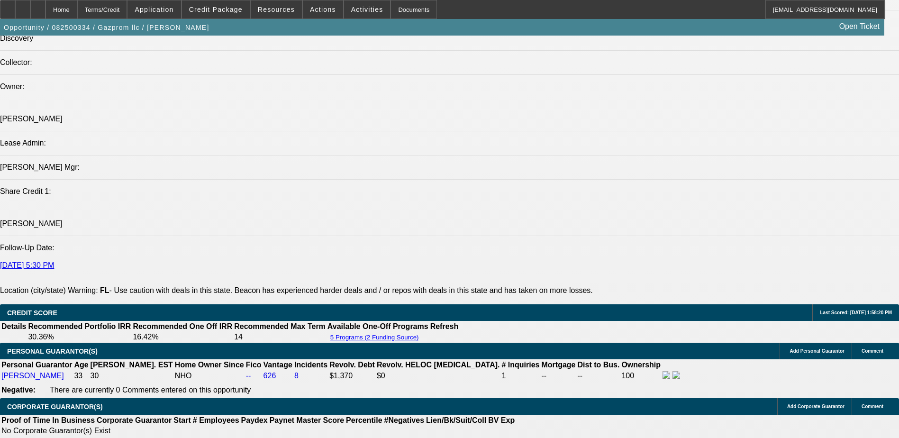
scroll to position [1228, 0]
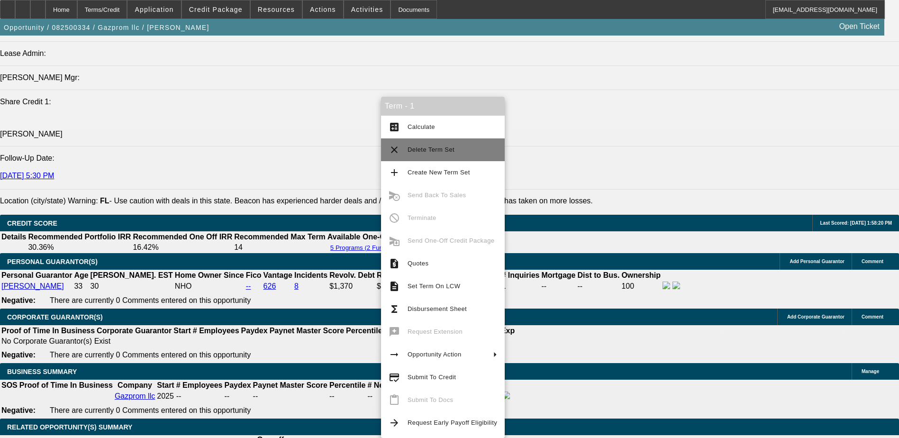
click at [426, 154] on span "Delete Term Set" at bounding box center [453, 149] width 90 height 11
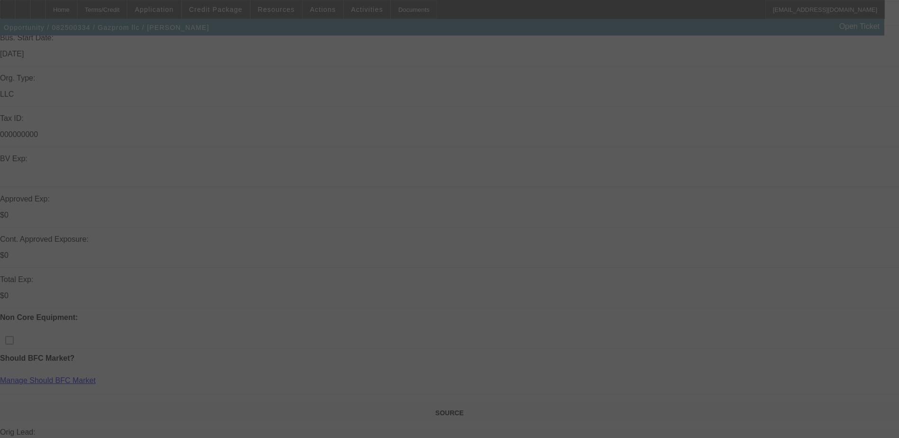
scroll to position [237, 0]
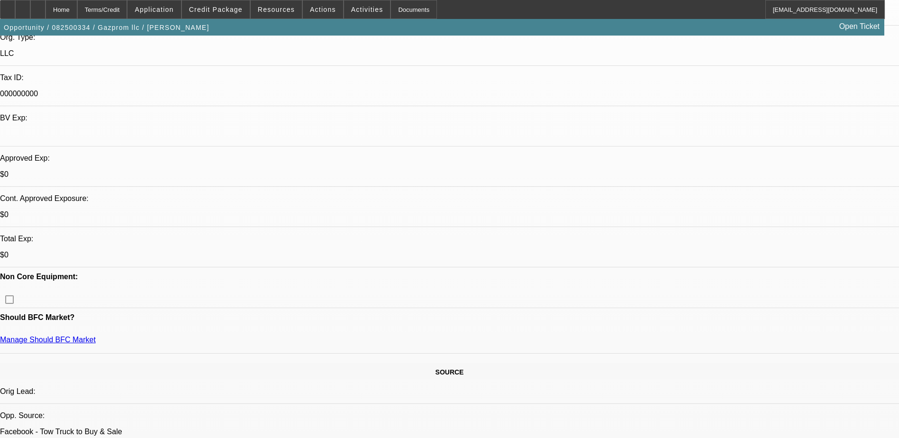
select select "0"
select select "0.1"
select select "0"
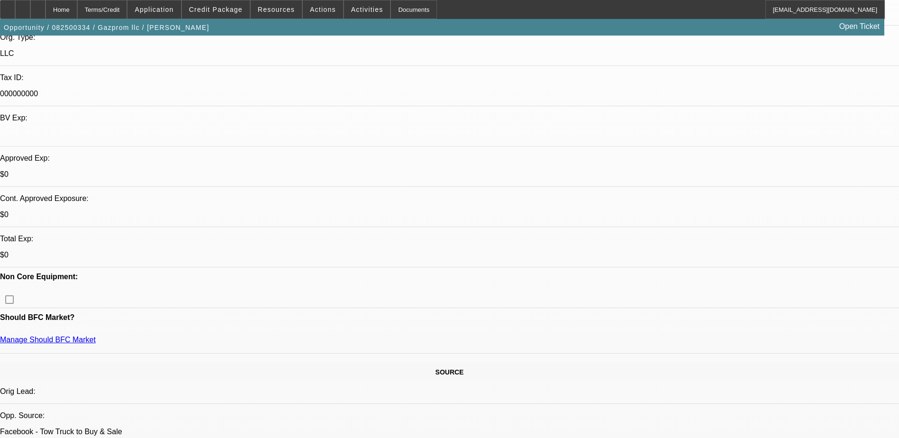
select select "0.1"
select select "1"
select select "4"
select select "1"
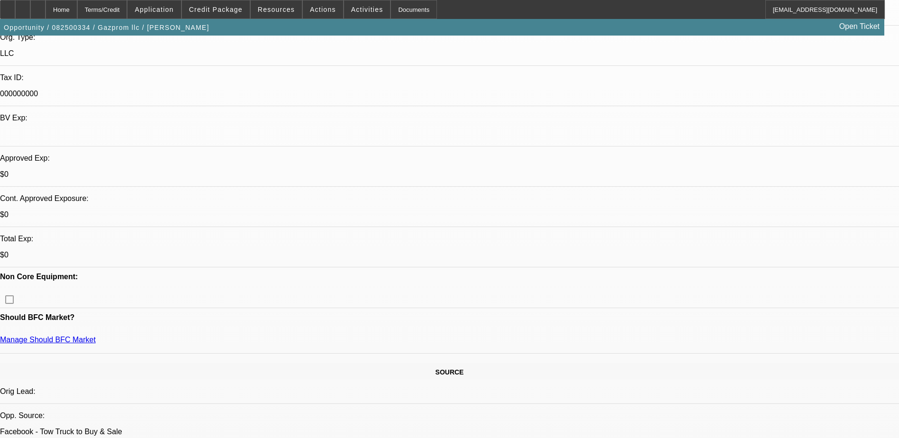
select select "2"
select select "4"
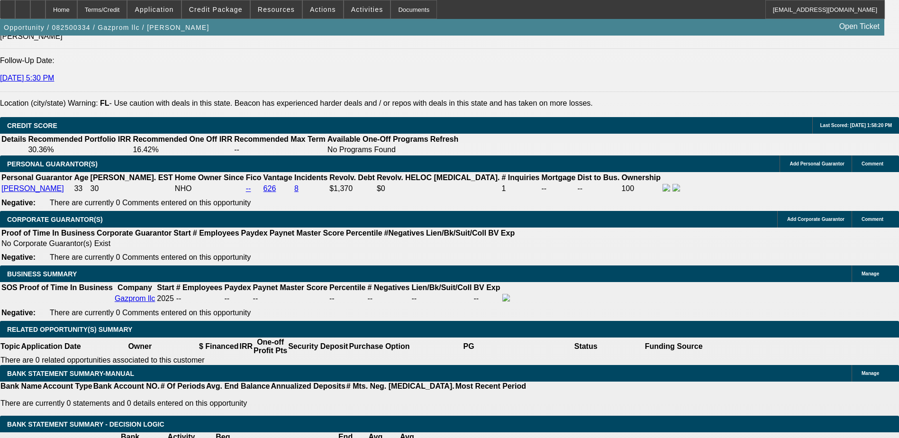
scroll to position [1422, 0]
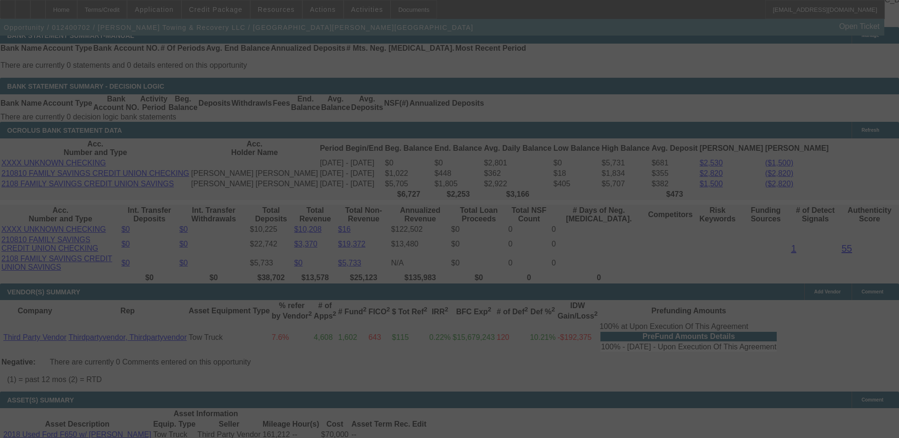
scroll to position [2134, 0]
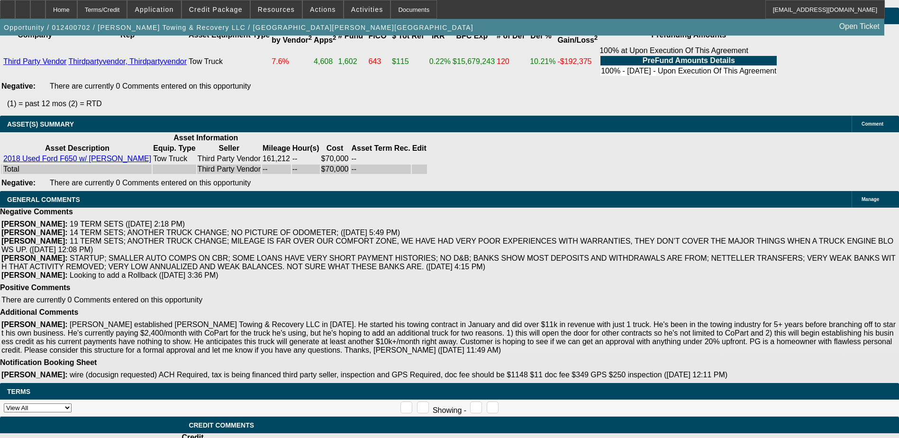
select select "0"
select select "2"
select select "0.2"
select select "0"
select select "2"
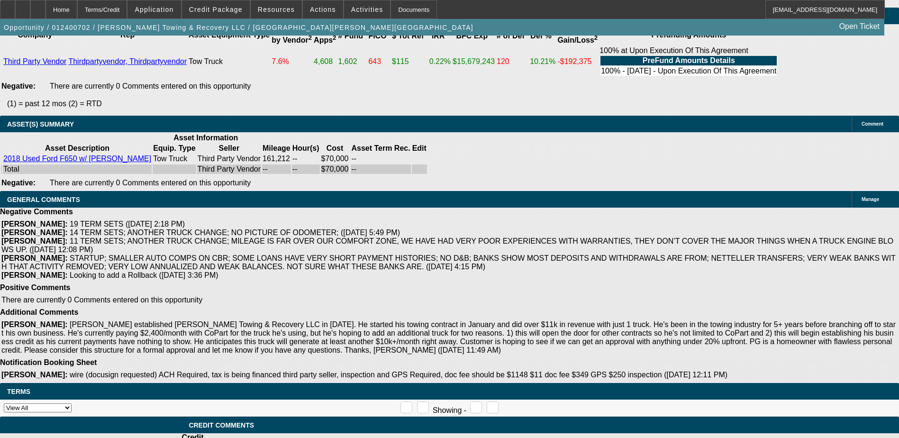
select select "0.2"
select select "0"
select select "2"
select select "0.2"
select select "0"
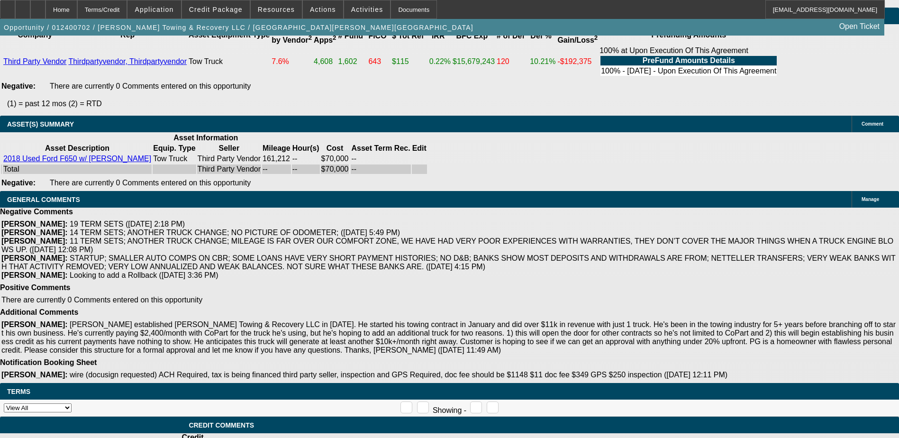
select select "2"
select select "0.2"
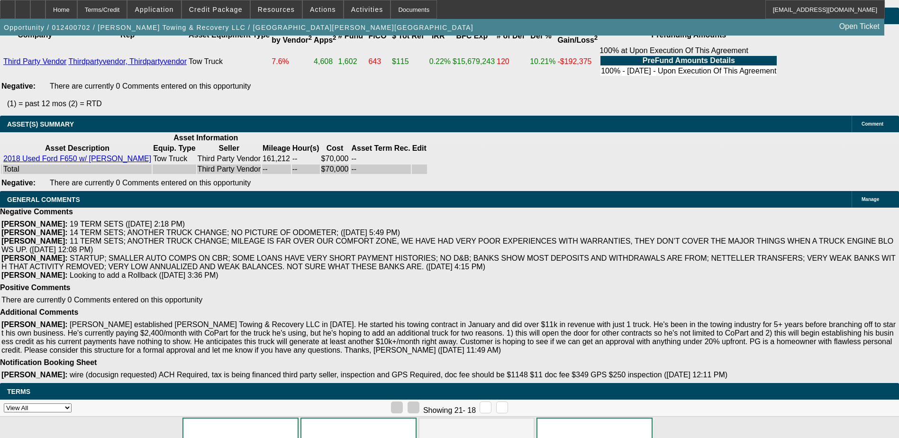
select select "1"
select select "2"
select select "17"
select select "1"
select select "2"
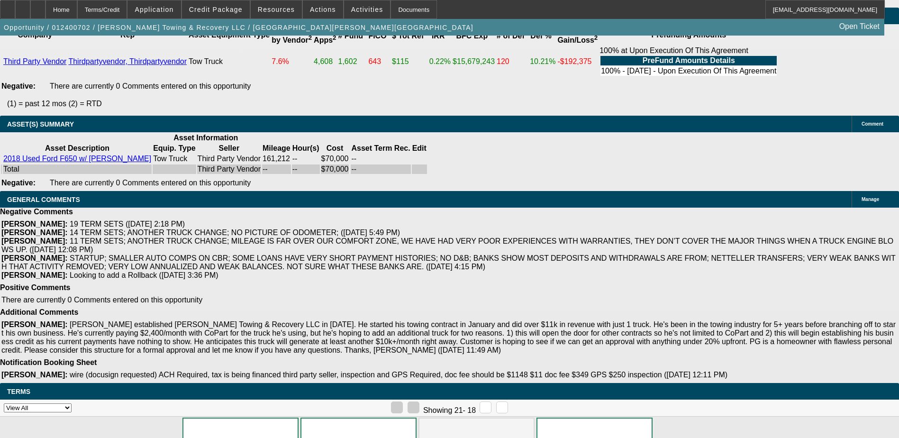
select select "17"
select select "1"
select select "2"
select select "17"
select select "1"
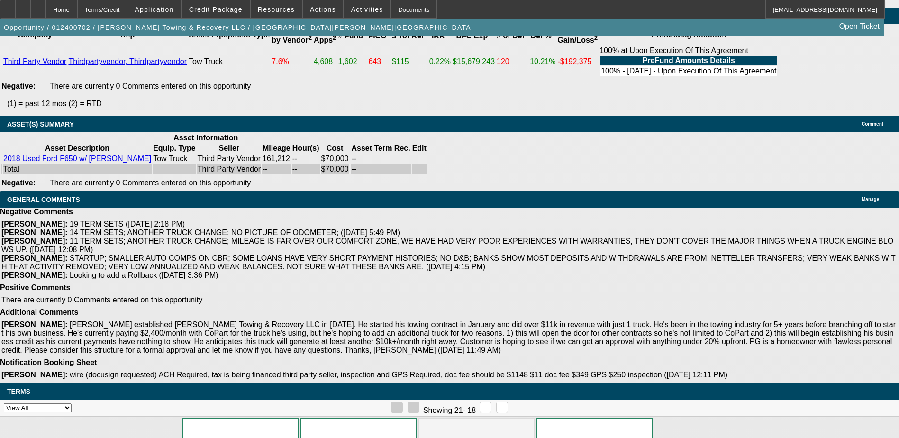
select select "2"
select select "17"
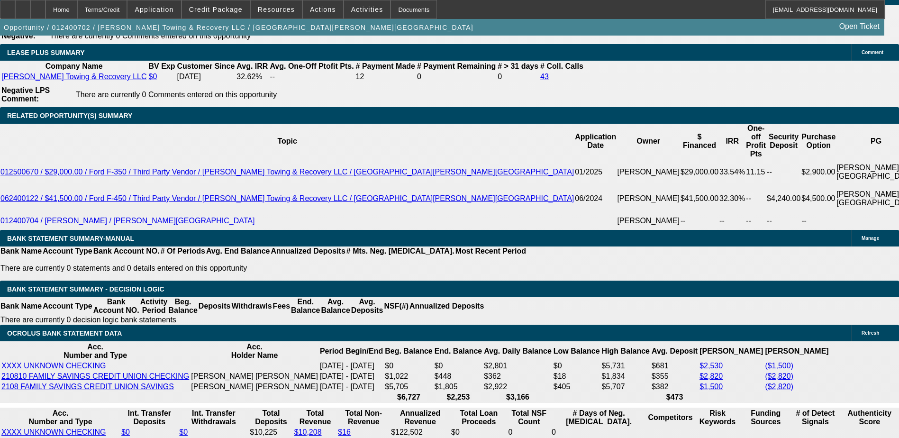
scroll to position [1943, 0]
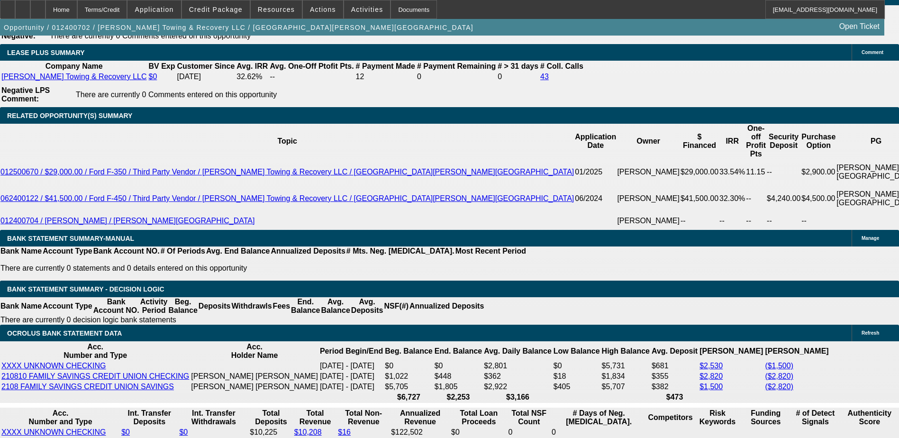
scroll to position [1943, 0]
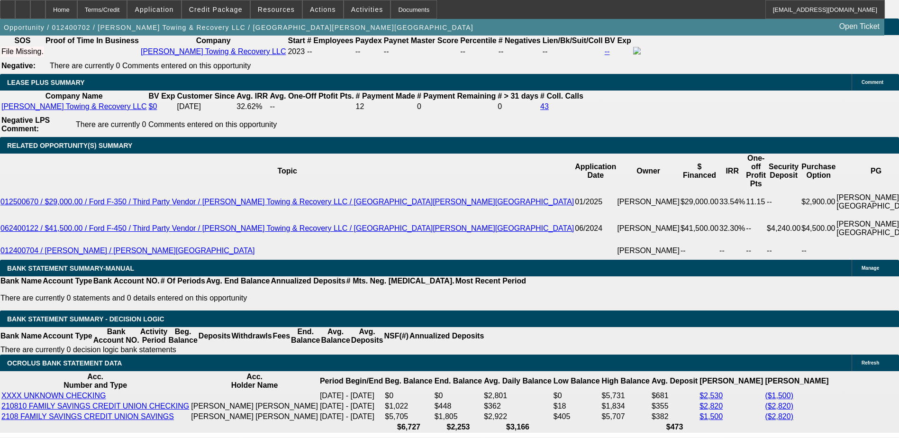
scroll to position [1751, 0]
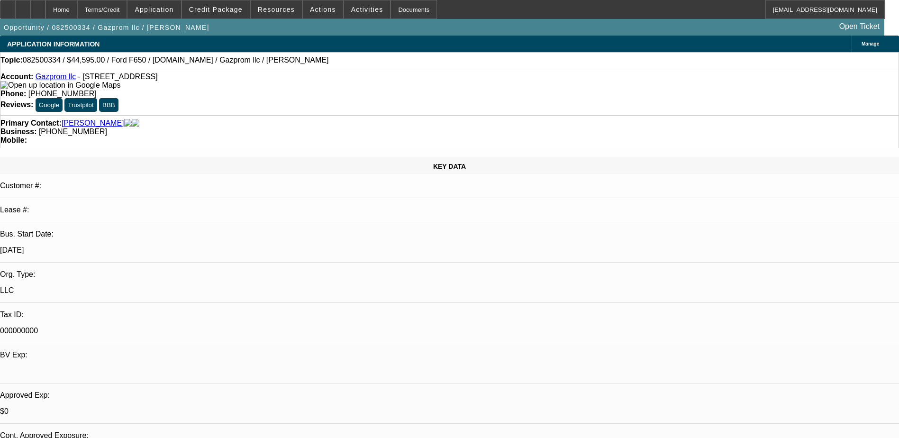
select select "0"
select select "0.1"
select select "4"
select select "0"
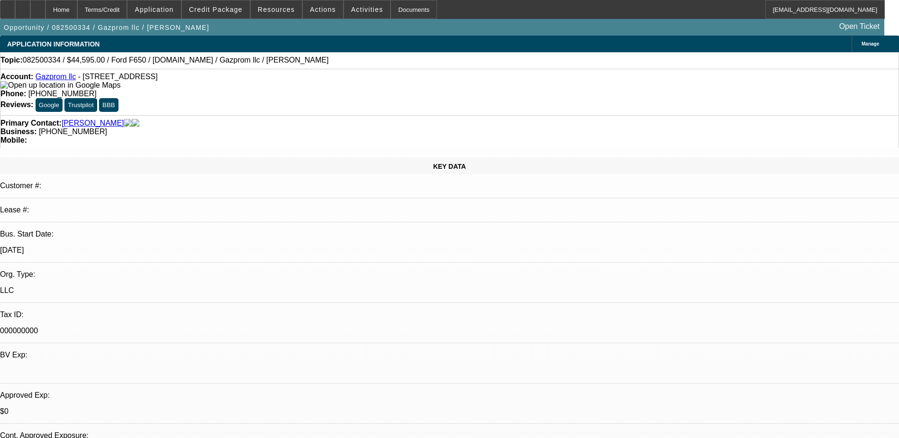
select select "0"
select select "2"
select select "0.1"
select select "4"
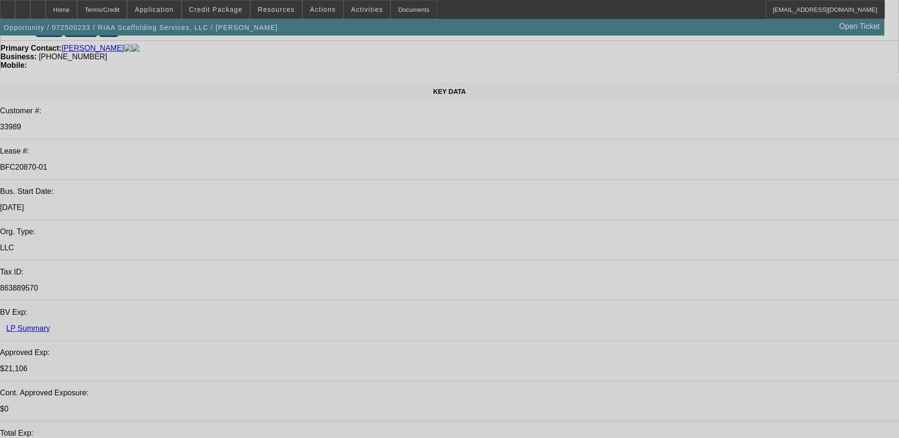
select select "0"
select select "0.1"
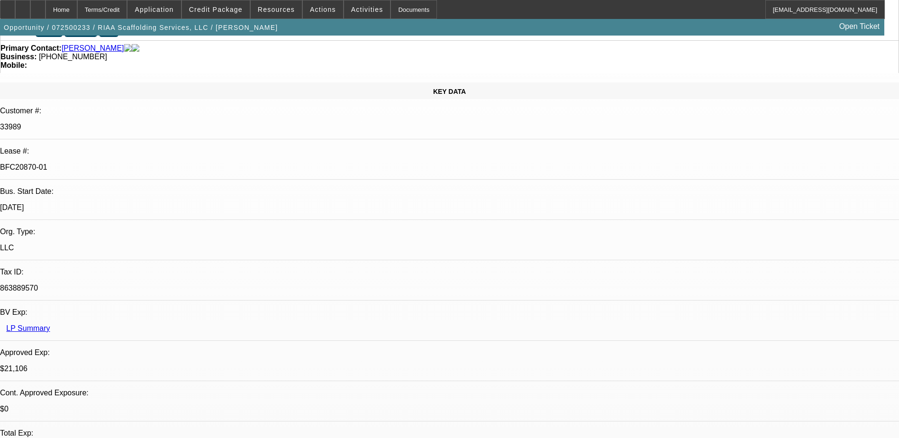
select select "0"
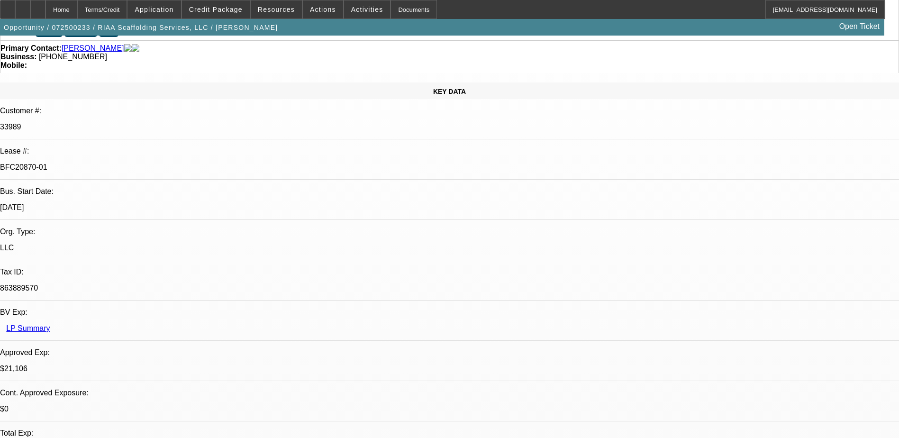
select select "0.1"
select select "0"
select select "0.1"
select select "1"
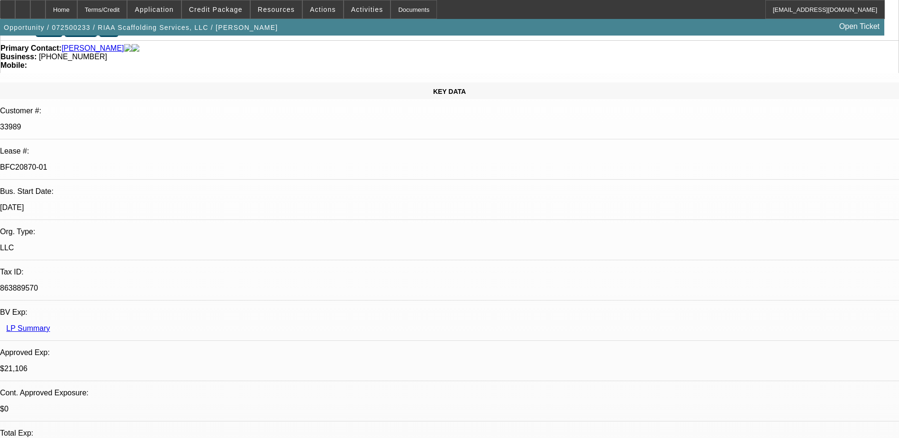
select select "1"
select select "5"
select select "1"
select select "6"
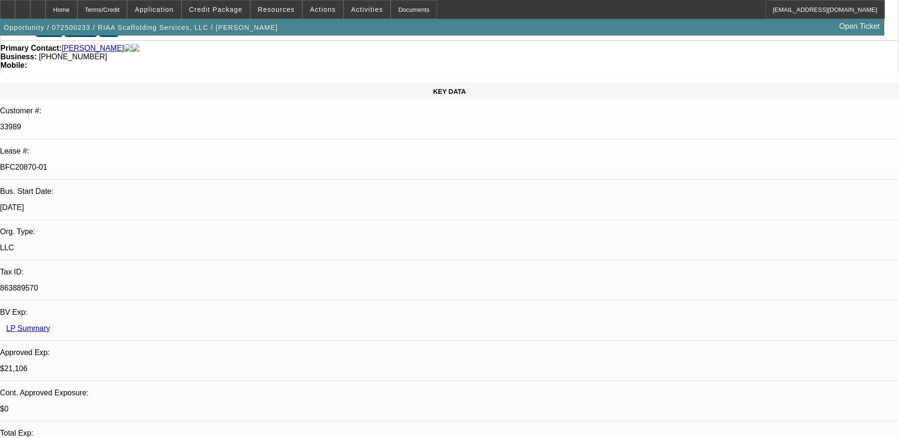
select select "1"
select select "5"
select select "1"
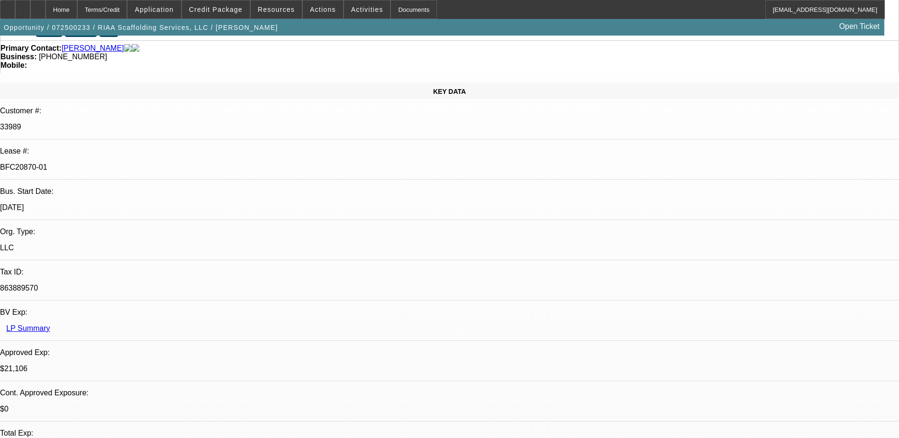
select select "5"
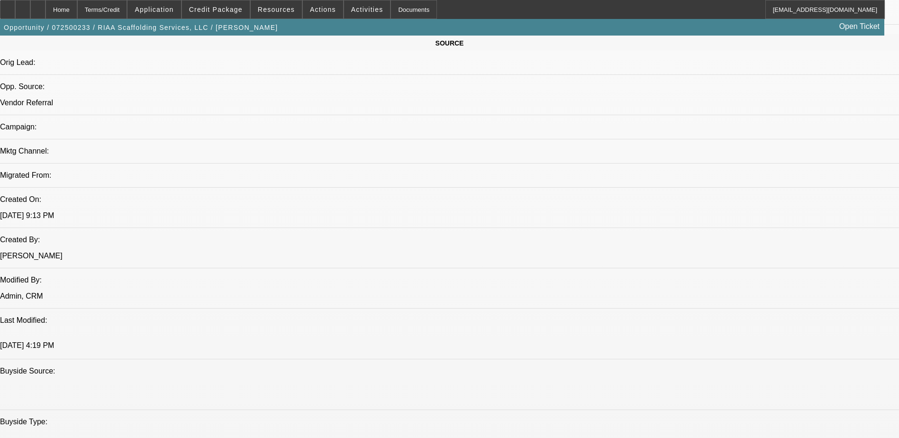
scroll to position [608, 0]
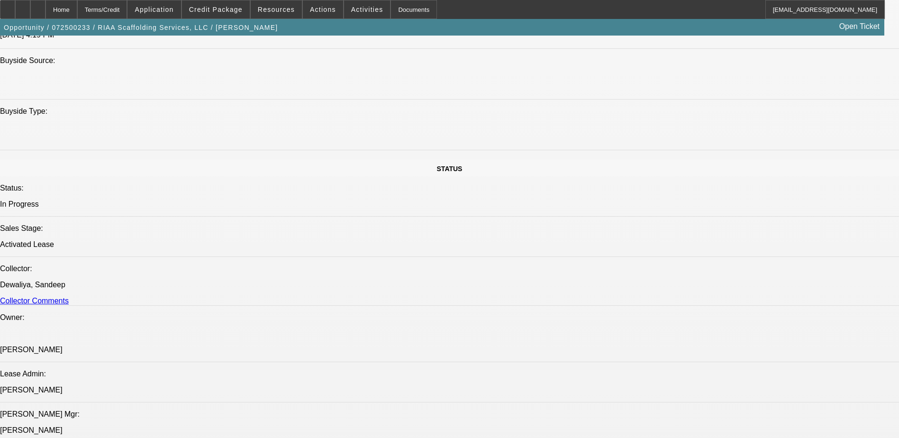
scroll to position [915, 0]
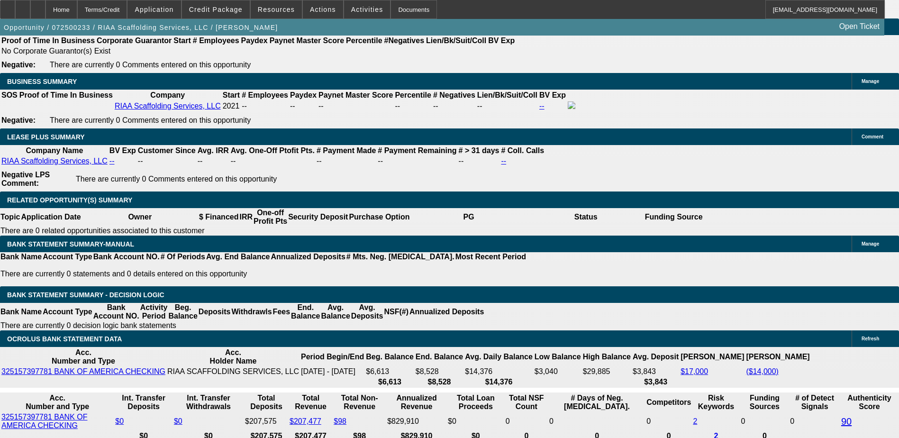
scroll to position [1531, 0]
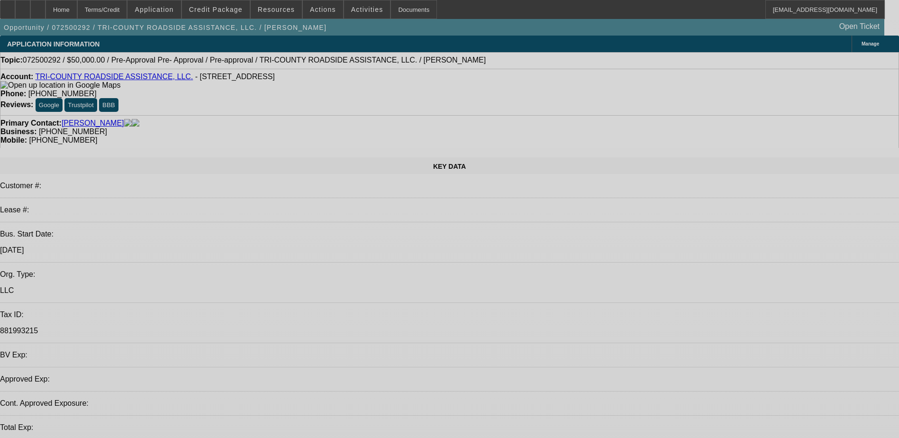
select select "0"
select select "2"
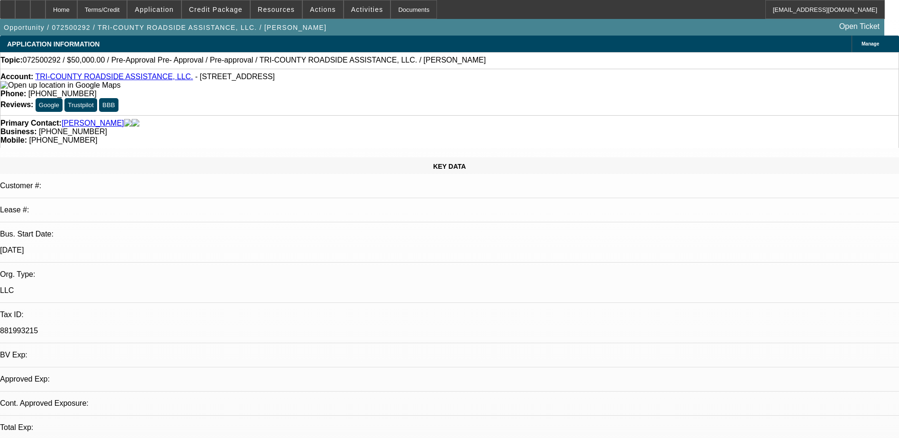
select select "0.1"
select select "1"
select select "2"
select select "4"
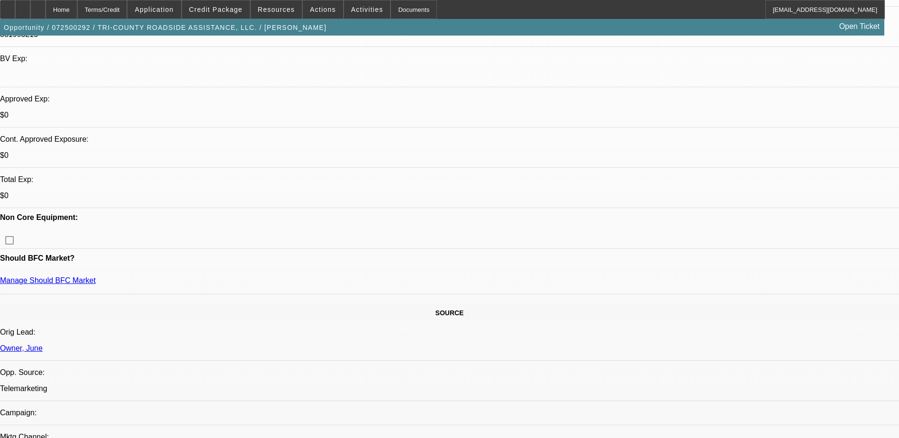
scroll to position [332, 0]
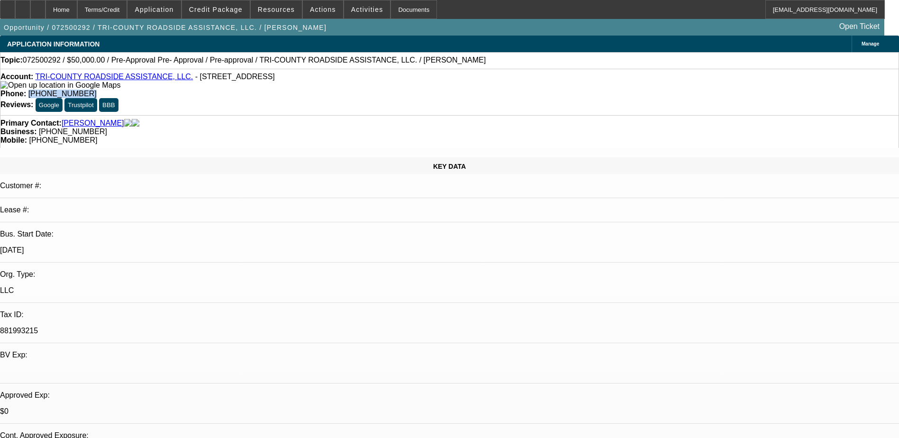
drag, startPoint x: 379, startPoint y: 81, endPoint x: 329, endPoint y: 82, distance: 49.8
click at [329, 90] on div "Phone: [PHONE_NUMBER]" at bounding box center [449, 94] width 898 height 9
copy span "[PHONE_NUMBER]"
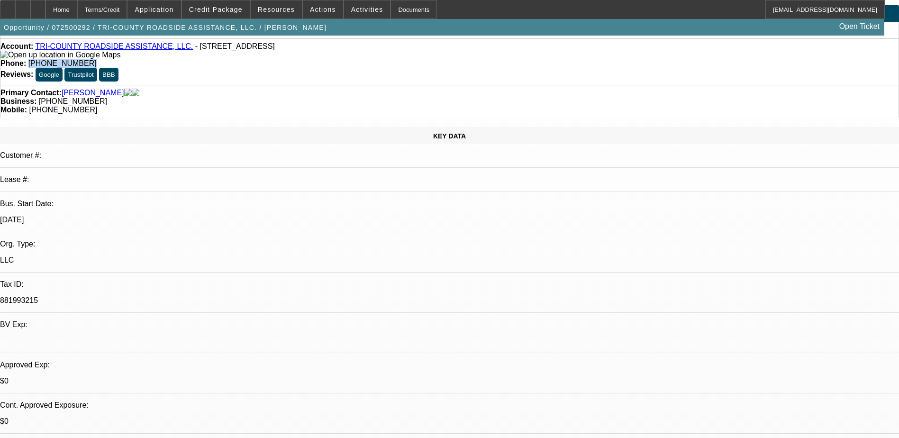
scroll to position [47, 0]
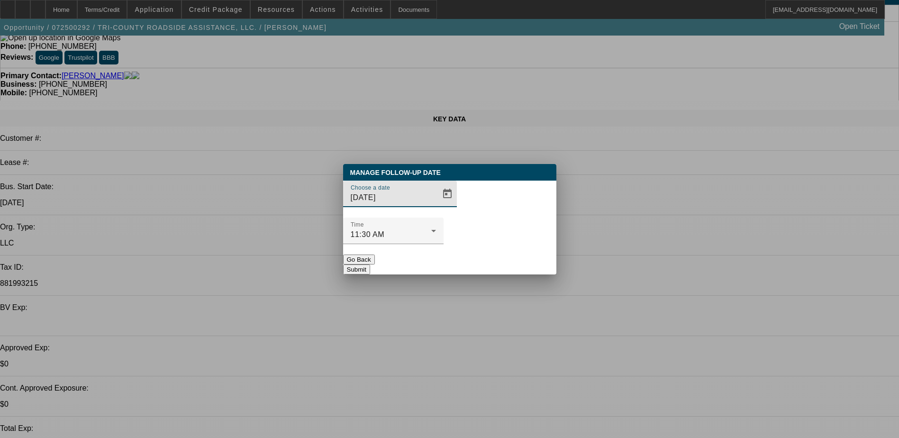
click at [408, 203] on input "[DATE]" at bounding box center [393, 197] width 85 height 11
click at [436, 205] on span "Open calendar" at bounding box center [447, 193] width 23 height 23
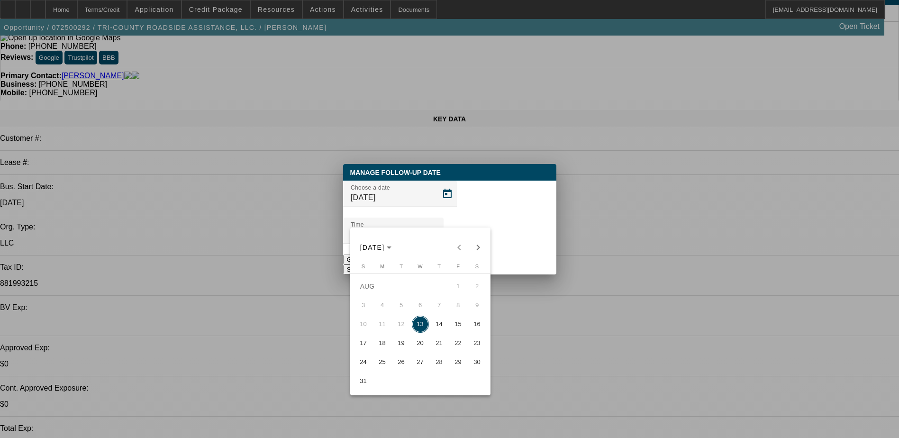
click at [454, 325] on span "15" at bounding box center [458, 324] width 17 height 17
type input "[DATE]"
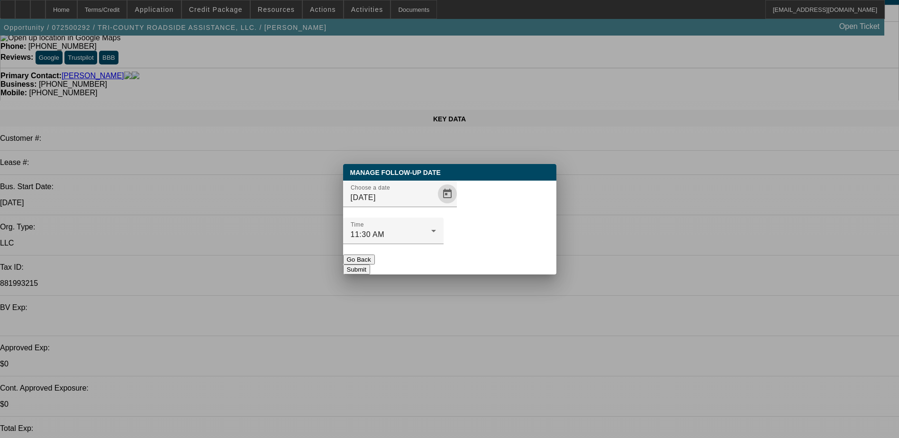
click at [370, 264] on button "Submit" at bounding box center [356, 269] width 27 height 10
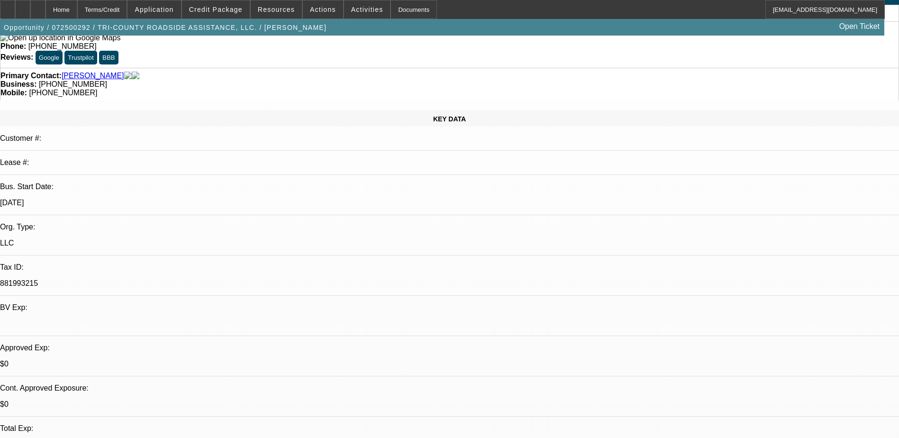
scroll to position [47, 0]
